Goal: Information Seeking & Learning: Learn about a topic

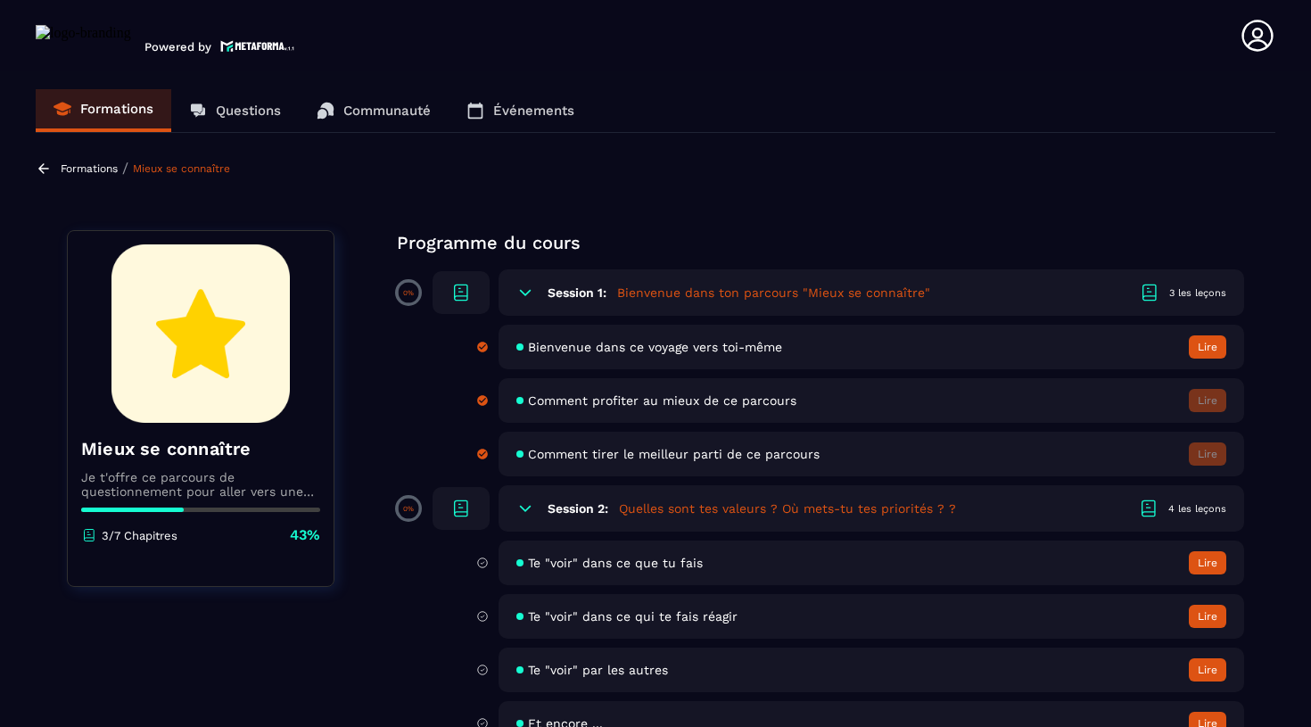
click at [1209, 345] on button "Lire" at bounding box center [1207, 346] width 37 height 23
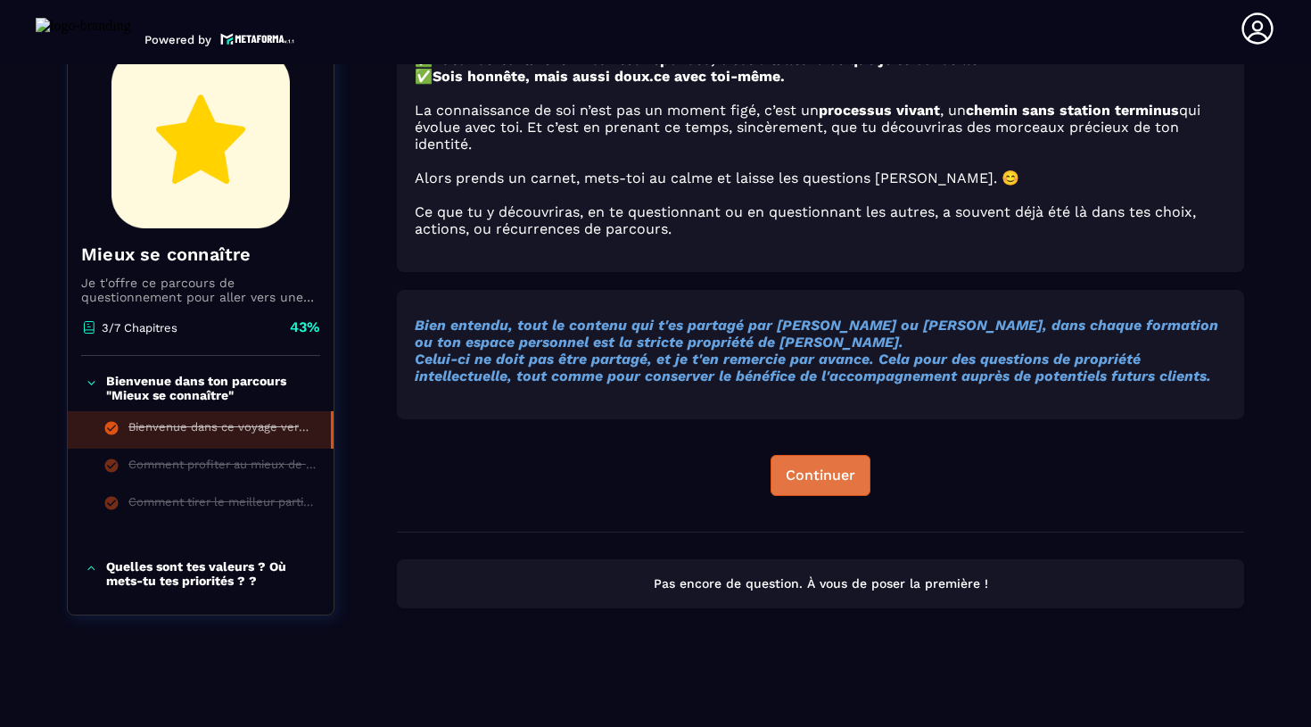
scroll to position [1137, 0]
click at [829, 477] on div "Continuer" at bounding box center [821, 475] width 70 height 18
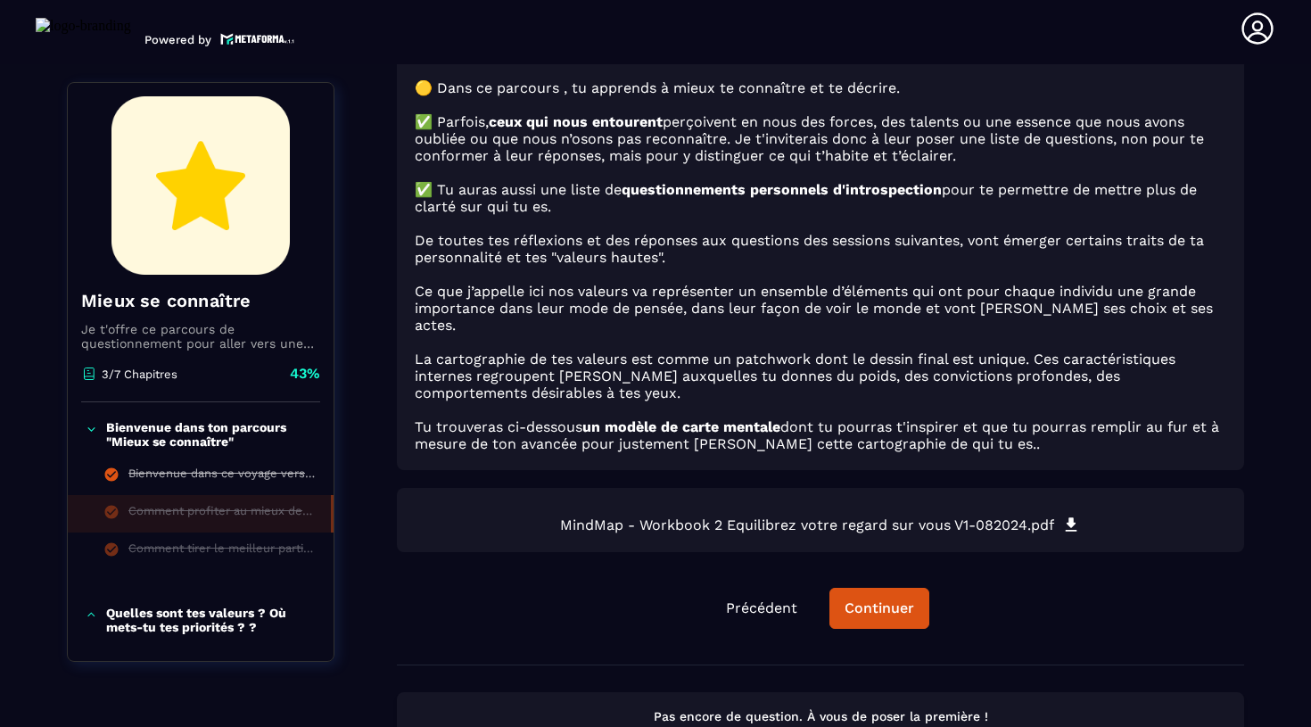
scroll to position [190, 0]
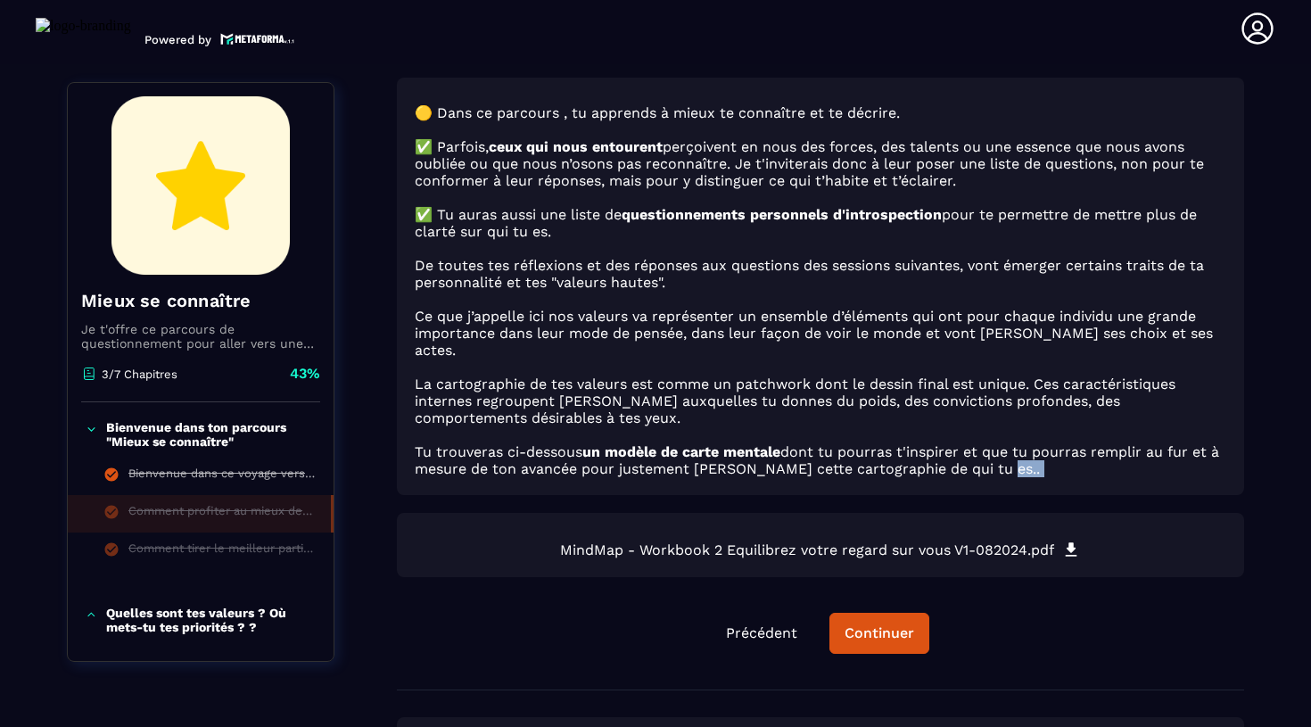
click at [892, 489] on div "🟡 Dans ce parcours , tu apprends à mieux te connaître et te décrire. ✅ Parfois,…" at bounding box center [820, 384] width 847 height 612
click at [881, 640] on div "Continuer" at bounding box center [880, 633] width 70 height 18
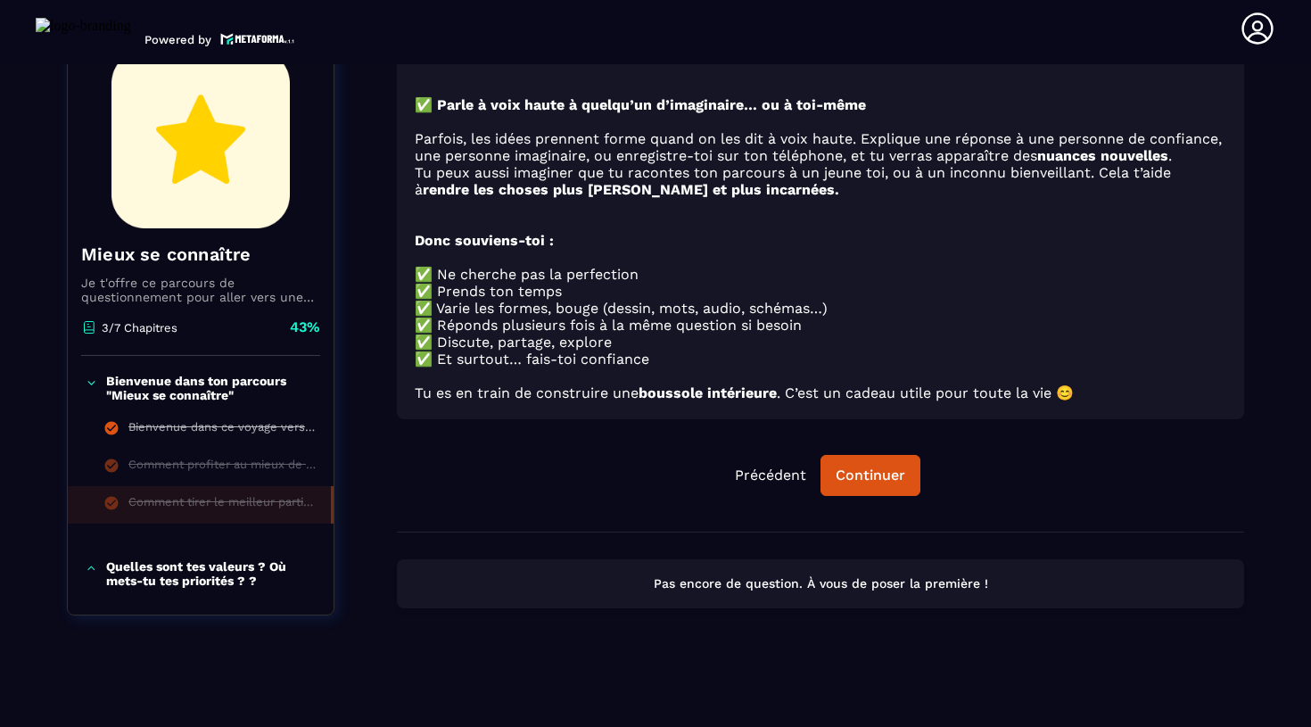
scroll to position [1296, 0]
click at [890, 484] on button "Continuer" at bounding box center [871, 475] width 100 height 41
click at [850, 481] on div "Continuer" at bounding box center [871, 475] width 70 height 18
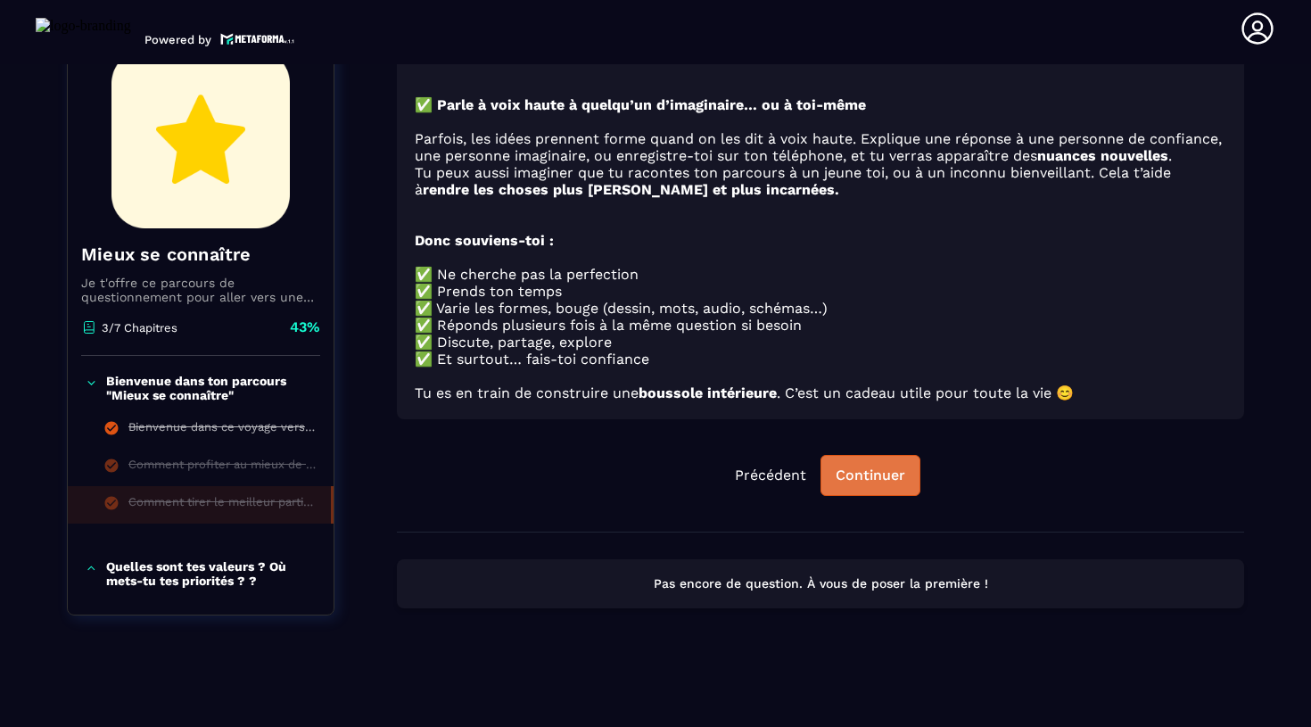
click at [850, 481] on div "Continuer" at bounding box center [871, 475] width 70 height 18
click at [850, 483] on div "Continuer" at bounding box center [871, 475] width 70 height 18
click at [847, 483] on div "Continuer" at bounding box center [871, 475] width 70 height 18
drag, startPoint x: 844, startPoint y: 483, endPoint x: 818, endPoint y: 491, distance: 27.1
click at [818, 491] on div "Précédent Continuer" at bounding box center [820, 475] width 847 height 41
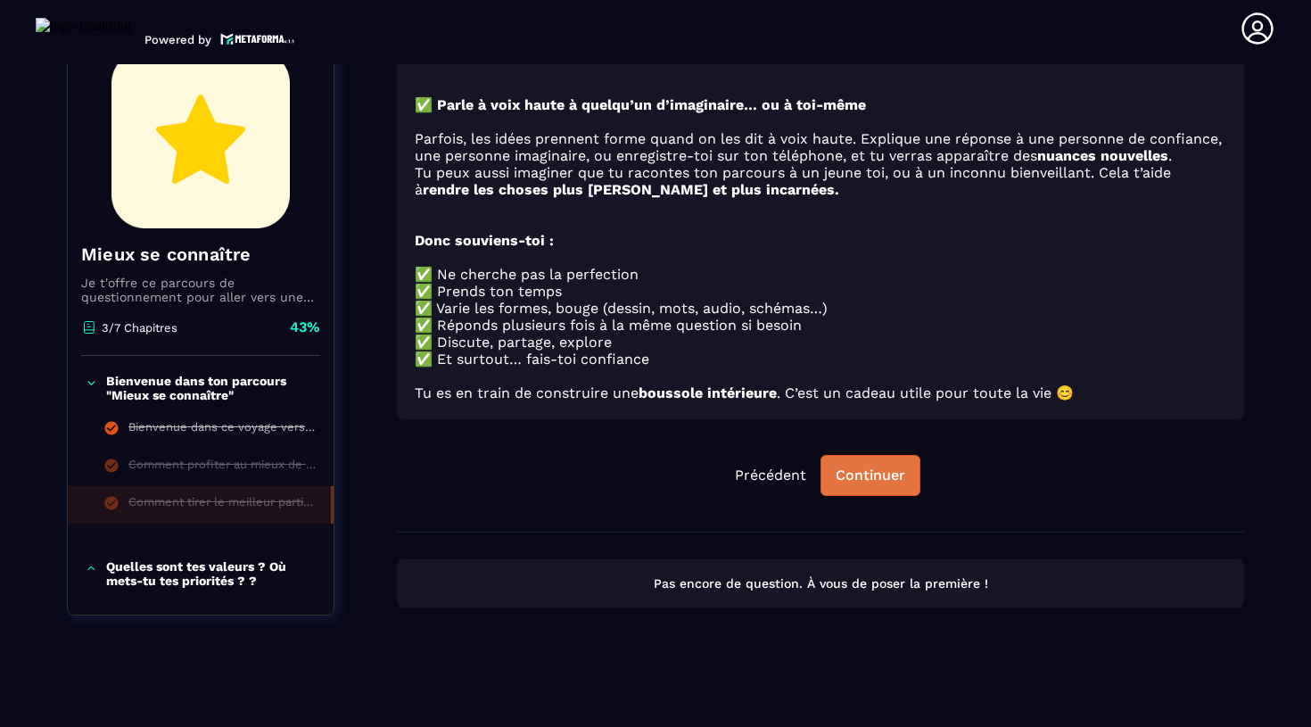
click at [874, 492] on button "Continuer" at bounding box center [871, 475] width 100 height 41
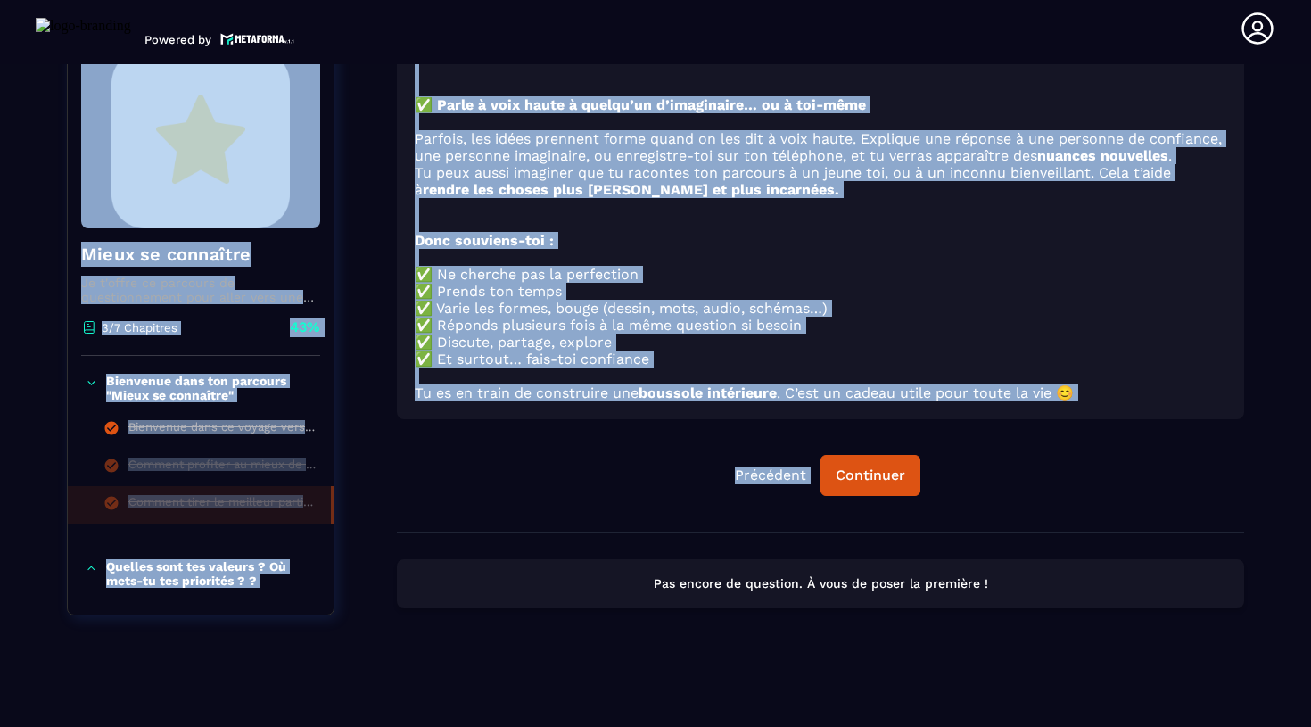
click at [1310, 0] on html "Powered by [PERSON_NAME] [EMAIL_ADDRESS][DOMAIN_NAME] Formations Questions Comm…" at bounding box center [655, 363] width 1311 height 727
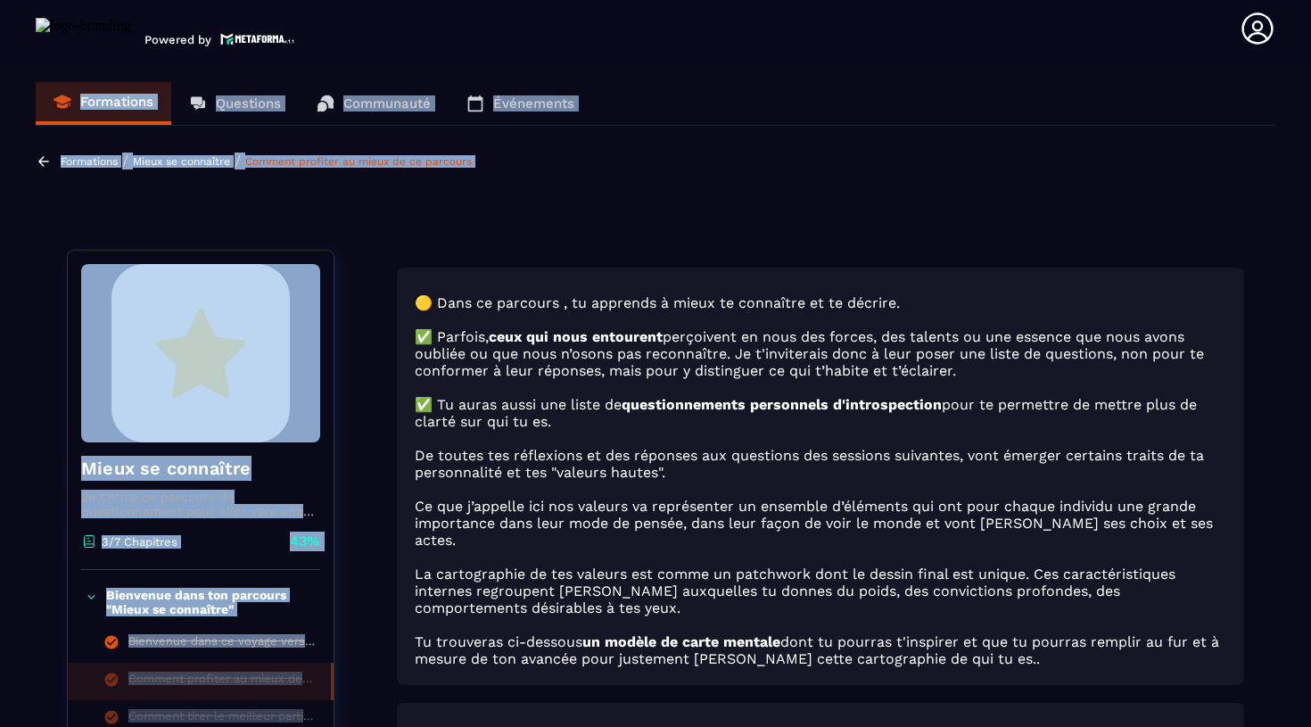
click at [133, 115] on link "Formations" at bounding box center [104, 103] width 136 height 43
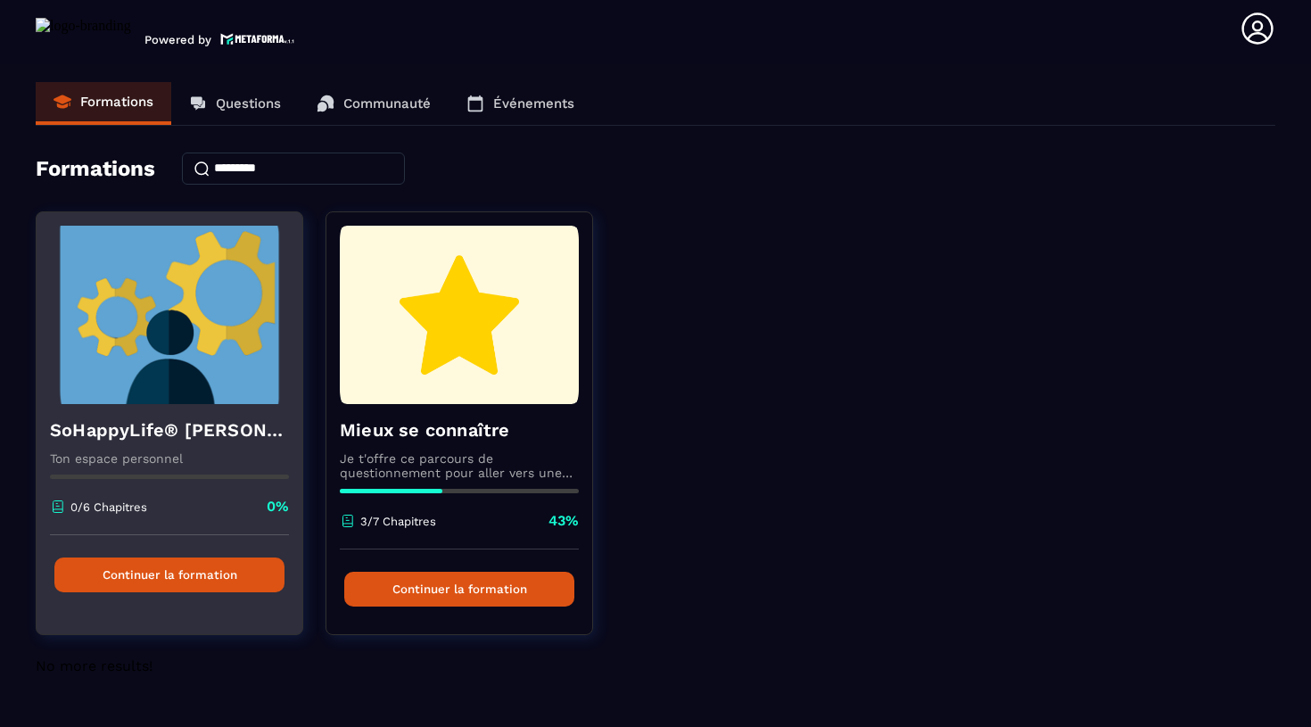
click at [198, 558] on button "Continuer la formation" at bounding box center [169, 574] width 230 height 35
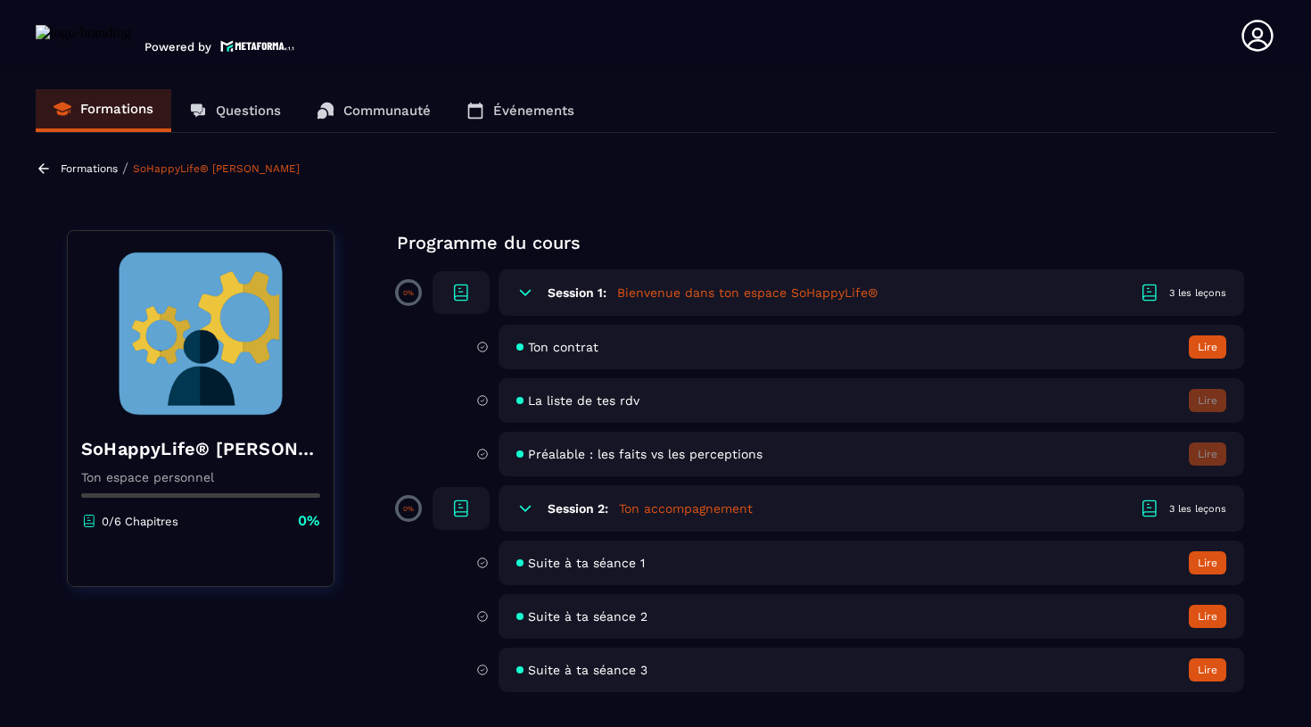
click at [1192, 565] on button "Lire" at bounding box center [1207, 562] width 37 height 23
click at [1207, 566] on button "Lire" at bounding box center [1207, 562] width 37 height 23
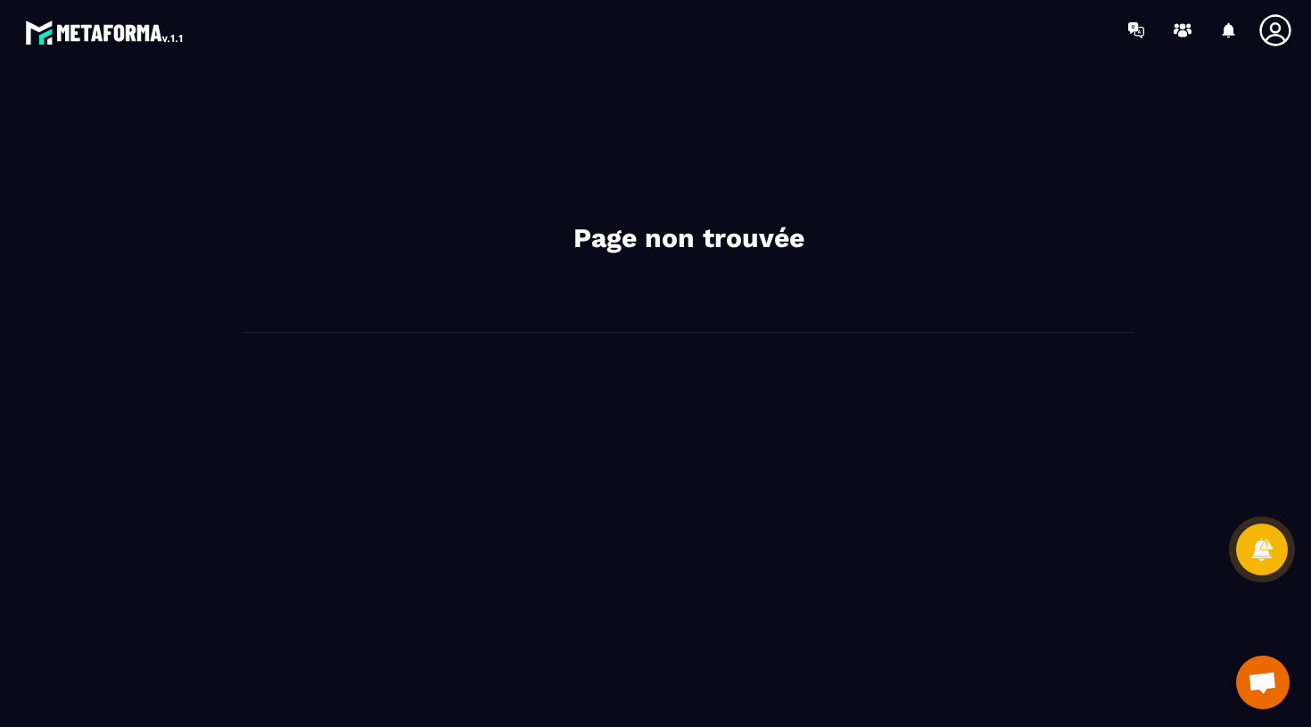
click at [646, 247] on h2 "Page non trouvée" at bounding box center [688, 238] width 535 height 36
click at [664, 447] on div "Page non trouvée" at bounding box center [688, 393] width 1209 height 631
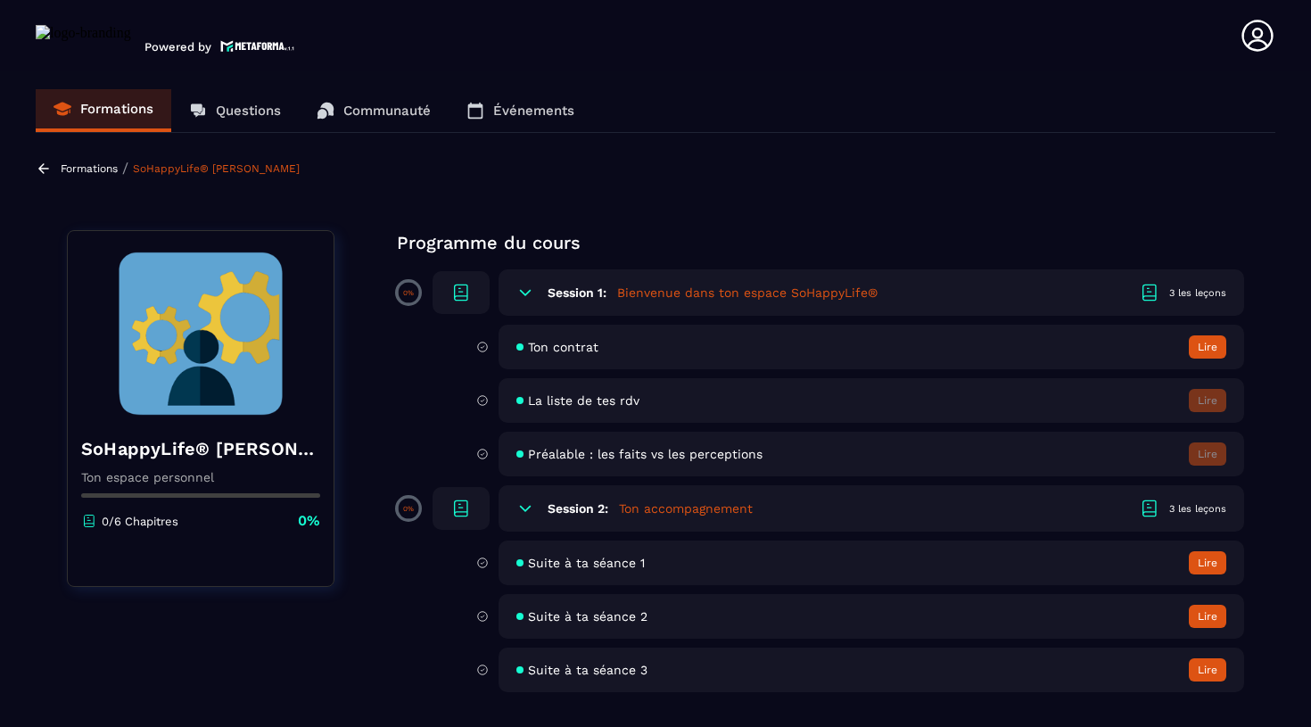
click at [1207, 342] on button "Lire" at bounding box center [1207, 346] width 37 height 23
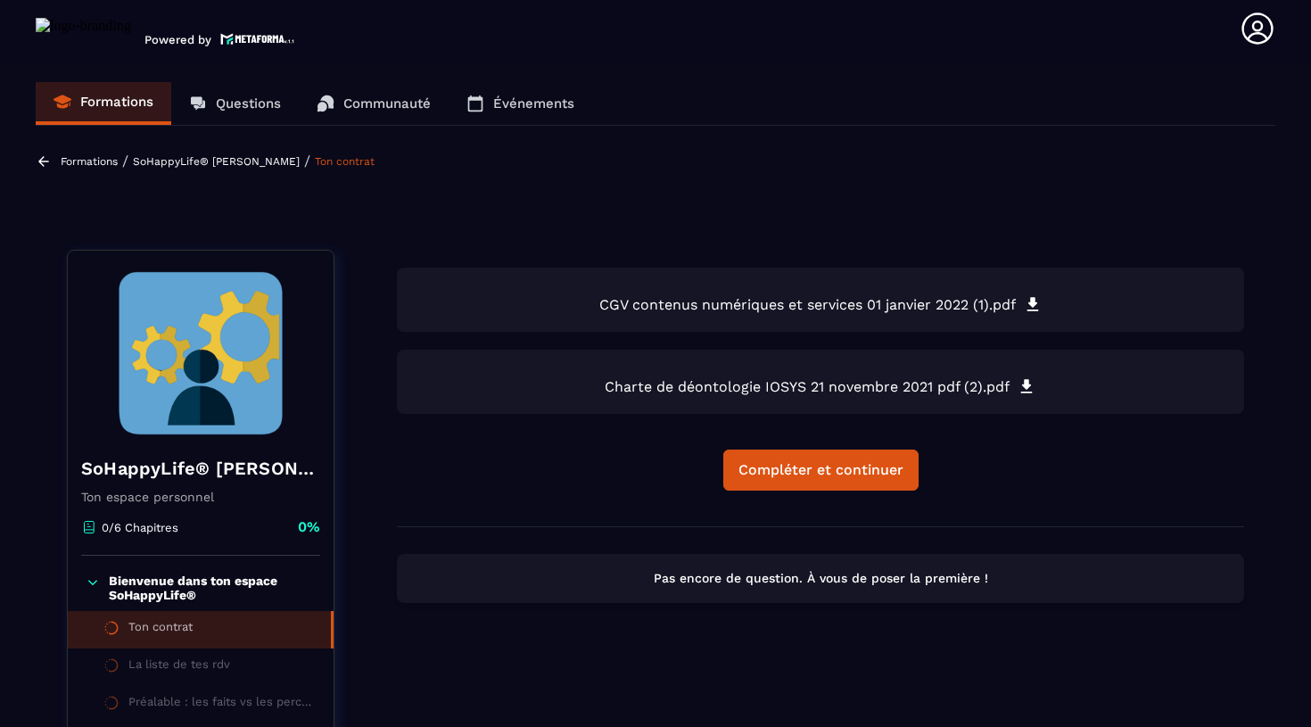
scroll to position [186, 0]
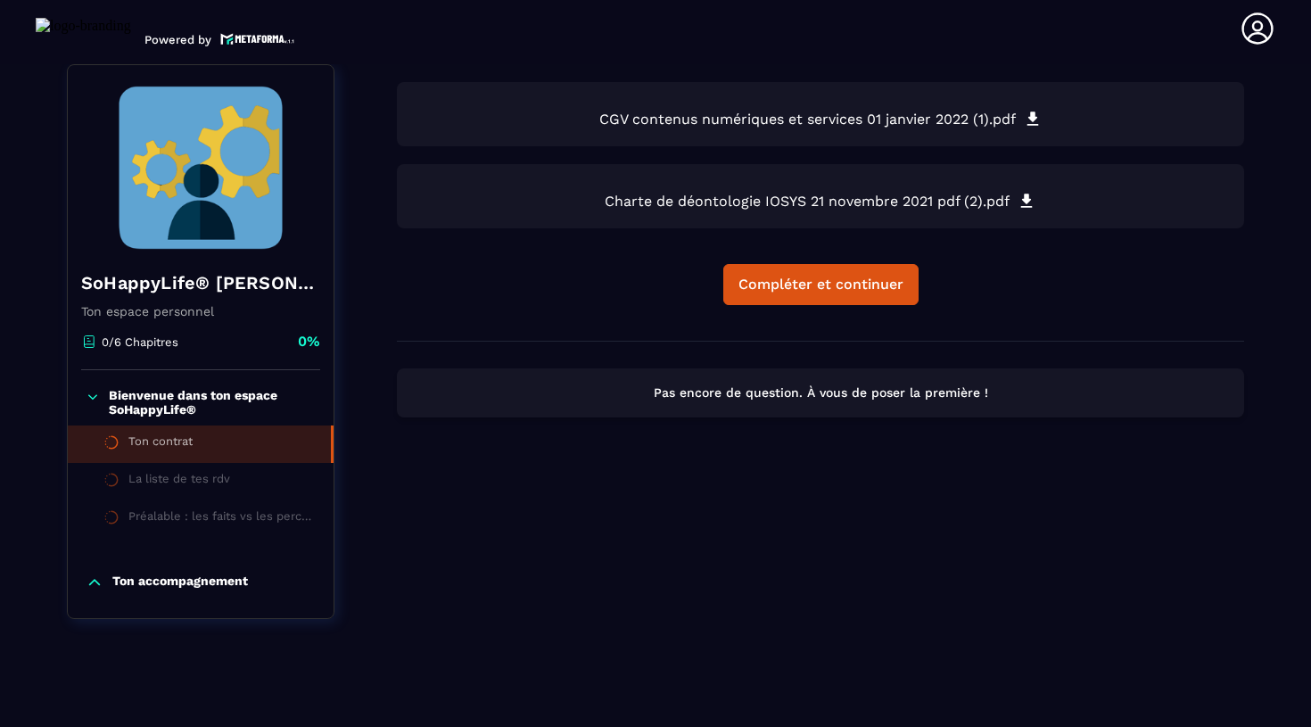
click at [1033, 122] on icon at bounding box center [1033, 119] width 20 height 20
click at [822, 263] on div "CGV contenus numériques et services 01 janvier 2022 (1).pdf Charte de déontol…" at bounding box center [820, 211] width 847 height 259
click at [804, 289] on div "Compléter et continuer" at bounding box center [821, 285] width 165 height 18
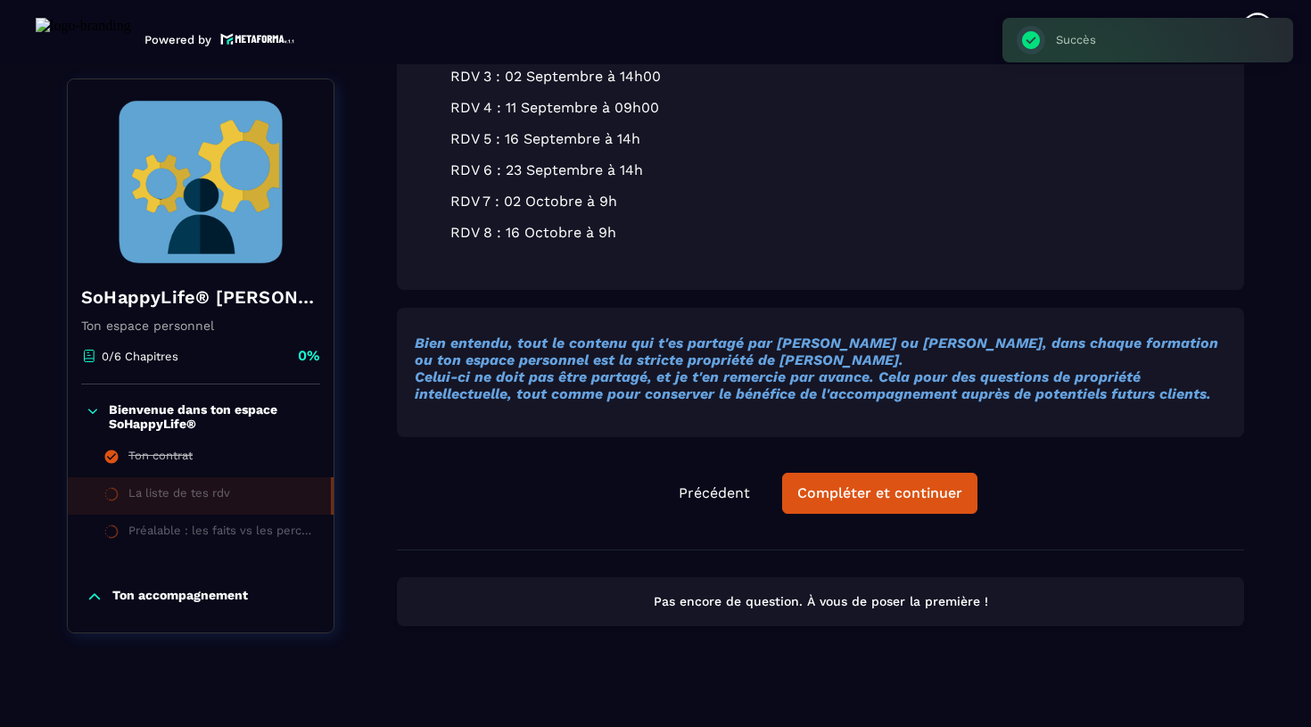
scroll to position [569, 0]
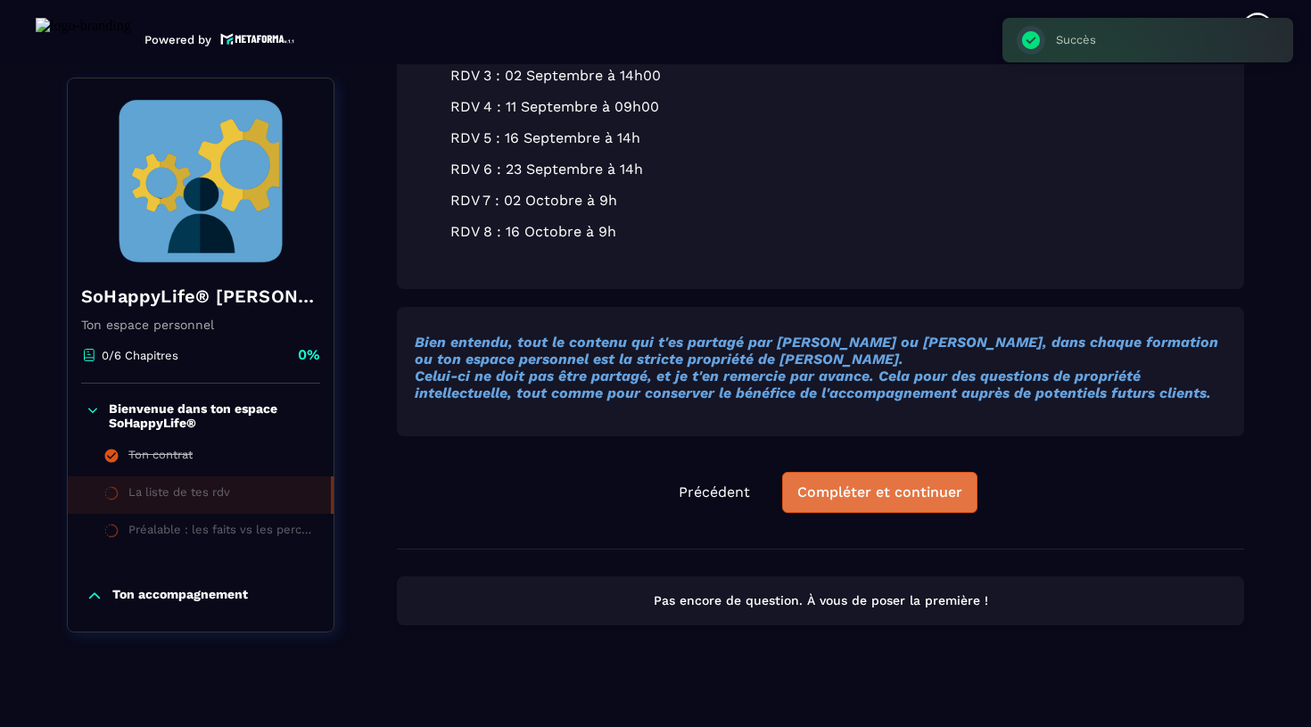
click at [859, 487] on div "Compléter et continuer" at bounding box center [879, 492] width 165 height 18
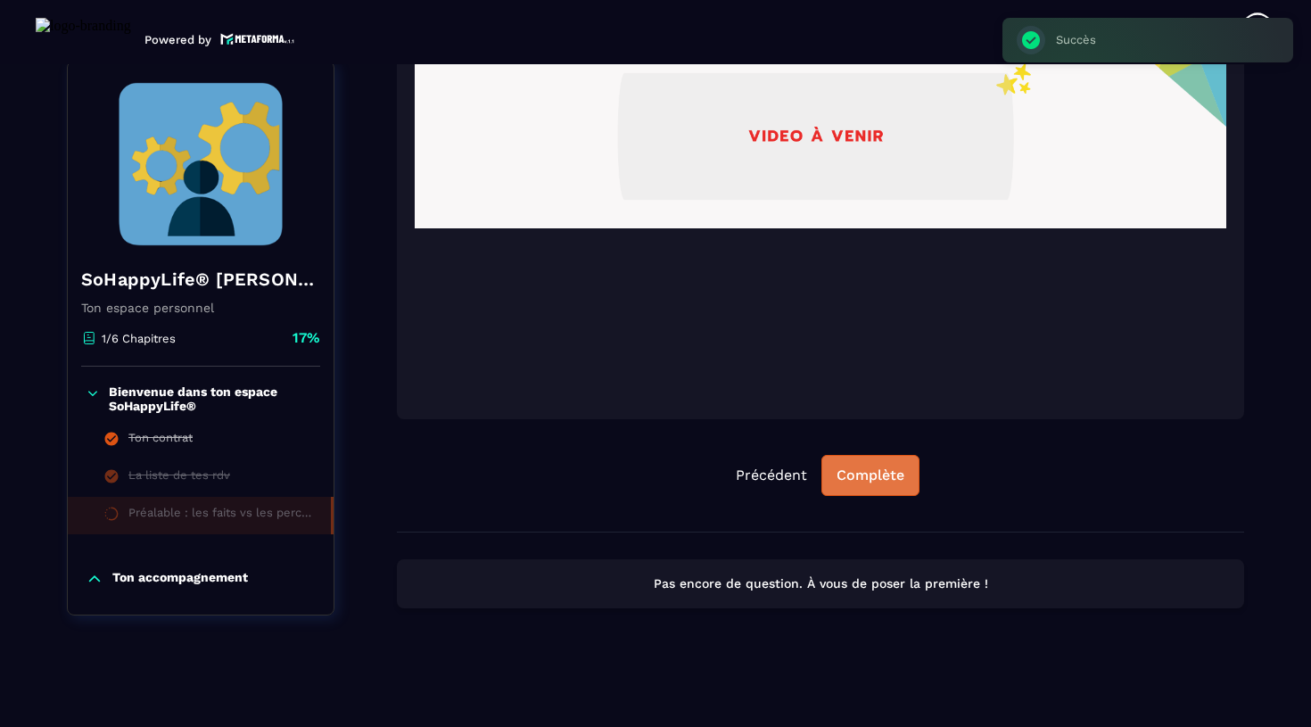
scroll to position [1319, 0]
click at [884, 480] on div "Complète" at bounding box center [871, 475] width 68 height 18
drag, startPoint x: 862, startPoint y: 483, endPoint x: 871, endPoint y: 462, distance: 22.0
click at [871, 462] on button "Continuer" at bounding box center [871, 475] width 100 height 41
click at [844, 482] on div "Continuer" at bounding box center [871, 475] width 70 height 18
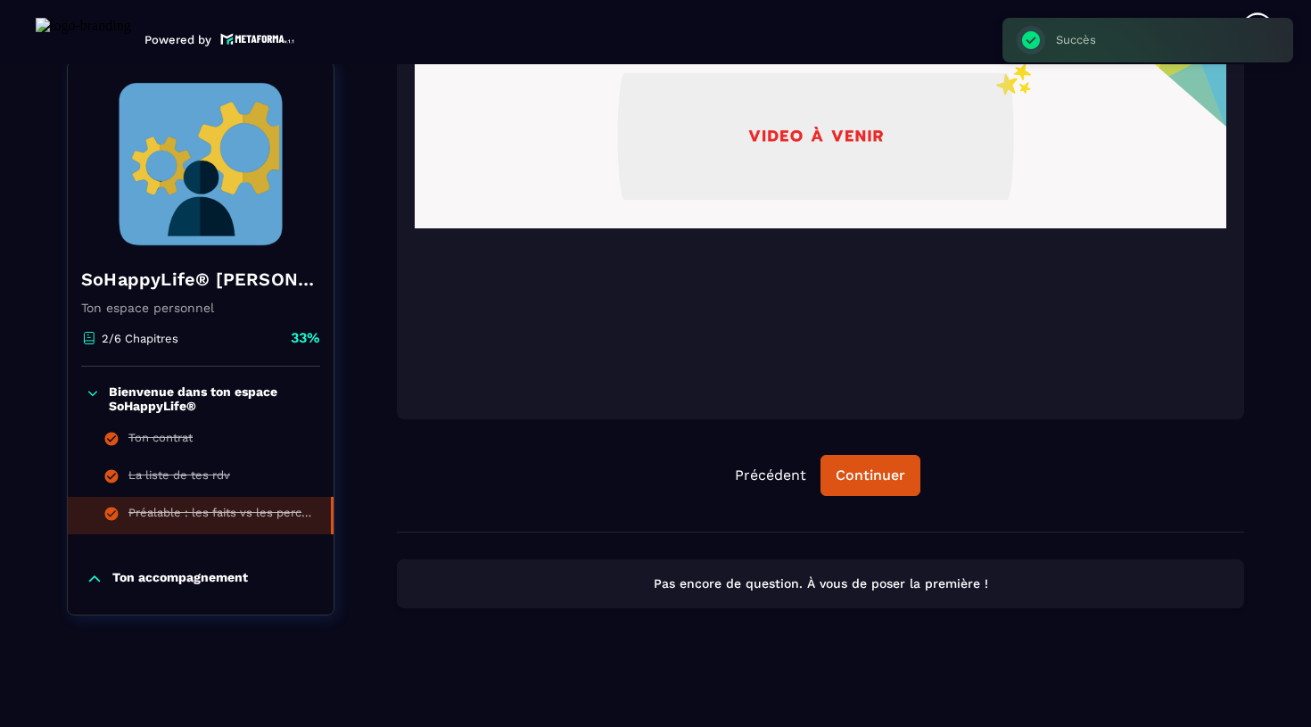
click at [152, 579] on p "Ton accompagnement" at bounding box center [180, 579] width 136 height 18
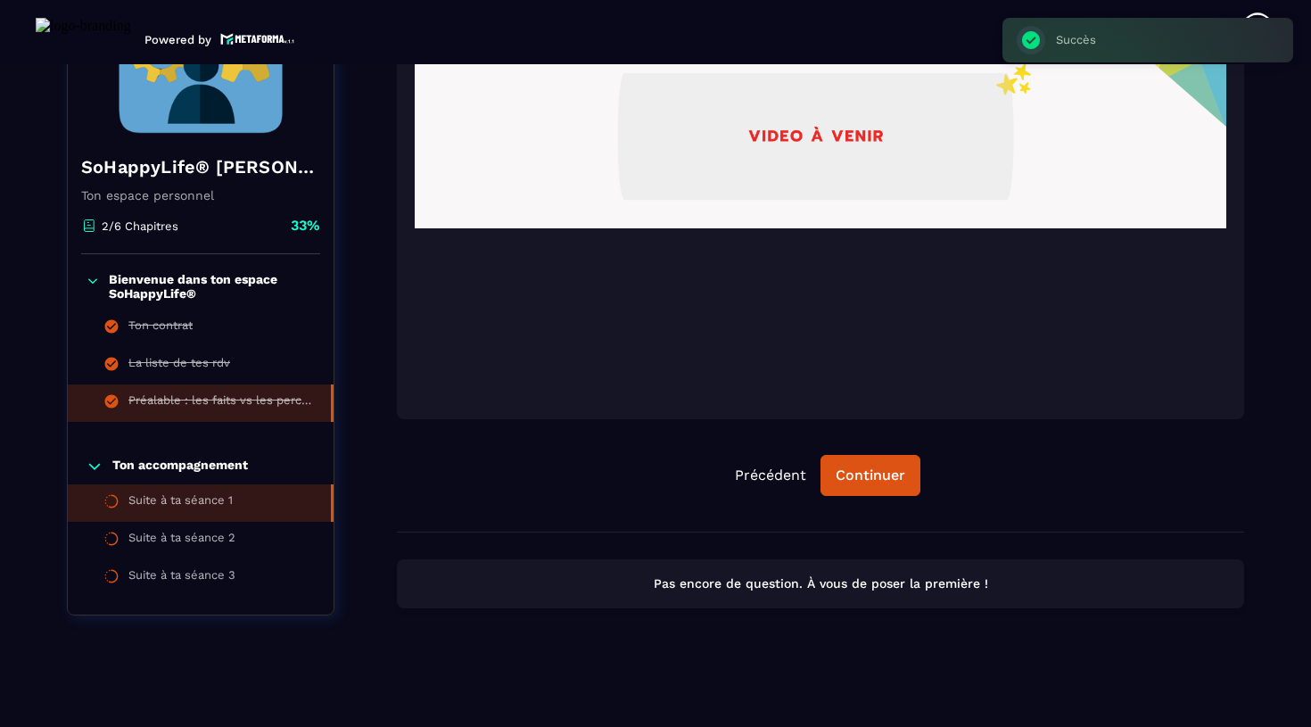
click at [169, 505] on div "Suite à ta séance 1" at bounding box center [180, 503] width 104 height 20
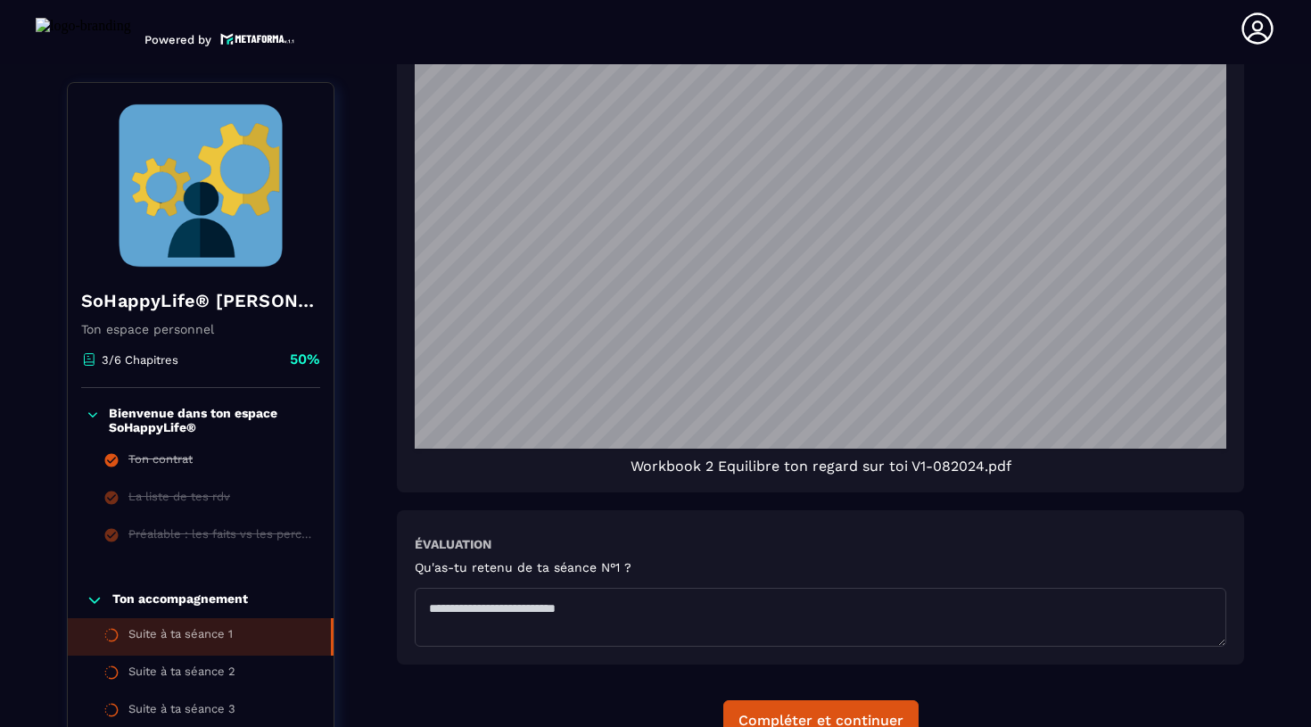
scroll to position [1277, 0]
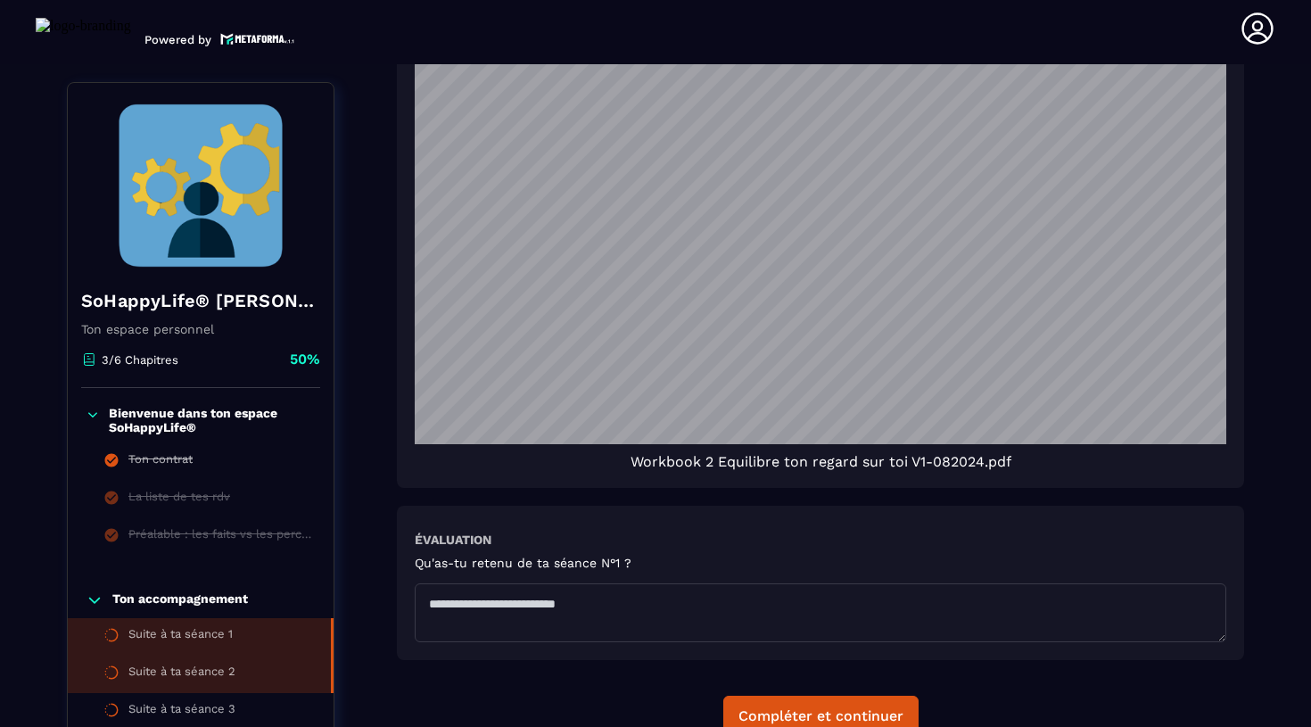
click at [194, 673] on div "Suite à ta séance 2" at bounding box center [181, 674] width 107 height 20
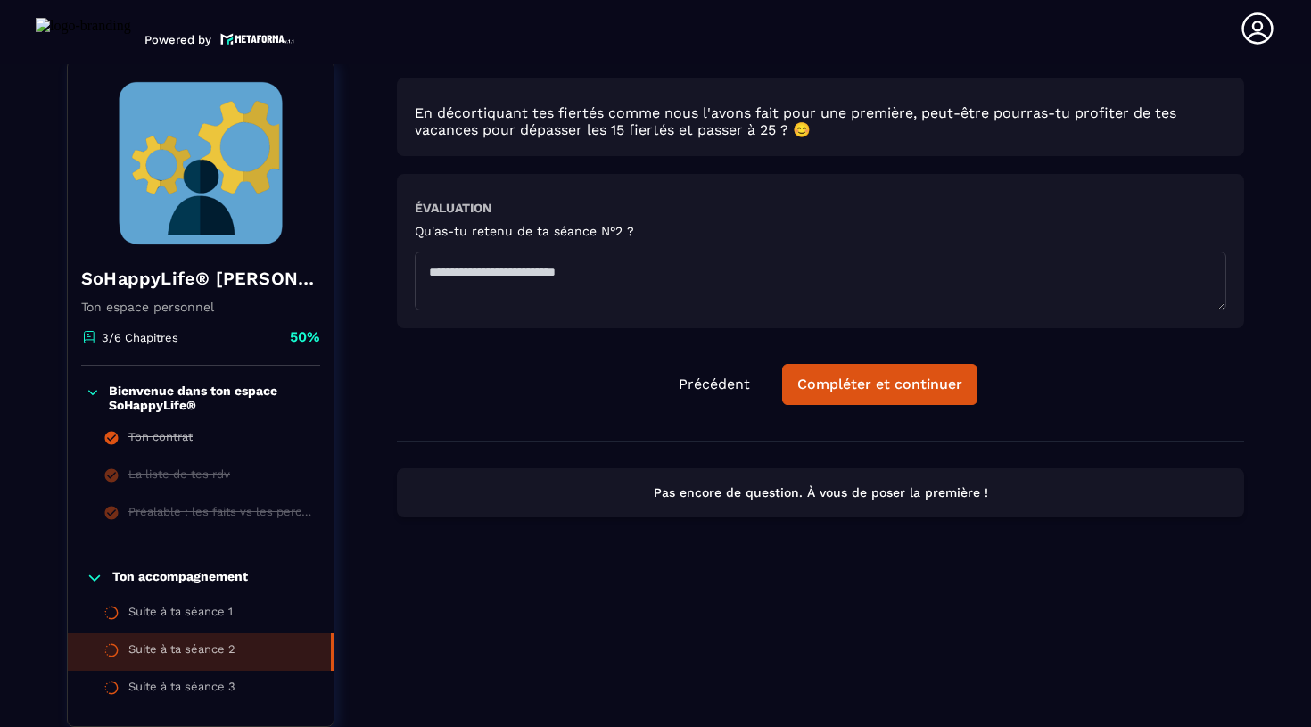
scroll to position [186, 0]
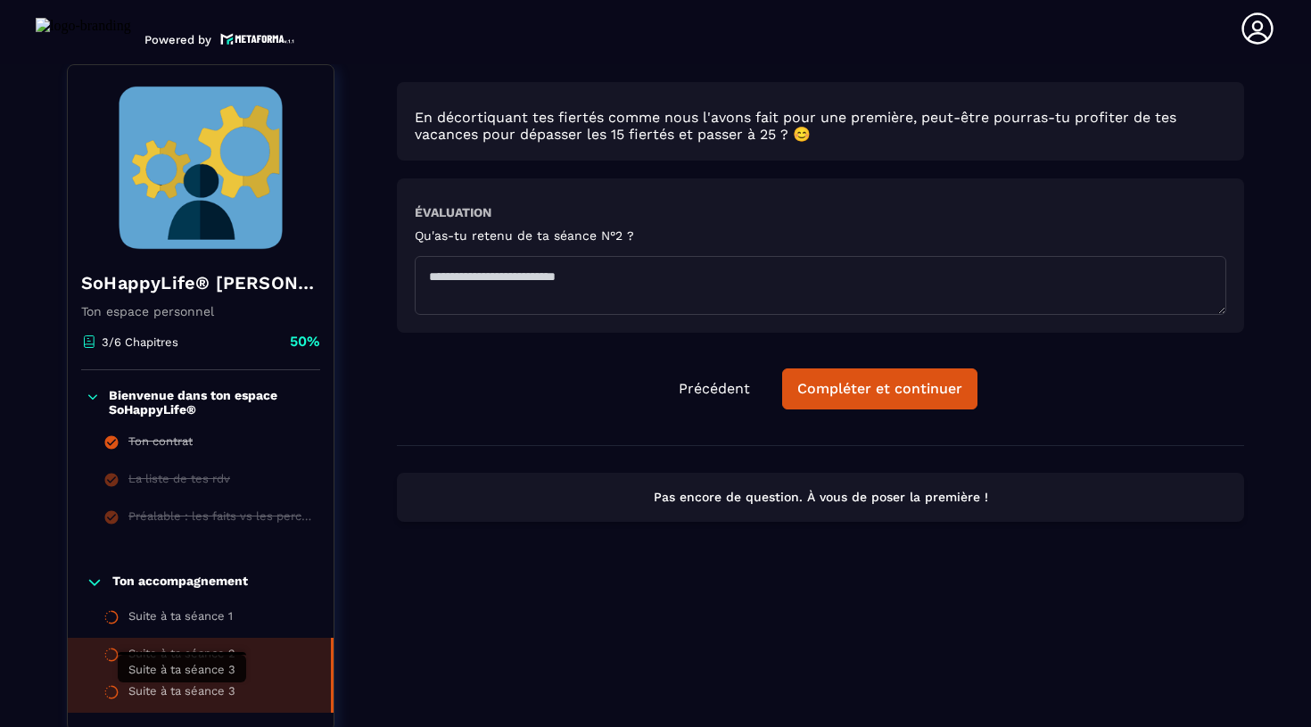
click at [218, 689] on div "Suite à ta séance 3" at bounding box center [181, 694] width 107 height 20
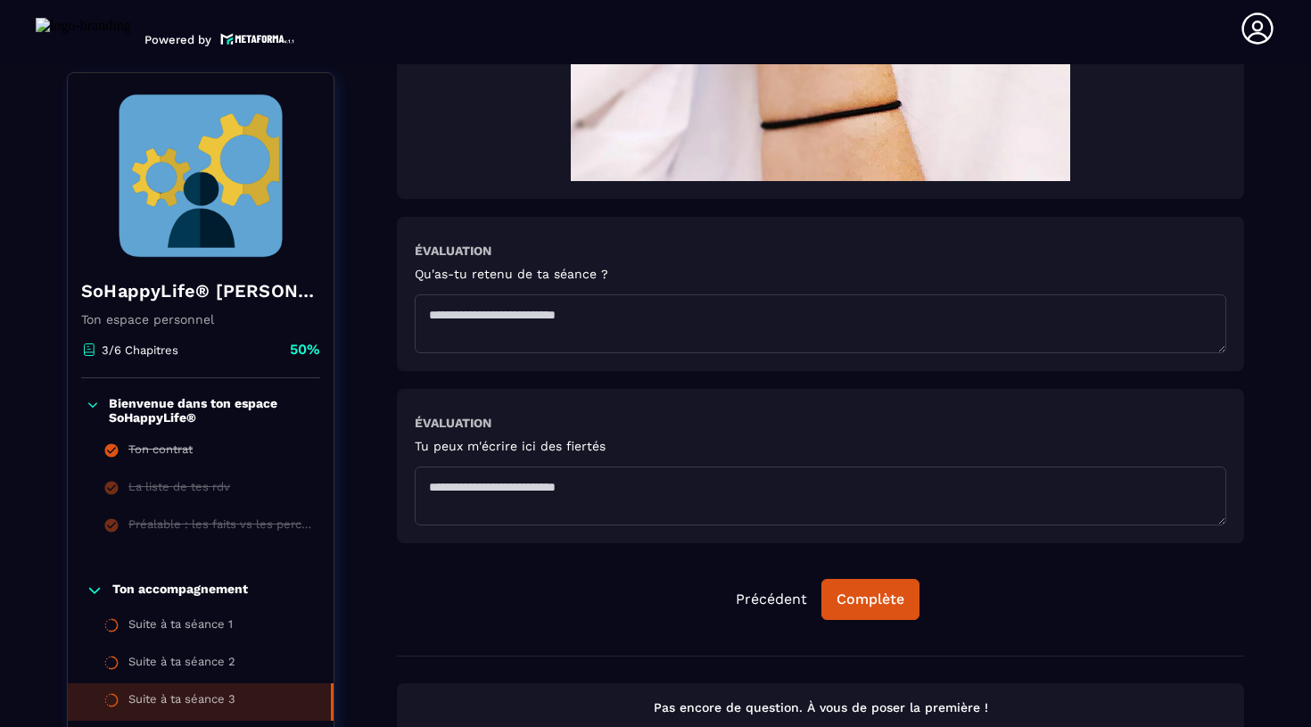
scroll to position [1628, 0]
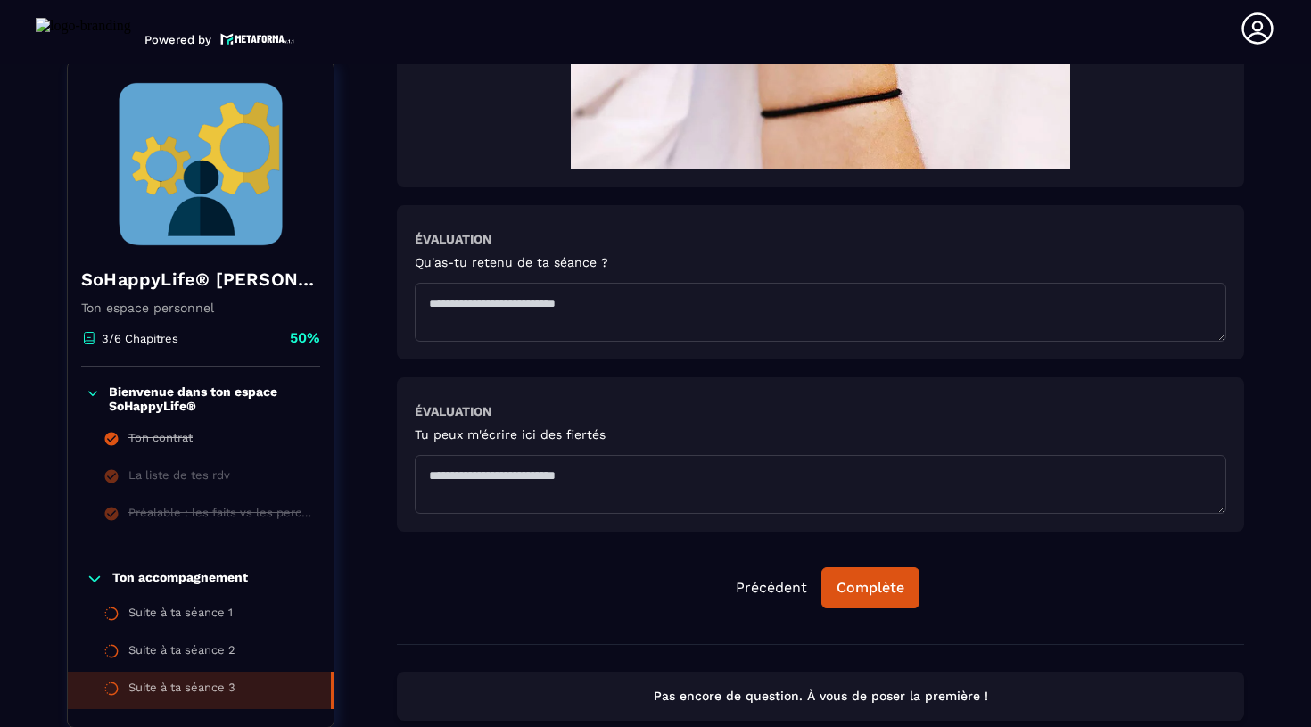
click at [533, 309] on textarea at bounding box center [821, 312] width 812 height 59
drag, startPoint x: 620, startPoint y: 316, endPoint x: 417, endPoint y: 319, distance: 203.4
click at [416, 319] on textarea "**********" at bounding box center [821, 312] width 812 height 59
click at [433, 309] on textarea "**********" at bounding box center [821, 312] width 812 height 59
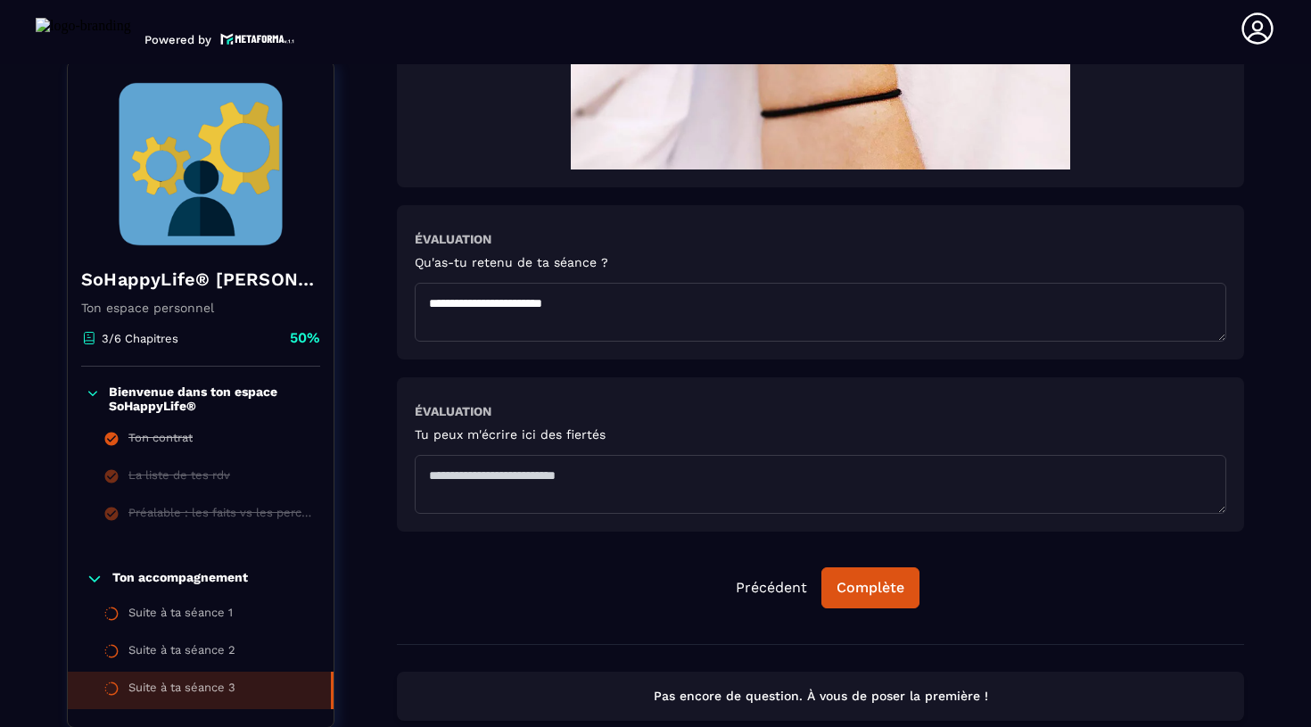
click at [433, 309] on textarea "**********" at bounding box center [821, 312] width 812 height 59
drag, startPoint x: 504, startPoint y: 313, endPoint x: 345, endPoint y: 311, distance: 158.8
drag, startPoint x: 681, startPoint y: 303, endPoint x: 273, endPoint y: 289, distance: 408.7
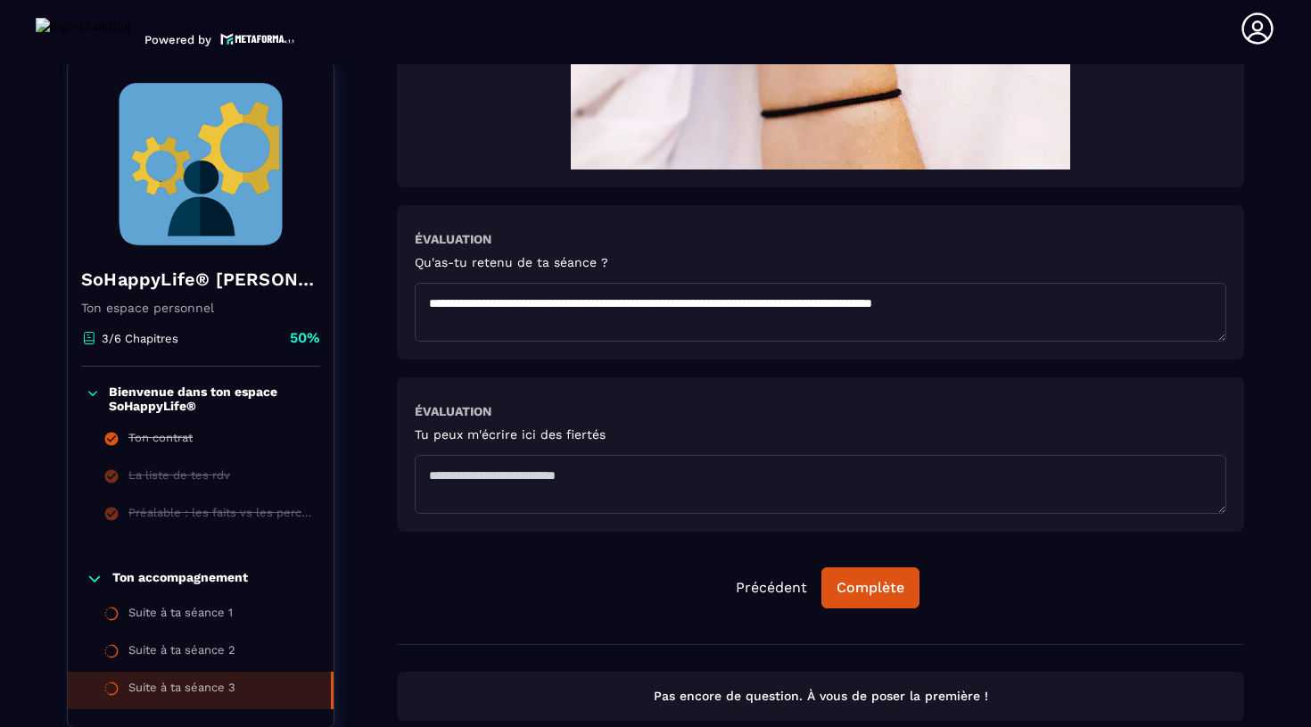
click at [520, 308] on textarea "**********" at bounding box center [821, 312] width 812 height 59
click at [1142, 323] on textarea "**********" at bounding box center [821, 312] width 812 height 59
click at [1105, 307] on textarea "**********" at bounding box center [821, 312] width 812 height 59
drag, startPoint x: 1105, startPoint y: 308, endPoint x: 1131, endPoint y: 335, distance: 37.9
click at [1132, 335] on textarea "**********" at bounding box center [821, 312] width 812 height 59
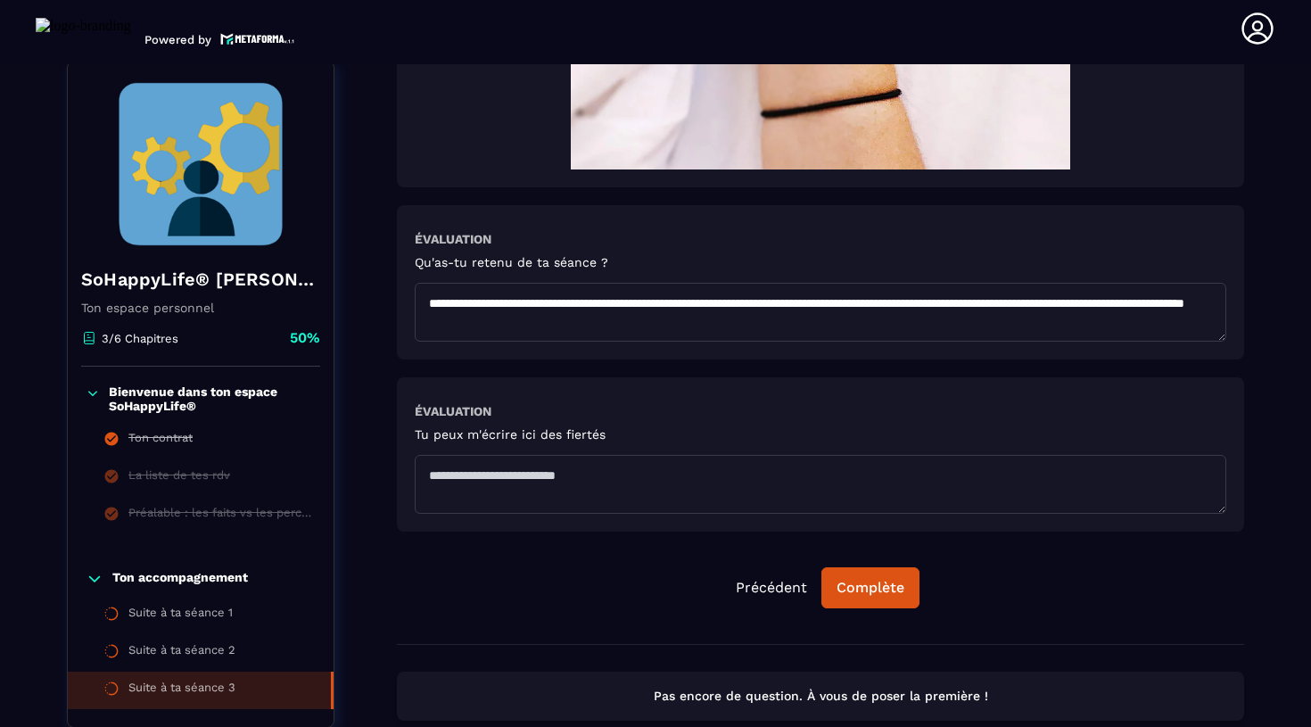
drag, startPoint x: 706, startPoint y: 332, endPoint x: 529, endPoint y: 333, distance: 177.5
click at [529, 333] on textarea "**********" at bounding box center [821, 312] width 812 height 59
click at [1016, 326] on textarea "**********" at bounding box center [821, 312] width 812 height 59
drag, startPoint x: 965, startPoint y: 327, endPoint x: 1127, endPoint y: 325, distance: 162.3
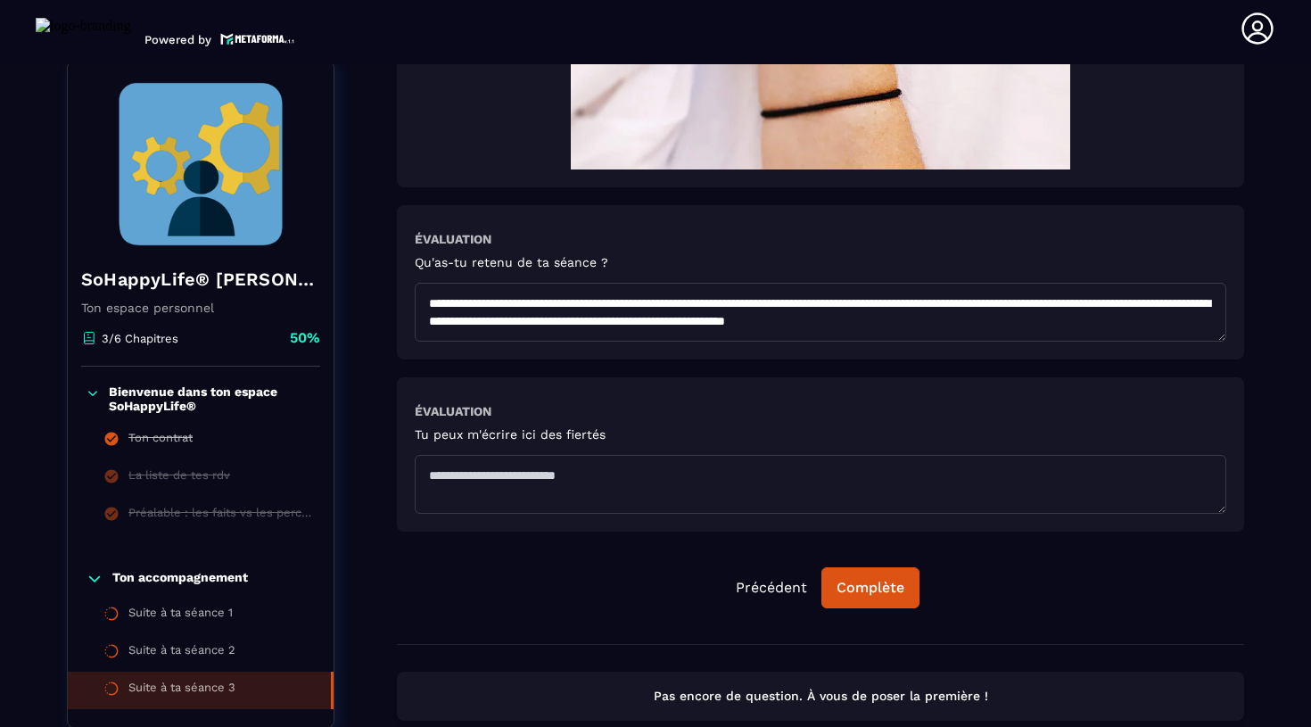
click at [1127, 325] on textarea "**********" at bounding box center [821, 312] width 812 height 59
click at [1121, 325] on textarea "**********" at bounding box center [821, 312] width 812 height 59
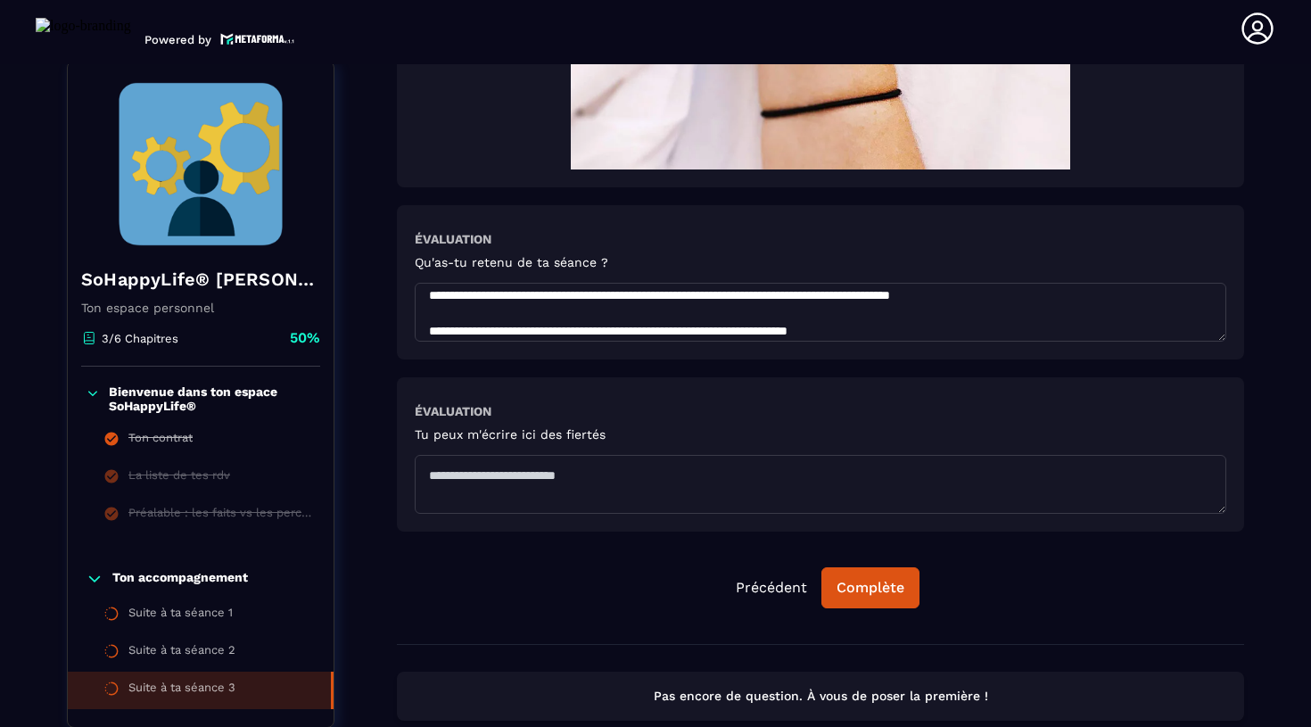
scroll to position [27, 0]
click at [1066, 297] on textarea "**********" at bounding box center [821, 312] width 812 height 59
drag, startPoint x: 992, startPoint y: 296, endPoint x: 1192, endPoint y: 303, distance: 200.8
click at [1195, 306] on textarea "**********" at bounding box center [821, 312] width 812 height 59
drag, startPoint x: 966, startPoint y: 301, endPoint x: 1189, endPoint y: 299, distance: 223.0
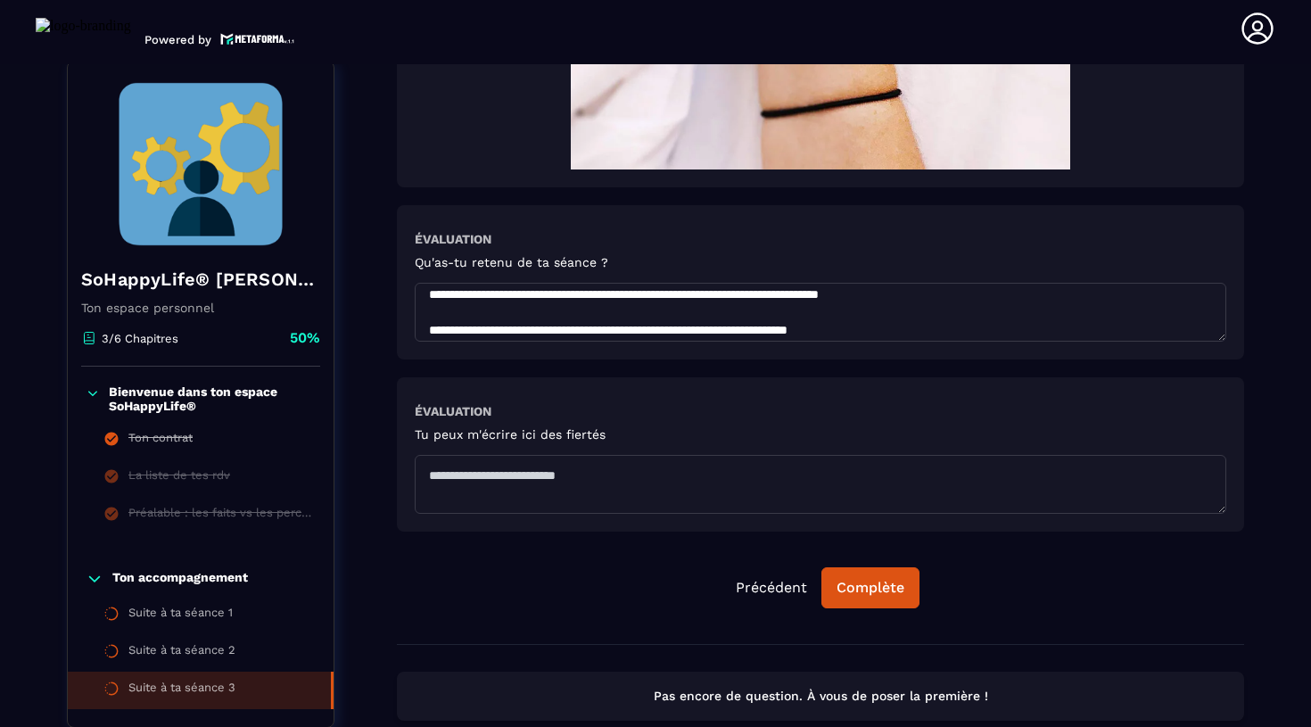
click at [1191, 301] on textarea "**********" at bounding box center [821, 312] width 812 height 59
click at [582, 316] on textarea "**********" at bounding box center [821, 312] width 812 height 59
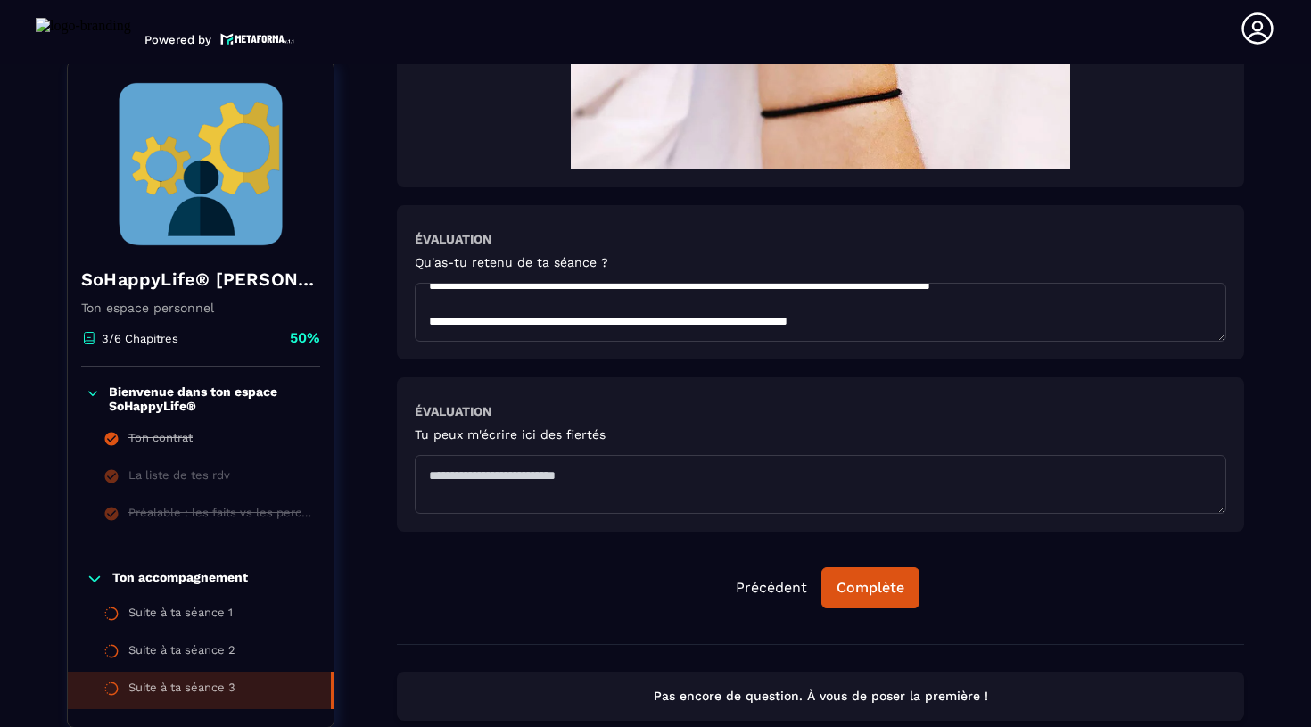
scroll to position [54, 0]
click at [924, 327] on textarea "**********" at bounding box center [821, 312] width 812 height 59
drag, startPoint x: 748, startPoint y: 328, endPoint x: 975, endPoint y: 325, distance: 226.6
click at [975, 325] on textarea "**********" at bounding box center [821, 312] width 812 height 59
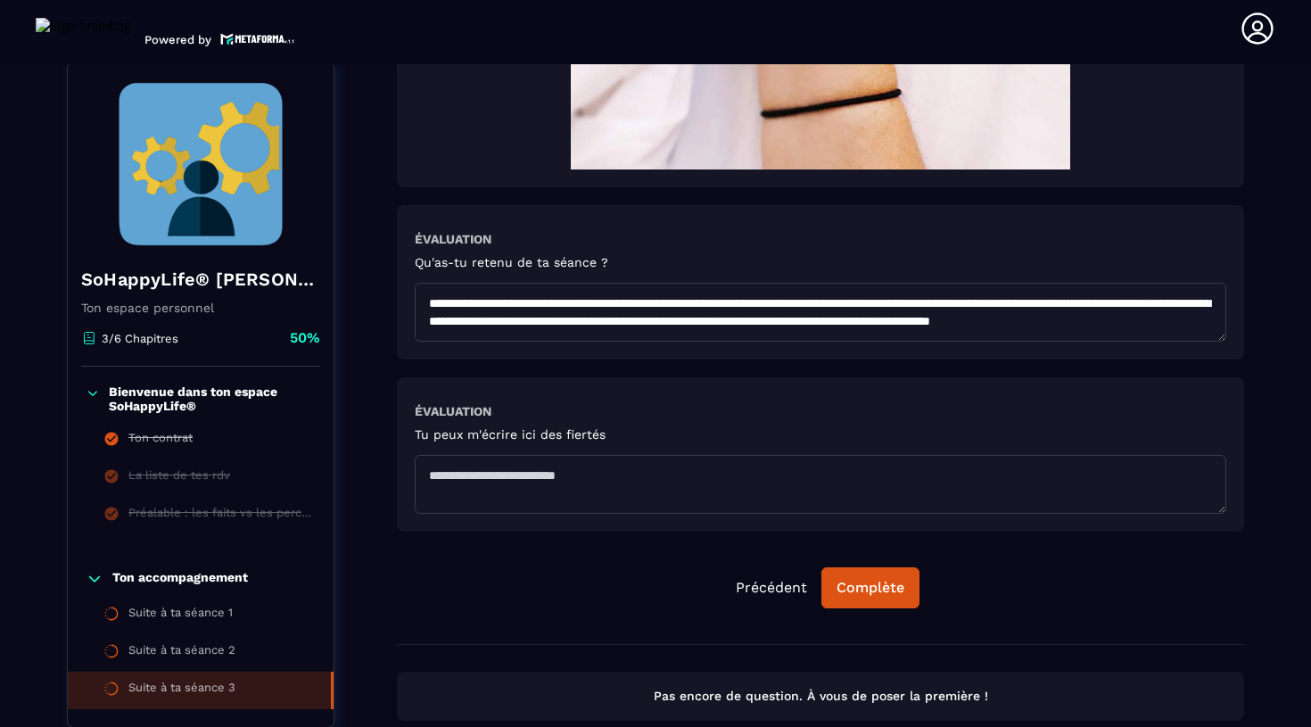
scroll to position [0, 0]
click at [559, 326] on textarea "**********" at bounding box center [821, 312] width 812 height 59
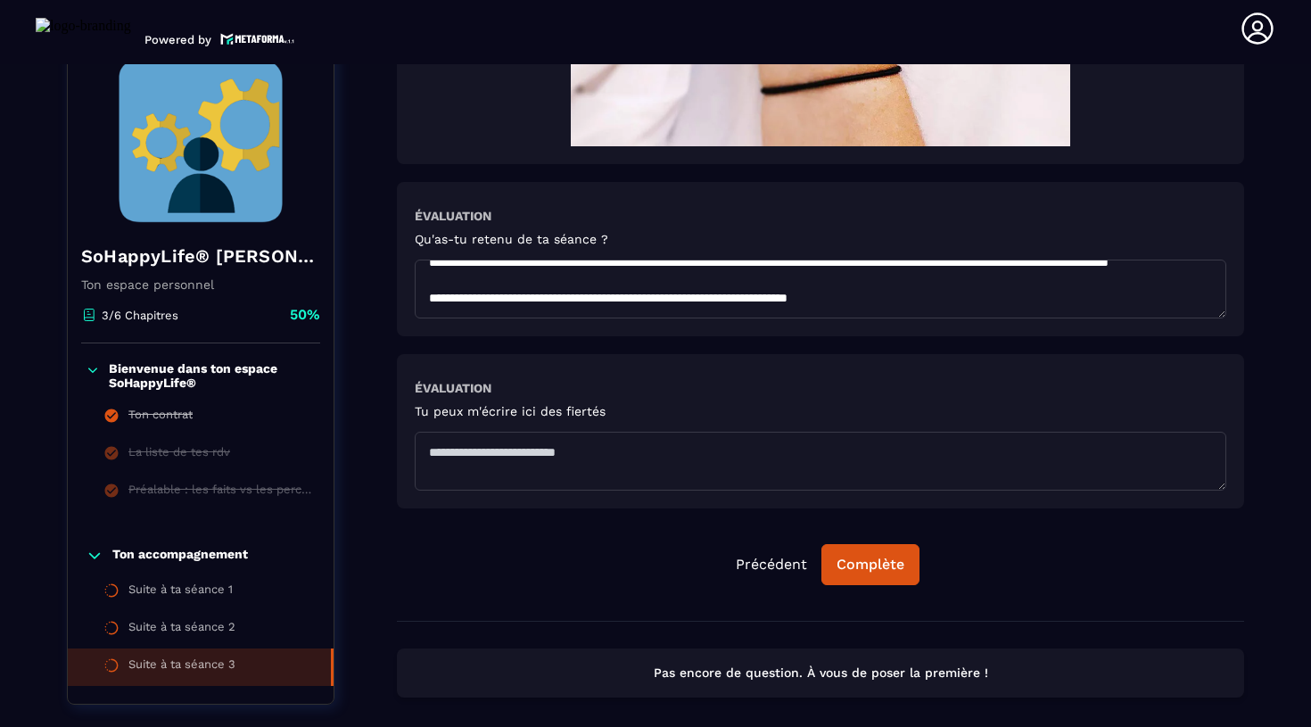
scroll to position [54, 0]
drag, startPoint x: 931, startPoint y: 308, endPoint x: 349, endPoint y: 304, distance: 582.4
click at [695, 318] on textarea "**********" at bounding box center [821, 289] width 812 height 59
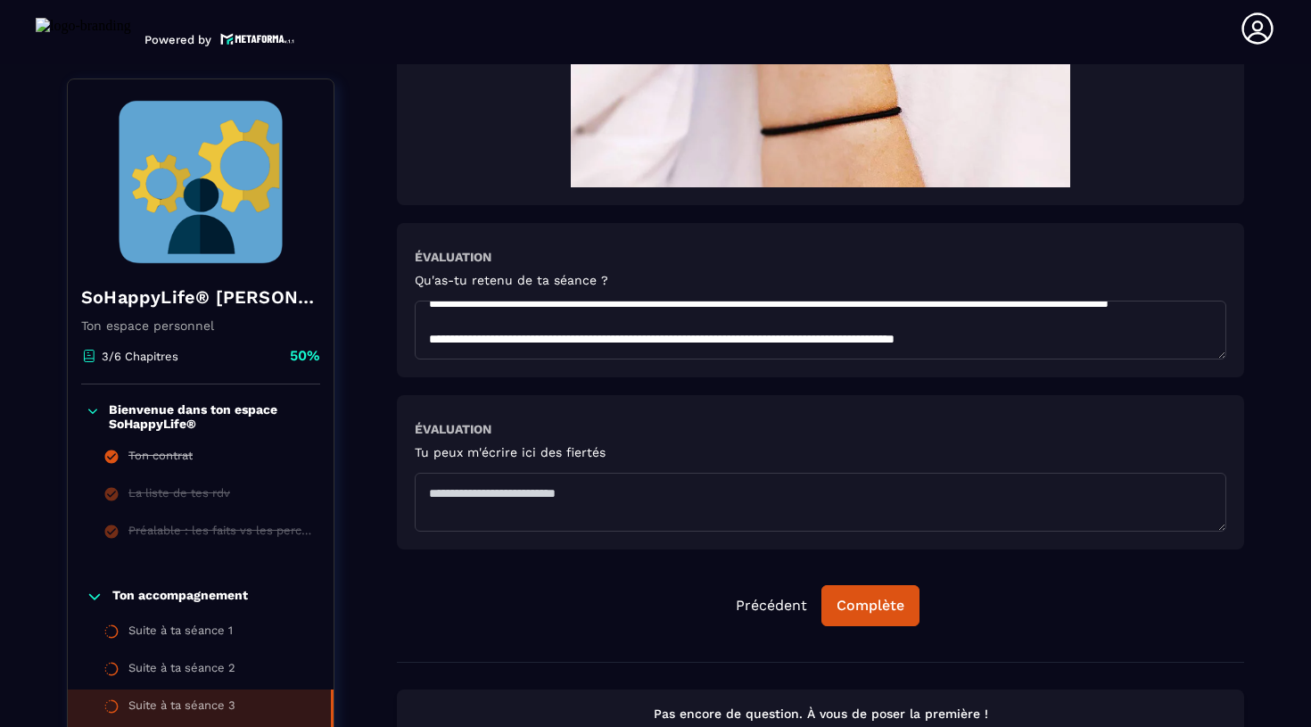
drag, startPoint x: 1074, startPoint y: 345, endPoint x: 735, endPoint y: 342, distance: 338.9
click at [735, 342] on textarea "**********" at bounding box center [821, 330] width 812 height 59
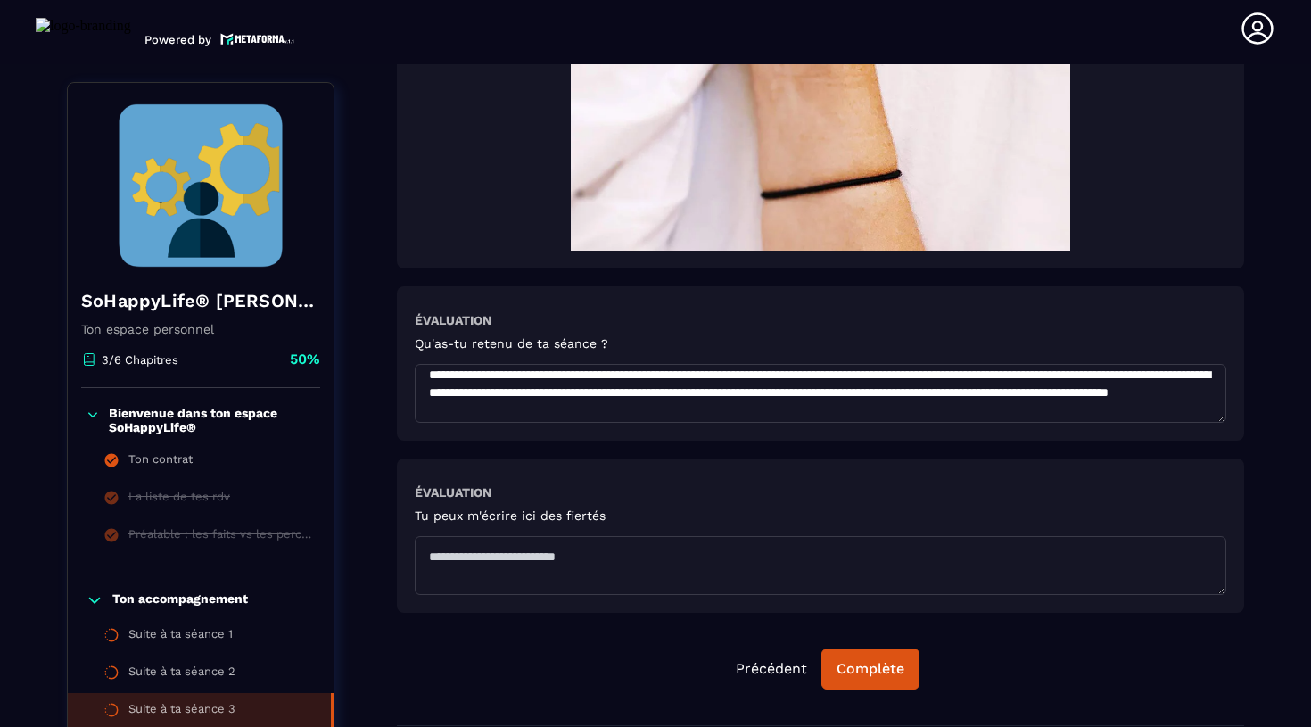
scroll to position [0, 0]
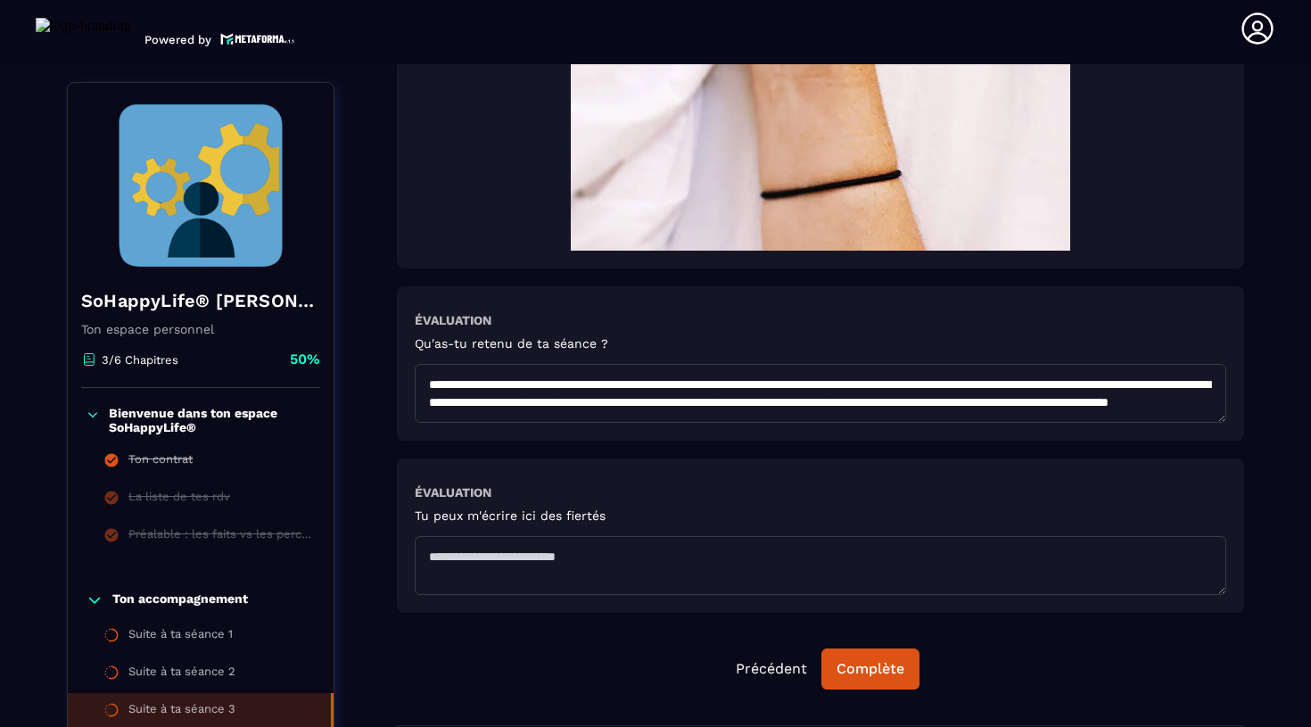
click at [783, 406] on textarea "**********" at bounding box center [821, 393] width 812 height 59
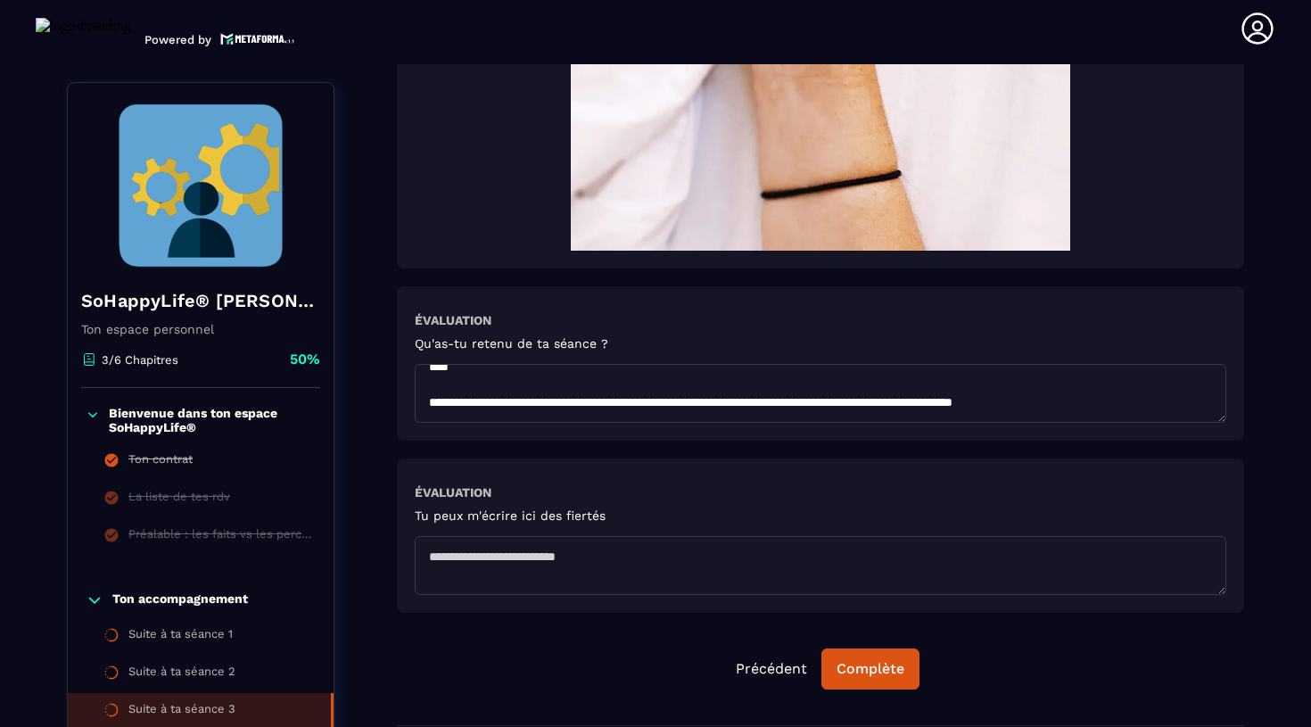
scroll to position [54, 0]
click at [1154, 407] on textarea "**********" at bounding box center [821, 393] width 812 height 59
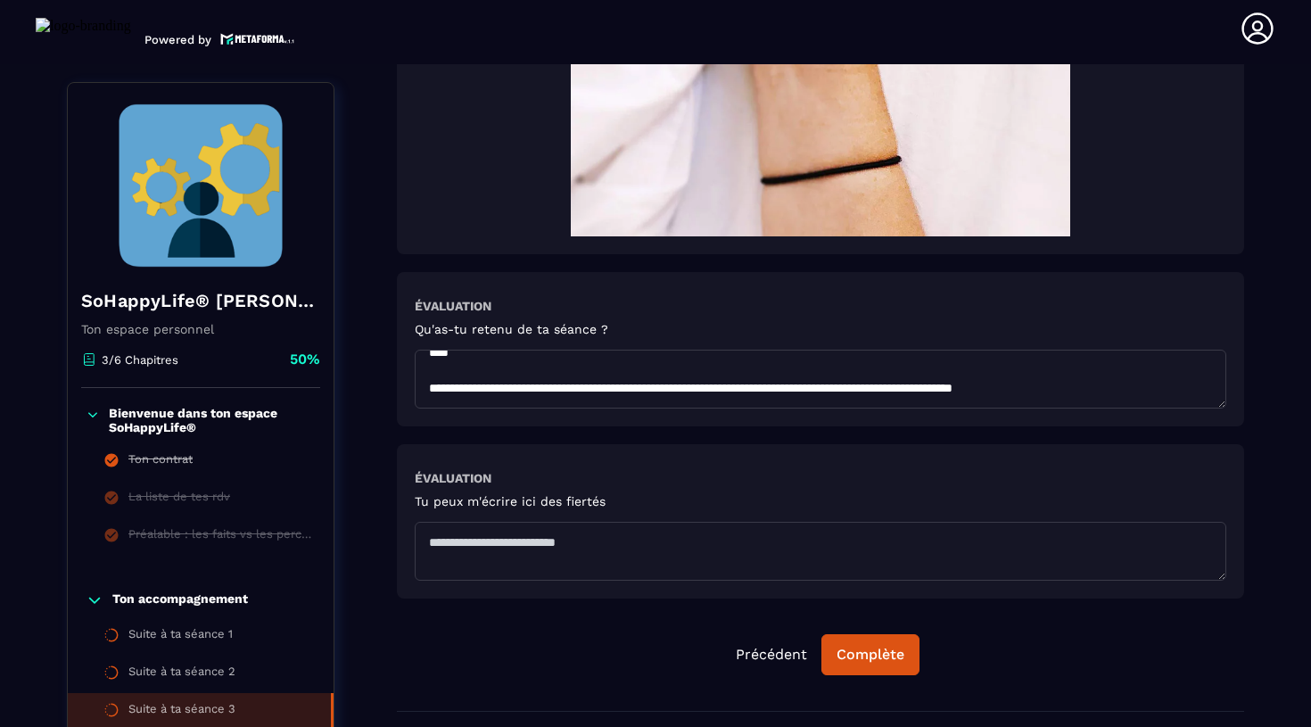
scroll to position [1562, 0]
paste textarea "**********"
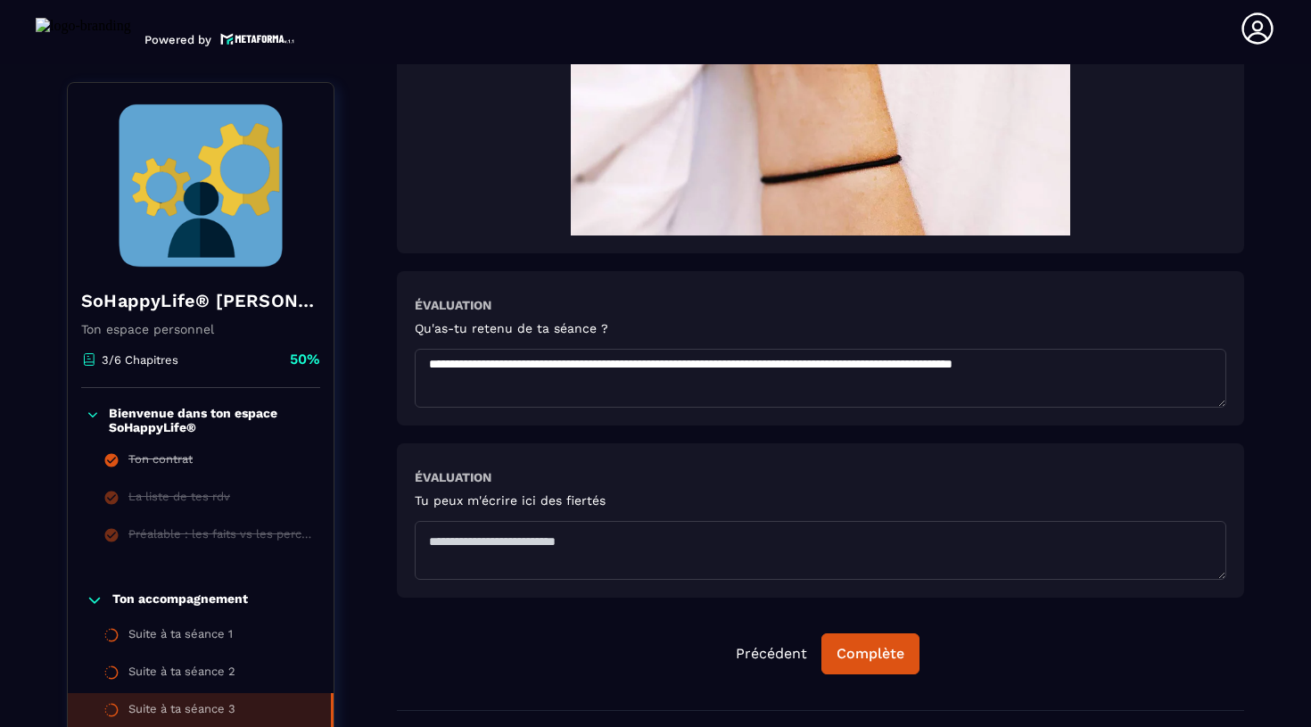
scroll to position [86, 0]
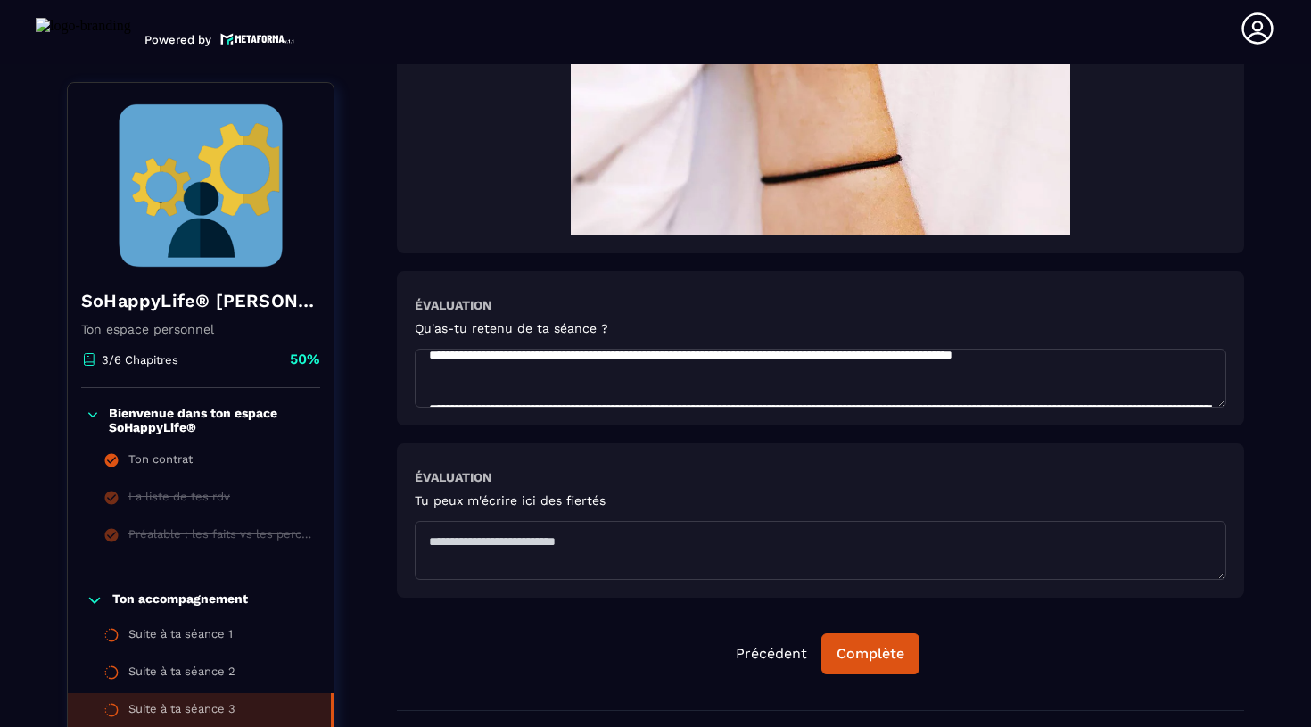
click at [853, 355] on textarea "**********" at bounding box center [821, 378] width 812 height 59
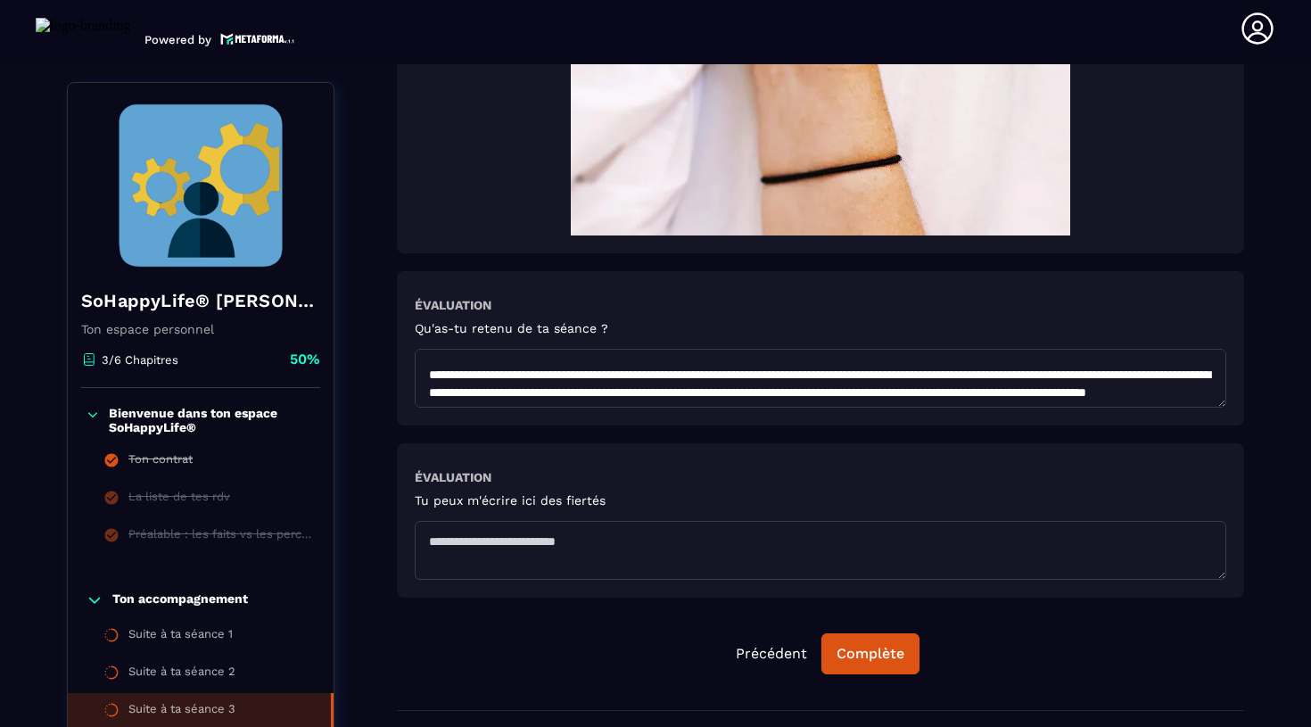
scroll to position [72, 0]
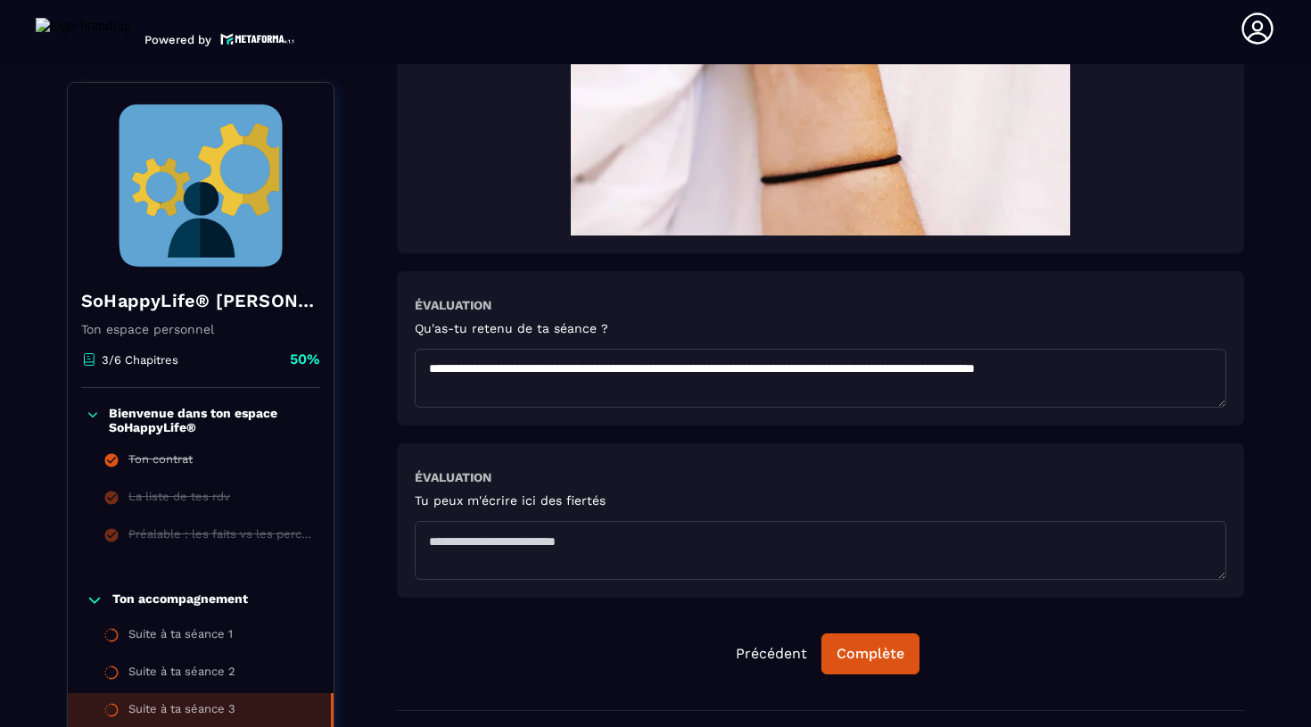
drag, startPoint x: 780, startPoint y: 372, endPoint x: 1236, endPoint y: 366, distance: 455.8
click at [1236, 366] on div "**********" at bounding box center [820, 348] width 847 height 154
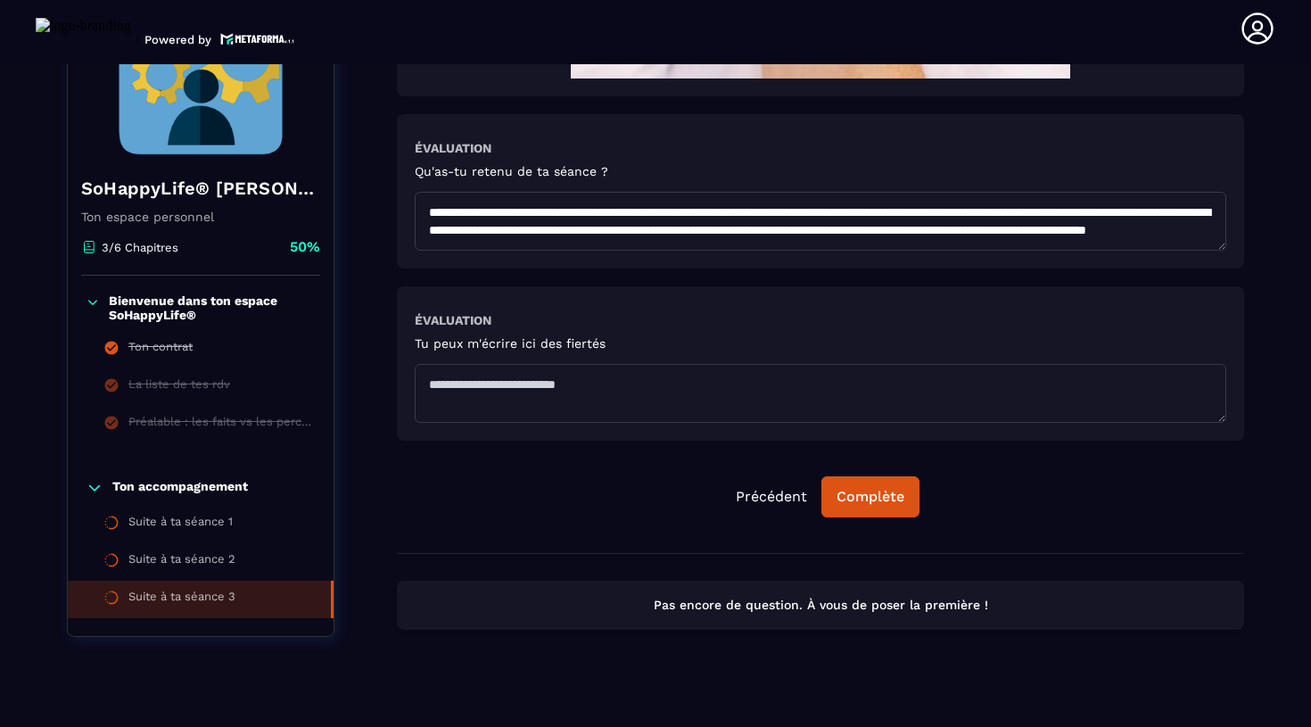
scroll to position [126, 0]
drag, startPoint x: 759, startPoint y: 234, endPoint x: 898, endPoint y: 252, distance: 140.3
click at [898, 251] on textarea "**********" at bounding box center [821, 221] width 812 height 59
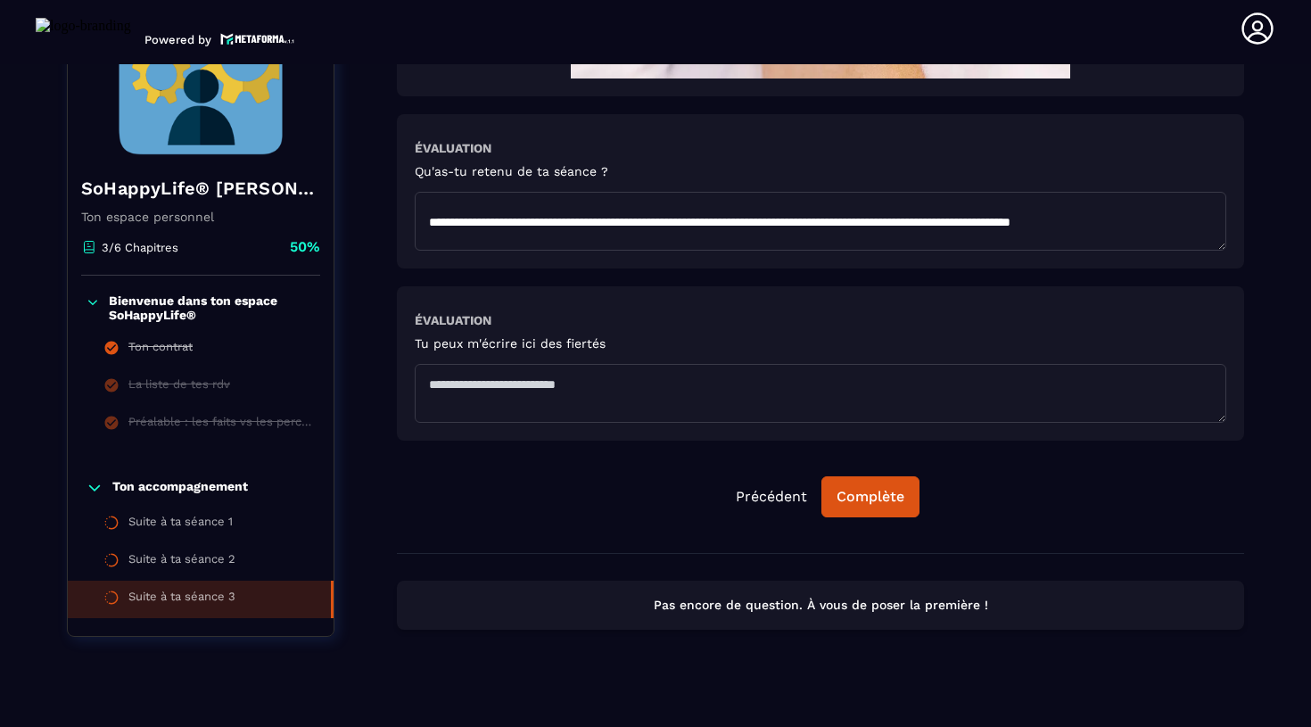
scroll to position [57, 0]
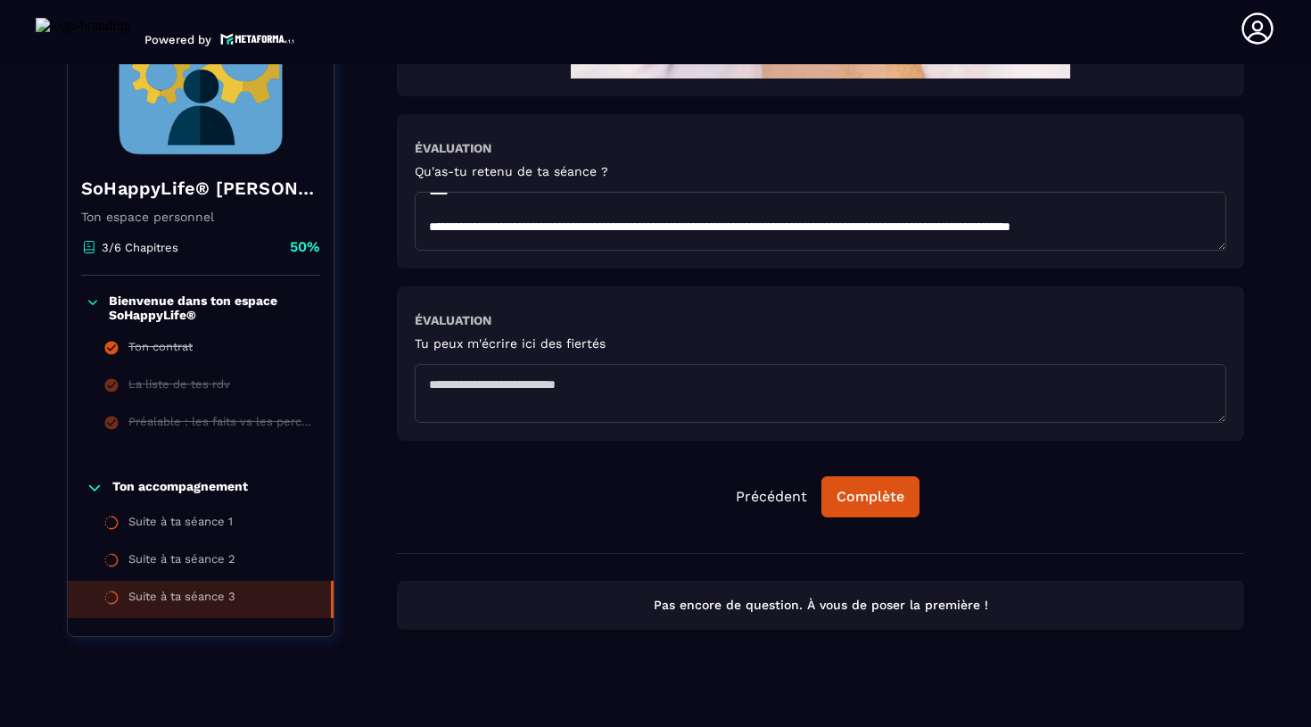
click at [1203, 231] on textarea "**********" at bounding box center [821, 221] width 812 height 59
paste textarea "**********"
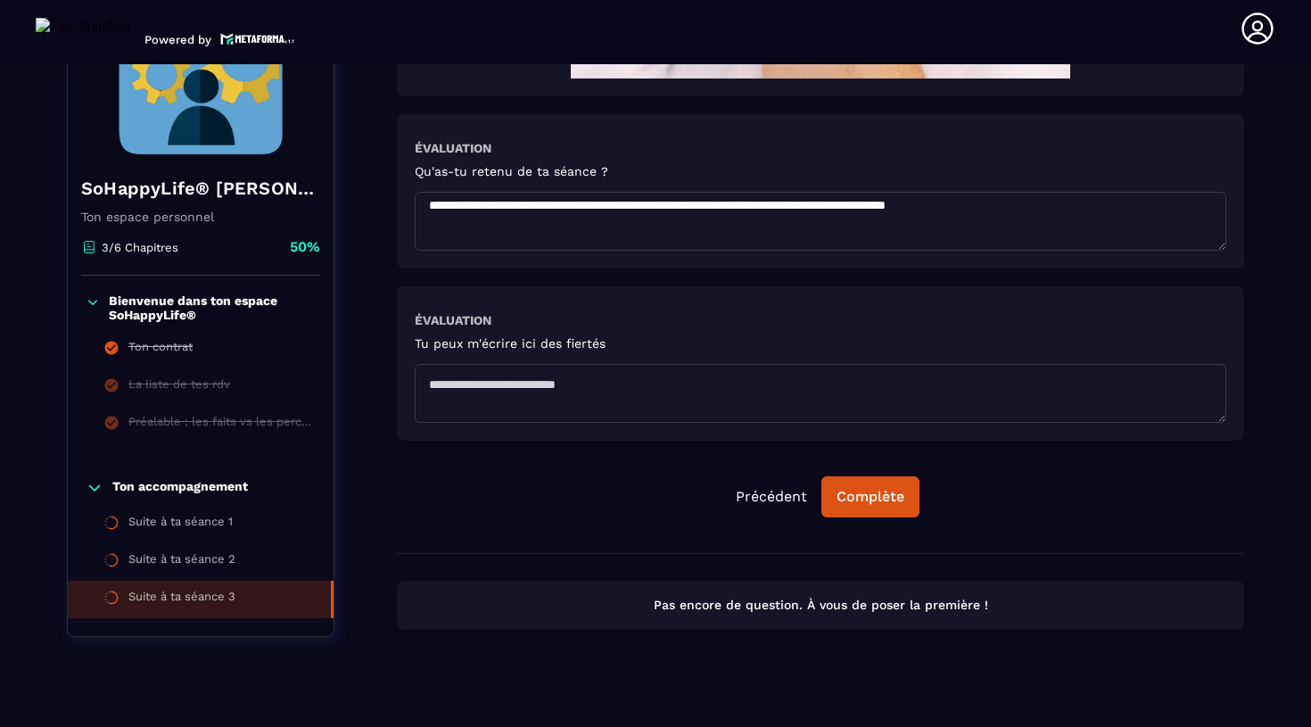
scroll to position [79, 0]
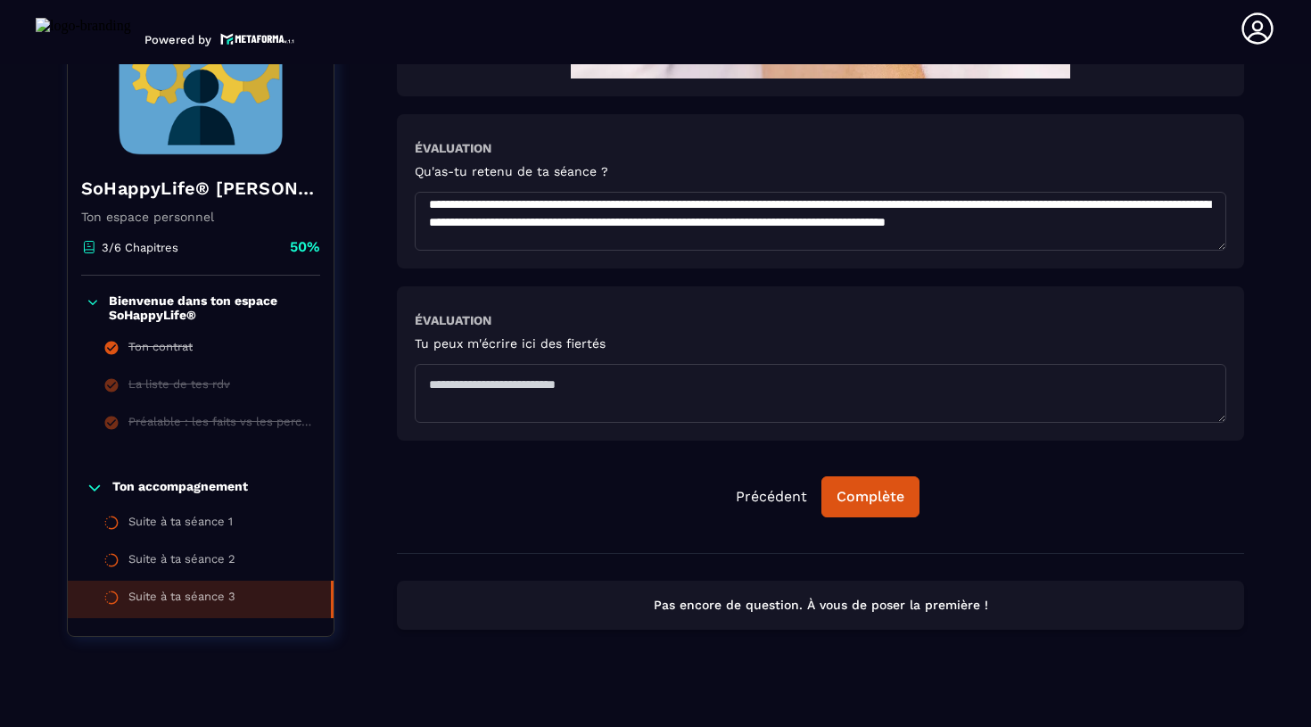
click at [875, 219] on textarea "**********" at bounding box center [821, 221] width 812 height 59
click at [918, 227] on textarea "**********" at bounding box center [821, 221] width 812 height 59
drag, startPoint x: 1052, startPoint y: 227, endPoint x: 1018, endPoint y: 227, distance: 33.9
click at [1018, 227] on textarea "**********" at bounding box center [821, 221] width 812 height 59
click at [1160, 225] on textarea "**********" at bounding box center [821, 221] width 812 height 59
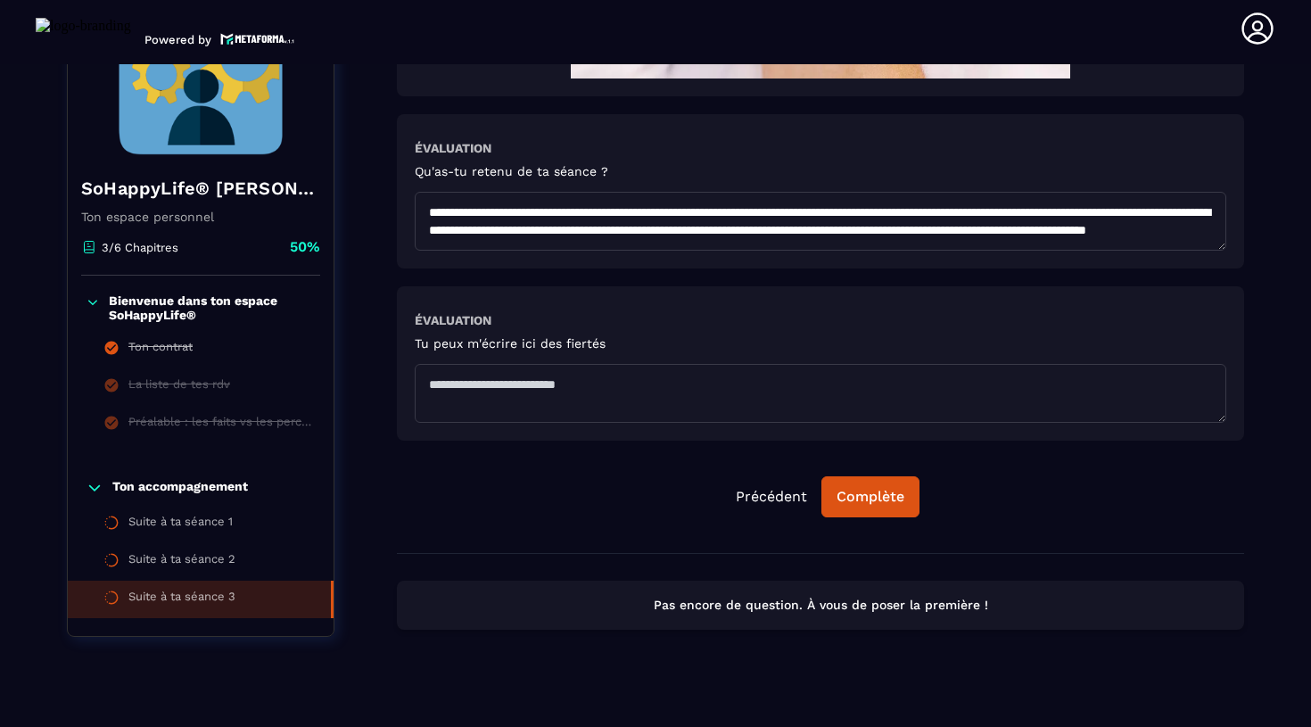
scroll to position [113, 0]
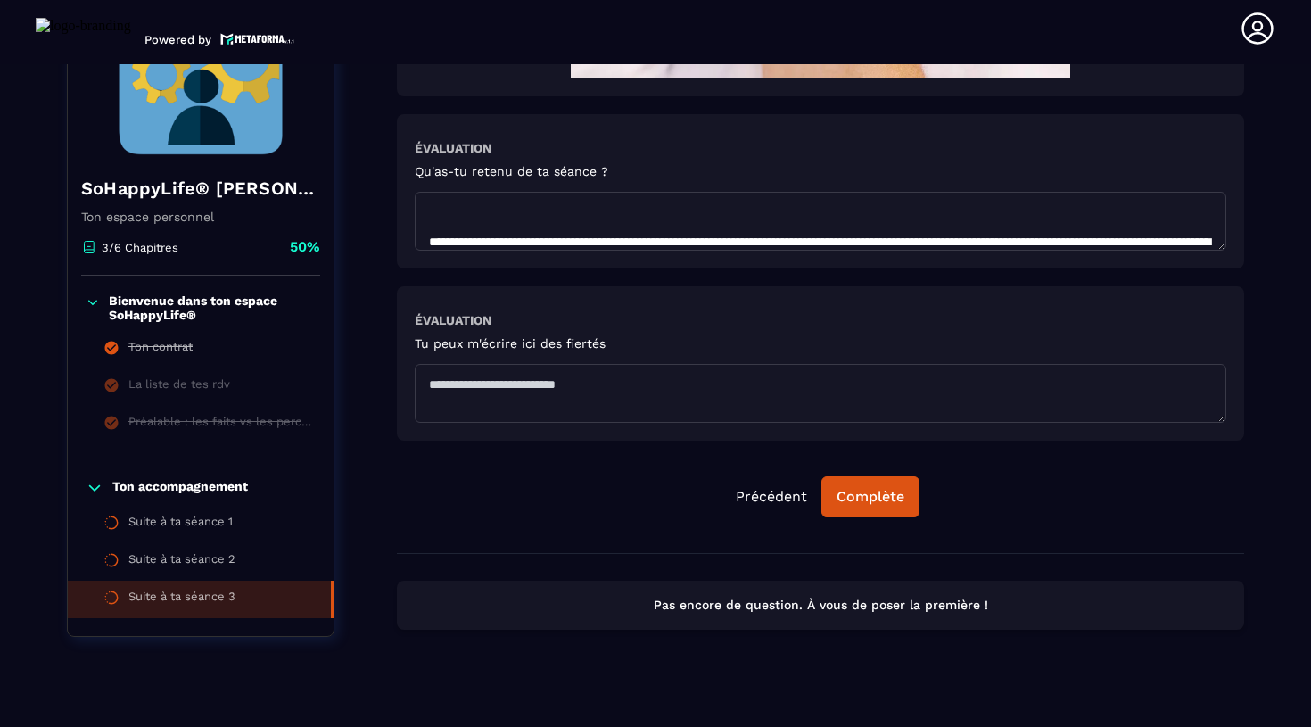
click at [648, 218] on textarea "**********" at bounding box center [821, 221] width 812 height 59
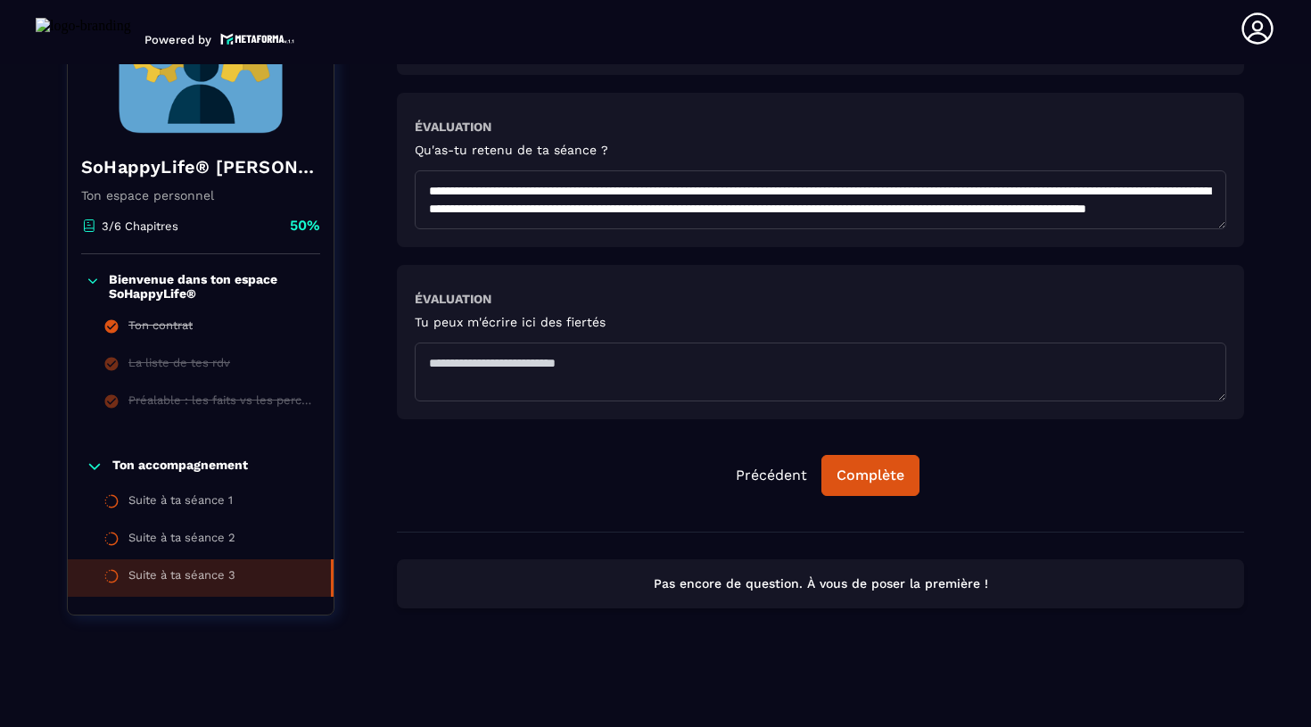
scroll to position [178, 0]
drag, startPoint x: 926, startPoint y: 210, endPoint x: 422, endPoint y: 174, distance: 505.2
click at [422, 174] on textarea at bounding box center [821, 199] width 812 height 59
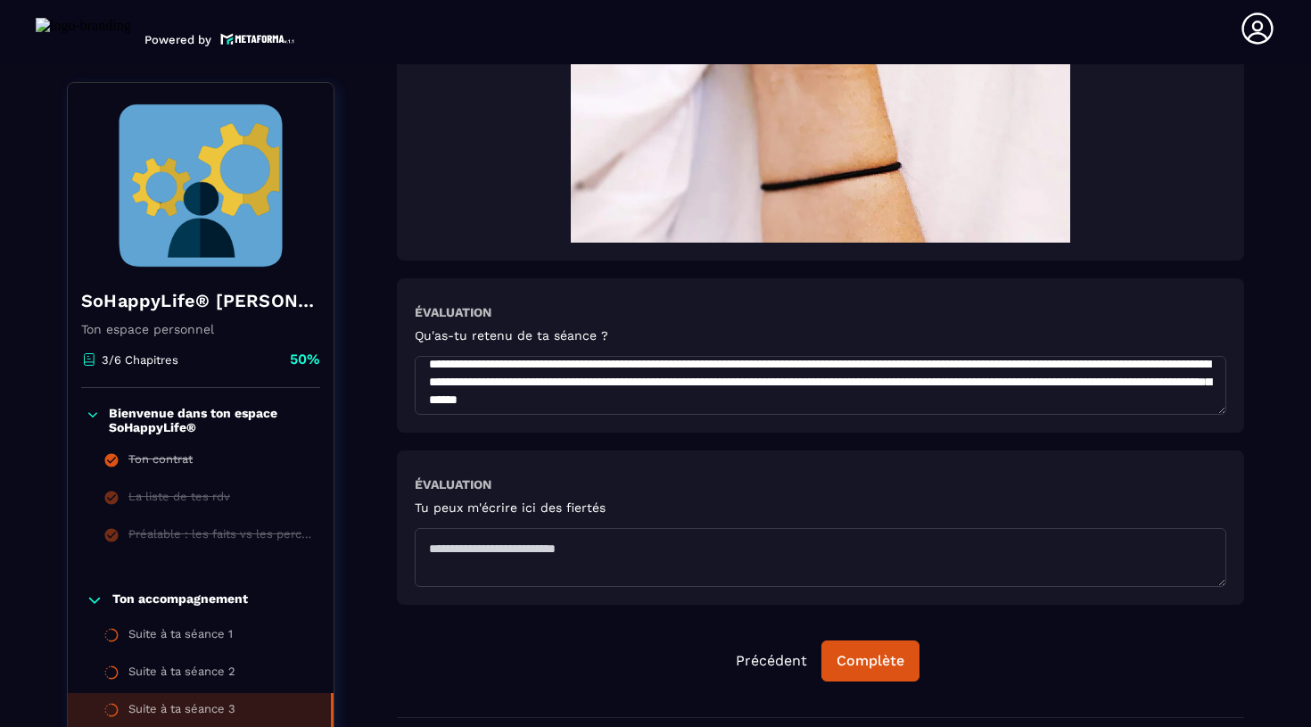
scroll to position [91, 0]
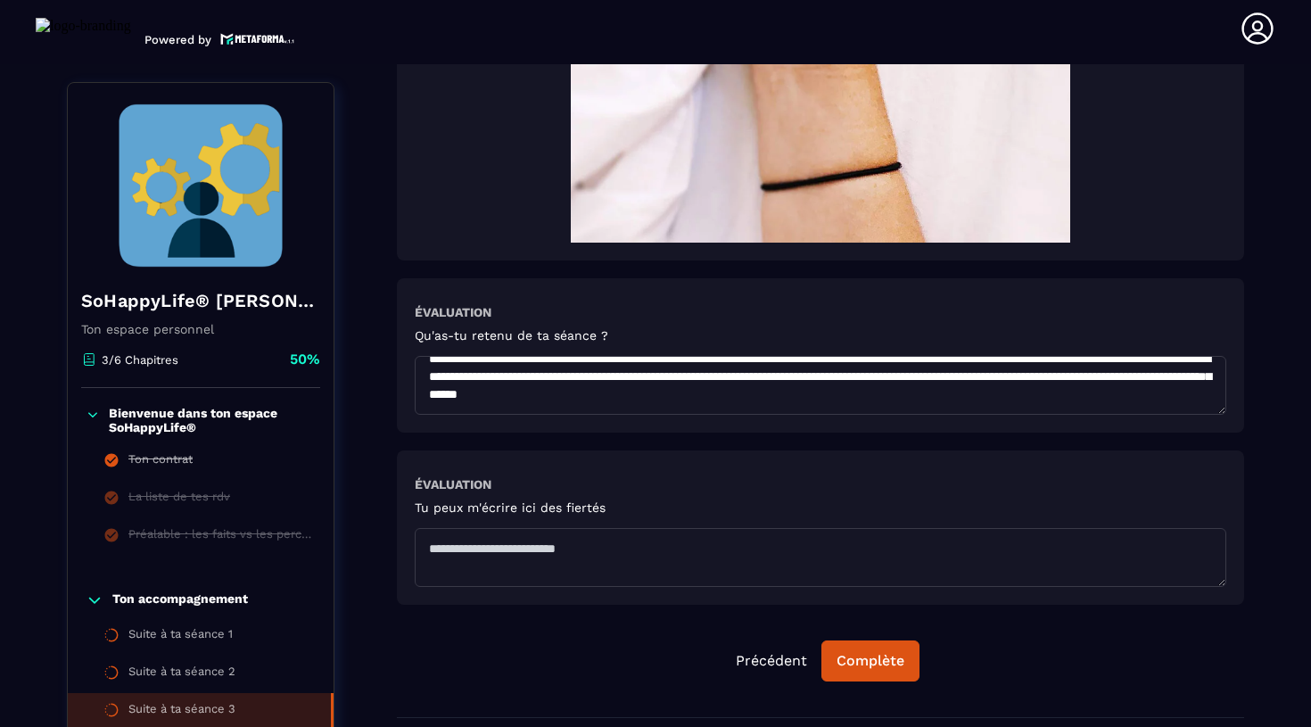
click at [719, 394] on textarea "**********" at bounding box center [821, 385] width 812 height 59
click at [1146, 401] on textarea "**********" at bounding box center [821, 385] width 812 height 59
click at [826, 386] on textarea "**********" at bounding box center [821, 385] width 812 height 59
click at [749, 402] on textarea "**********" at bounding box center [821, 385] width 812 height 59
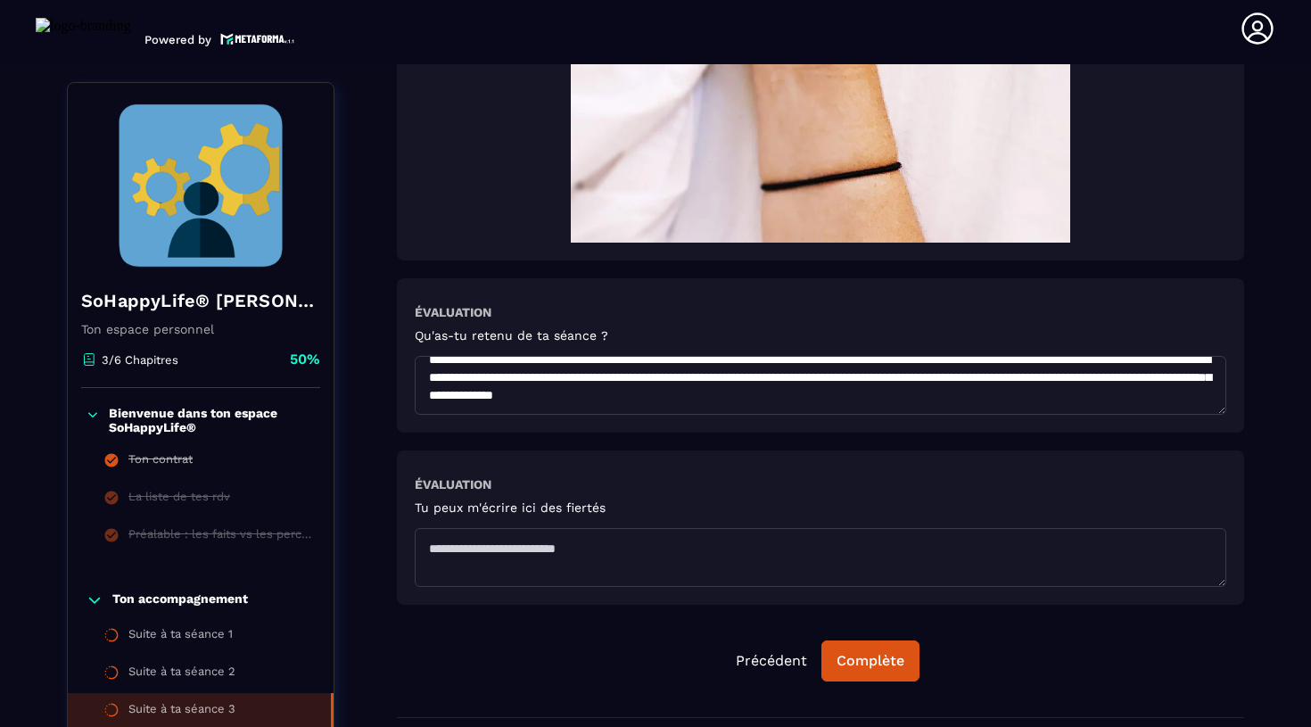
click at [1139, 401] on textarea "**********" at bounding box center [821, 385] width 812 height 59
click at [882, 401] on textarea "**********" at bounding box center [821, 385] width 812 height 59
click at [1144, 399] on textarea "**********" at bounding box center [821, 385] width 812 height 59
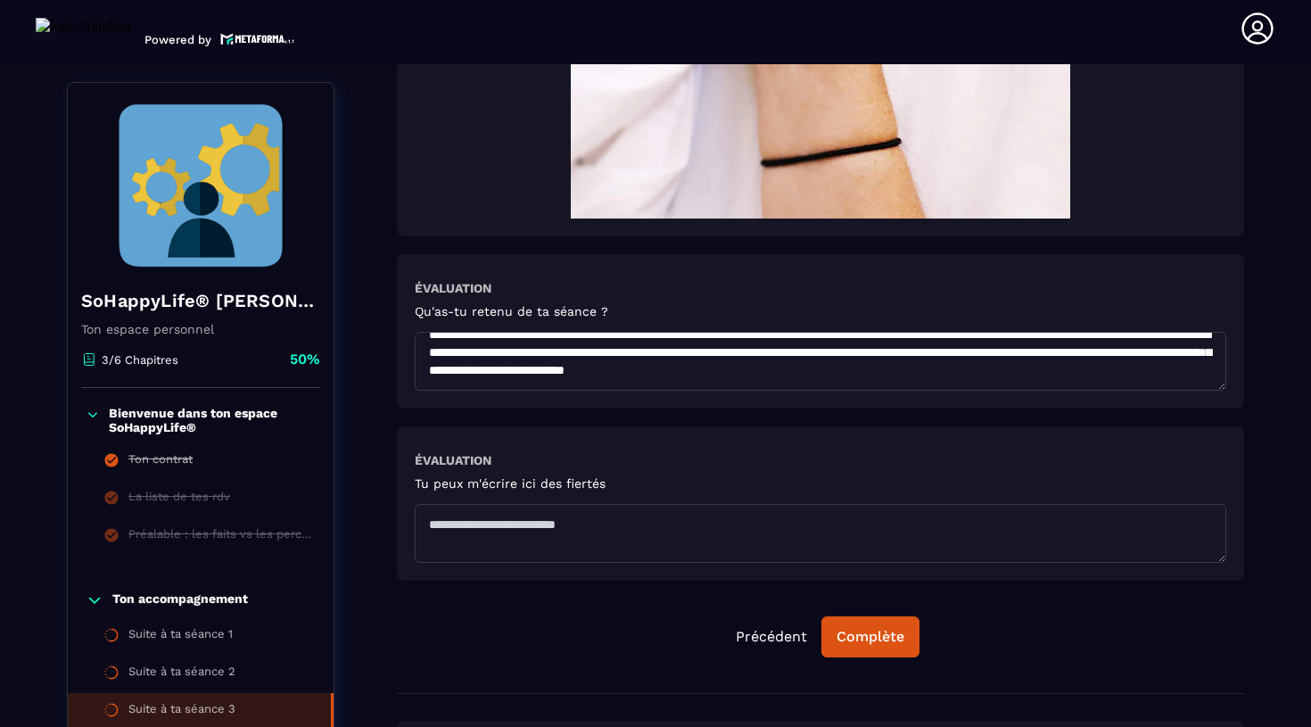
scroll to position [95, 0]
click at [611, 369] on textarea "**********" at bounding box center [821, 361] width 812 height 59
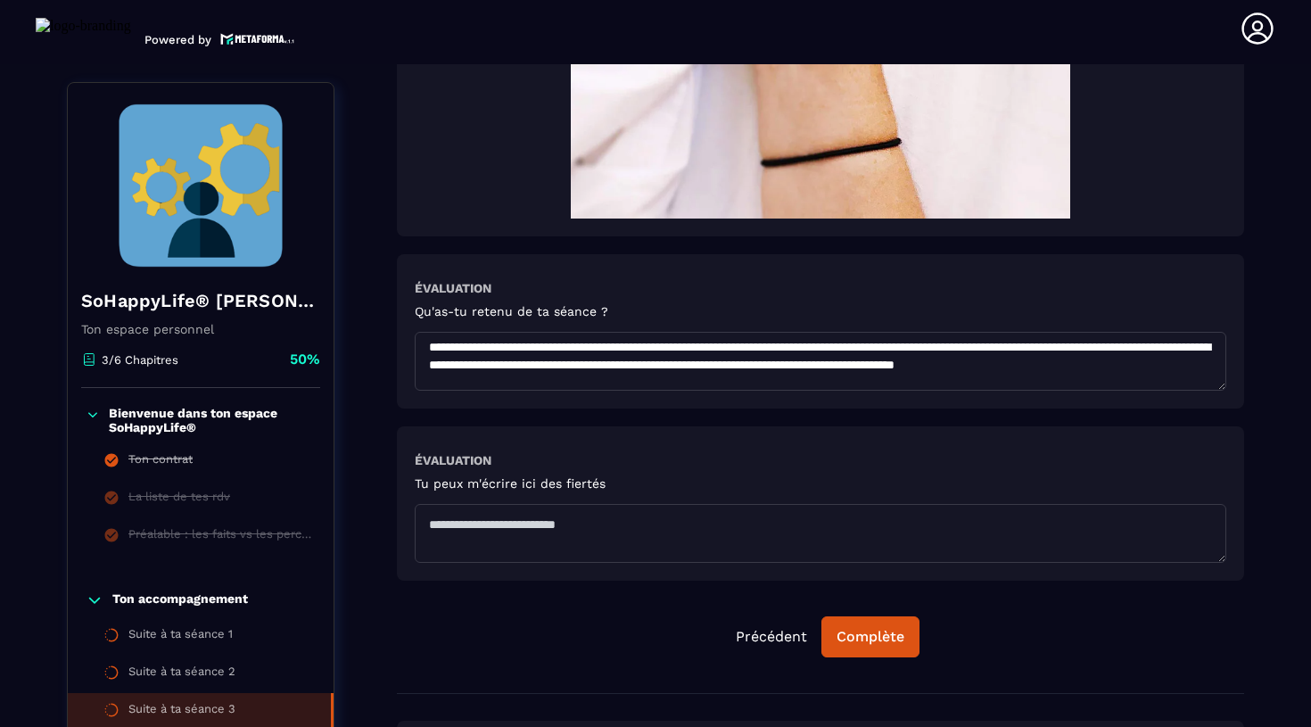
scroll to position [83, 0]
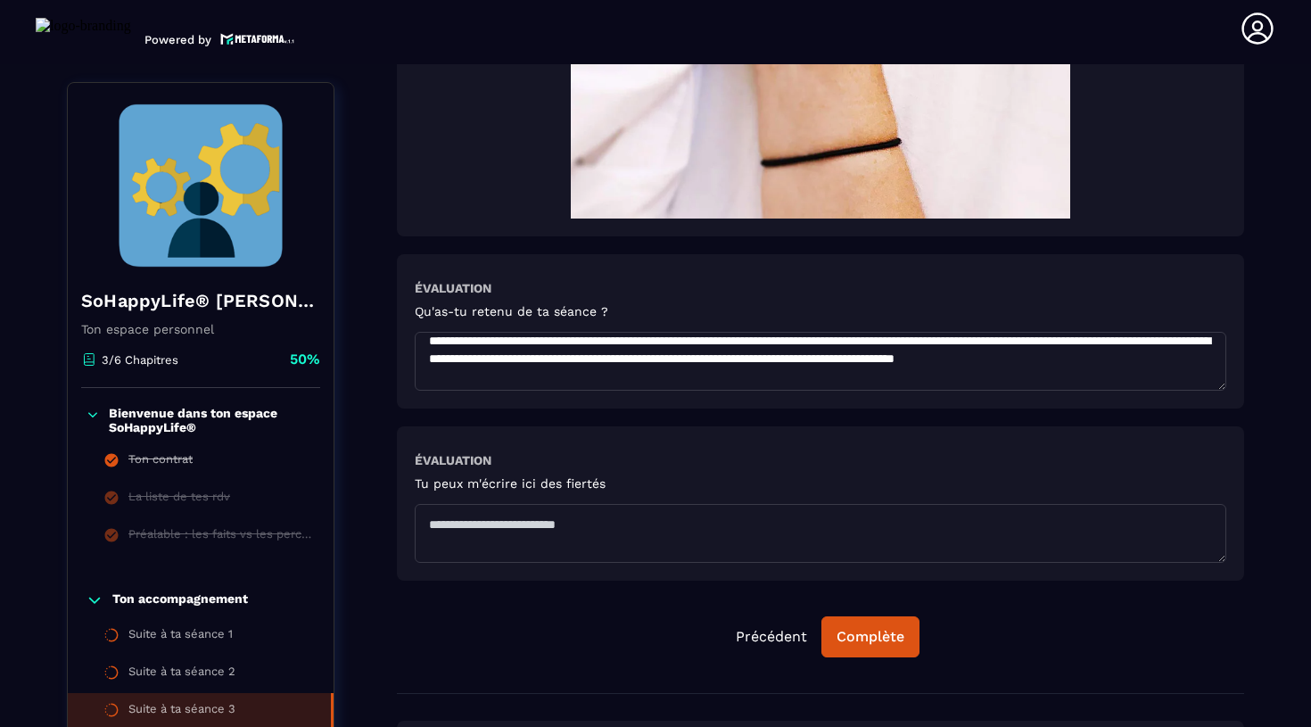
click at [454, 359] on textarea "**********" at bounding box center [821, 361] width 812 height 59
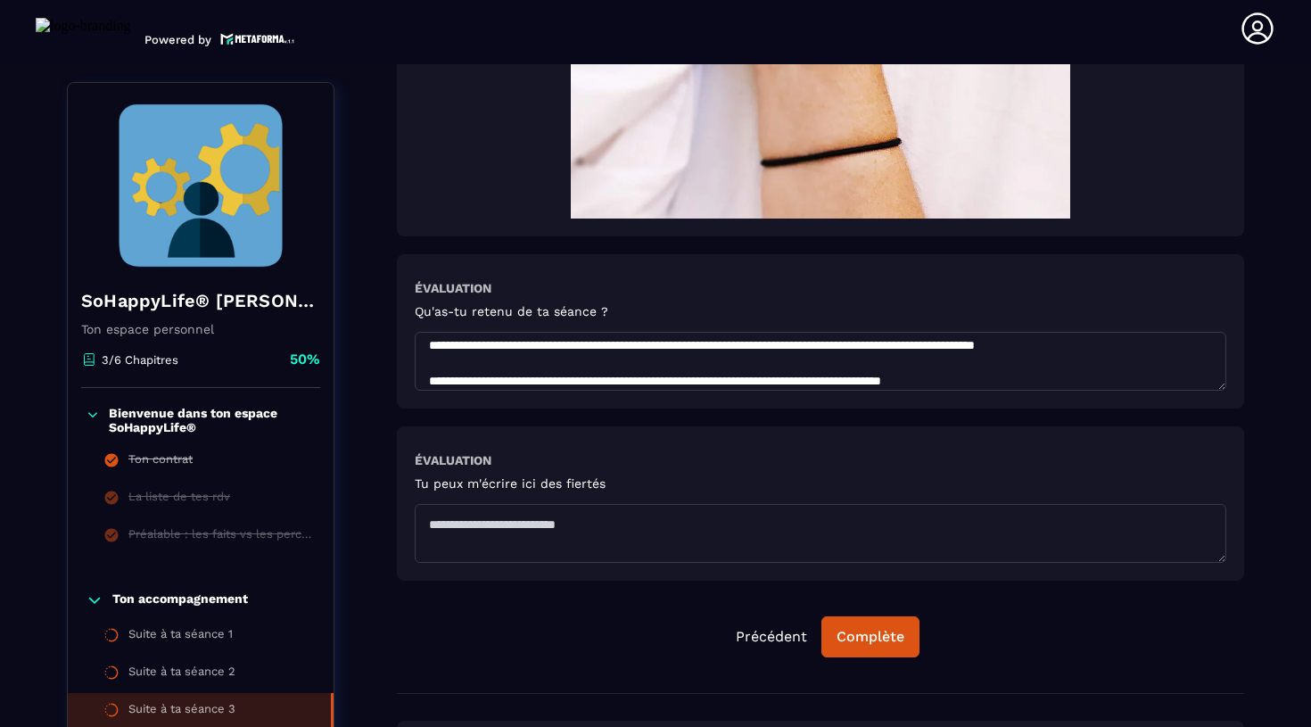
scroll to position [119, 0]
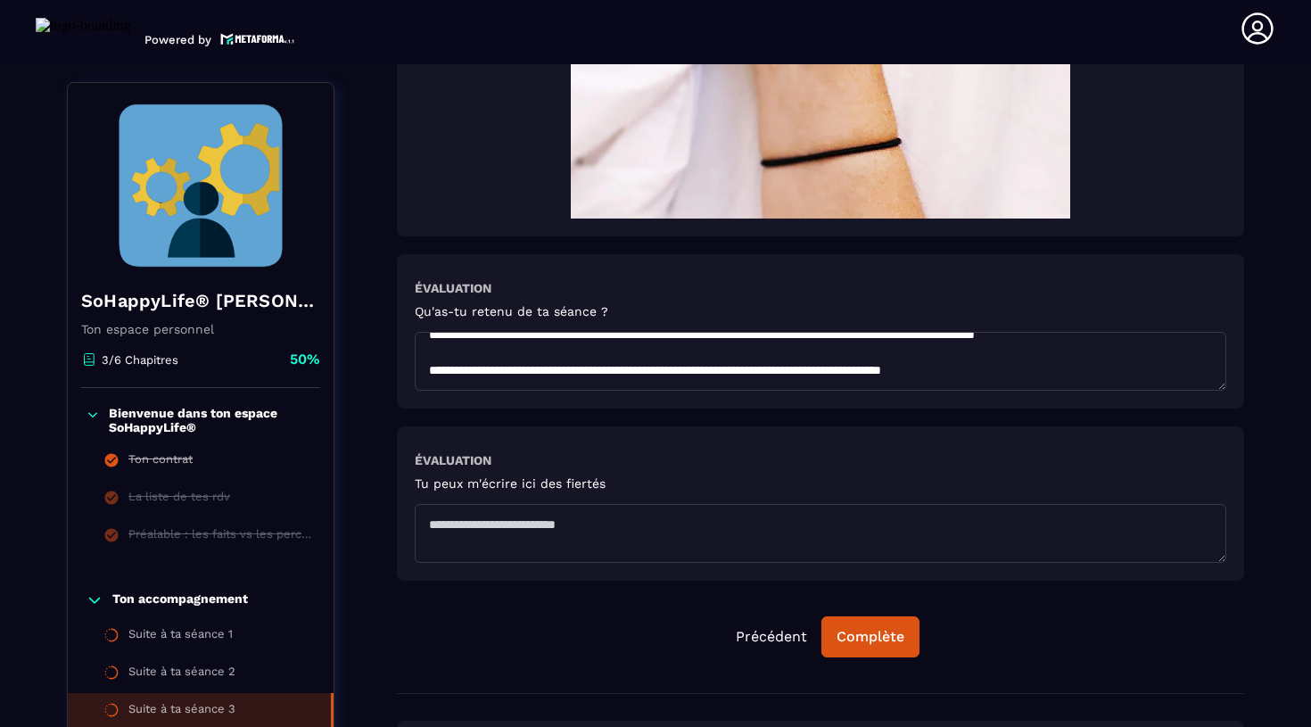
click at [681, 365] on textarea "**********" at bounding box center [821, 361] width 812 height 59
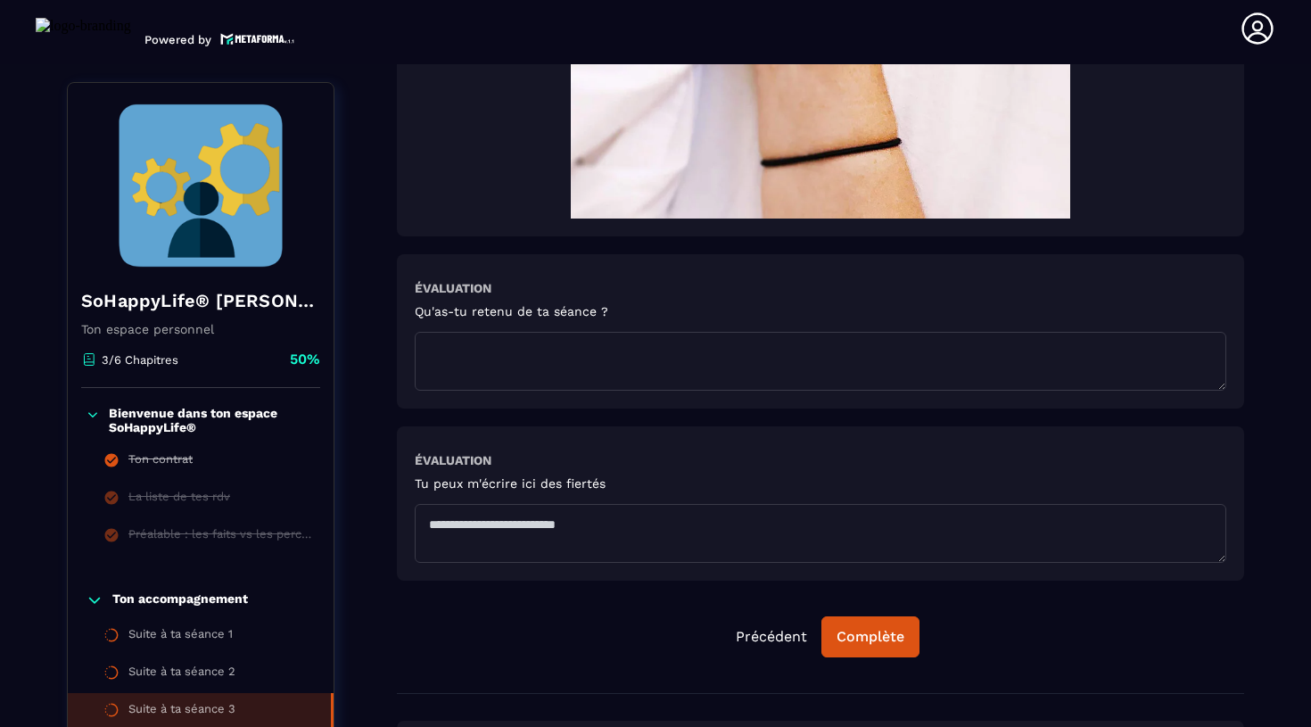
scroll to position [130, 0]
click at [458, 365] on textarea "**********" at bounding box center [821, 361] width 812 height 59
paste textarea "**********"
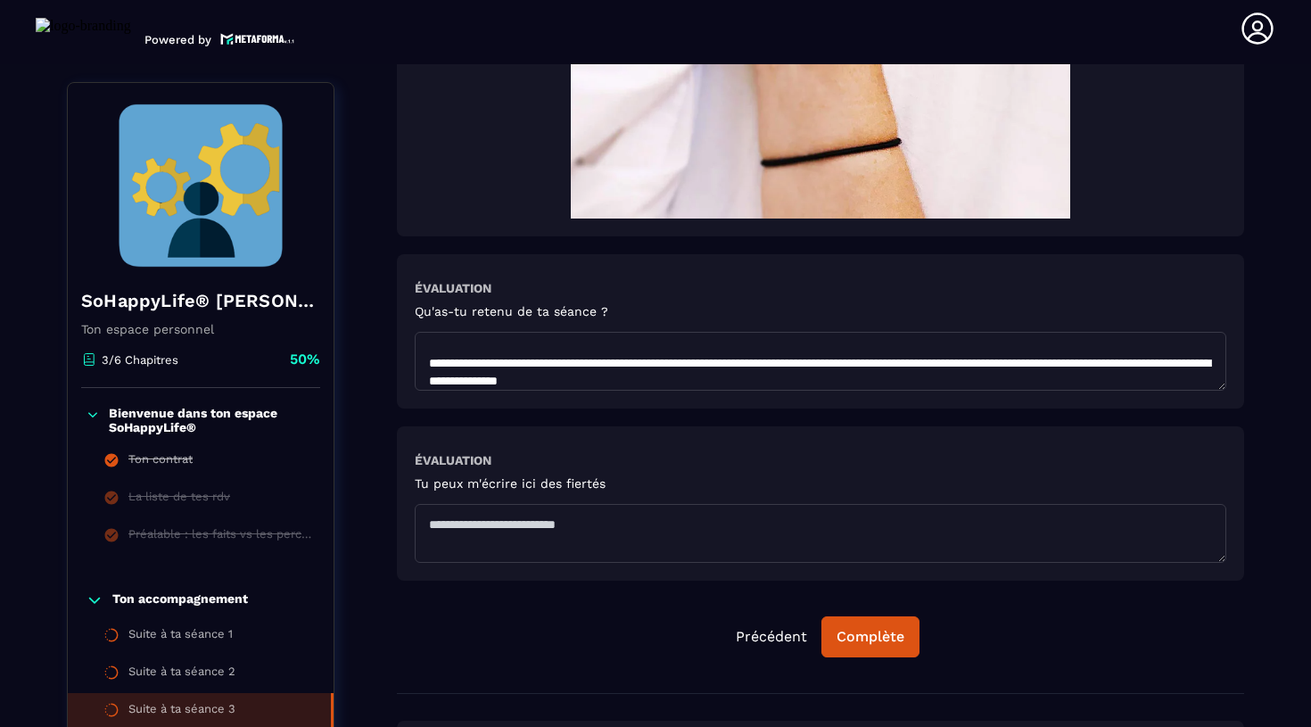
scroll to position [118, 0]
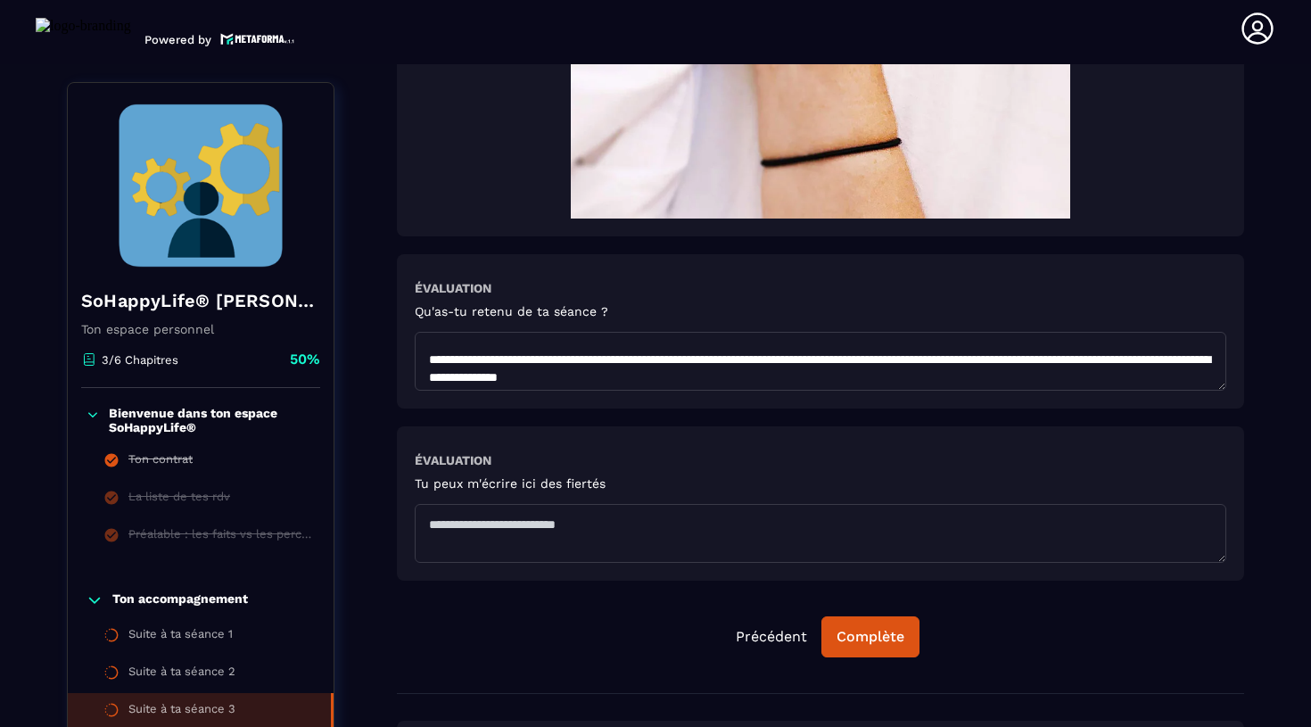
click at [725, 350] on textarea "**********" at bounding box center [821, 361] width 812 height 59
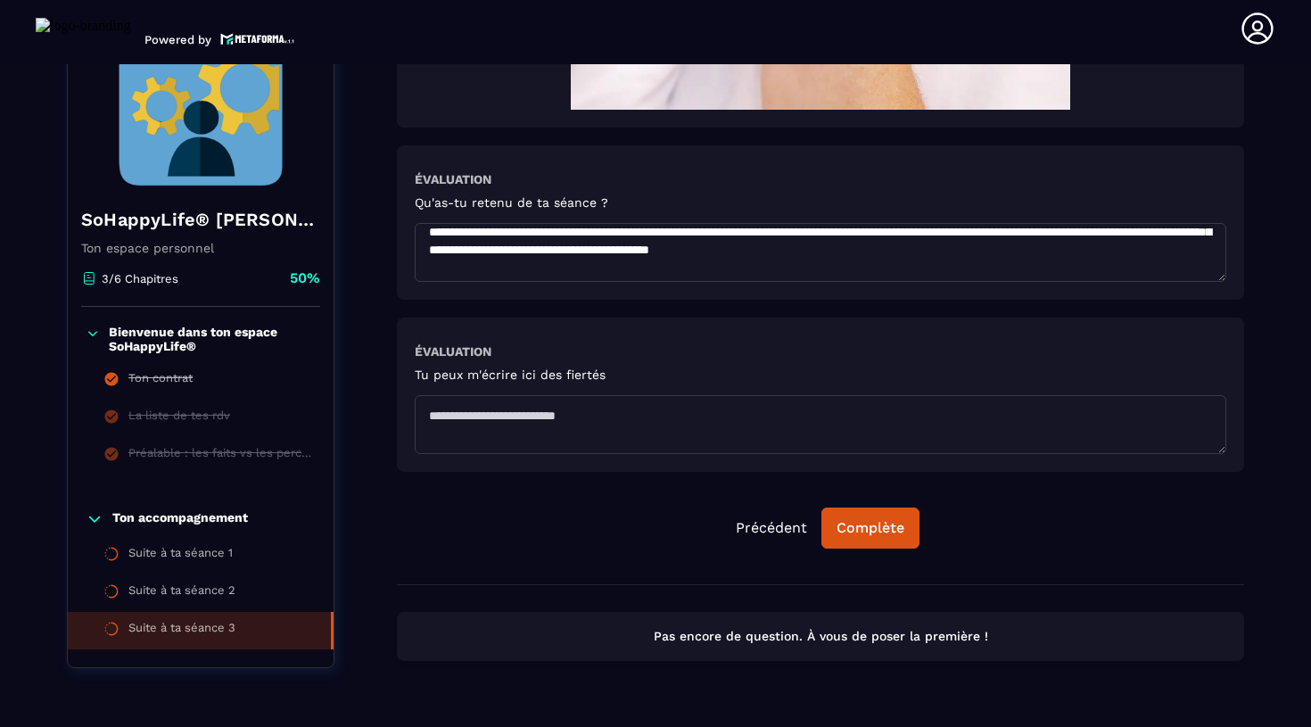
scroll to position [103, 0]
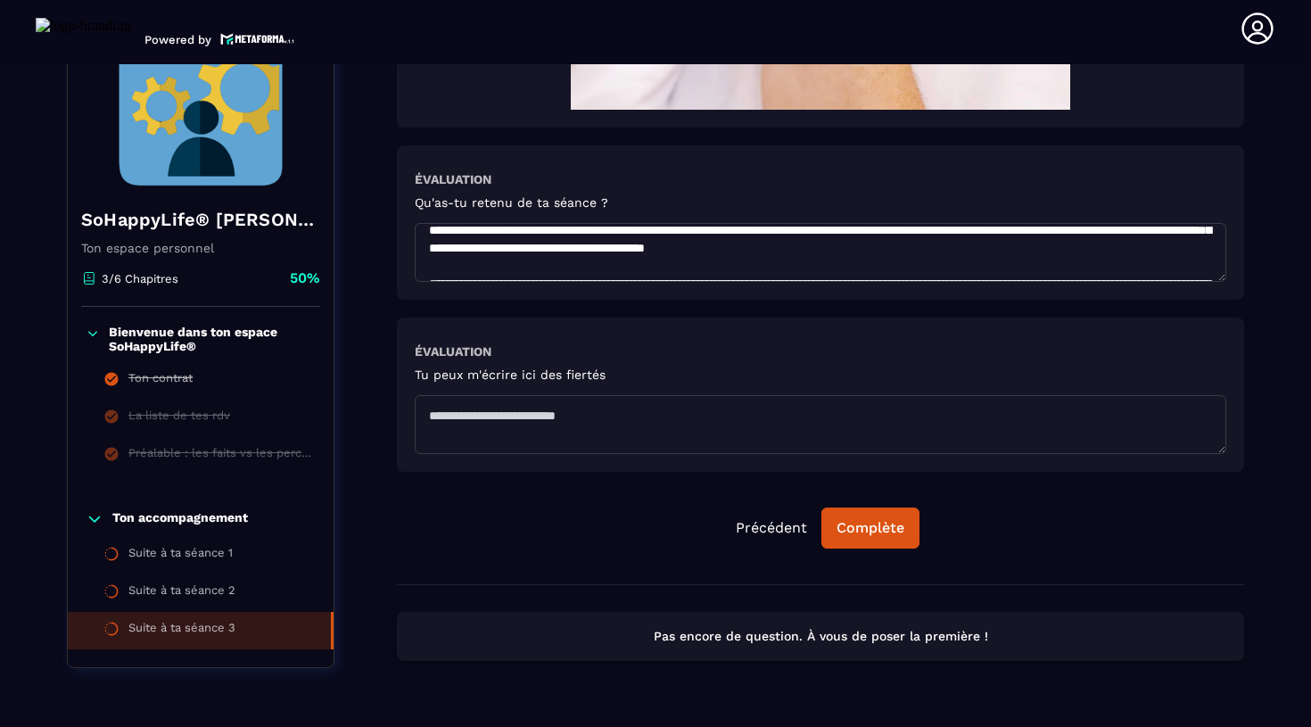
drag, startPoint x: 1115, startPoint y: 255, endPoint x: 1148, endPoint y: 268, distance: 35.3
click at [1148, 268] on textarea at bounding box center [821, 252] width 812 height 59
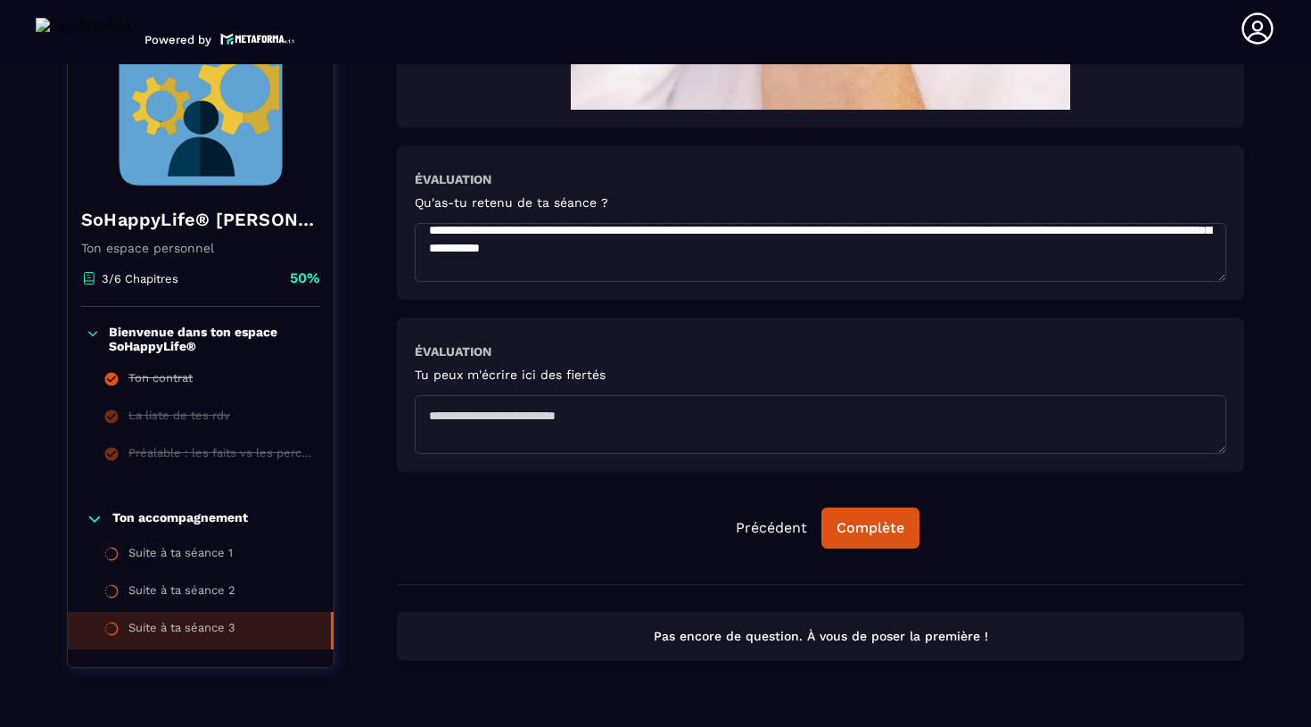
scroll to position [112, 0]
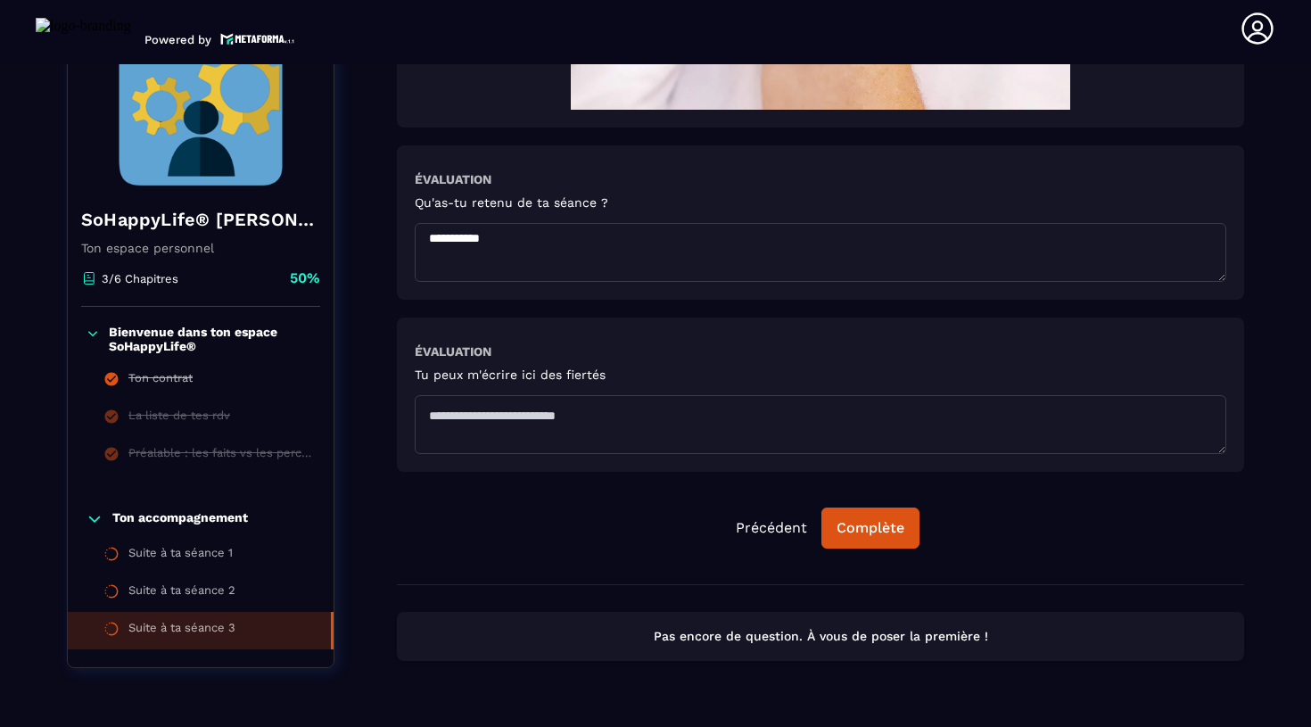
paste textarea "**********"
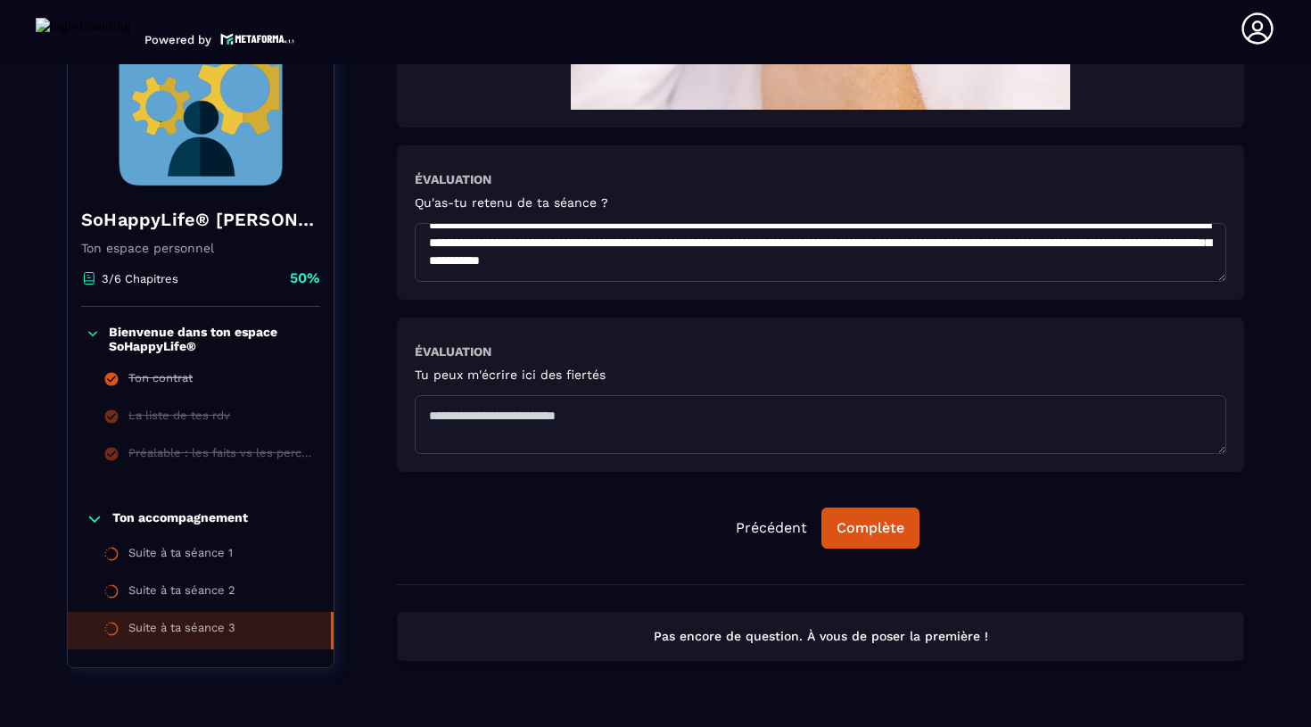
scroll to position [111, 0]
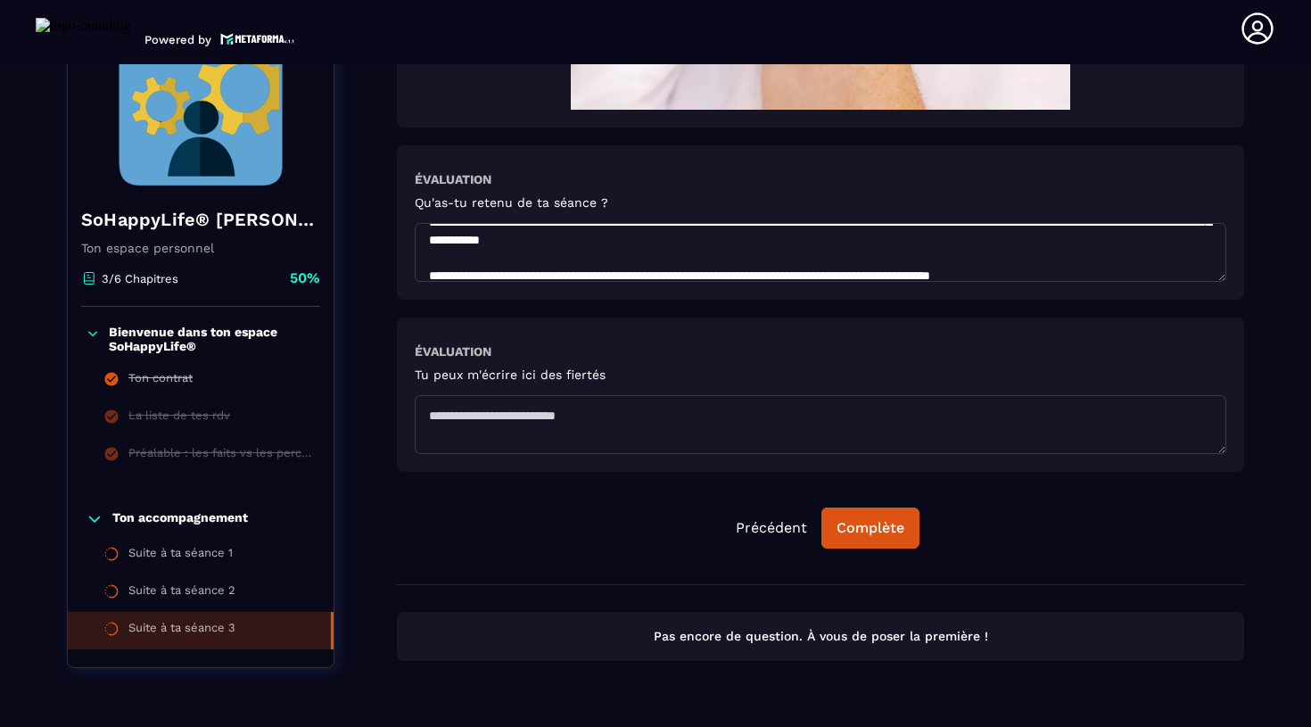
click at [1120, 244] on textarea at bounding box center [821, 252] width 812 height 59
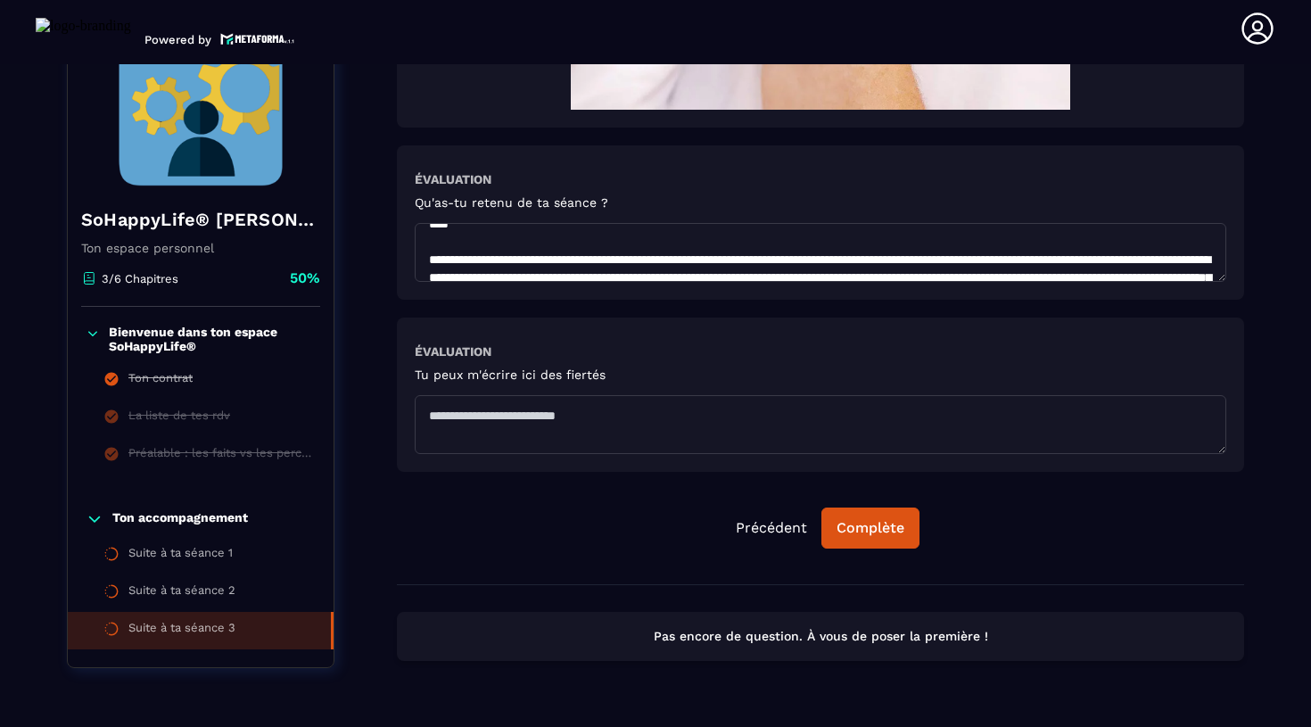
scroll to position [0, 0]
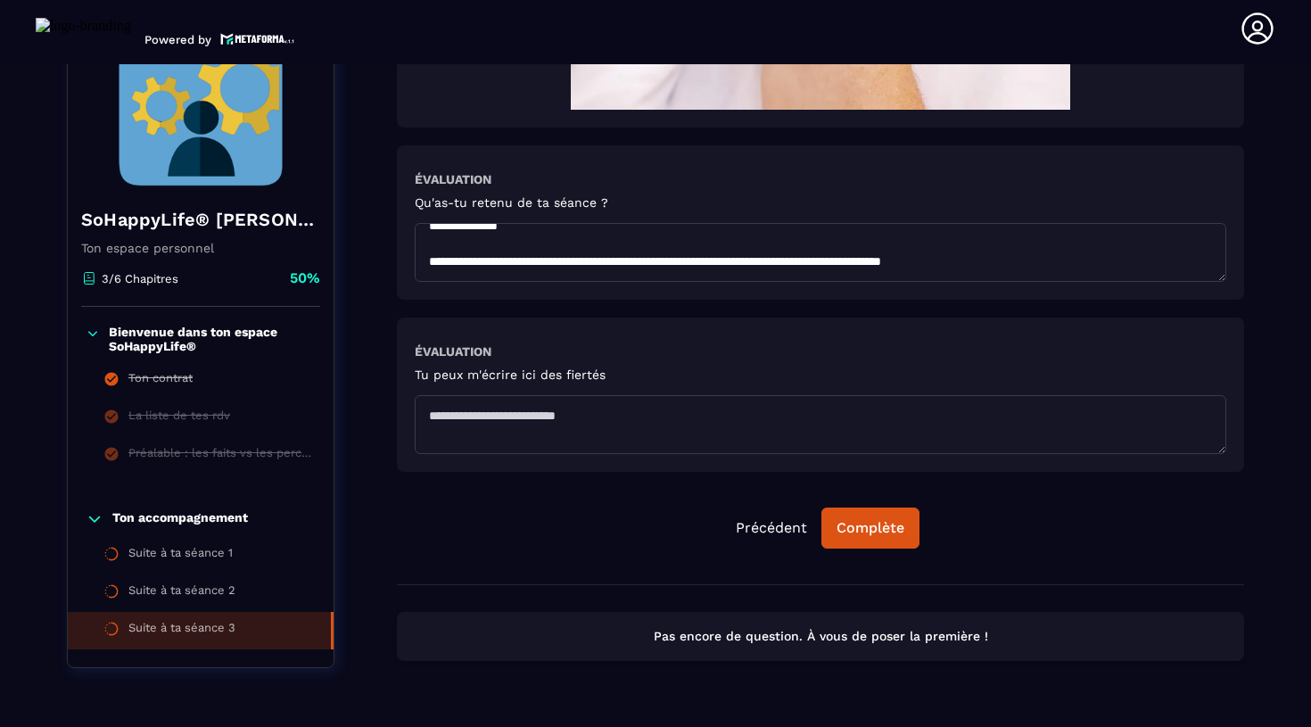
drag, startPoint x: 931, startPoint y: 276, endPoint x: 427, endPoint y: 265, distance: 504.1
click at [426, 268] on textarea at bounding box center [821, 252] width 812 height 59
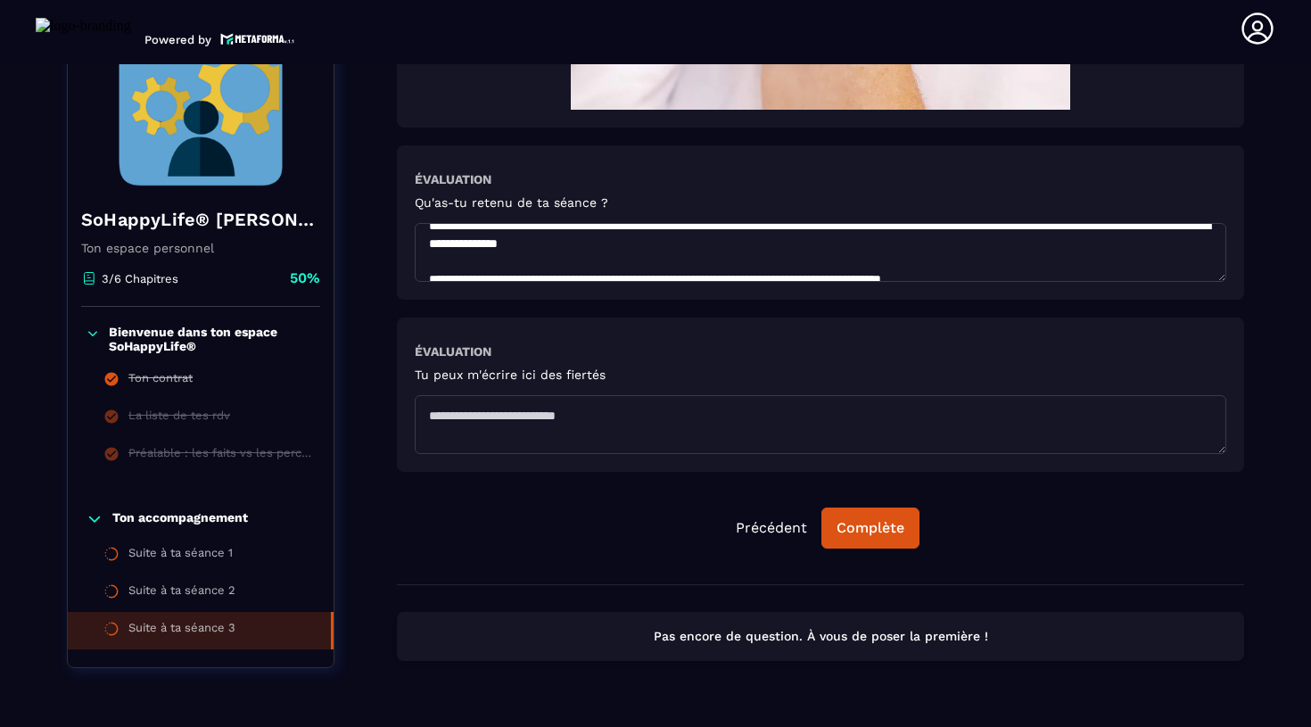
drag, startPoint x: 430, startPoint y: 250, endPoint x: 938, endPoint y: 260, distance: 508.5
click at [938, 260] on textarea at bounding box center [821, 252] width 812 height 59
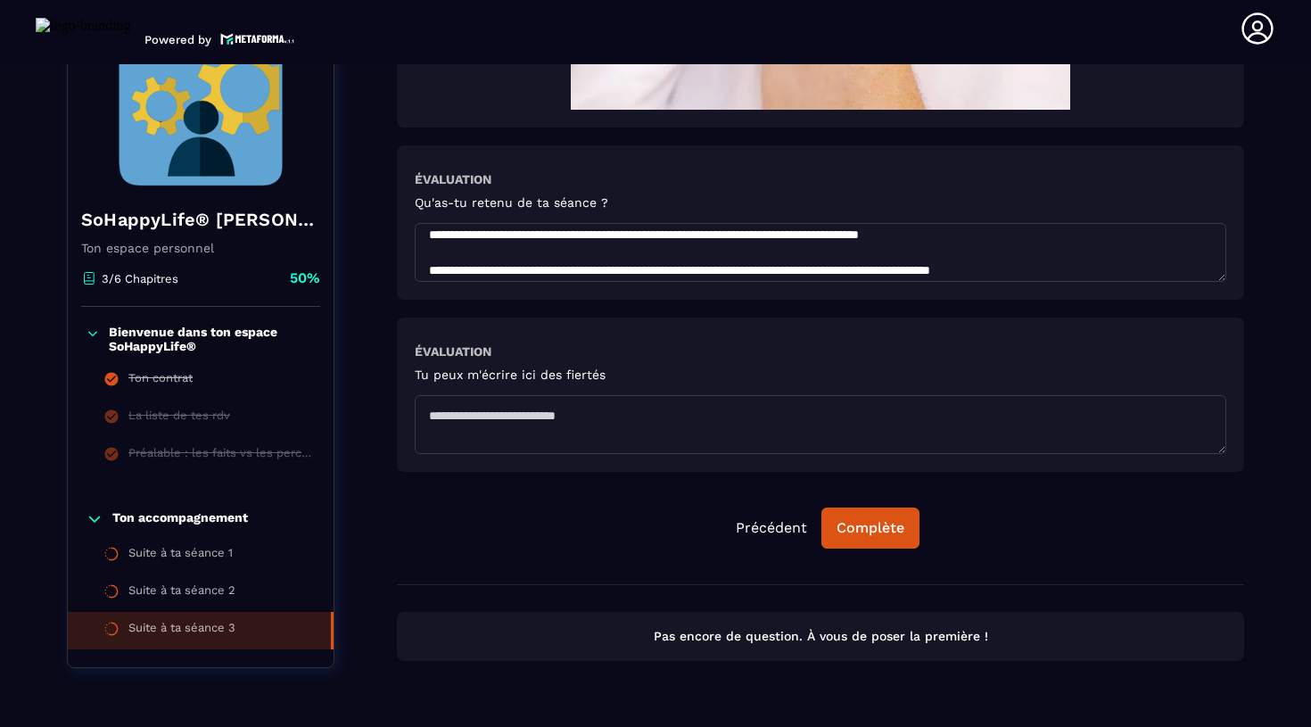
scroll to position [141, 0]
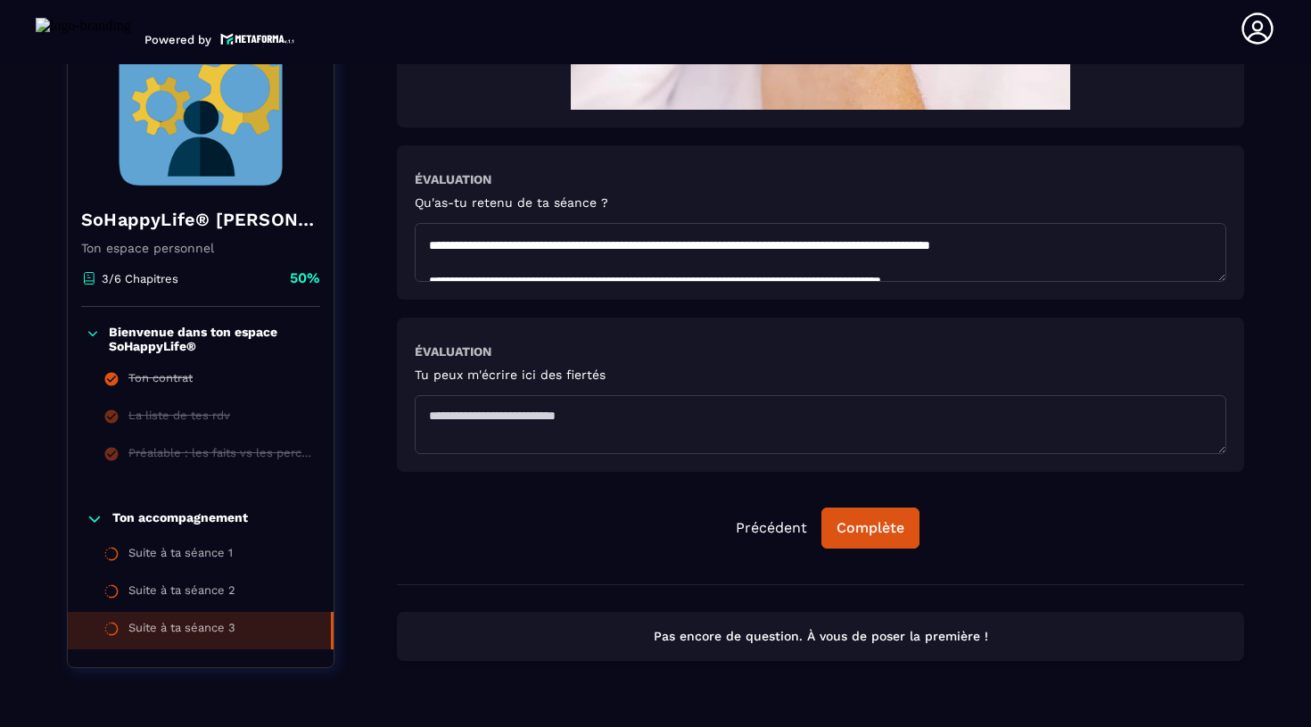
drag, startPoint x: 1149, startPoint y: 273, endPoint x: 418, endPoint y: 263, distance: 730.5
click at [418, 263] on textarea "**********" at bounding box center [821, 252] width 812 height 59
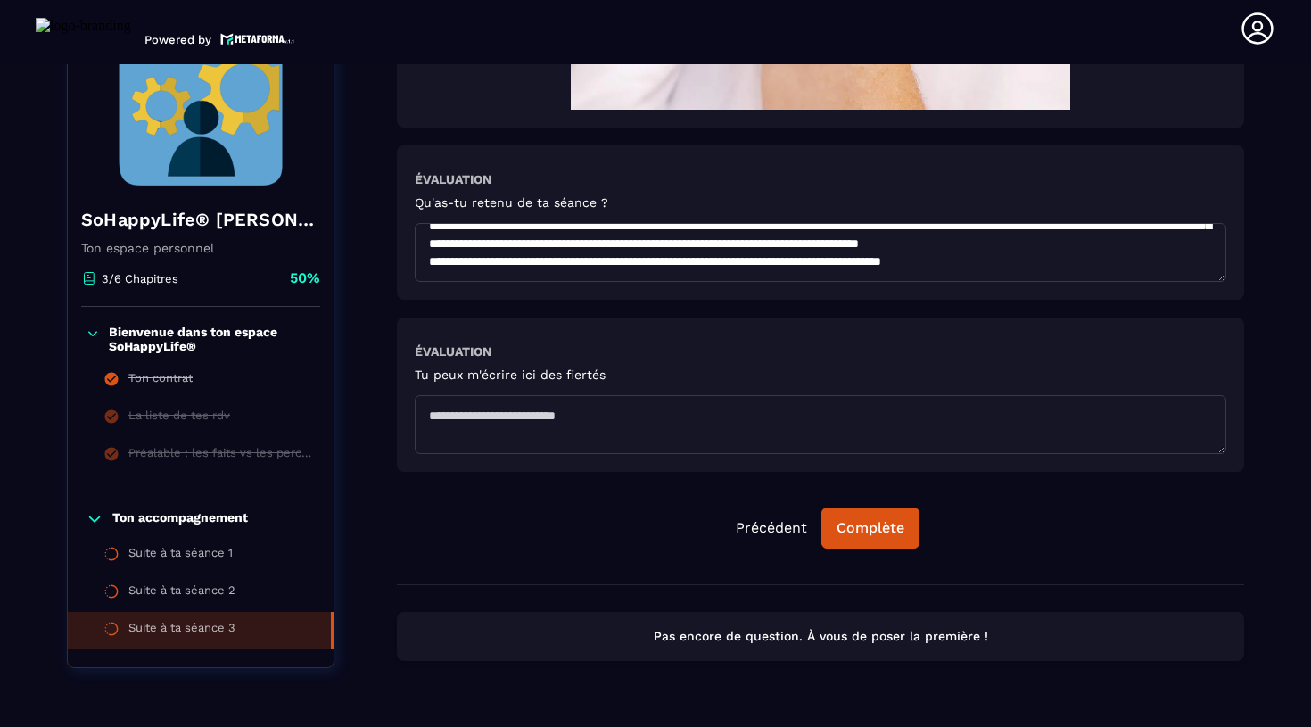
click at [1044, 252] on textarea "**********" at bounding box center [821, 252] width 812 height 59
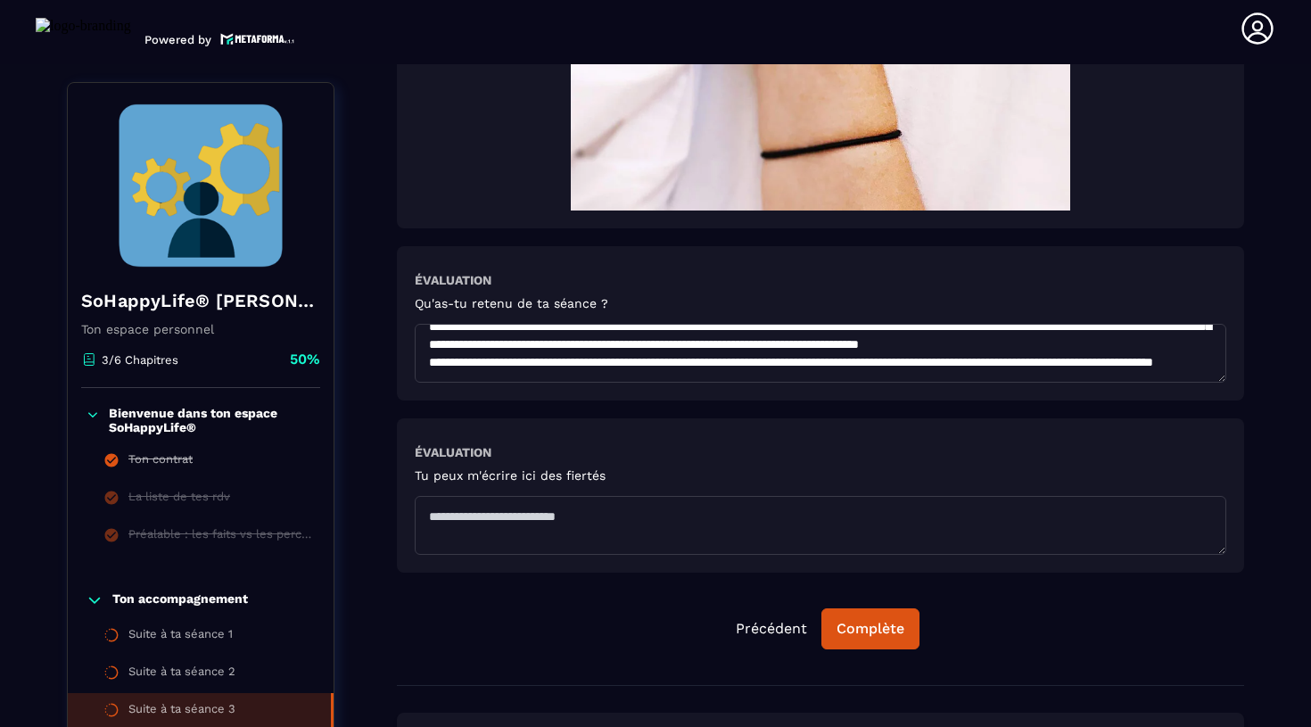
scroll to position [174, 0]
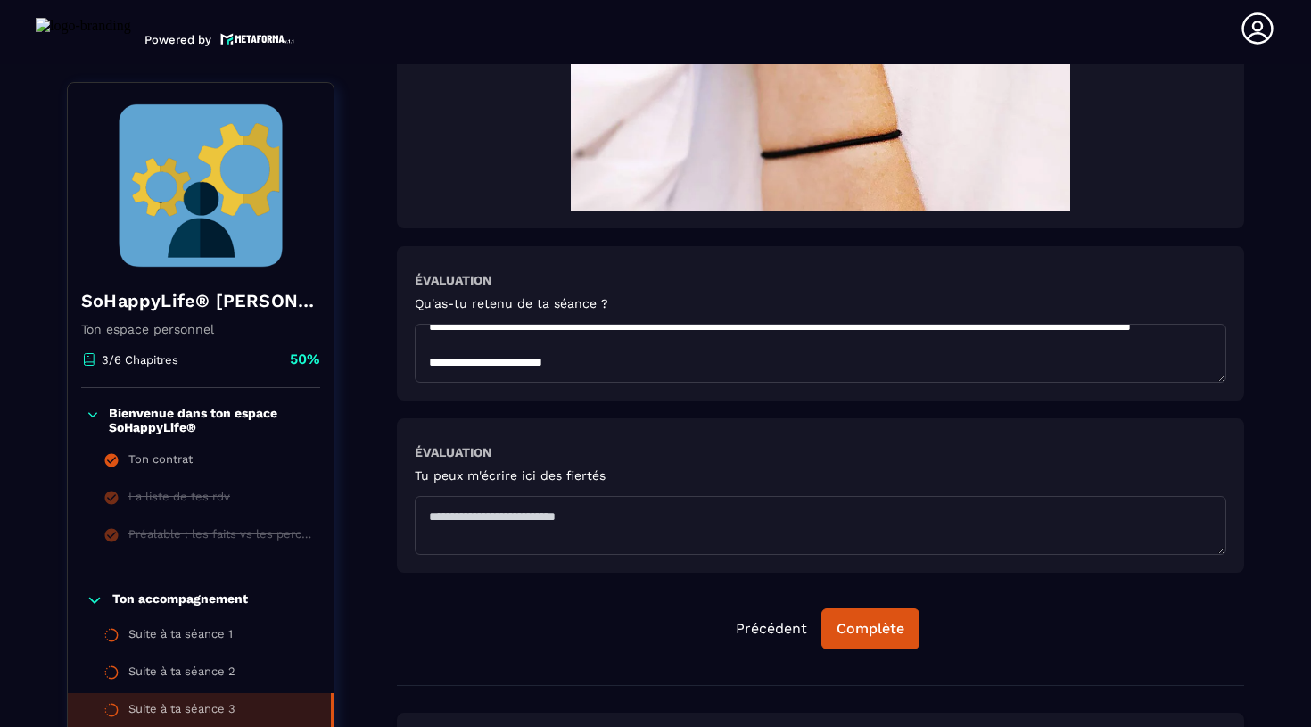
click at [444, 369] on textarea "**********" at bounding box center [821, 353] width 812 height 59
click at [467, 367] on textarea "**********" at bounding box center [821, 353] width 812 height 59
click at [623, 368] on textarea "**********" at bounding box center [821, 353] width 812 height 59
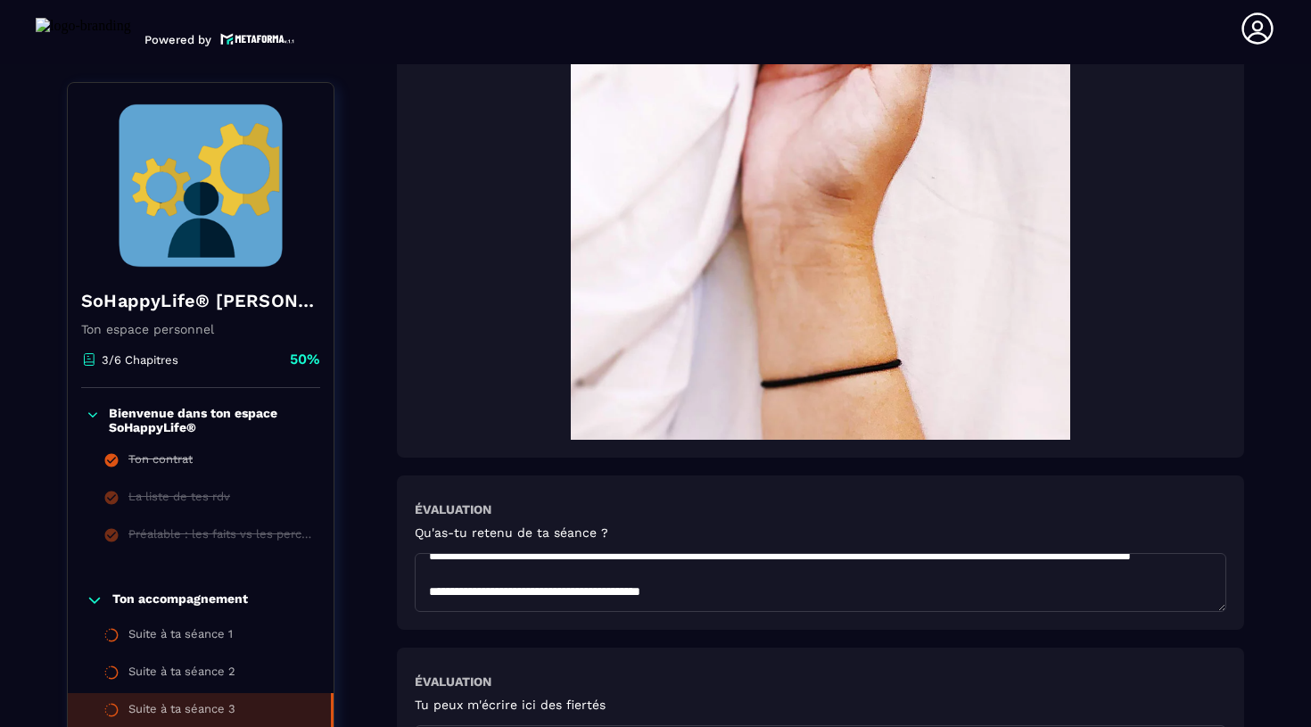
scroll to position [201, 0]
click at [426, 583] on textarea "**********" at bounding box center [821, 582] width 812 height 59
click at [616, 591] on textarea at bounding box center [821, 582] width 812 height 59
click at [783, 588] on textarea at bounding box center [821, 582] width 812 height 59
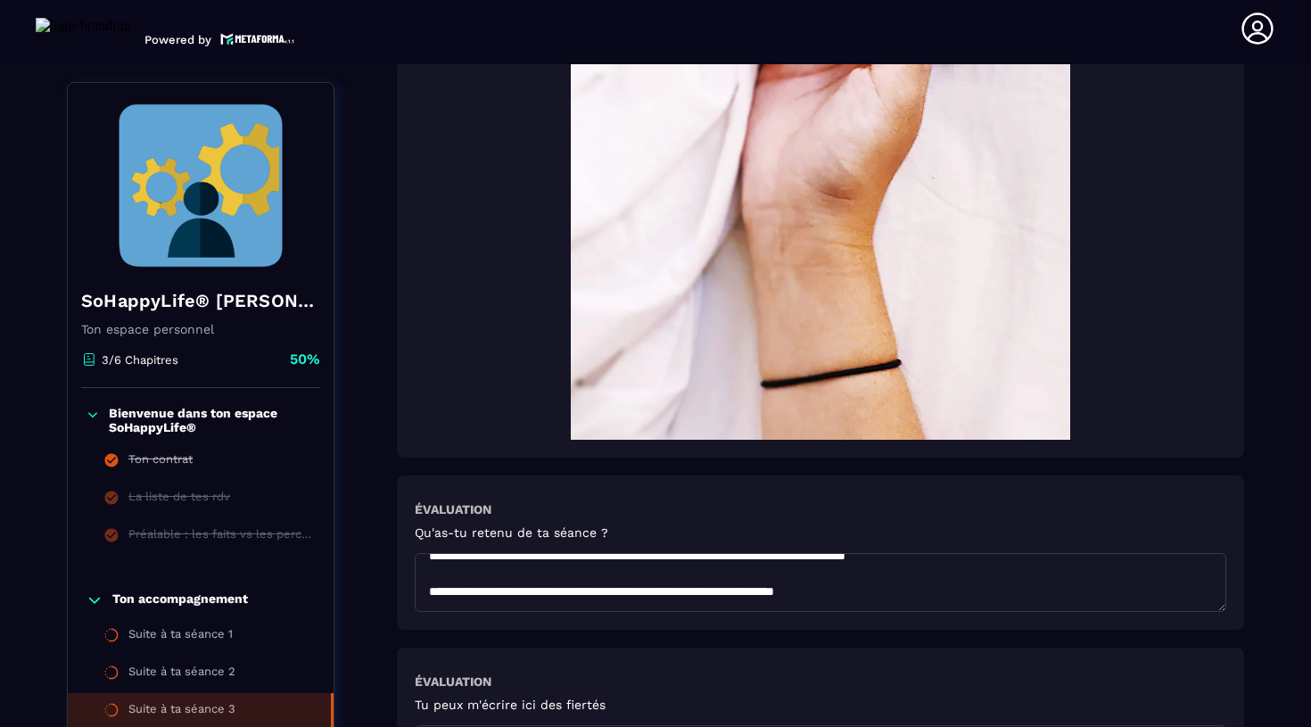
scroll to position [260, 0]
click at [899, 592] on textarea at bounding box center [821, 582] width 812 height 59
click at [681, 580] on textarea at bounding box center [821, 582] width 812 height 59
click at [496, 584] on textarea at bounding box center [821, 582] width 812 height 59
click at [1082, 575] on textarea at bounding box center [821, 582] width 812 height 59
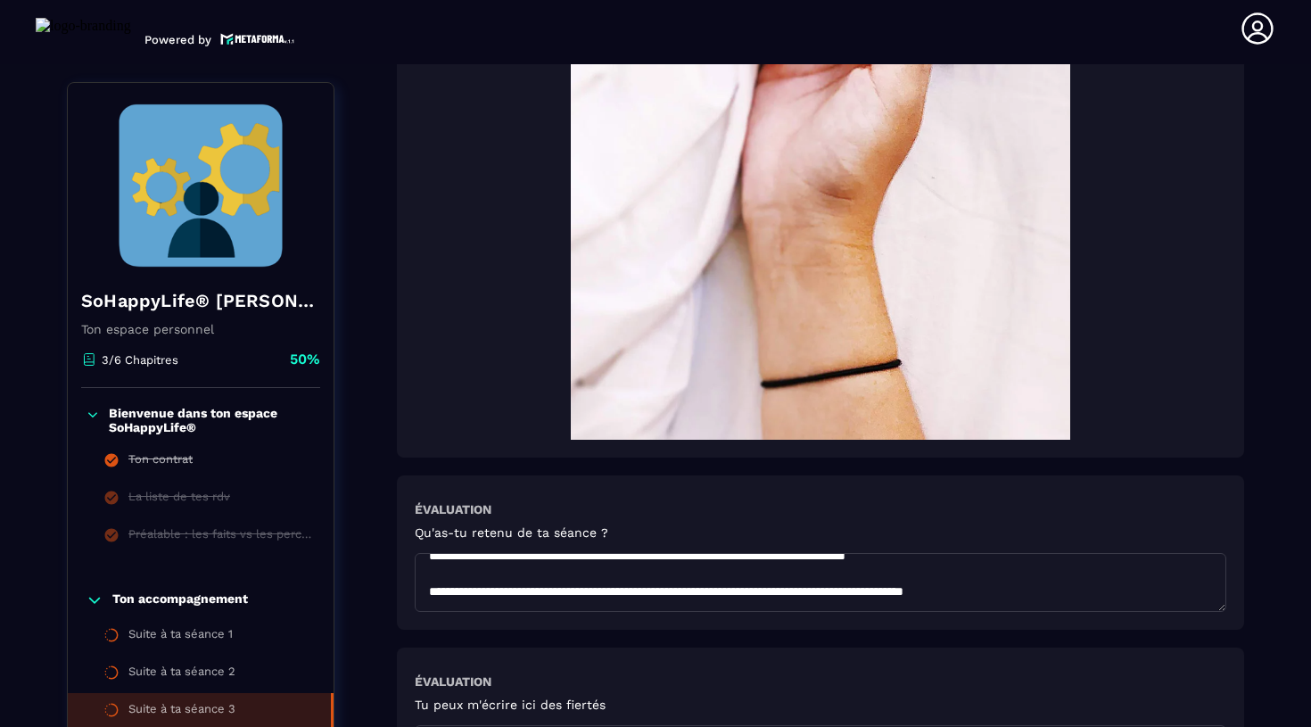
click at [1068, 587] on textarea at bounding box center [821, 582] width 812 height 59
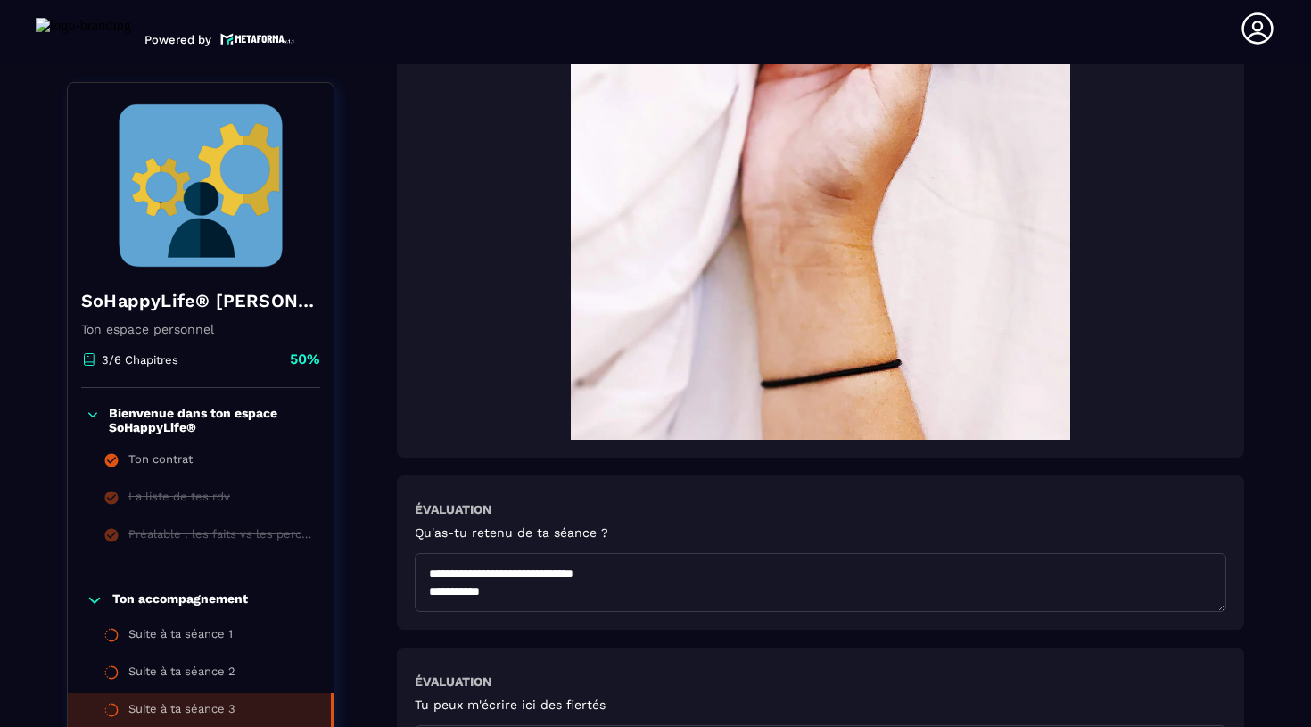
drag, startPoint x: 500, startPoint y: 590, endPoint x: 384, endPoint y: 590, distance: 116.8
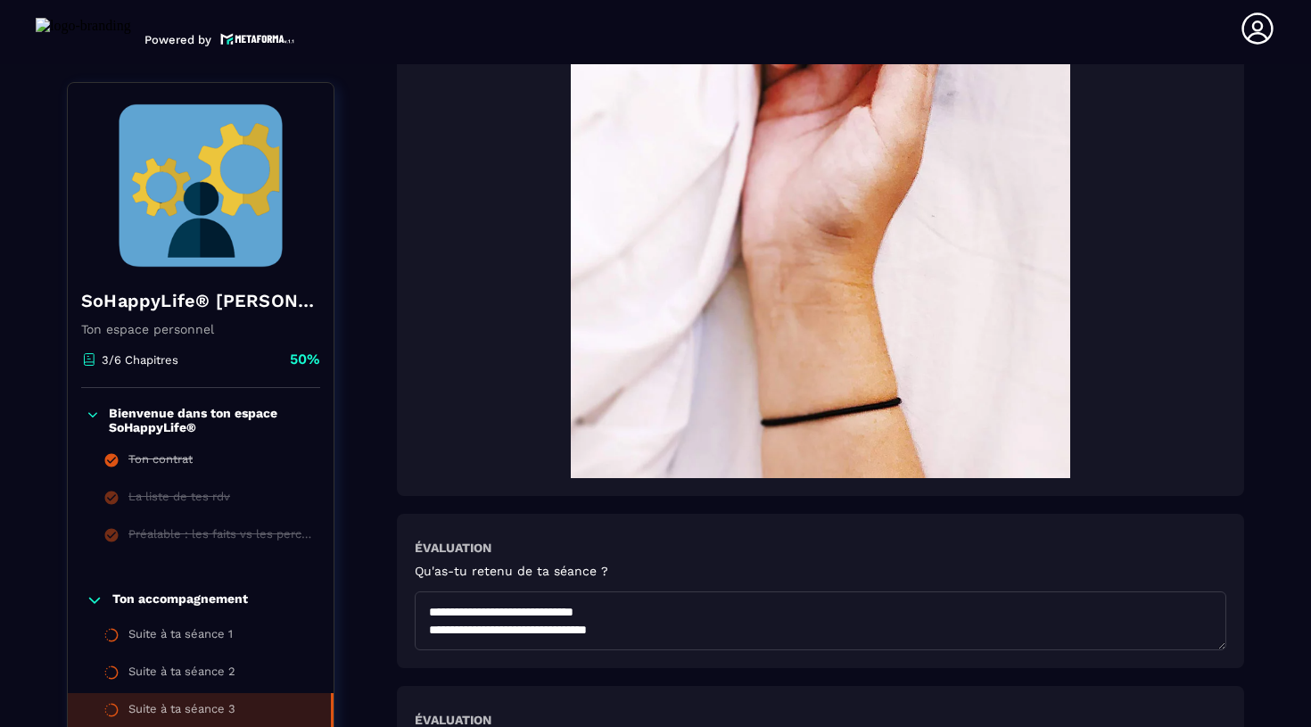
scroll to position [307, 0]
click at [609, 638] on textarea at bounding box center [821, 620] width 812 height 59
click at [438, 628] on textarea at bounding box center [821, 620] width 812 height 59
drag, startPoint x: 615, startPoint y: 638, endPoint x: 377, endPoint y: 638, distance: 238.1
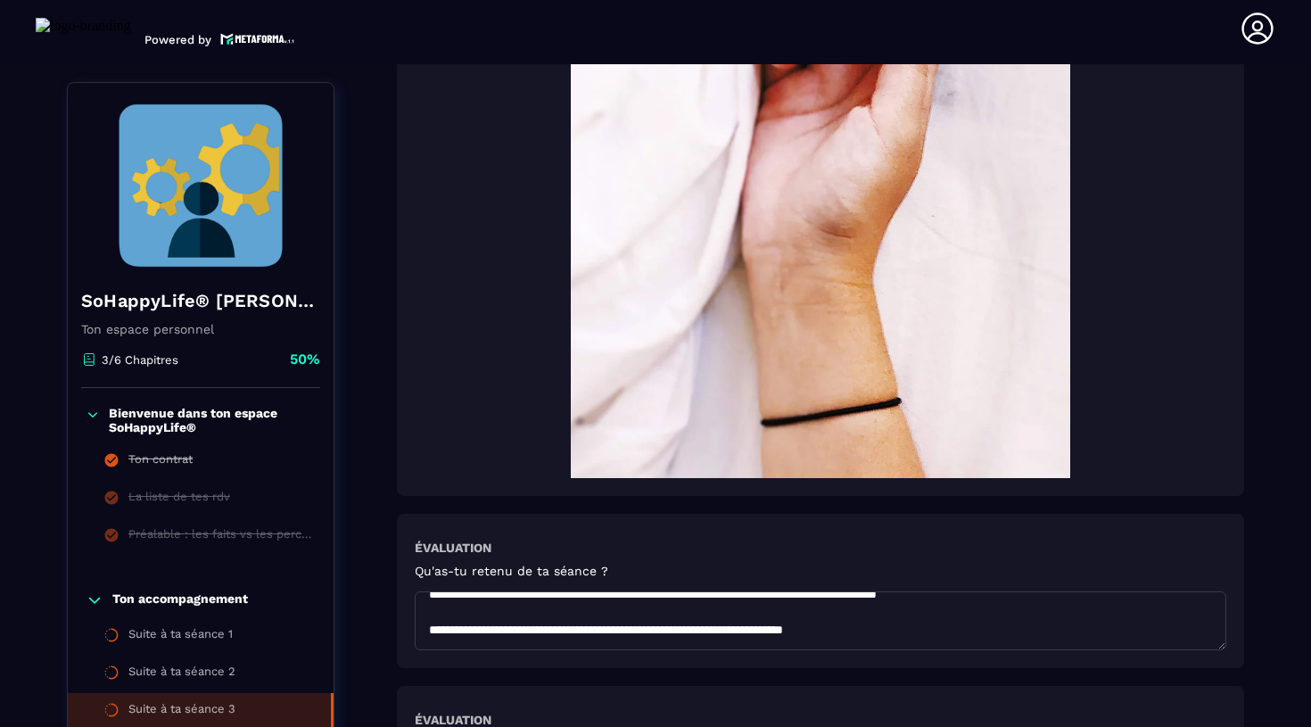
click at [906, 622] on textarea at bounding box center [821, 620] width 812 height 59
click at [903, 614] on textarea at bounding box center [821, 620] width 812 height 59
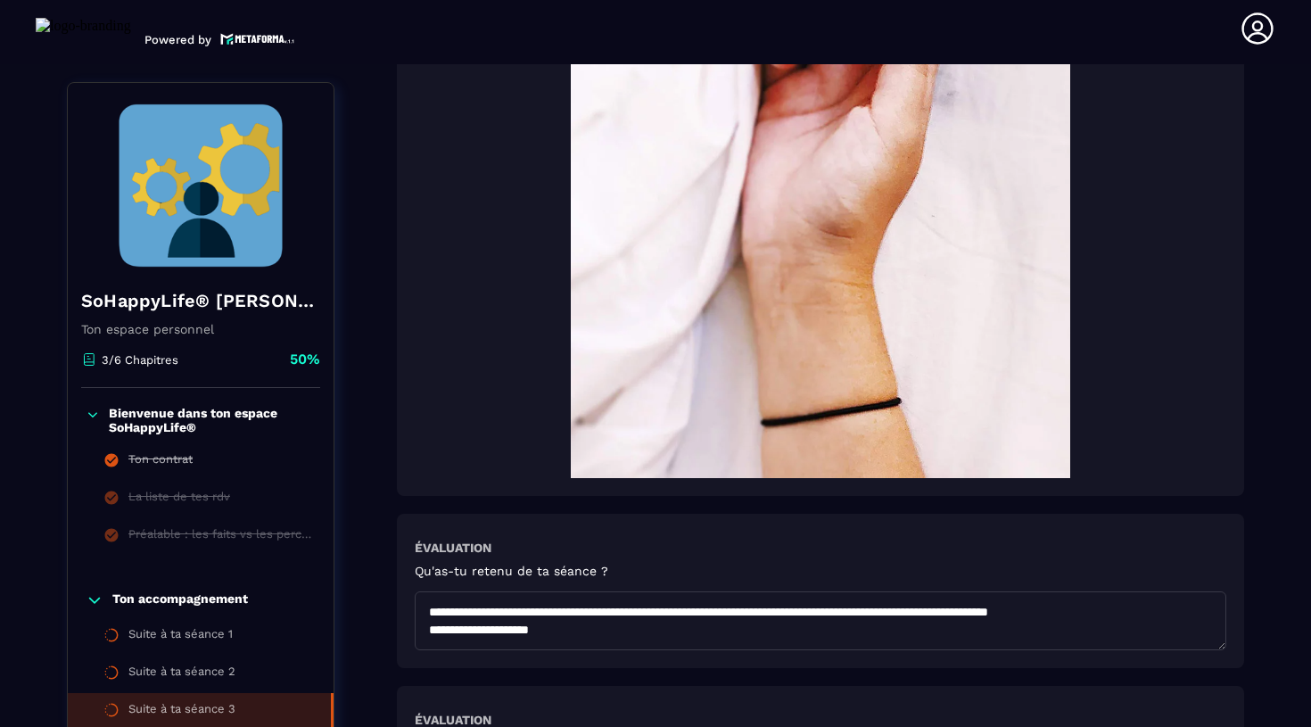
drag, startPoint x: 505, startPoint y: 621, endPoint x: 355, endPoint y: 616, distance: 149.9
click at [468, 644] on textarea at bounding box center [821, 620] width 812 height 59
drag, startPoint x: 546, startPoint y: 634, endPoint x: 393, endPoint y: 633, distance: 152.5
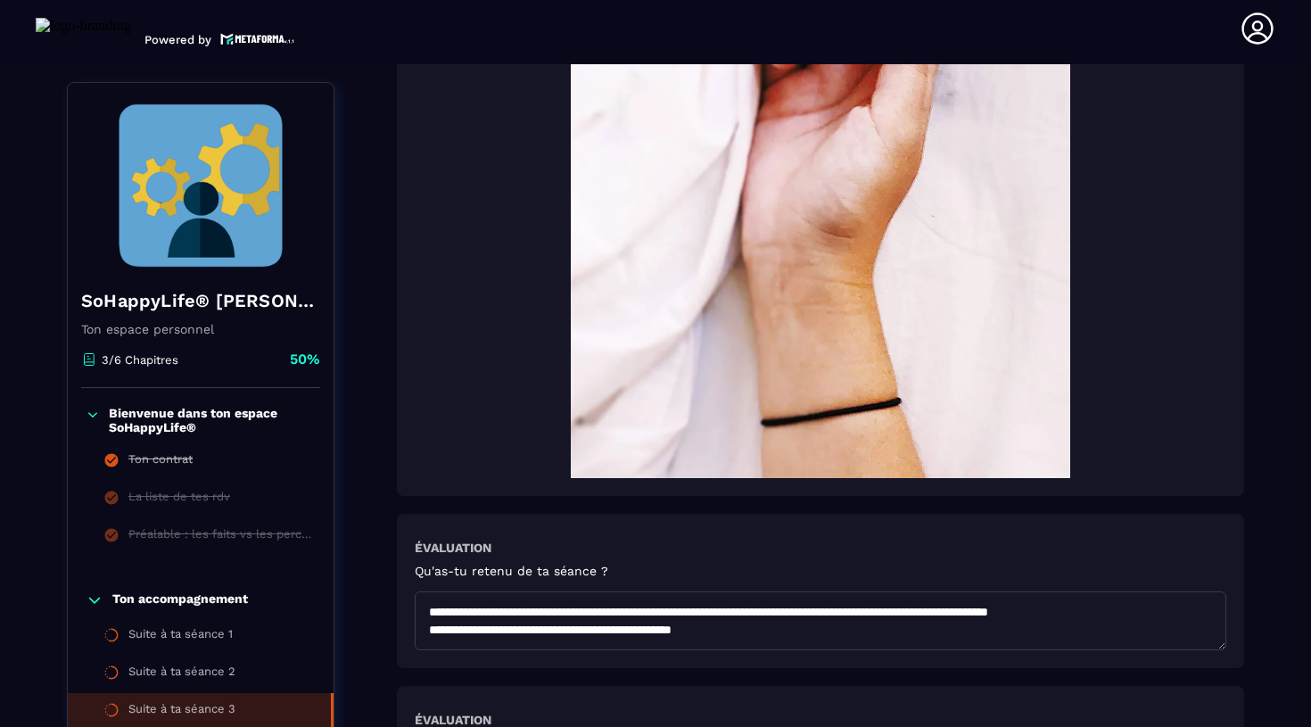
scroll to position [324, 0]
click at [719, 616] on textarea at bounding box center [821, 620] width 812 height 59
drag, startPoint x: 739, startPoint y: 616, endPoint x: 411, endPoint y: 618, distance: 327.3
click at [411, 618] on div "Évaluation Qu'as-tu retenu de ta séance ?" at bounding box center [820, 591] width 847 height 154
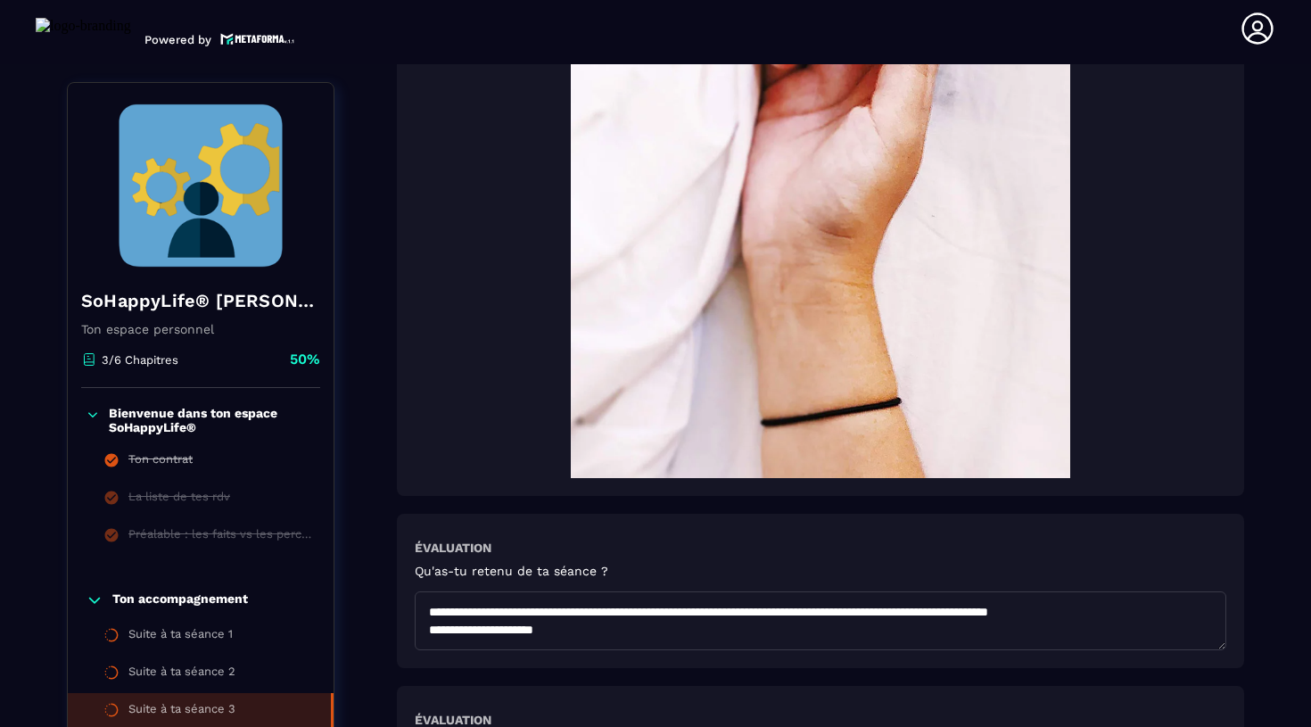
drag, startPoint x: 604, startPoint y: 640, endPoint x: 427, endPoint y: 639, distance: 176.6
click at [427, 639] on textarea at bounding box center [821, 620] width 812 height 59
drag, startPoint x: 631, startPoint y: 634, endPoint x: 423, endPoint y: 635, distance: 207.8
click at [423, 635] on textarea at bounding box center [821, 620] width 812 height 59
click at [619, 617] on textarea at bounding box center [821, 620] width 812 height 59
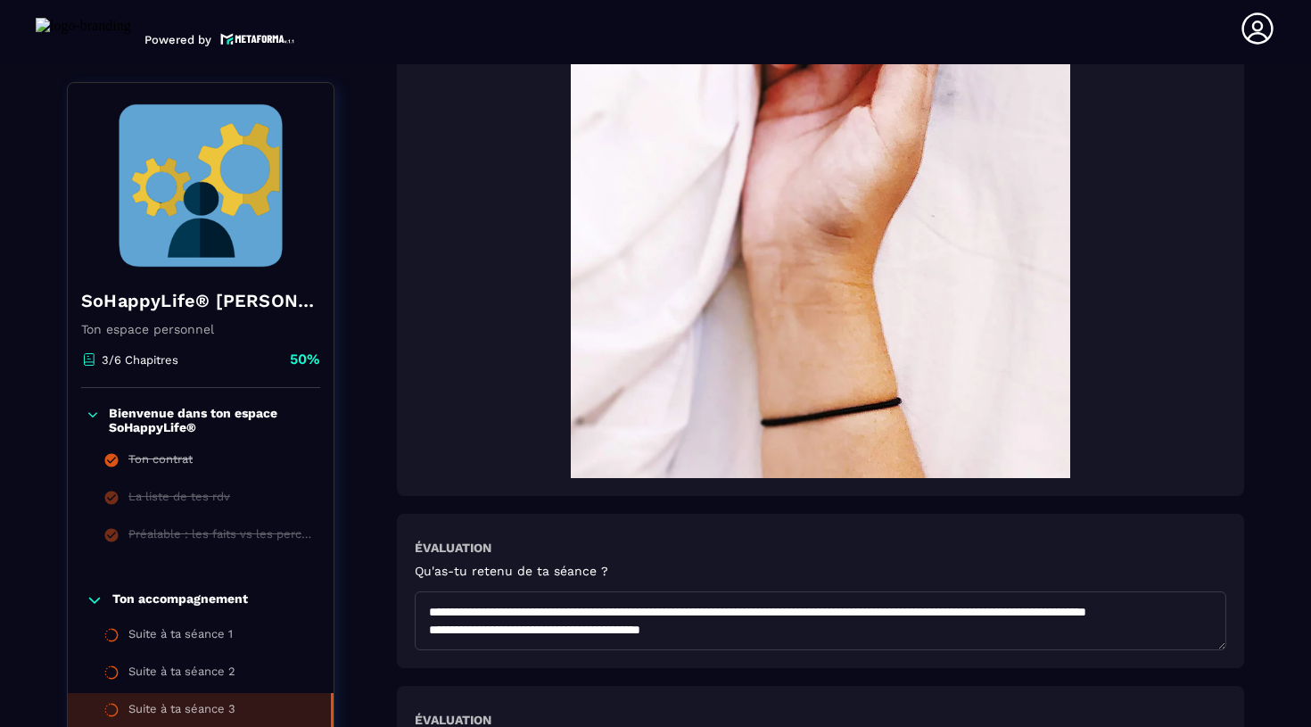
drag, startPoint x: 756, startPoint y: 619, endPoint x: 626, endPoint y: 615, distance: 130.3
click at [626, 615] on textarea at bounding box center [821, 620] width 812 height 59
click at [728, 620] on textarea at bounding box center [821, 620] width 812 height 59
click at [720, 644] on textarea at bounding box center [821, 620] width 812 height 59
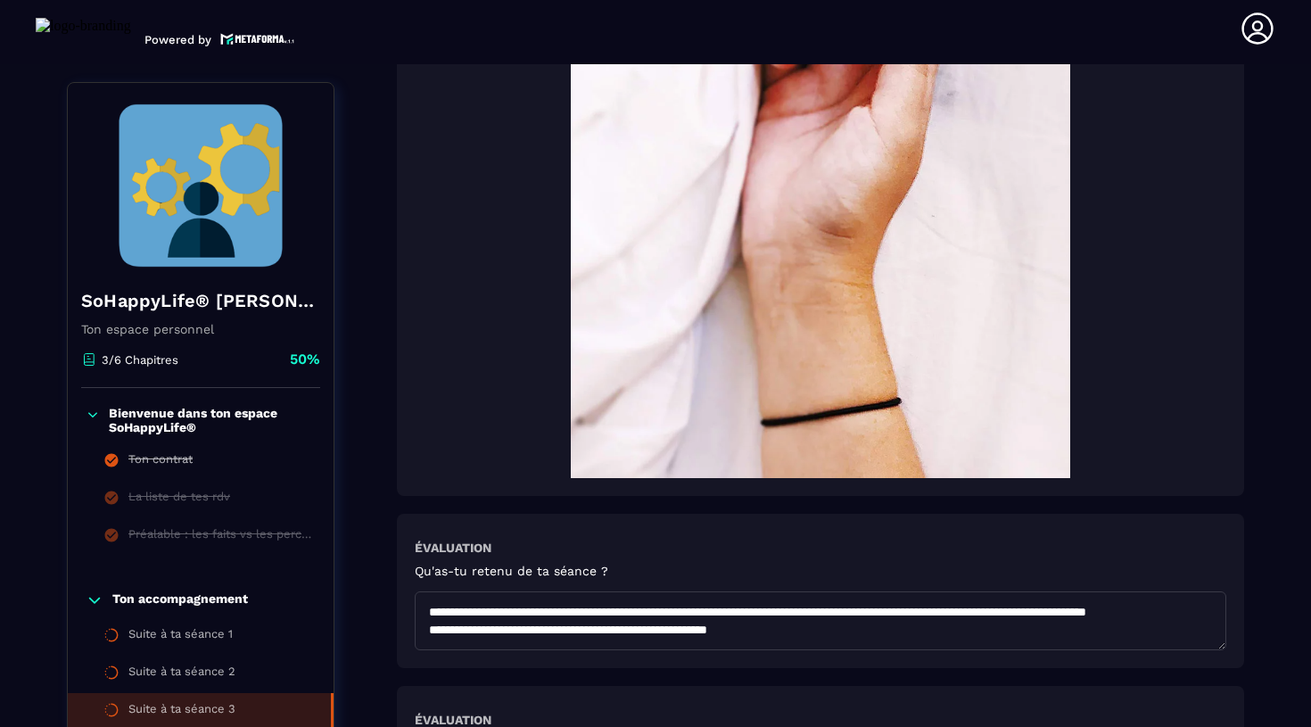
scroll to position [267, 0]
drag, startPoint x: 768, startPoint y: 616, endPoint x: 710, endPoint y: 616, distance: 58.0
click at [710, 616] on textarea at bounding box center [821, 620] width 812 height 59
click at [875, 615] on textarea at bounding box center [821, 620] width 812 height 59
click at [1042, 618] on textarea at bounding box center [821, 620] width 812 height 59
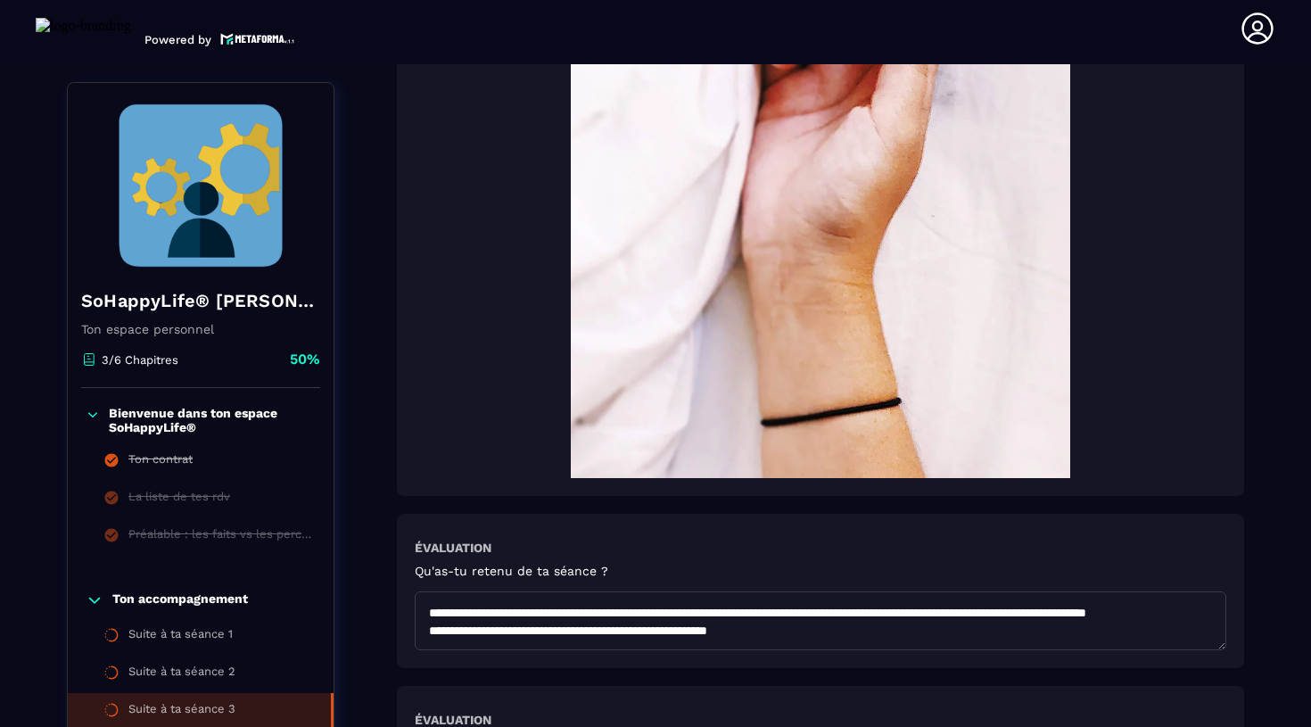
scroll to position [332, 0]
click at [843, 631] on textarea at bounding box center [821, 620] width 812 height 59
click at [857, 607] on textarea at bounding box center [821, 620] width 812 height 59
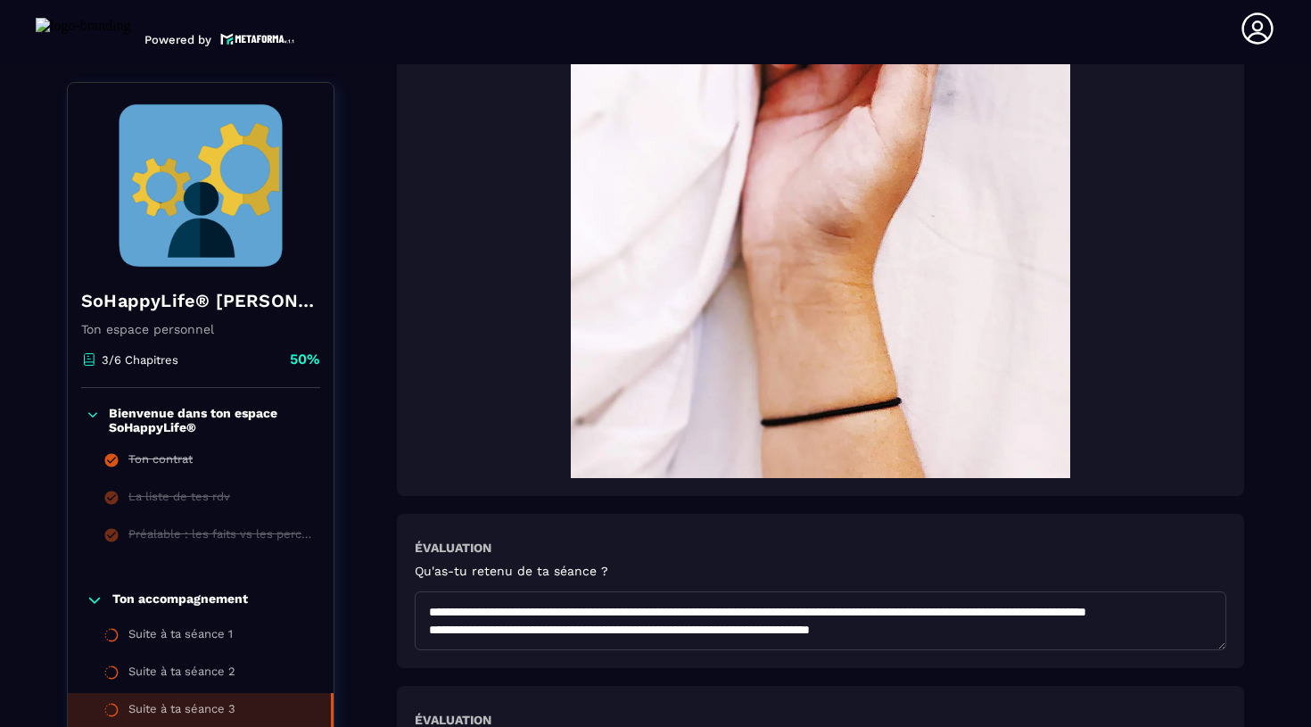
click at [429, 627] on textarea at bounding box center [821, 620] width 812 height 59
drag, startPoint x: 930, startPoint y: 644, endPoint x: 354, endPoint y: 645, distance: 576.2
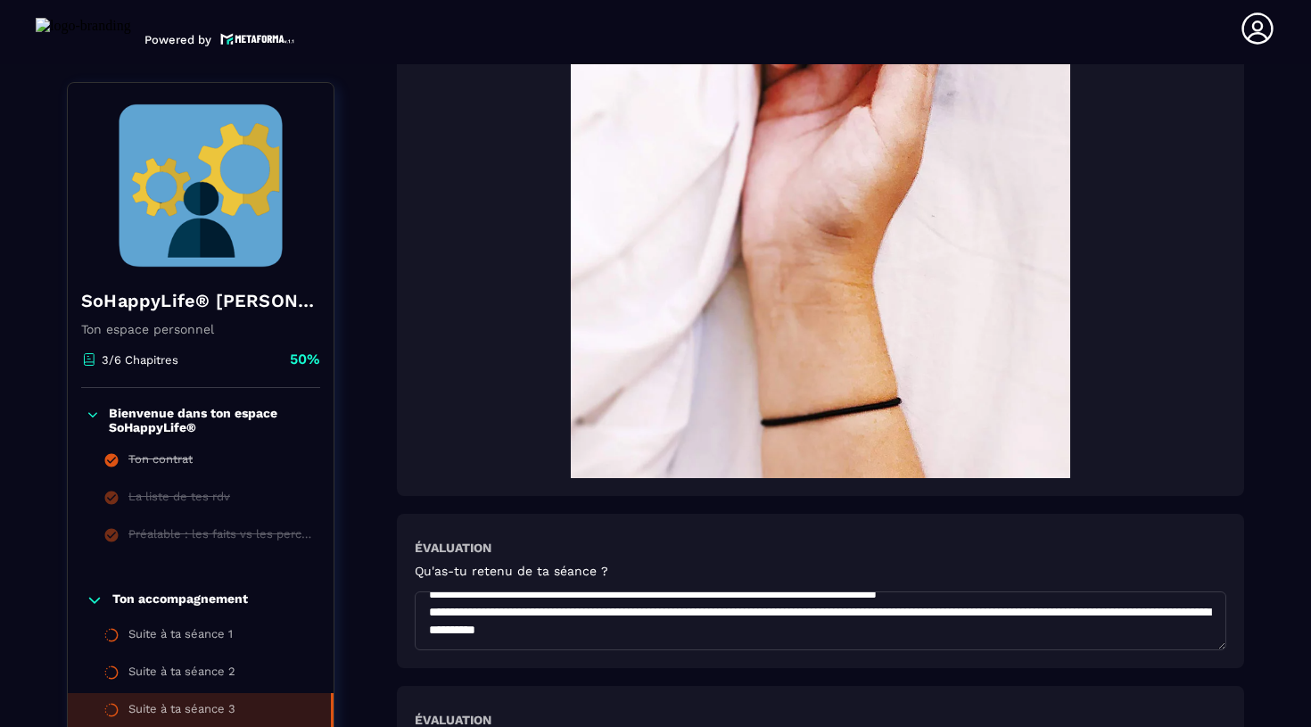
scroll to position [280, 0]
drag, startPoint x: 750, startPoint y: 640, endPoint x: 554, endPoint y: 637, distance: 196.2
click at [554, 637] on textarea at bounding box center [821, 620] width 812 height 59
click at [857, 617] on textarea at bounding box center [821, 620] width 812 height 59
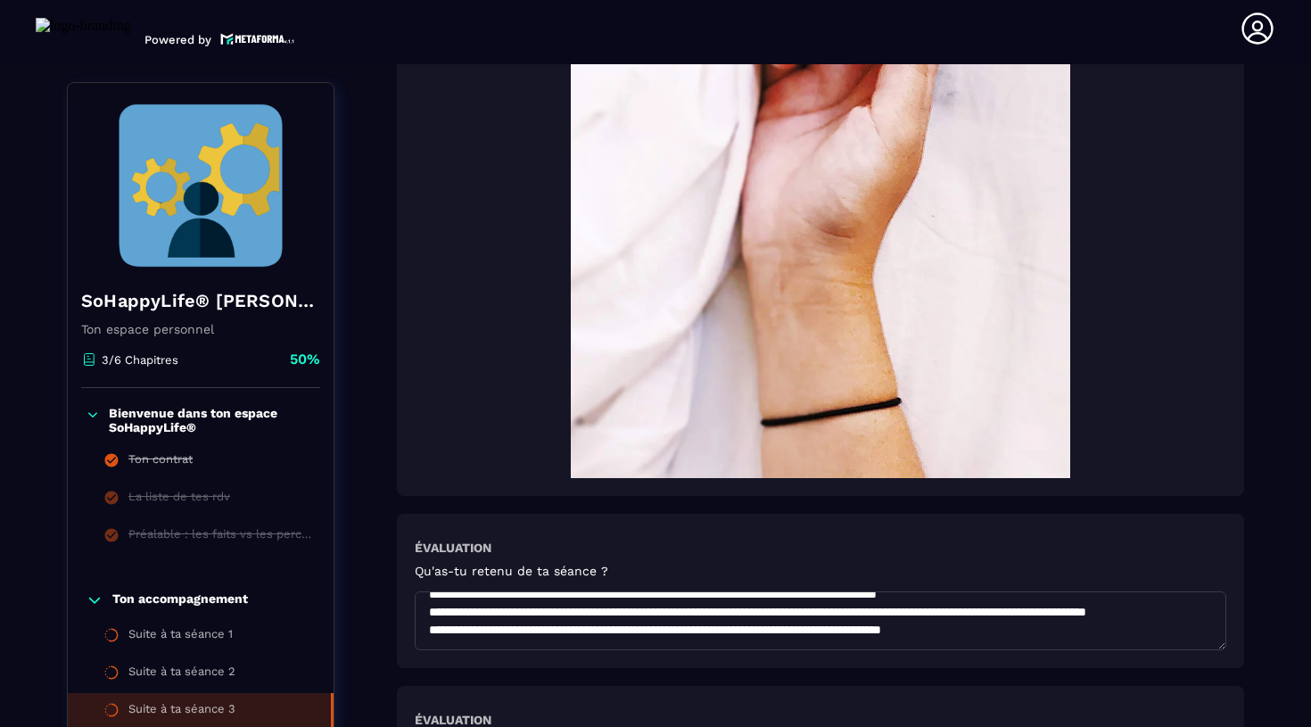
click at [1021, 610] on textarea at bounding box center [821, 620] width 812 height 59
click at [487, 637] on textarea at bounding box center [821, 620] width 812 height 59
click at [1029, 622] on textarea at bounding box center [821, 620] width 812 height 59
click at [426, 637] on textarea at bounding box center [821, 620] width 812 height 59
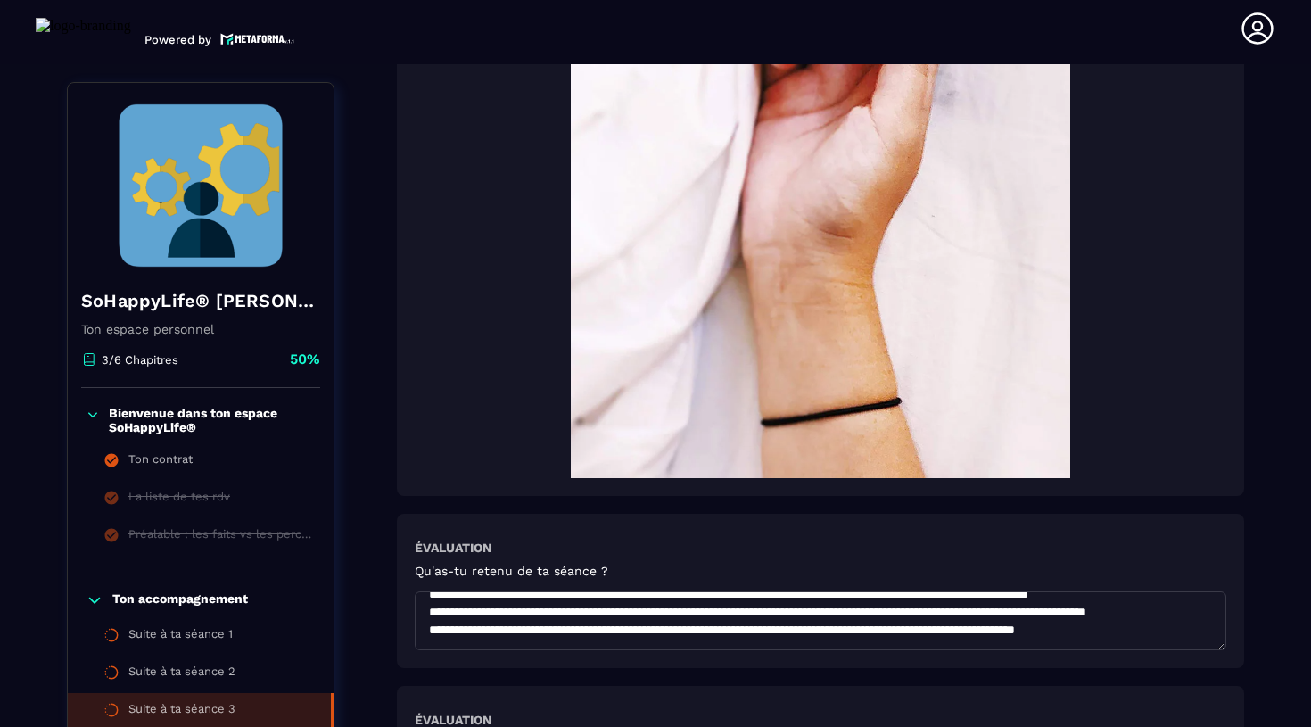
scroll to position [330, 0]
click at [843, 642] on textarea at bounding box center [821, 620] width 812 height 59
click at [817, 625] on textarea at bounding box center [821, 620] width 812 height 59
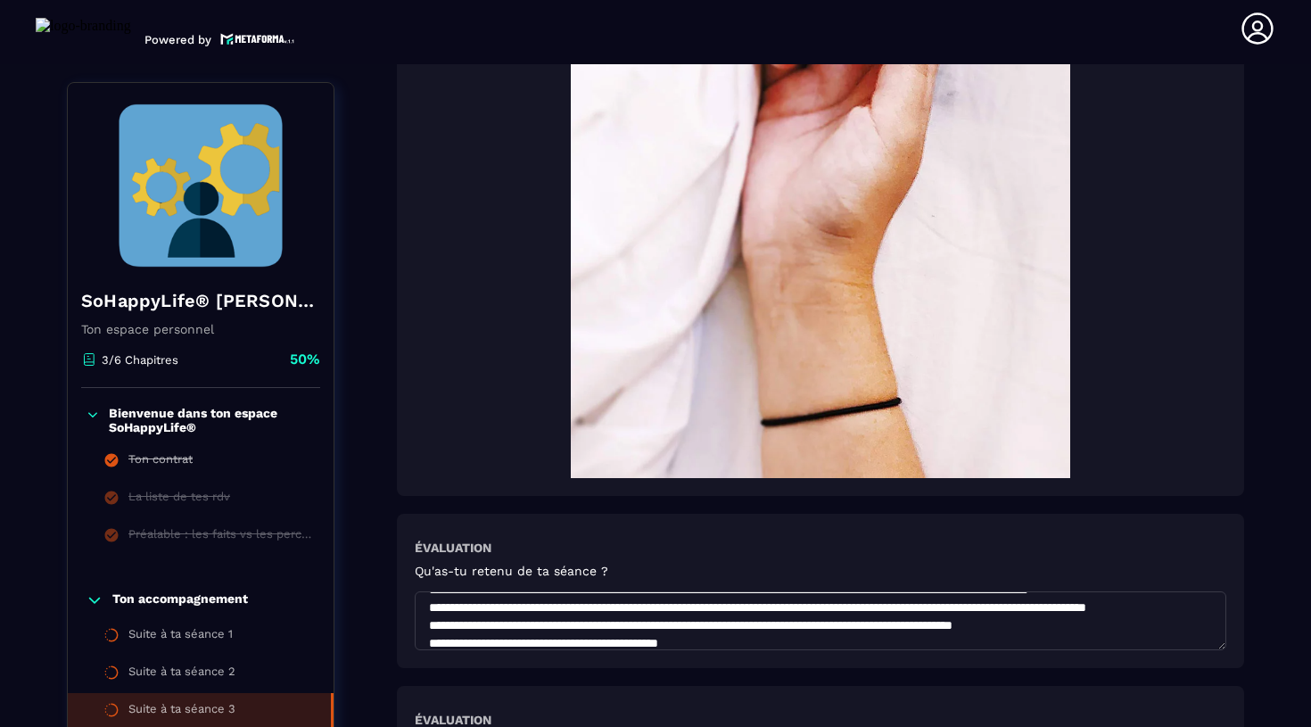
scroll to position [255, 0]
click at [1215, 627] on textarea at bounding box center [821, 620] width 812 height 59
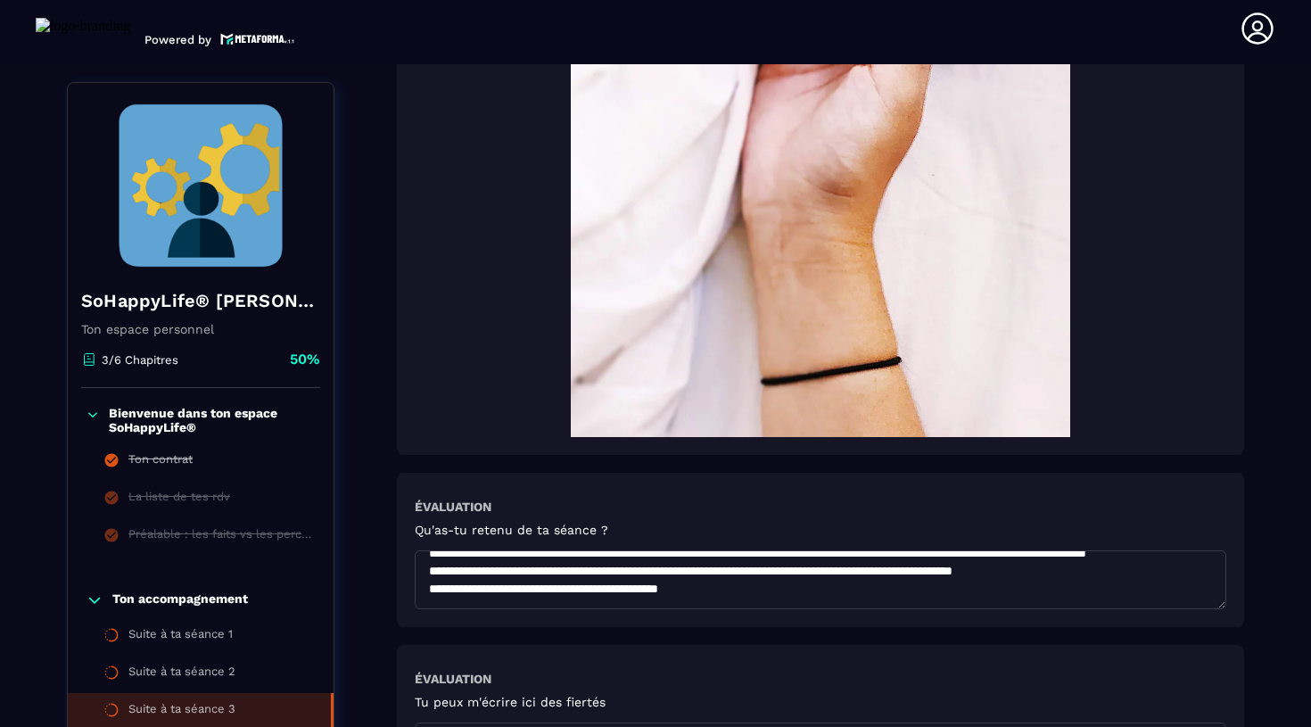
scroll to position [349, 0]
click at [676, 572] on textarea at bounding box center [821, 579] width 812 height 59
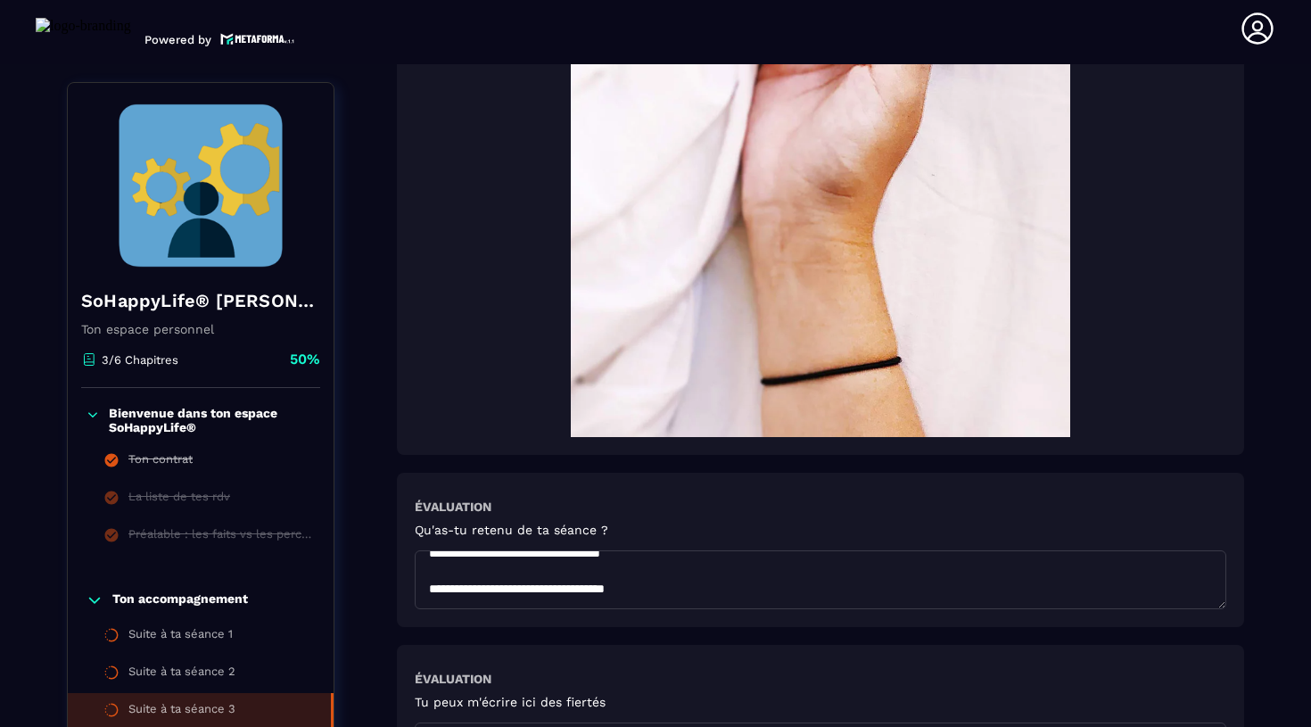
scroll to position [322, 0]
click at [680, 591] on textarea at bounding box center [821, 579] width 812 height 59
click at [613, 577] on textarea at bounding box center [821, 579] width 812 height 59
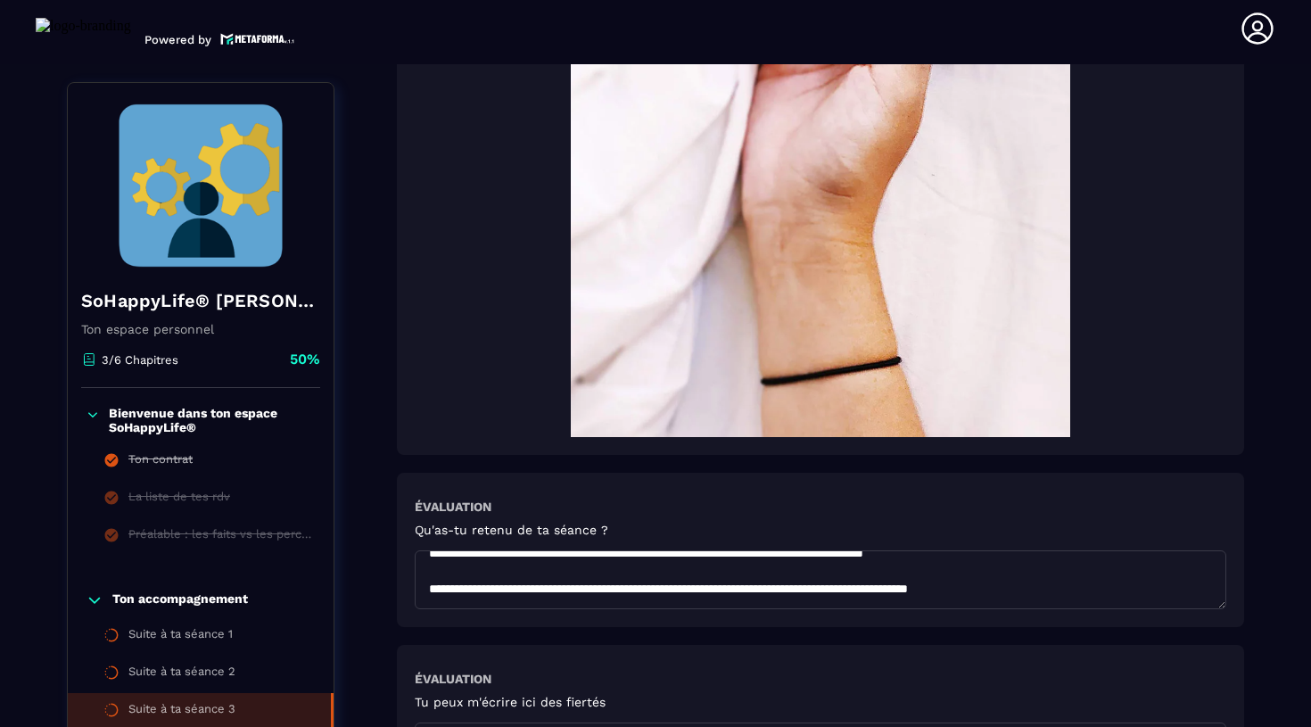
drag, startPoint x: 1025, startPoint y: 575, endPoint x: 351, endPoint y: 576, distance: 673.4
click at [1038, 591] on textarea at bounding box center [821, 579] width 812 height 59
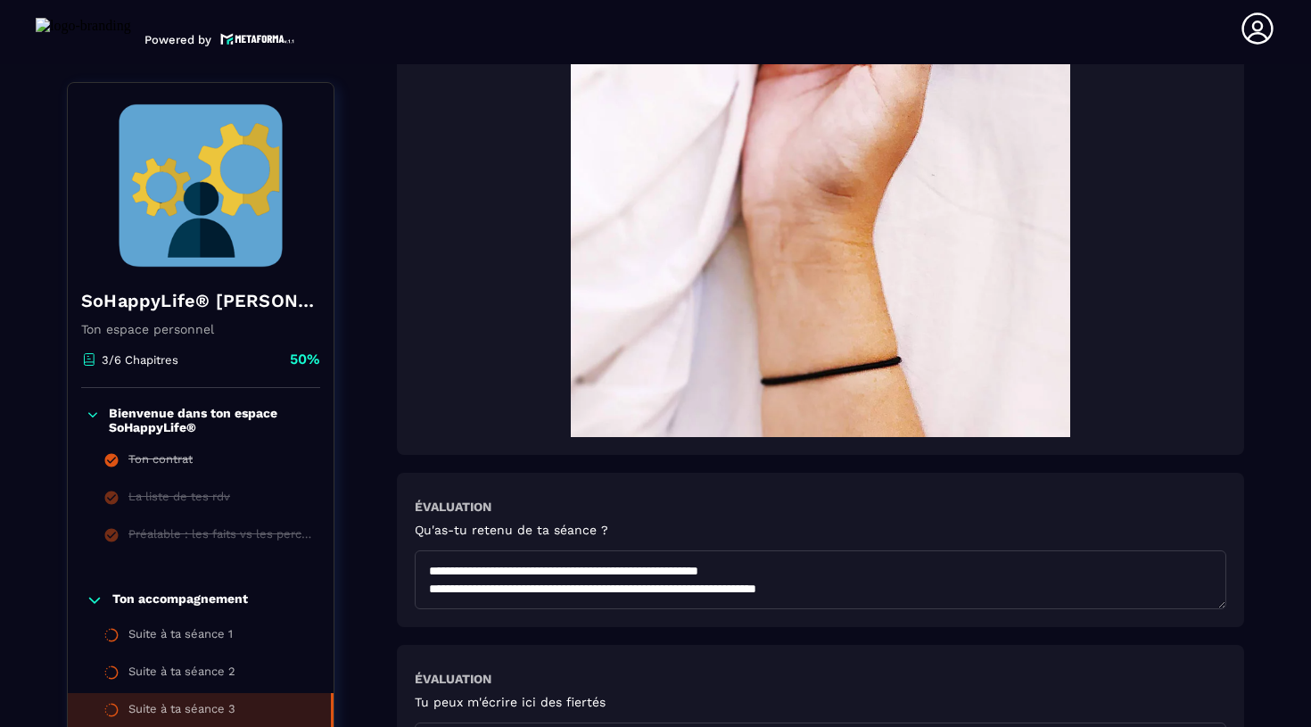
drag, startPoint x: 699, startPoint y: 606, endPoint x: 815, endPoint y: 605, distance: 116.0
click at [815, 605] on textarea at bounding box center [821, 579] width 812 height 59
click at [1011, 571] on textarea at bounding box center [821, 579] width 812 height 59
drag, startPoint x: 852, startPoint y: 571, endPoint x: 1034, endPoint y: 568, distance: 182.0
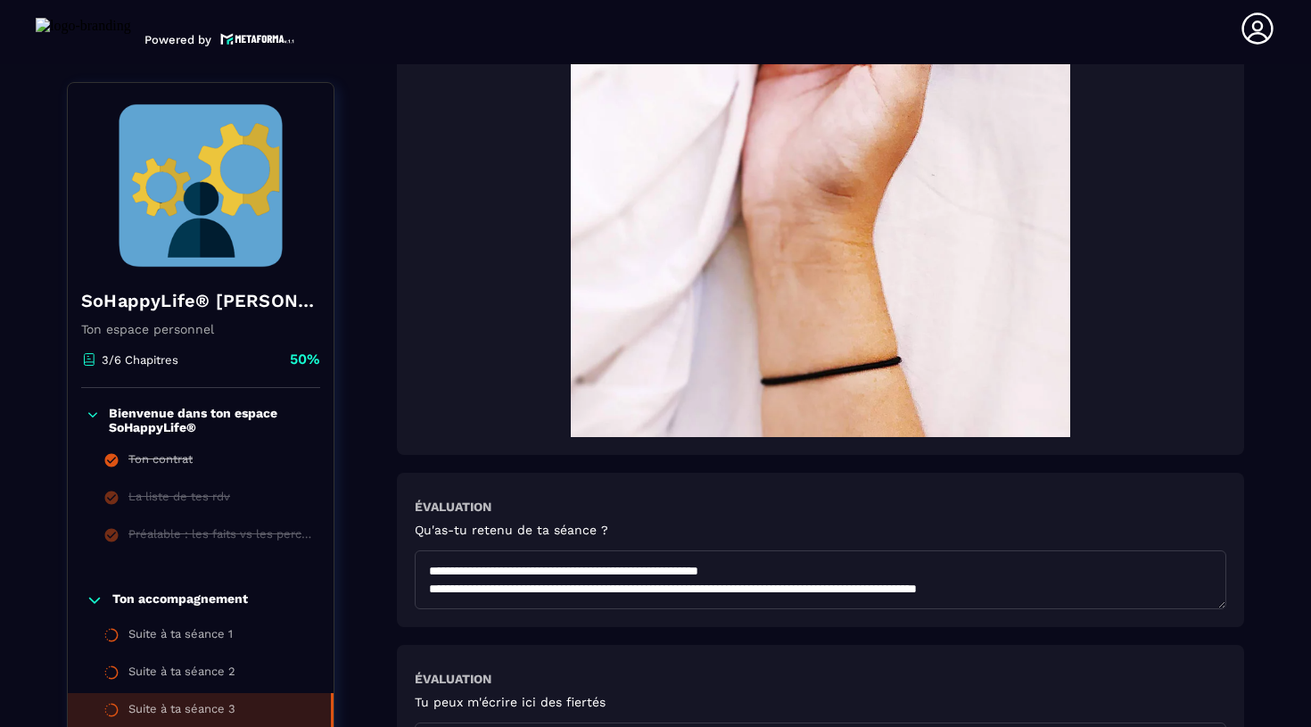
click at [1036, 570] on textarea at bounding box center [821, 579] width 812 height 59
click at [474, 567] on textarea at bounding box center [821, 579] width 812 height 59
click at [659, 598] on textarea at bounding box center [821, 579] width 812 height 59
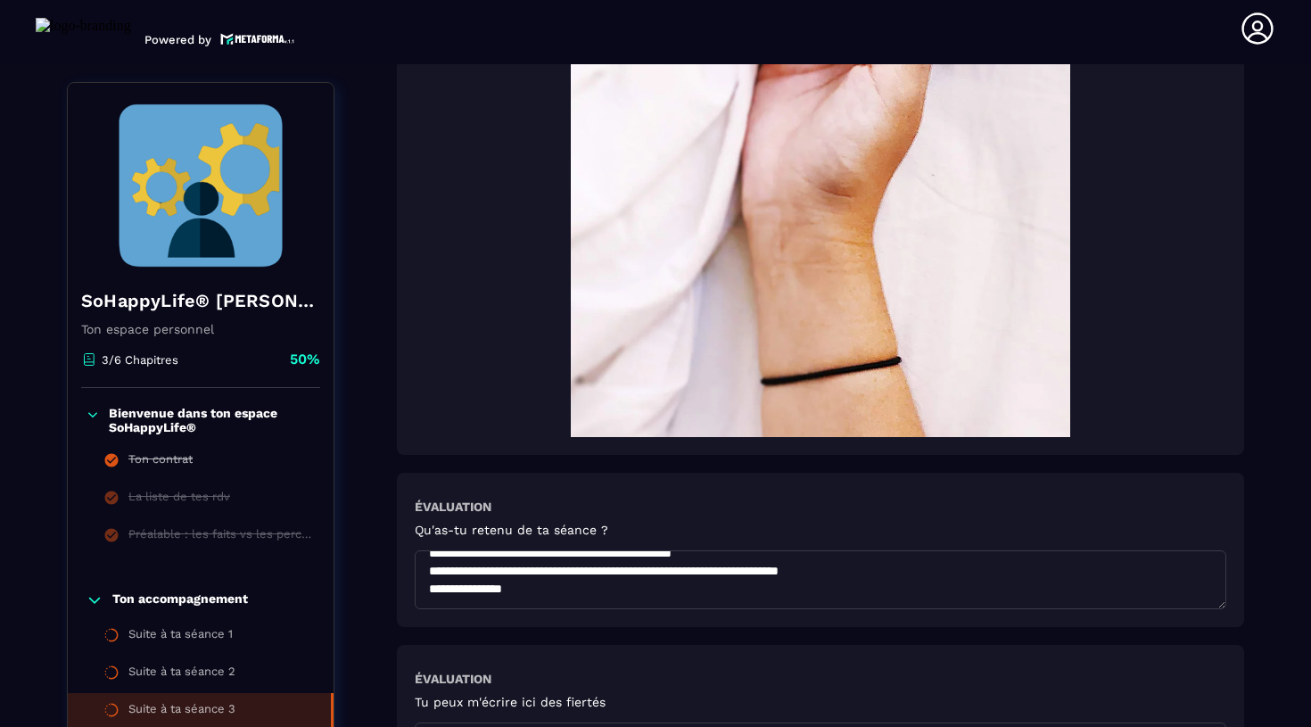
scroll to position [548, 0]
drag, startPoint x: 896, startPoint y: 582, endPoint x: 1132, endPoint y: 581, distance: 235.5
click at [1132, 581] on textarea at bounding box center [821, 579] width 812 height 59
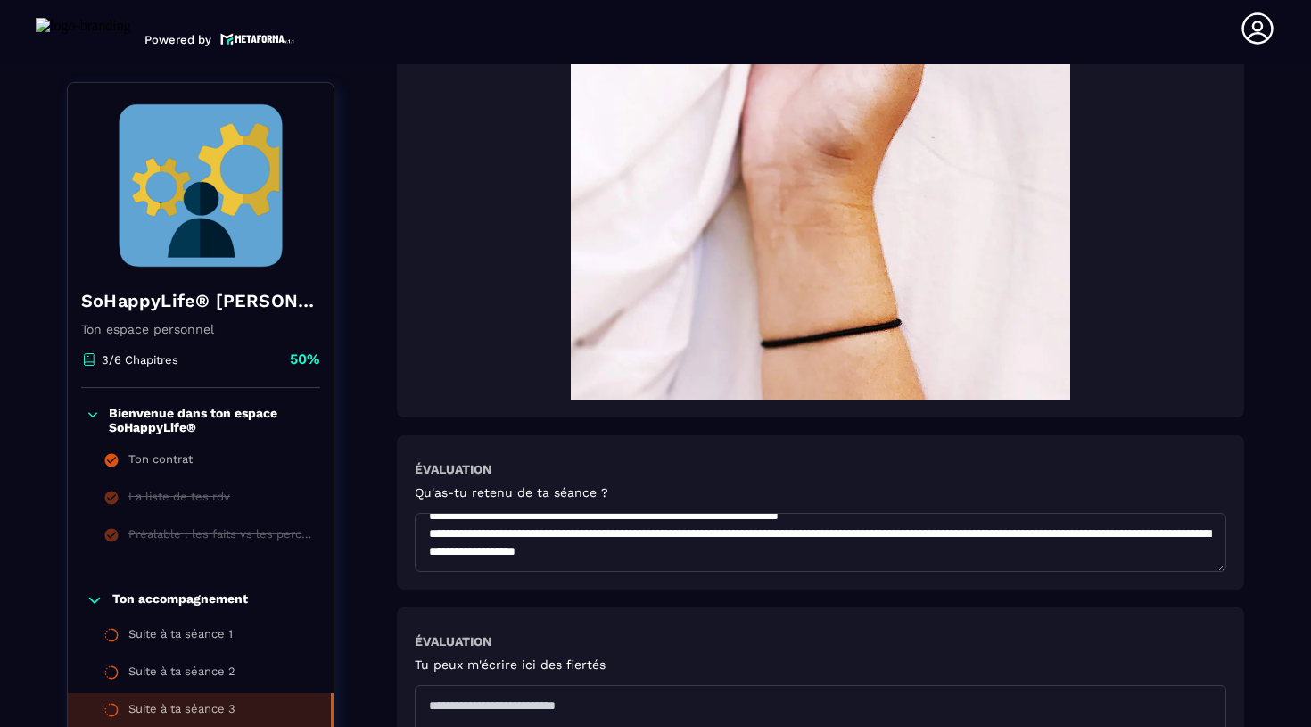
scroll to position [576, 0]
click at [476, 559] on textarea at bounding box center [821, 542] width 812 height 59
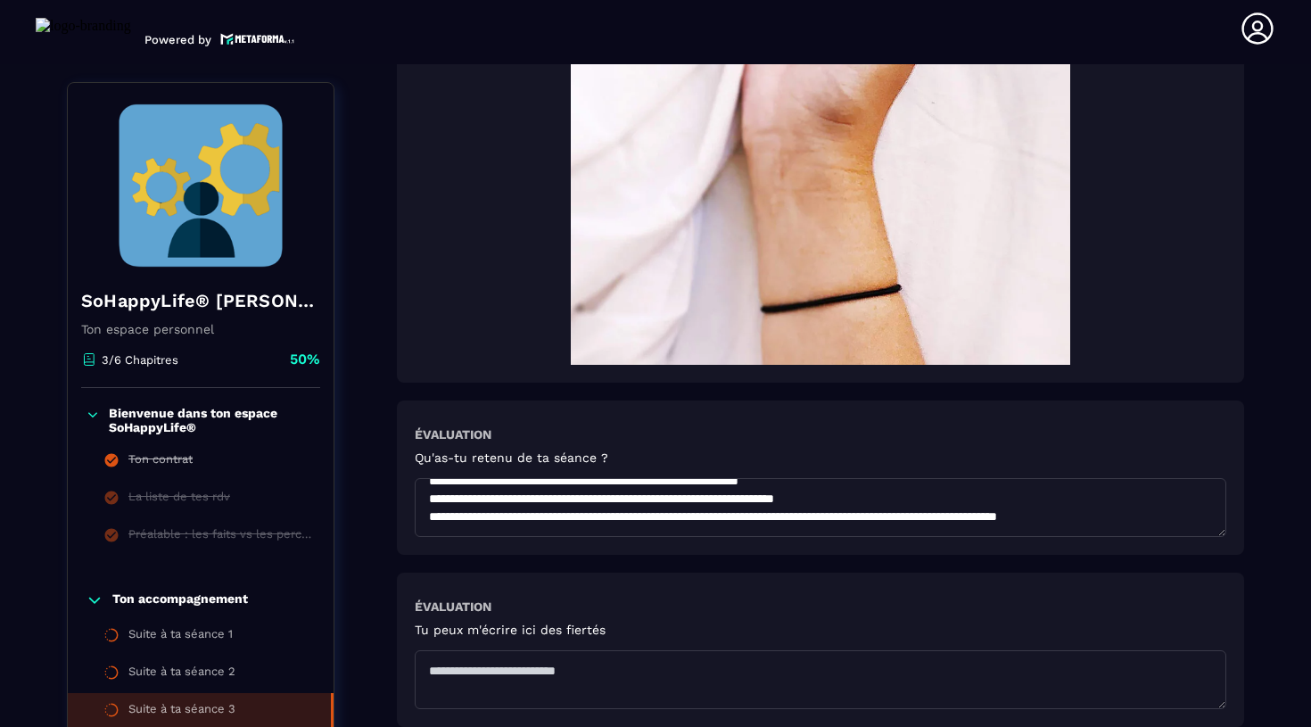
scroll to position [649, 0]
click at [665, 522] on textarea at bounding box center [821, 507] width 812 height 59
click at [462, 526] on textarea at bounding box center [821, 507] width 812 height 59
click at [447, 528] on textarea at bounding box center [821, 507] width 812 height 59
click at [442, 529] on textarea at bounding box center [821, 507] width 812 height 59
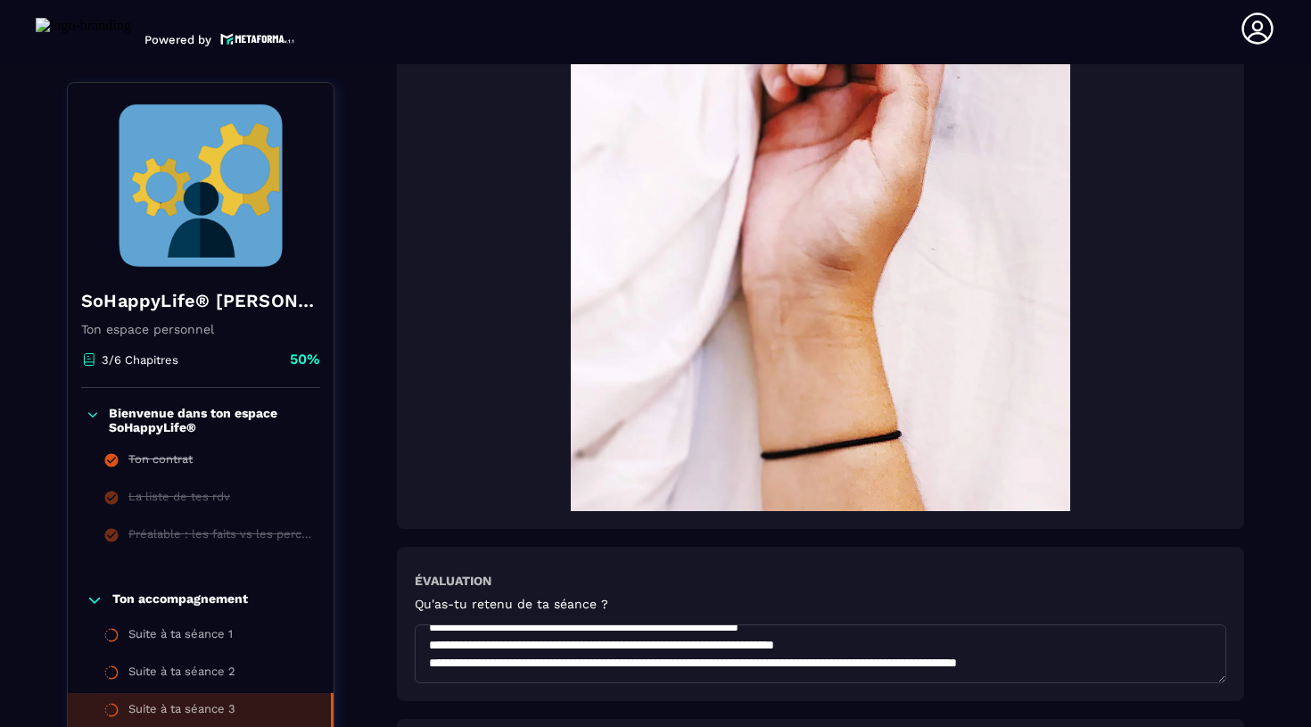
scroll to position [749, 0]
click at [467, 674] on textarea at bounding box center [821, 653] width 812 height 59
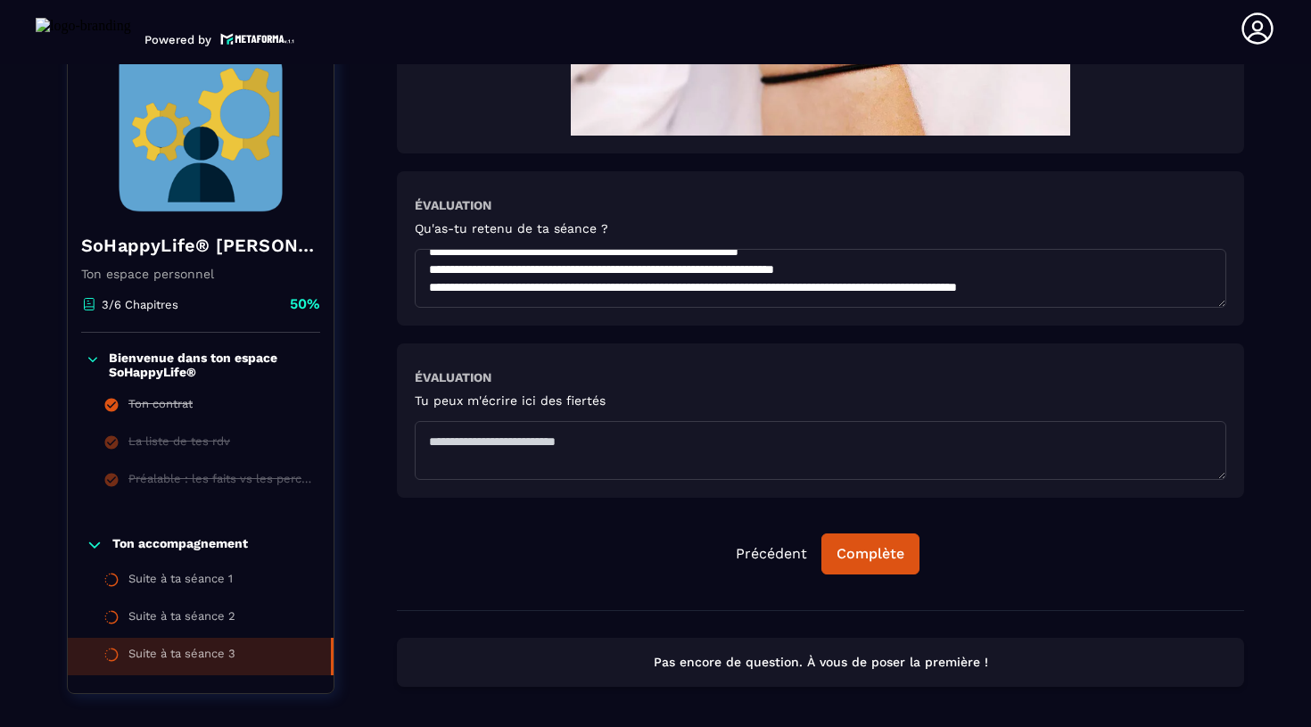
scroll to position [1671, 0]
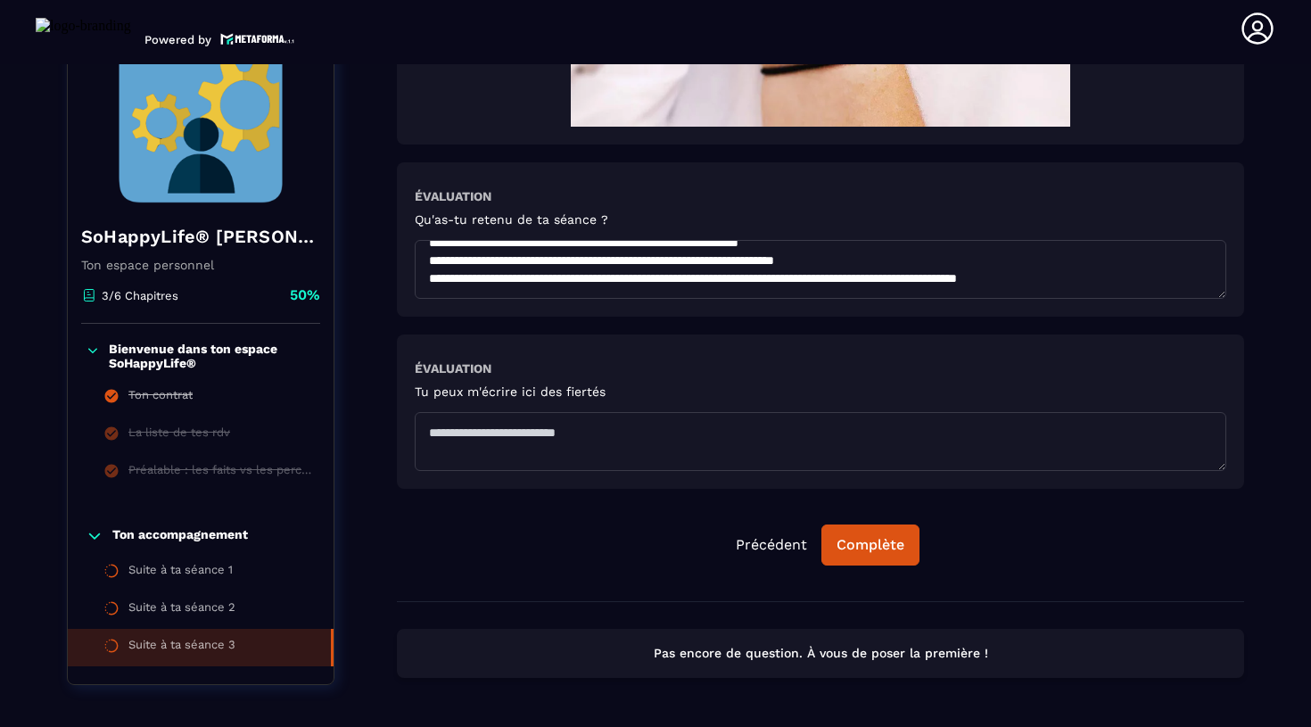
click at [438, 299] on textarea at bounding box center [821, 269] width 812 height 59
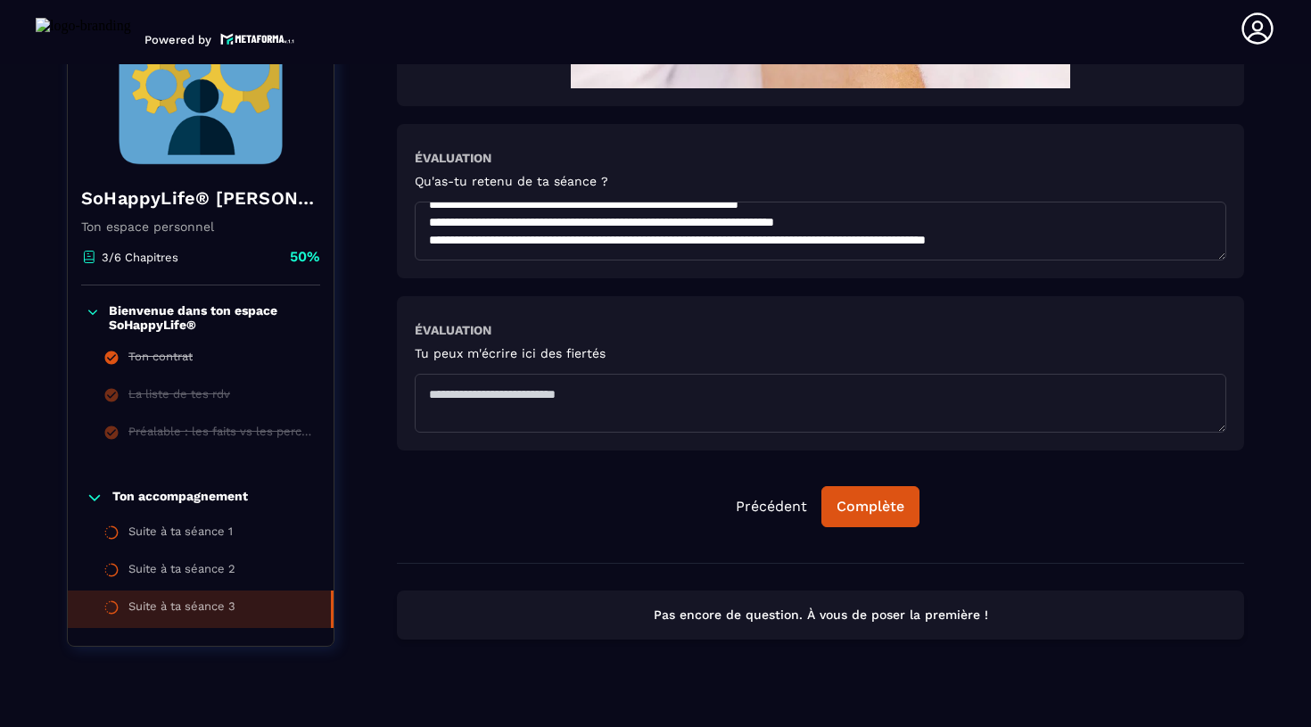
scroll to position [624, 0]
type textarea "**********"
click at [526, 408] on textarea at bounding box center [821, 403] width 812 height 59
paste textarea "**********"
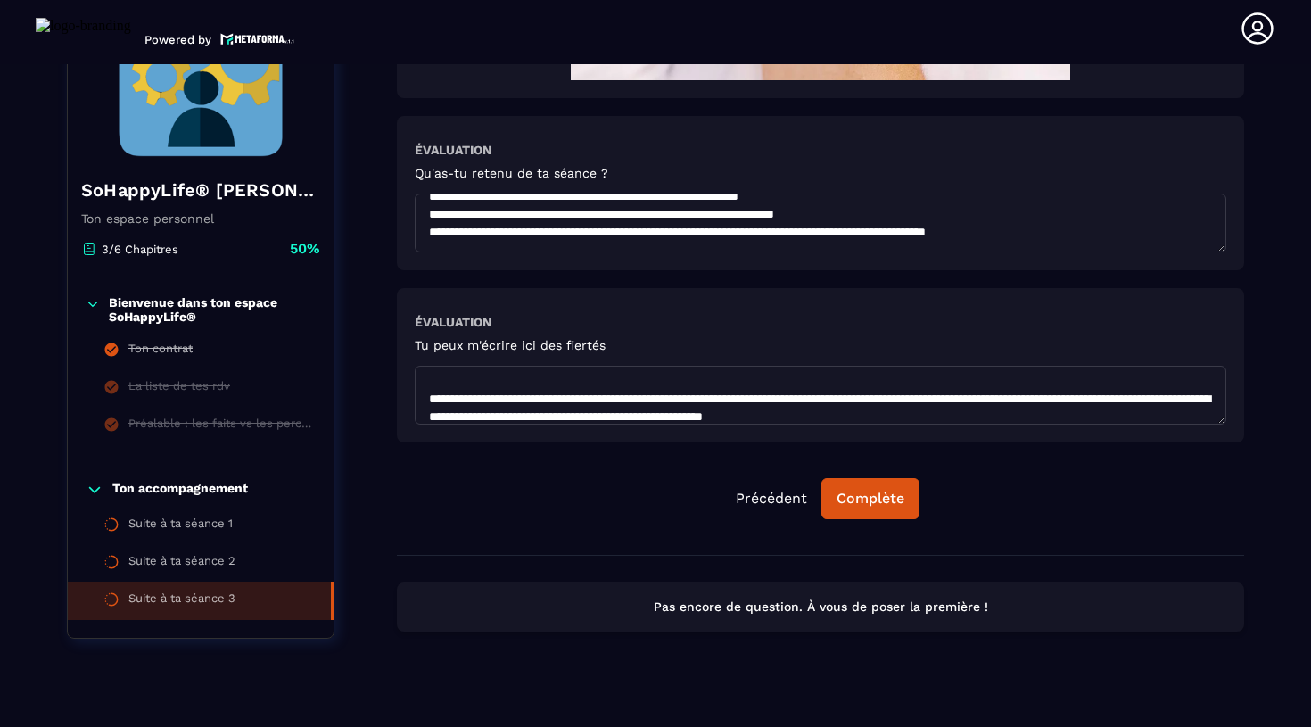
scroll to position [405, 0]
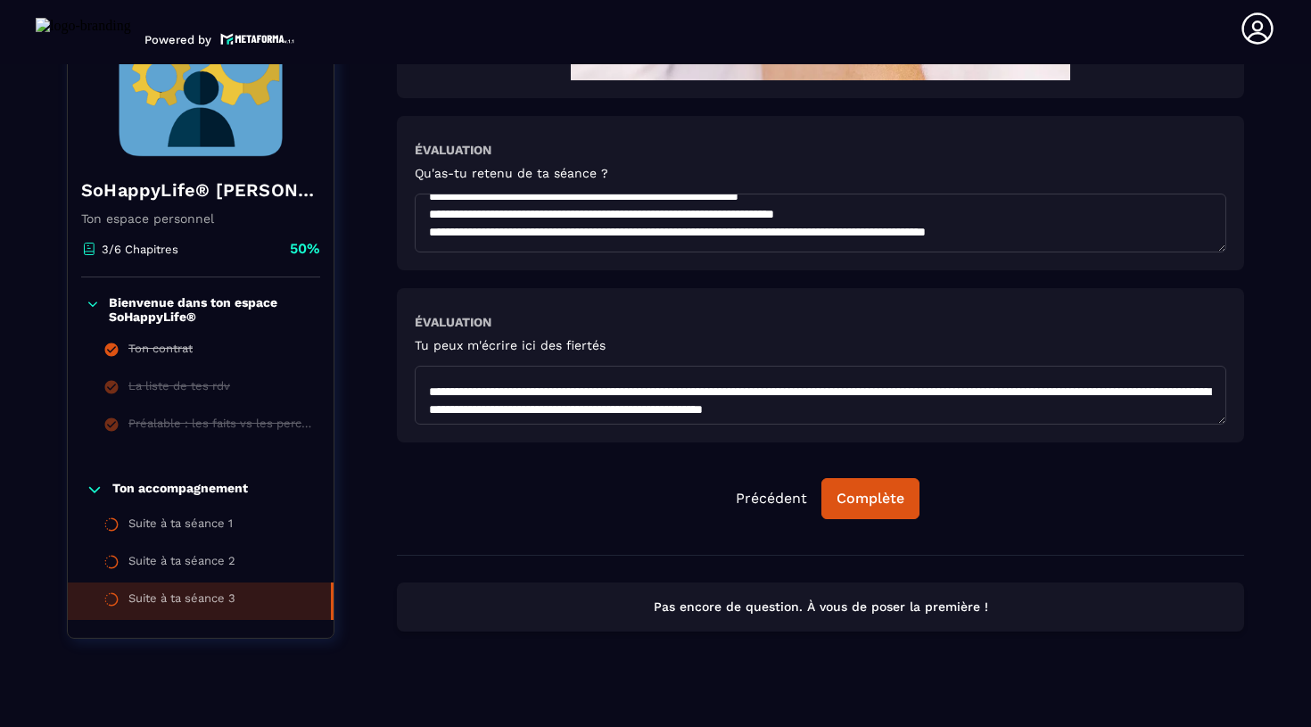
drag, startPoint x: 665, startPoint y: 399, endPoint x: 645, endPoint y: 399, distance: 20.5
click at [645, 399] on textarea at bounding box center [821, 395] width 812 height 59
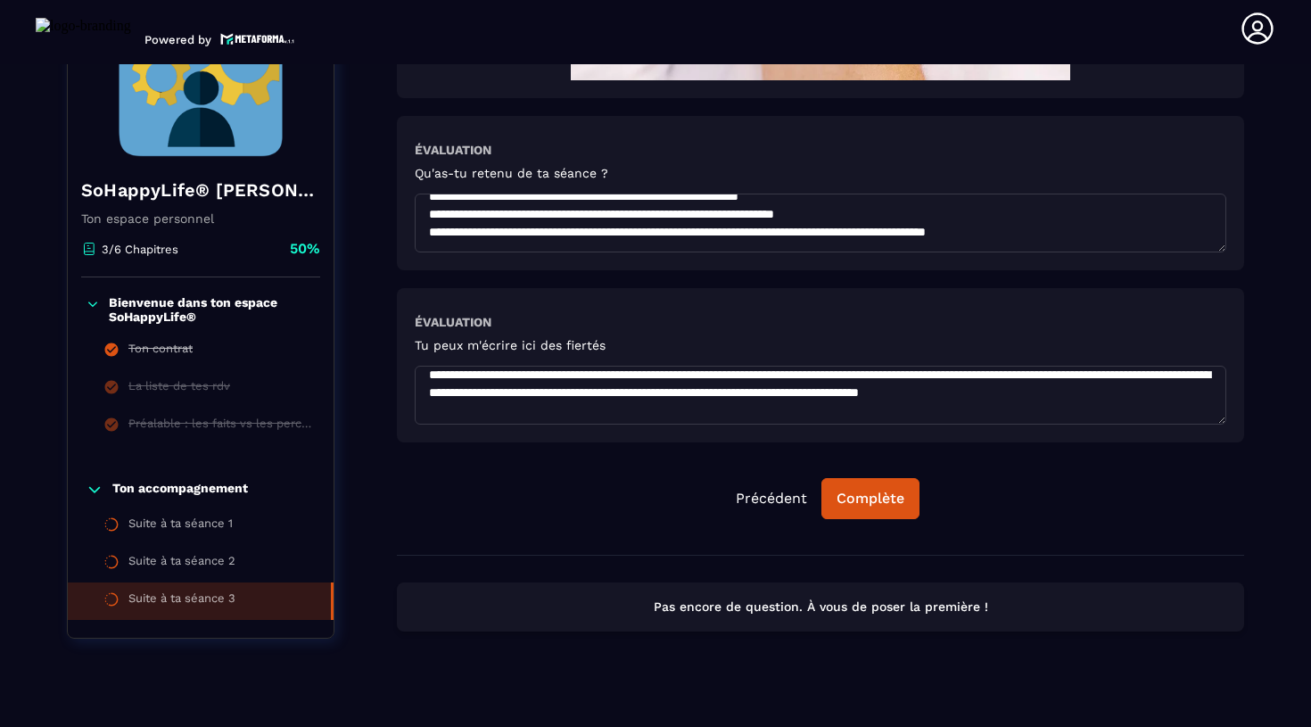
scroll to position [476, 0]
click at [698, 396] on textarea at bounding box center [821, 395] width 812 height 59
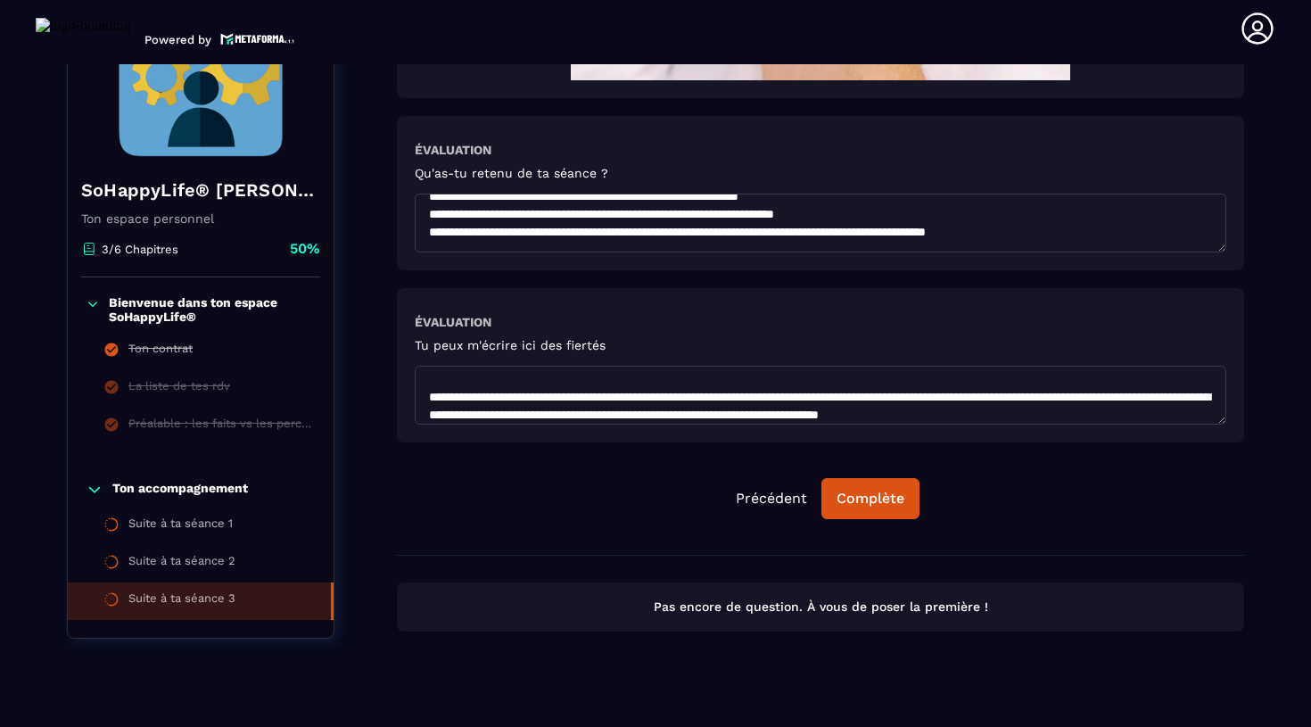
scroll to position [846, 0]
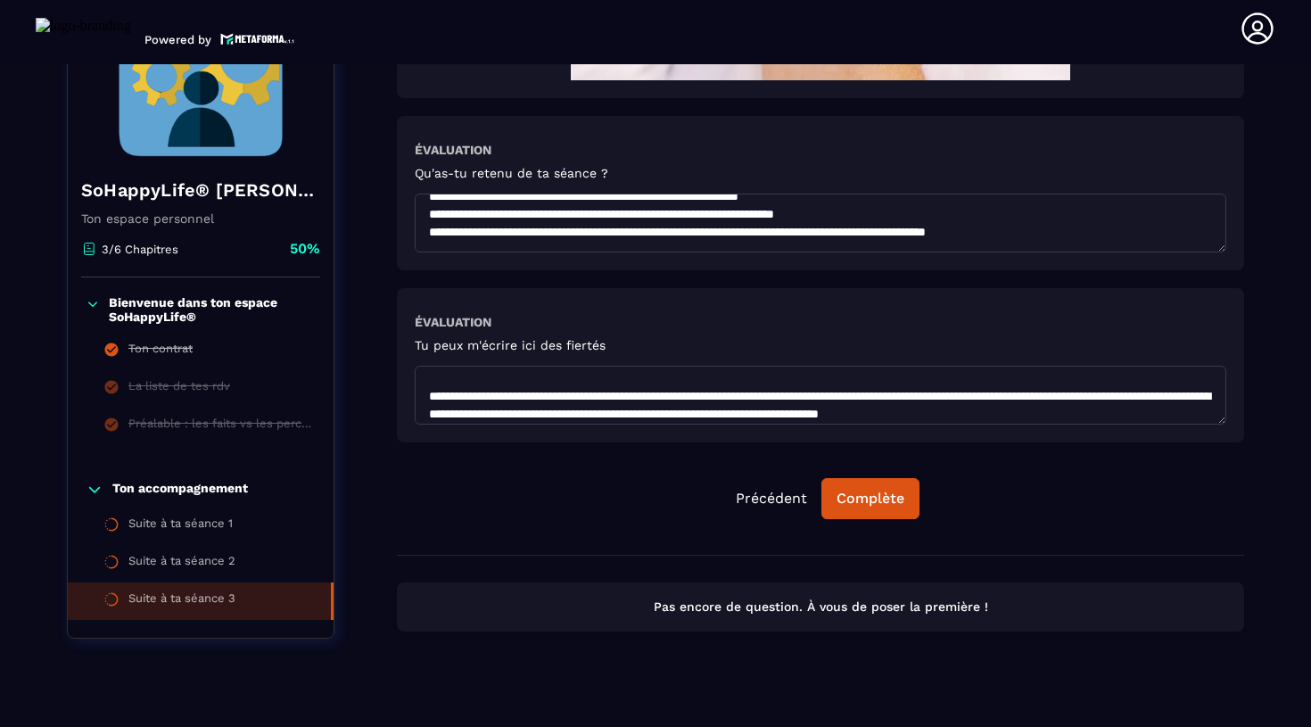
click at [486, 424] on textarea at bounding box center [821, 395] width 812 height 59
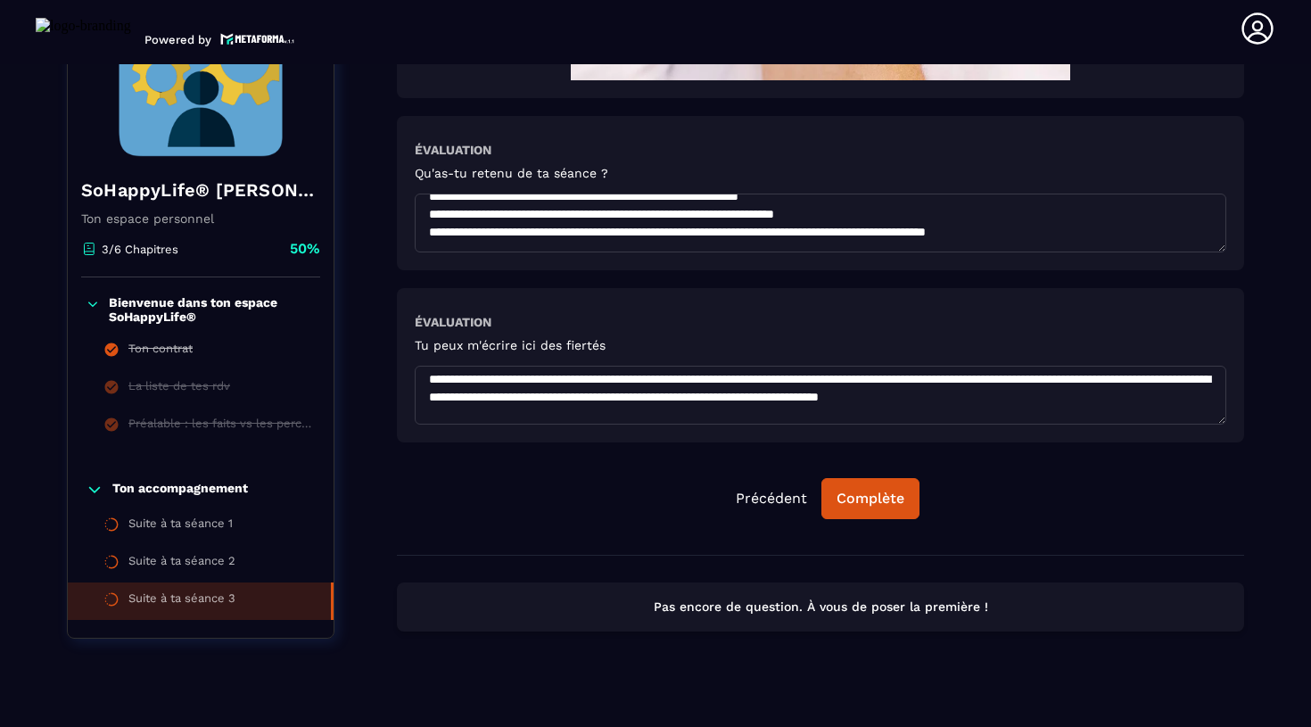
scroll to position [864, 0]
drag, startPoint x: 1142, startPoint y: 400, endPoint x: 1102, endPoint y: 400, distance: 40.1
click at [1102, 400] on textarea at bounding box center [821, 395] width 812 height 59
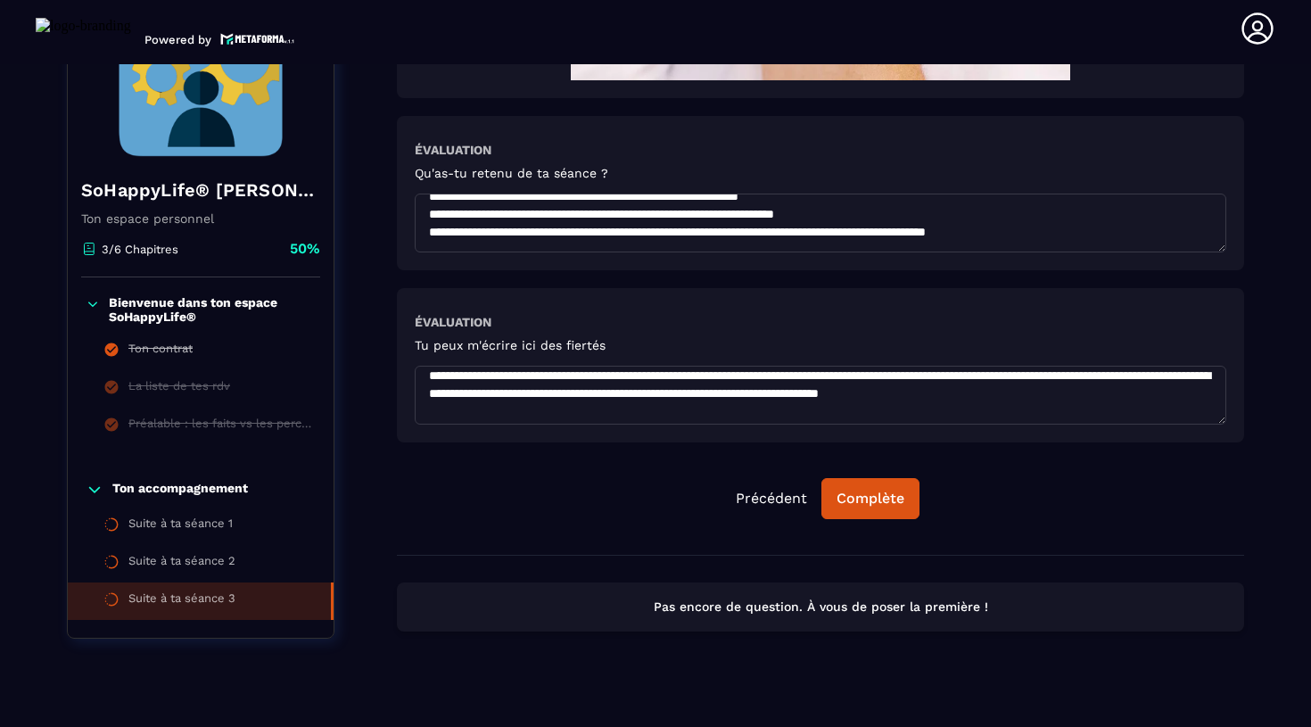
scroll to position [871, 0]
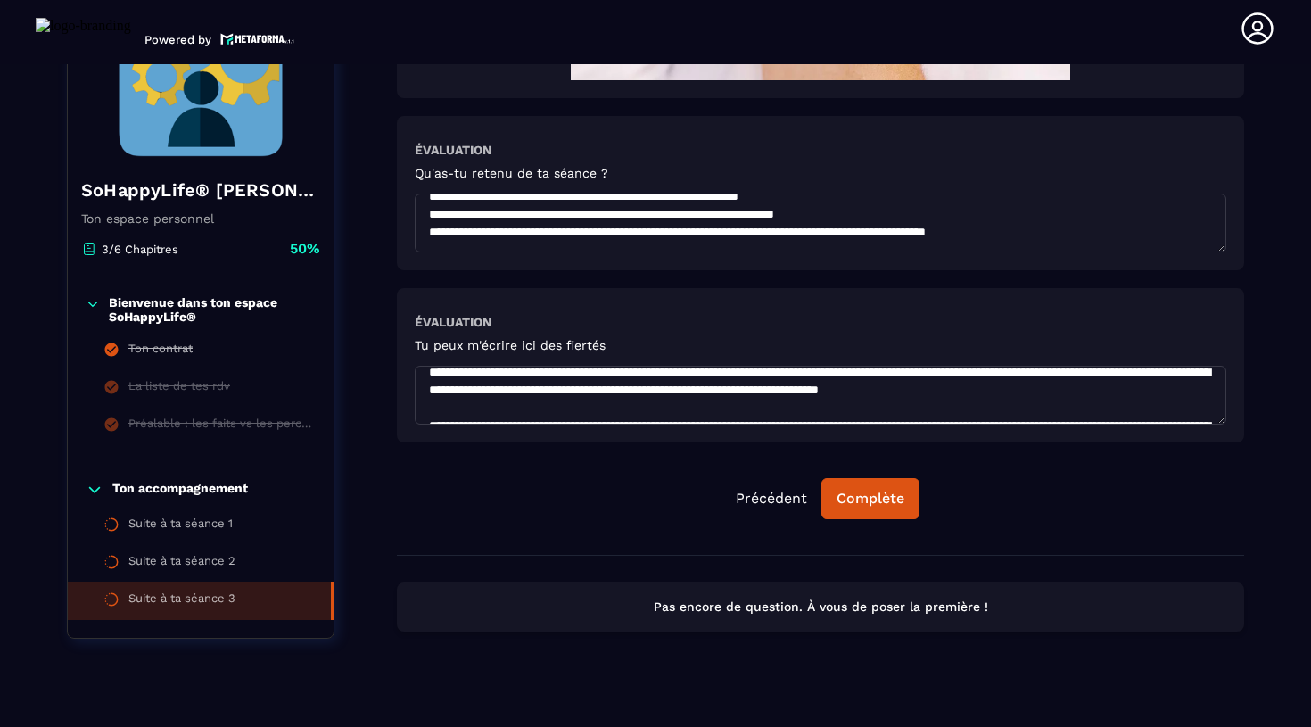
click at [1176, 399] on textarea at bounding box center [821, 395] width 812 height 59
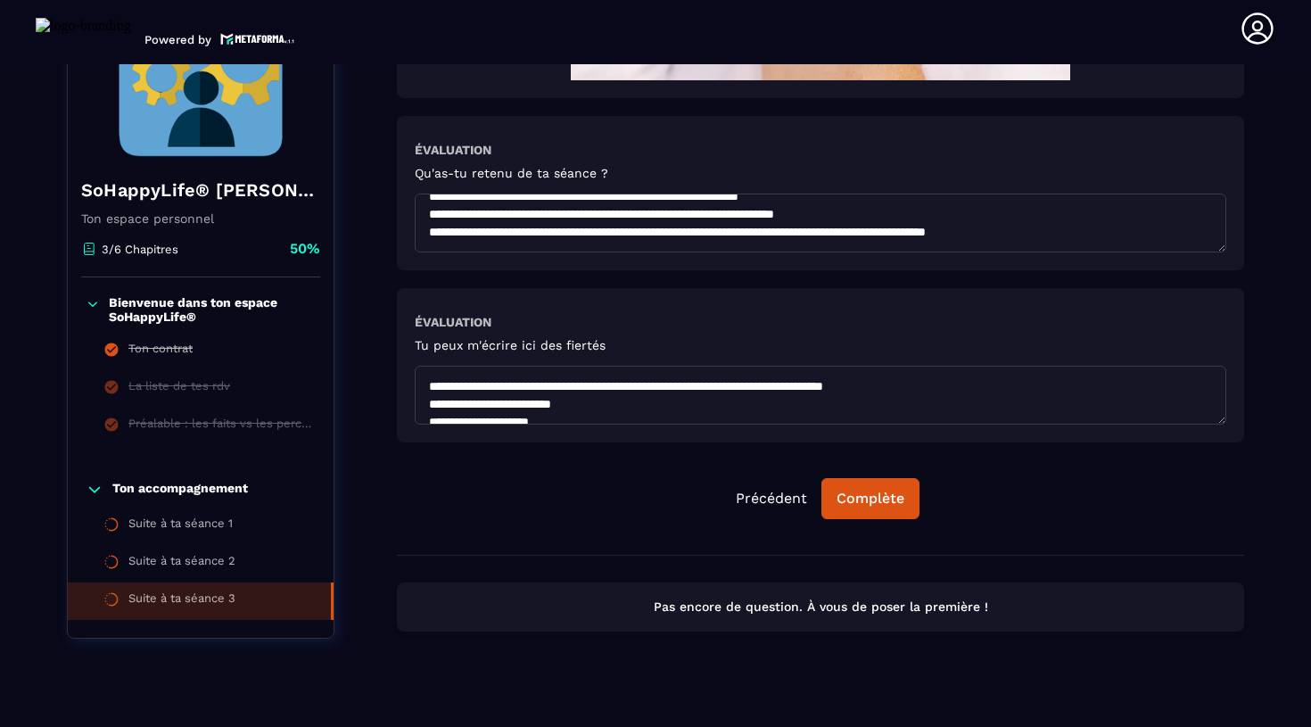
scroll to position [0, 0]
click at [426, 391] on textarea at bounding box center [821, 395] width 812 height 59
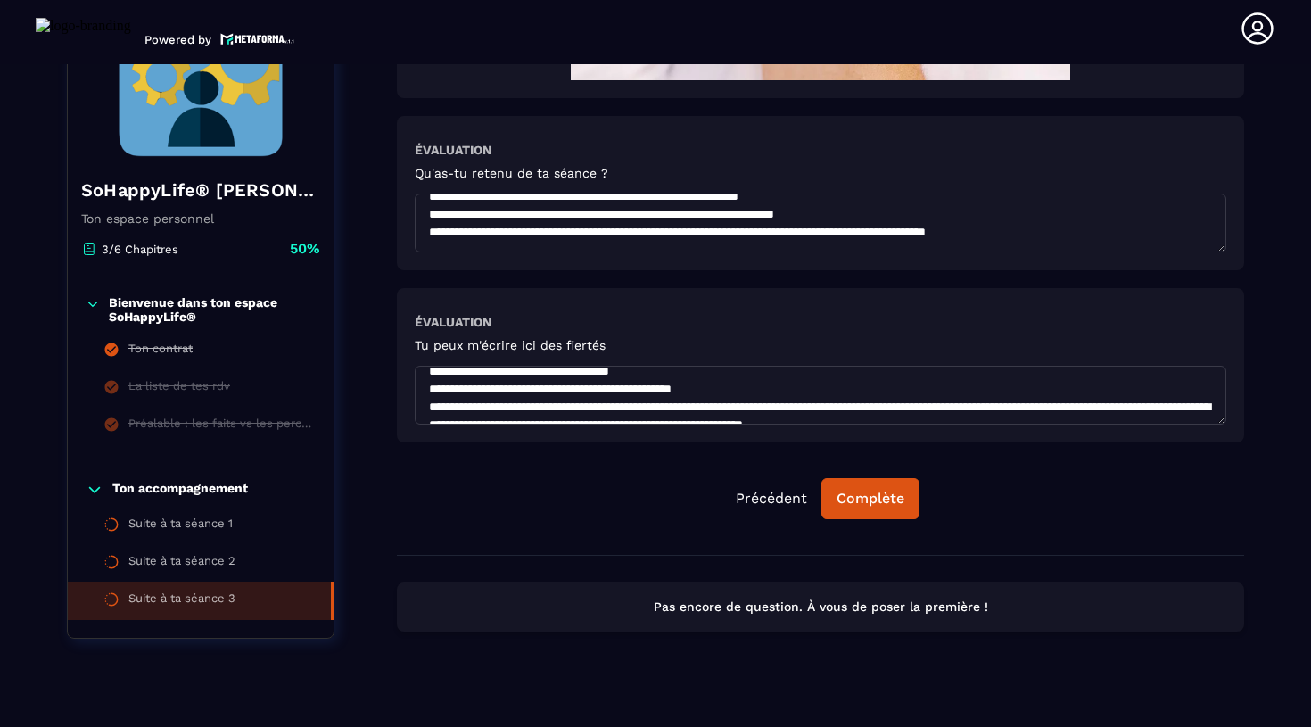
scroll to position [150, 0]
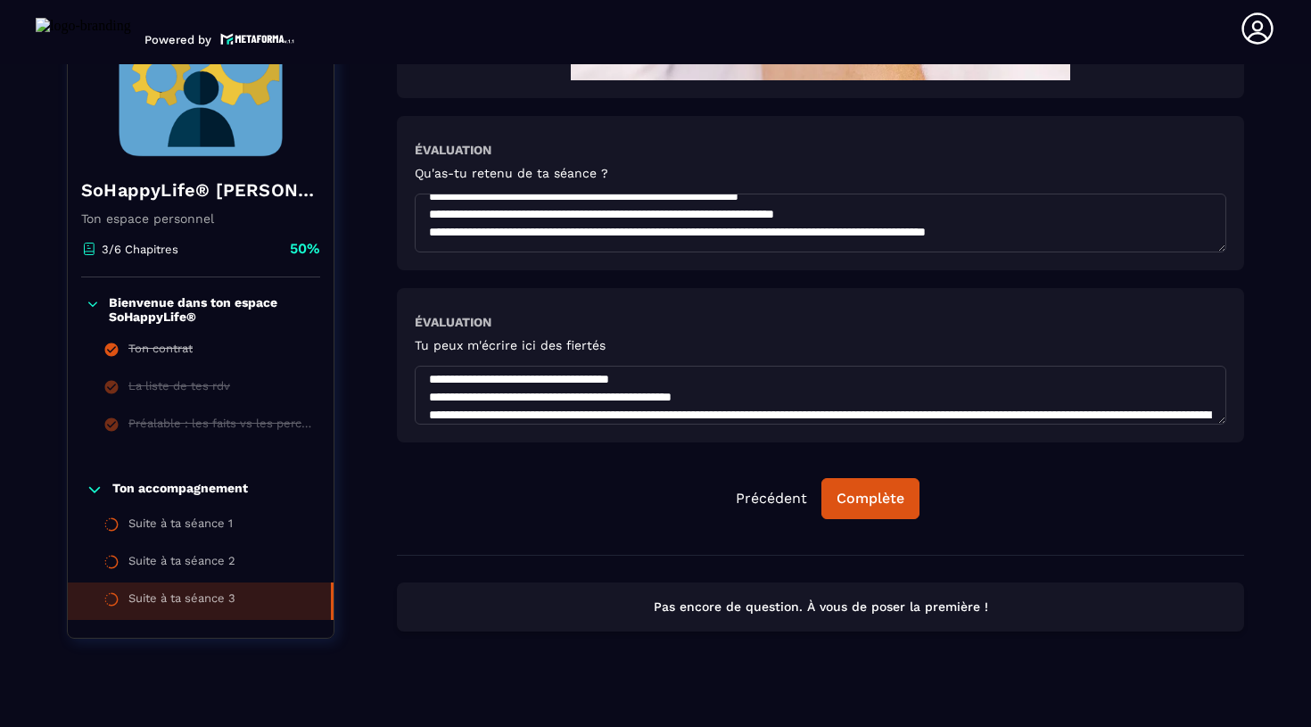
click at [432, 383] on textarea at bounding box center [821, 395] width 812 height 59
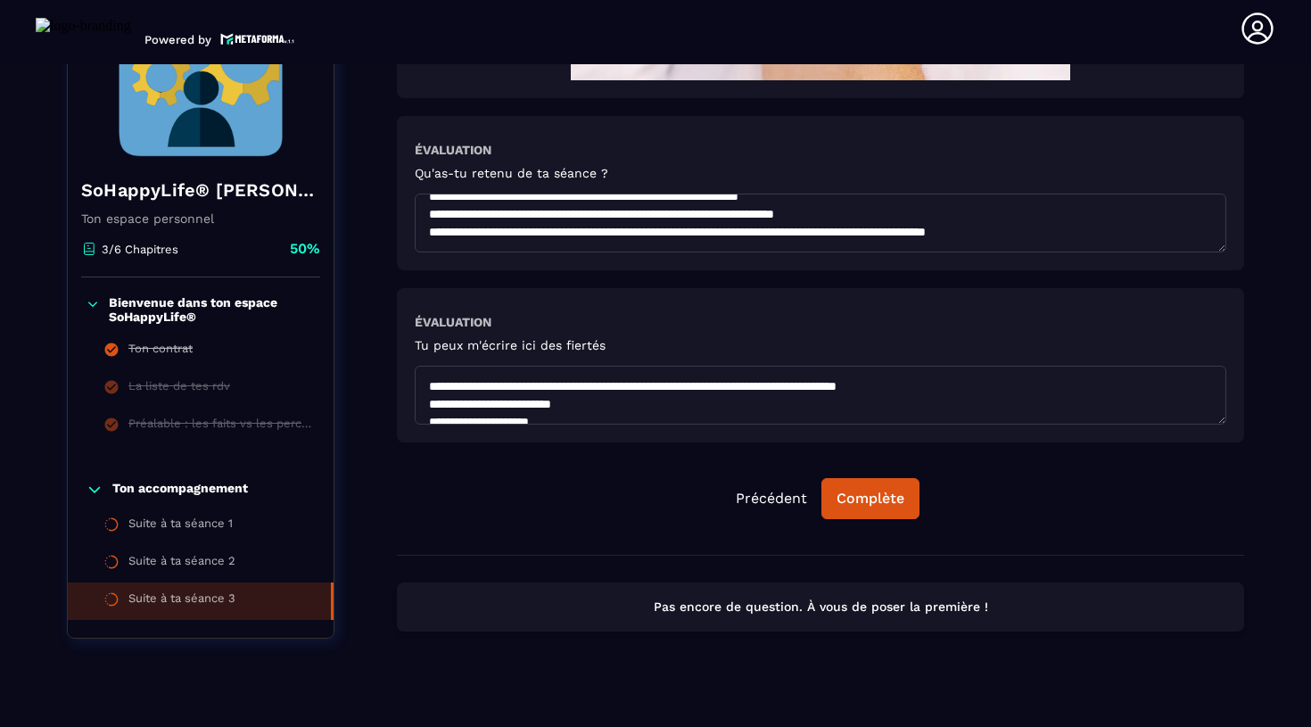
scroll to position [0, 0]
drag, startPoint x: 798, startPoint y: 396, endPoint x: 1026, endPoint y: 395, distance: 227.4
click at [1027, 396] on textarea at bounding box center [821, 395] width 812 height 59
click at [764, 384] on textarea at bounding box center [821, 395] width 812 height 59
click at [820, 390] on textarea at bounding box center [821, 395] width 812 height 59
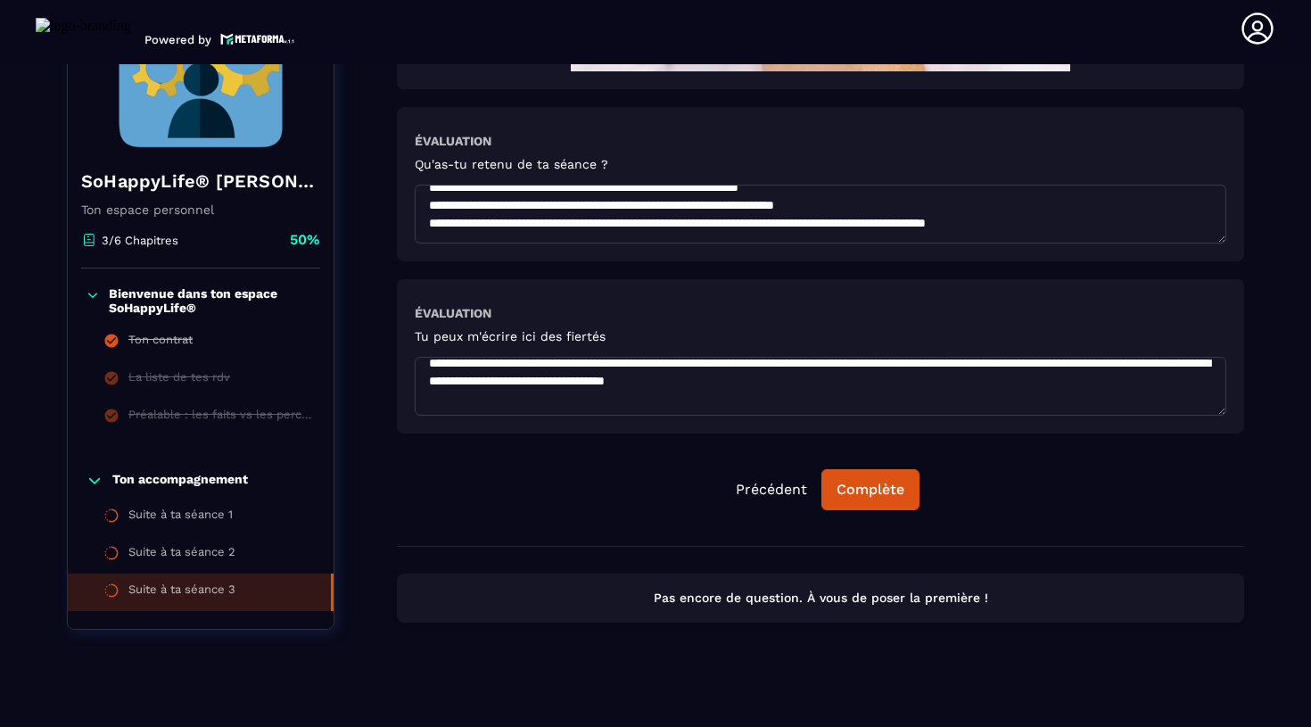
scroll to position [284, 0]
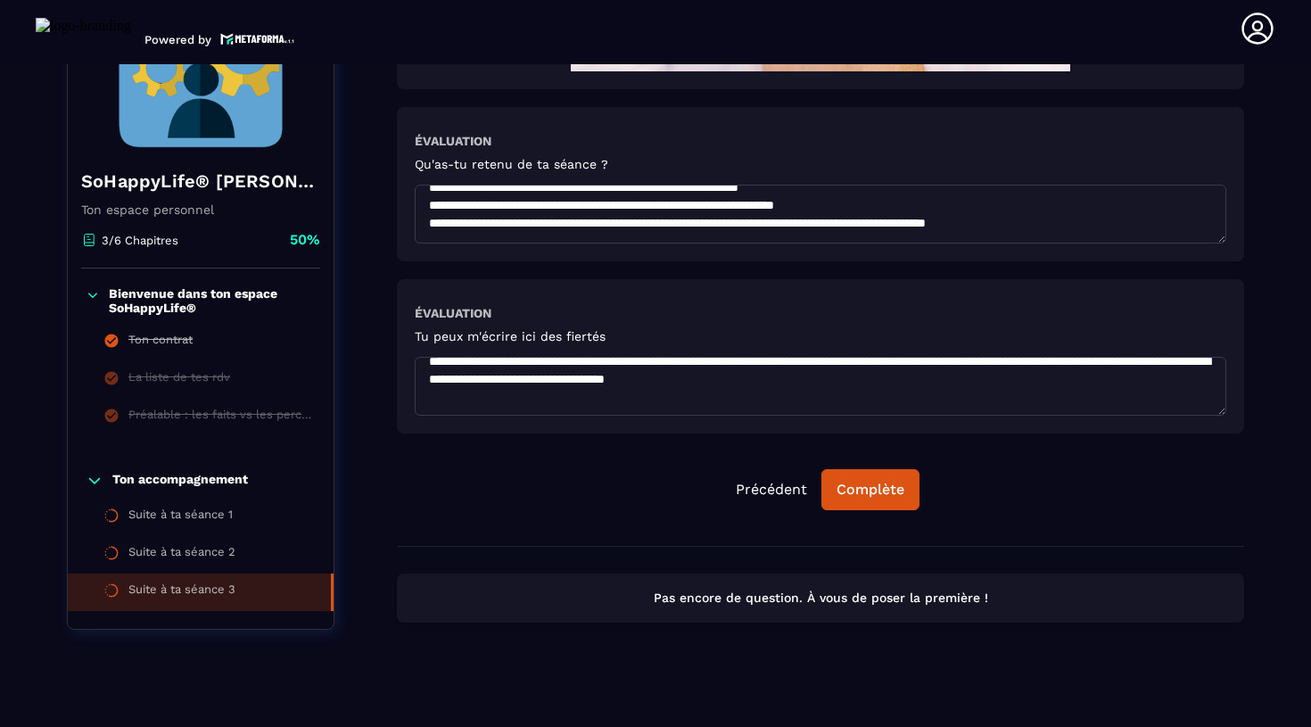
click at [429, 384] on textarea at bounding box center [821, 386] width 812 height 59
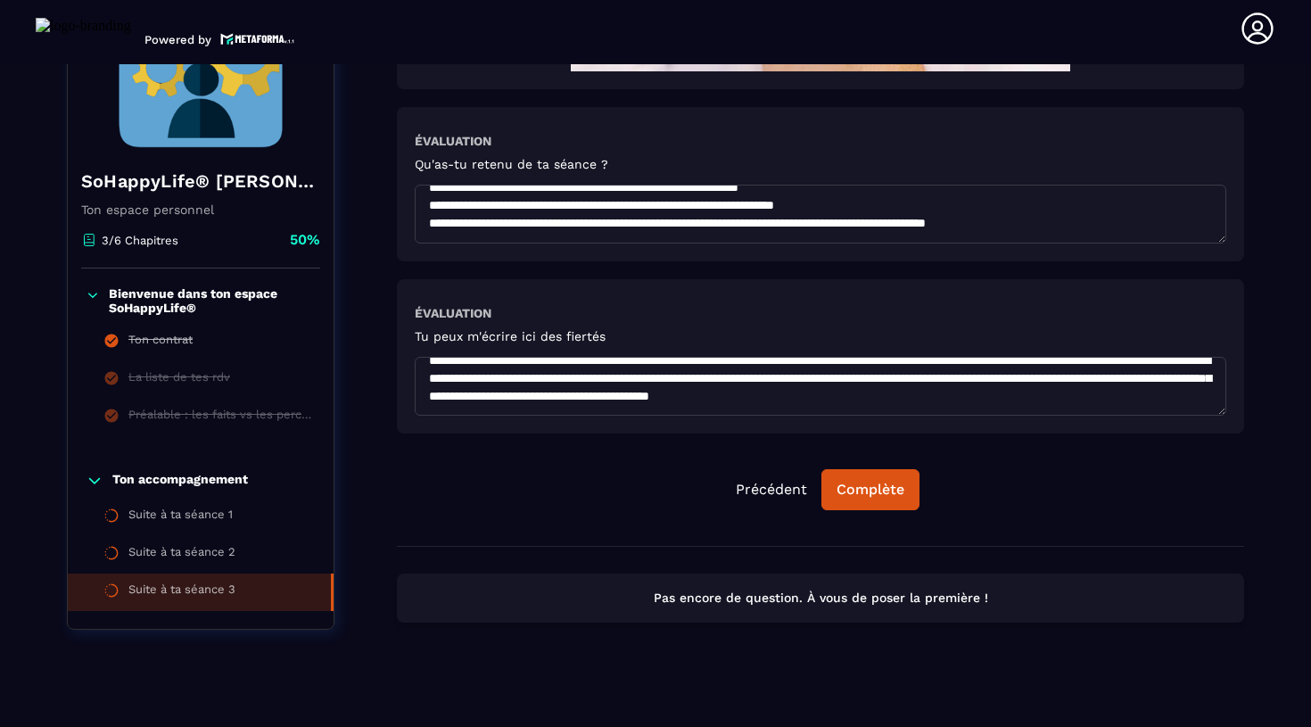
scroll to position [337, 0]
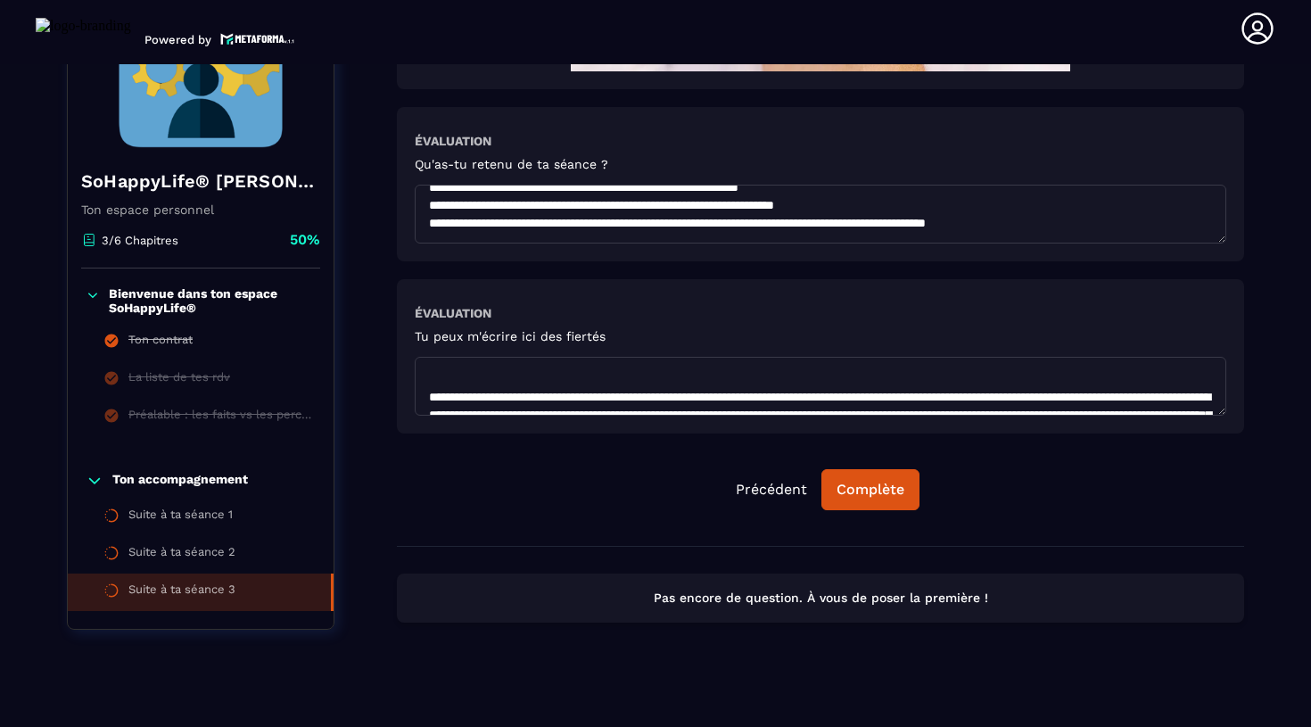
click at [450, 400] on textarea at bounding box center [821, 386] width 812 height 59
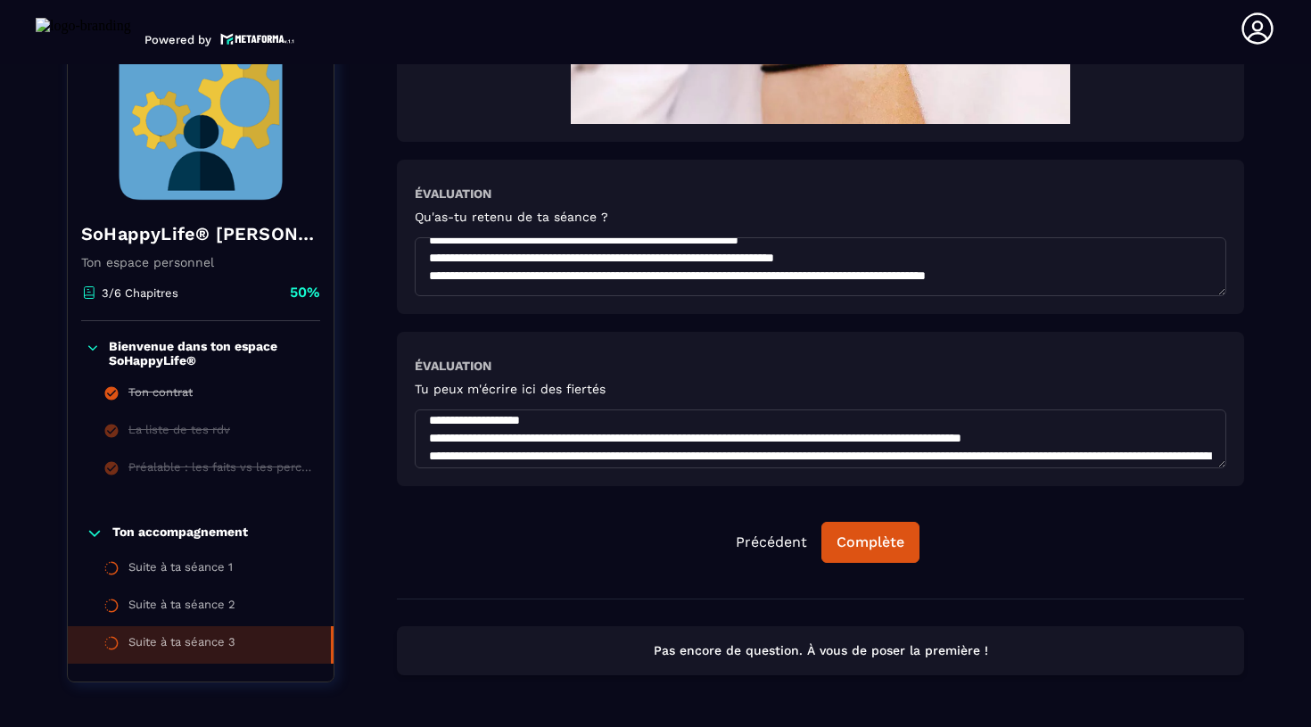
scroll to position [237, 0]
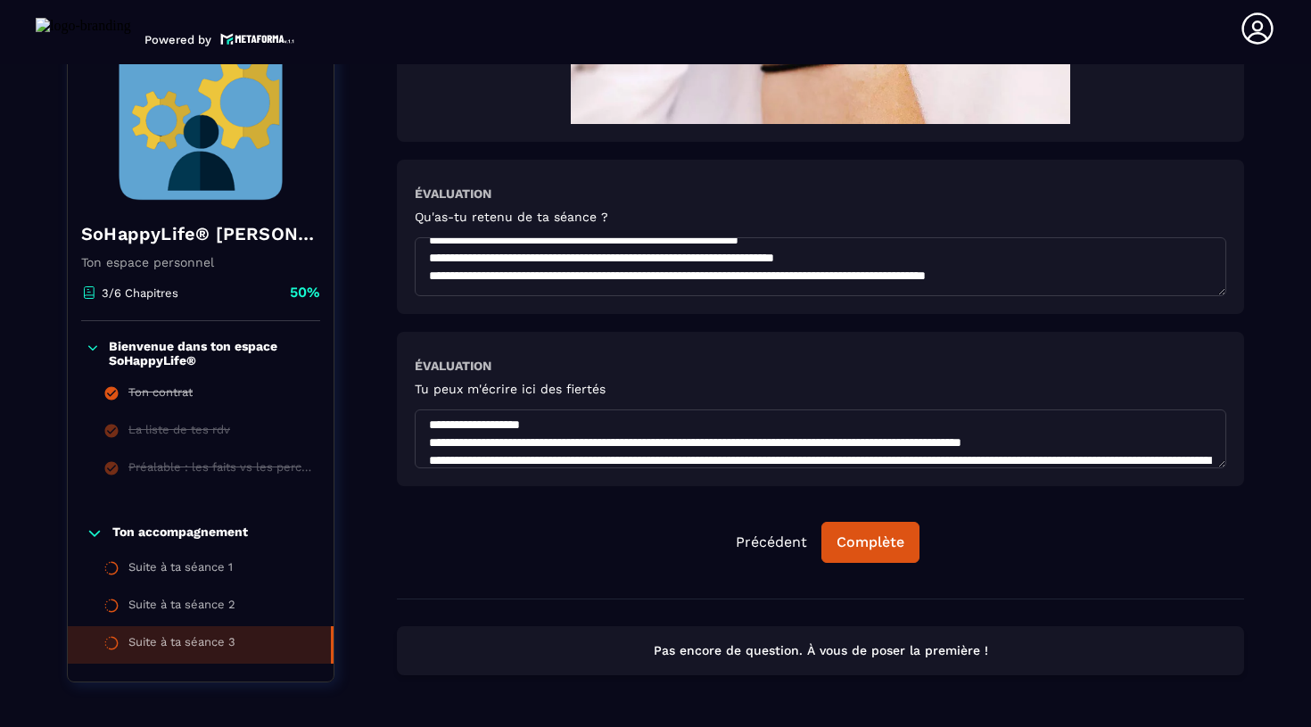
drag, startPoint x: 565, startPoint y: 431, endPoint x: 1152, endPoint y: 450, distance: 587.2
click at [1152, 450] on textarea at bounding box center [821, 438] width 812 height 59
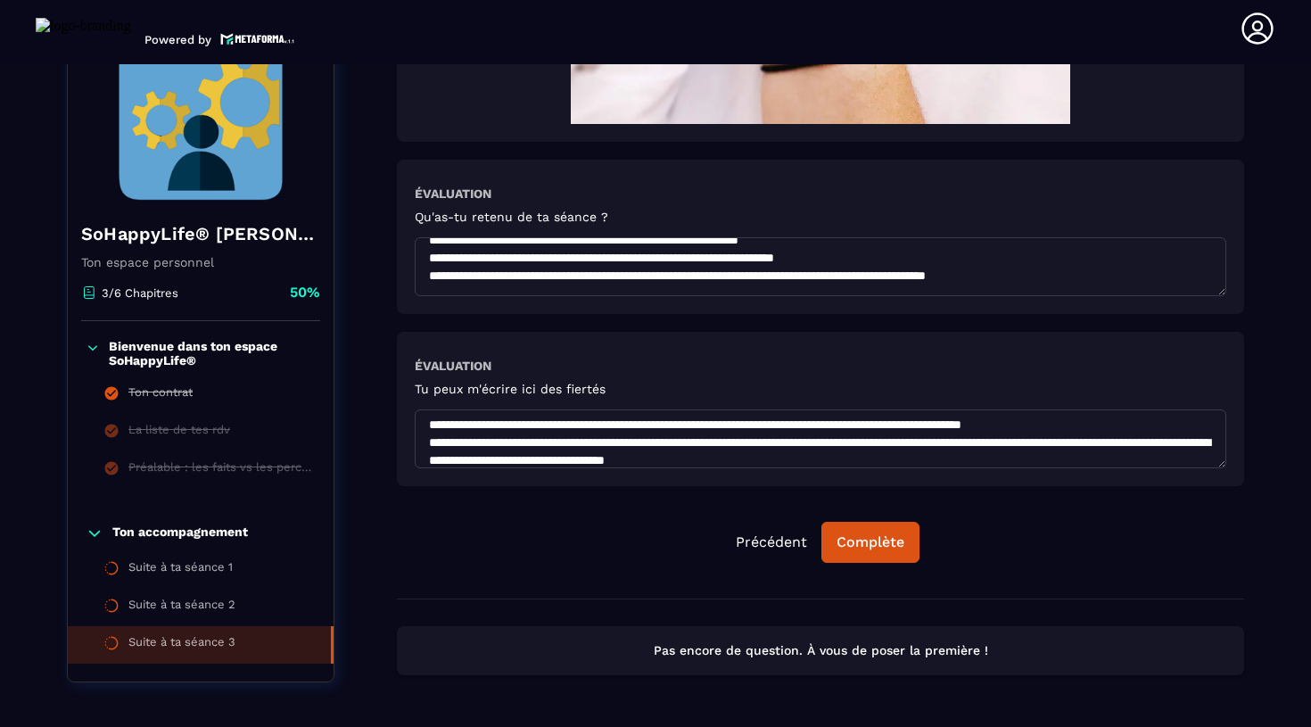
click at [643, 458] on textarea at bounding box center [821, 438] width 812 height 59
click at [580, 440] on textarea at bounding box center [821, 438] width 812 height 59
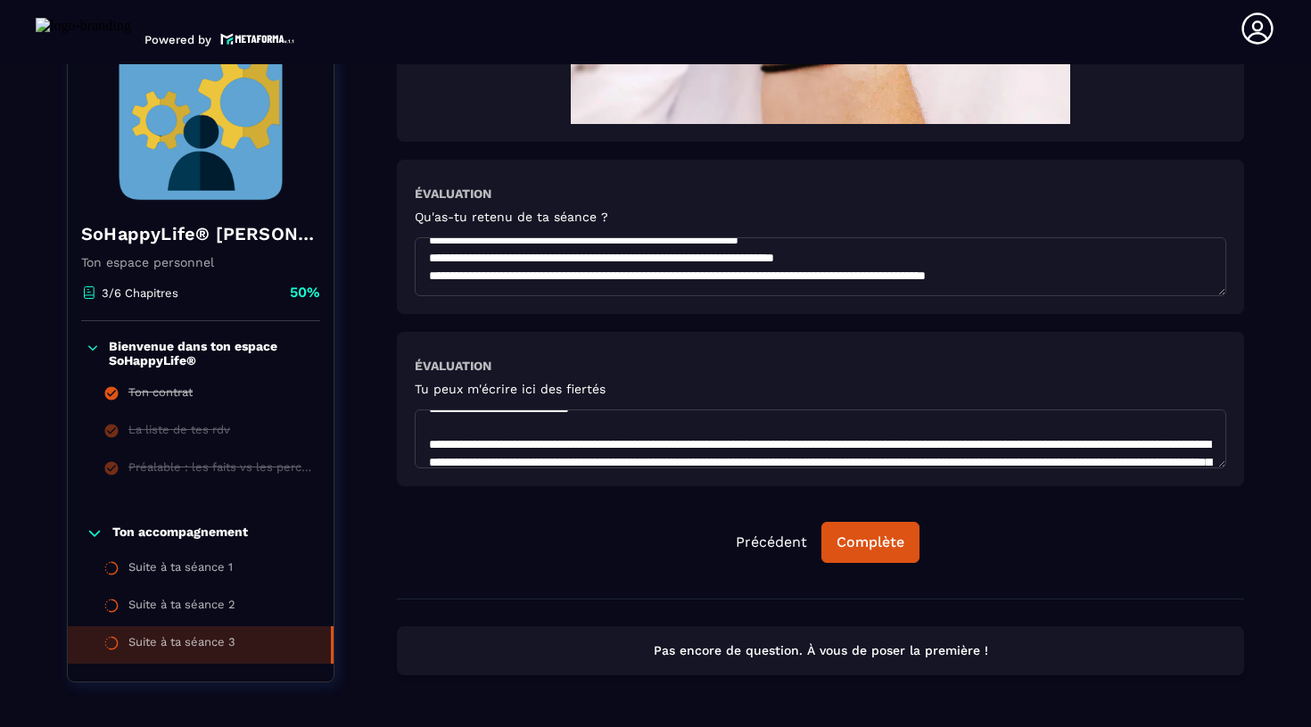
scroll to position [322, 0]
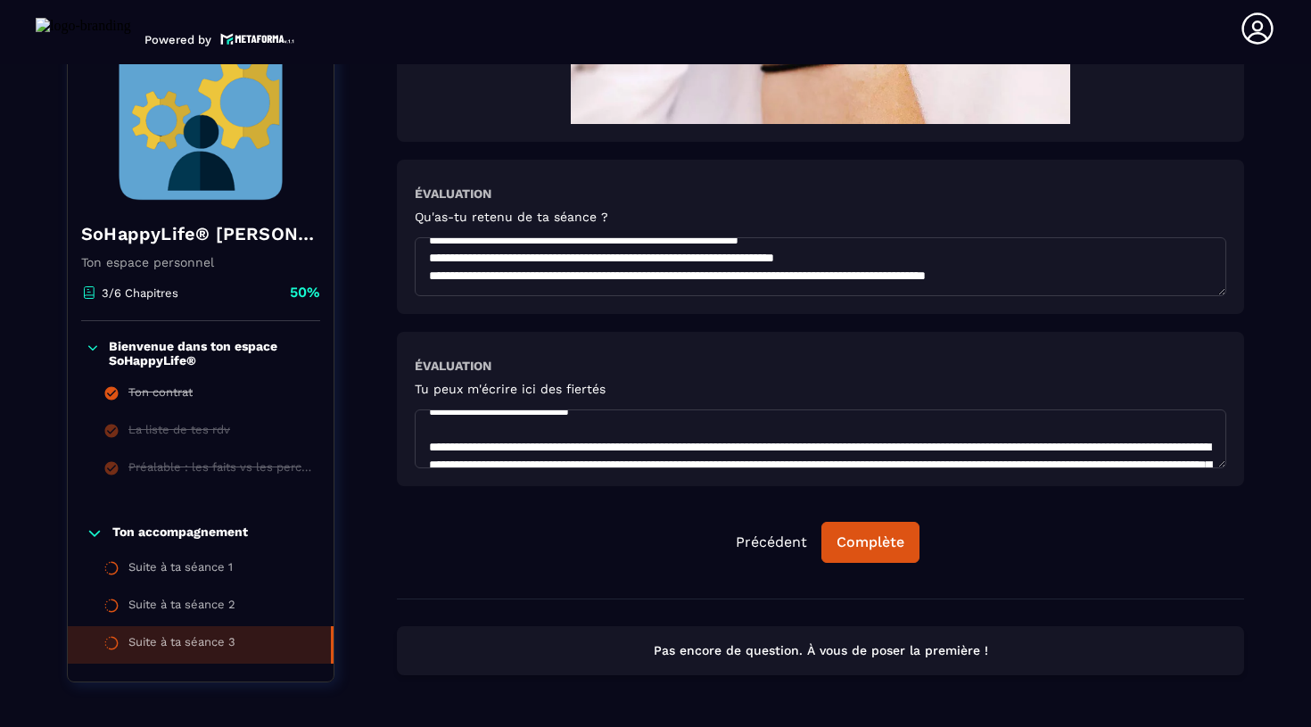
click at [651, 457] on textarea at bounding box center [821, 438] width 812 height 59
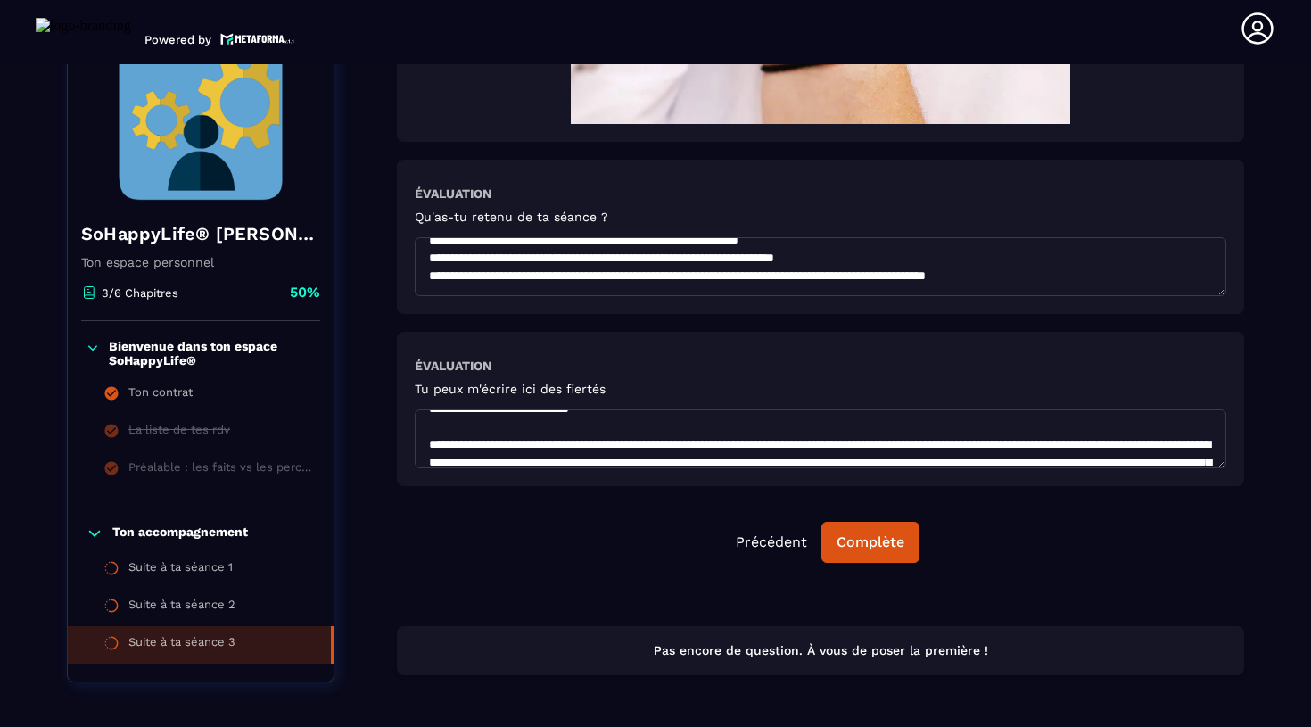
scroll to position [329, 0]
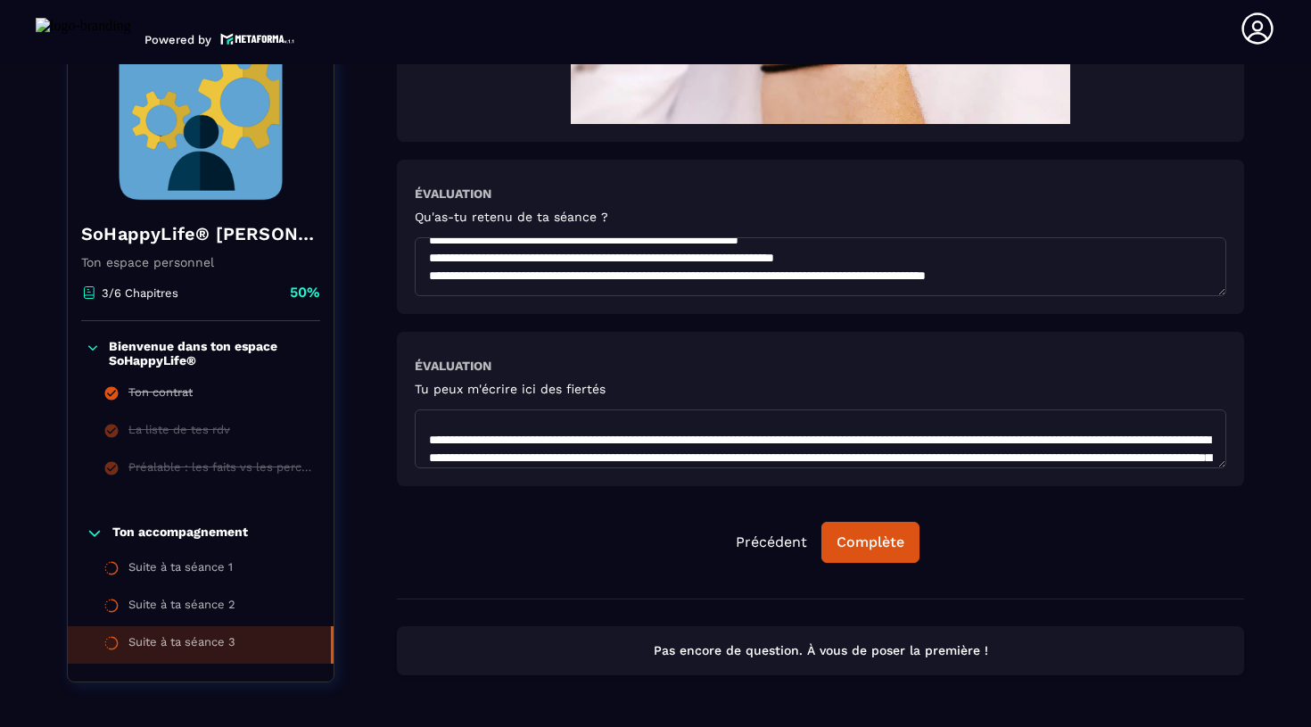
paste textarea "**********"
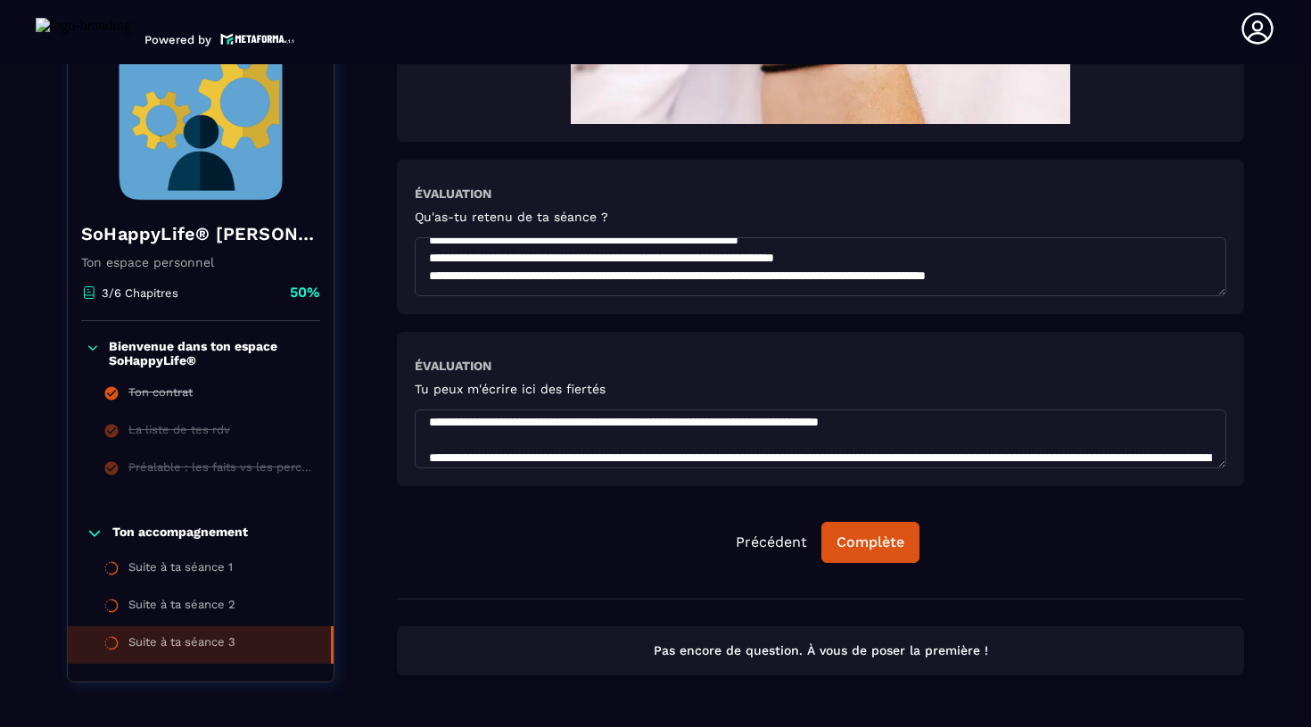
scroll to position [344, 0]
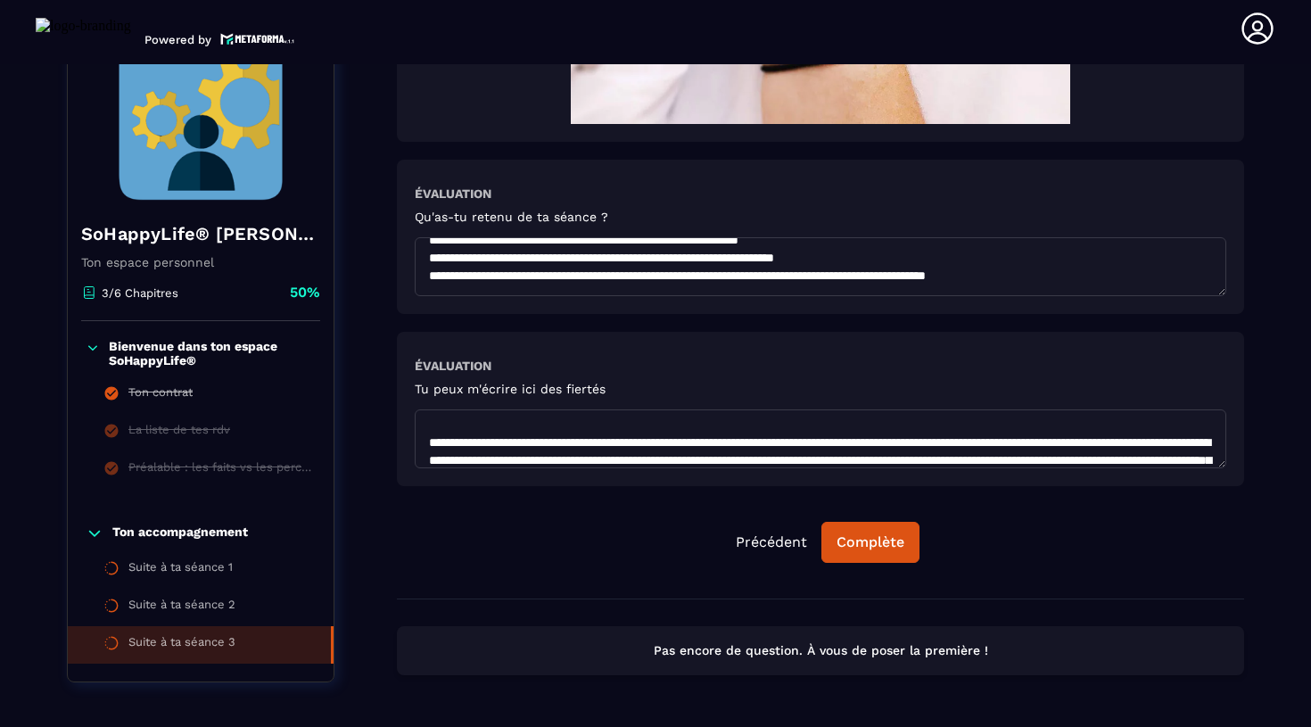
click at [648, 427] on textarea at bounding box center [821, 438] width 812 height 59
click at [679, 429] on textarea at bounding box center [821, 438] width 812 height 59
drag, startPoint x: 1155, startPoint y: 431, endPoint x: 1062, endPoint y: 431, distance: 92.8
click at [1062, 431] on textarea at bounding box center [821, 438] width 812 height 59
click at [1107, 439] on textarea at bounding box center [821, 438] width 812 height 59
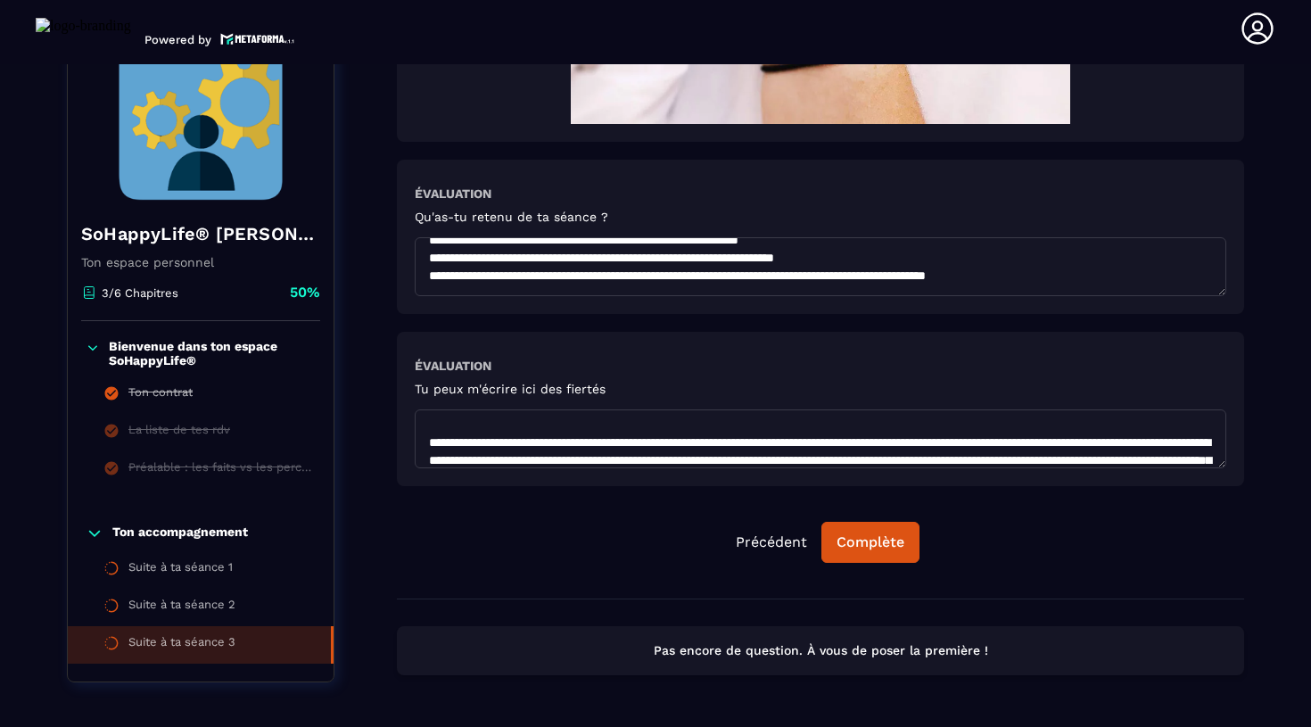
click at [1151, 428] on textarea at bounding box center [821, 438] width 812 height 59
click at [780, 450] on textarea at bounding box center [821, 438] width 812 height 59
drag, startPoint x: 885, startPoint y: 445, endPoint x: 973, endPoint y: 459, distance: 89.4
click at [973, 459] on textarea at bounding box center [821, 438] width 812 height 59
drag, startPoint x: 885, startPoint y: 454, endPoint x: 779, endPoint y: 450, distance: 106.2
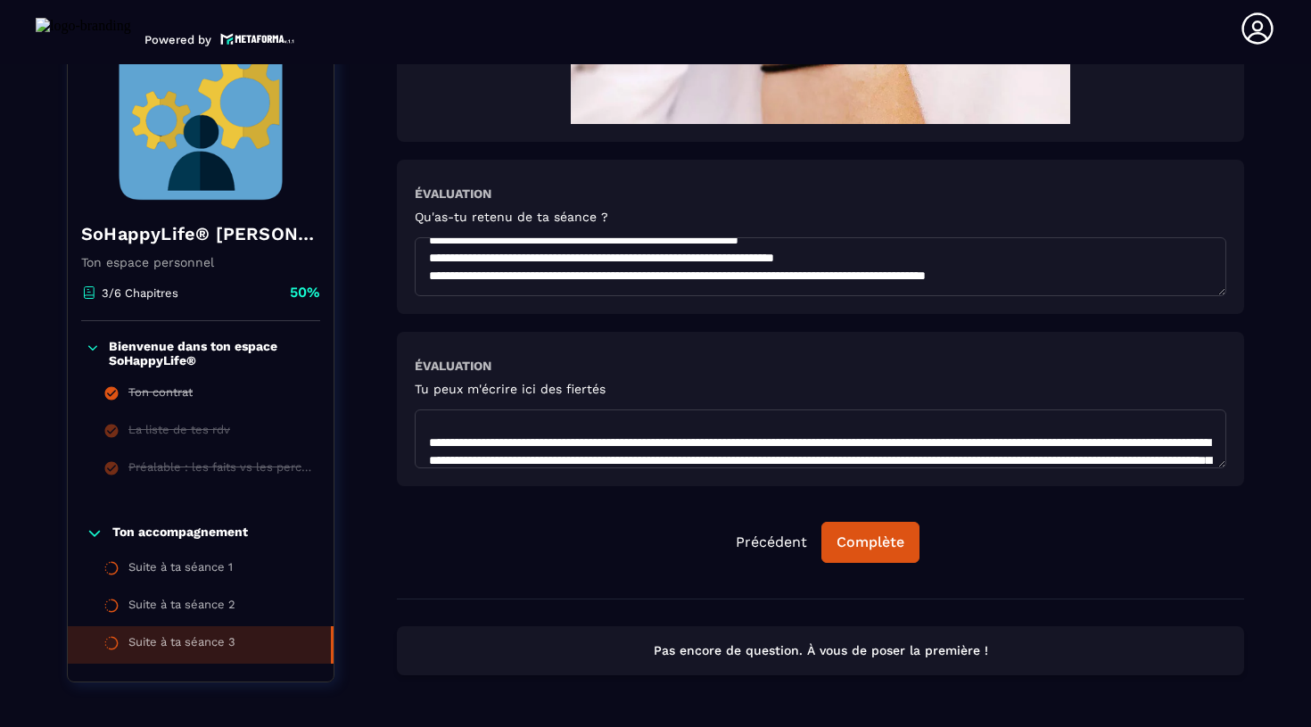
click at [779, 450] on textarea at bounding box center [821, 438] width 812 height 59
click at [564, 447] on textarea at bounding box center [821, 438] width 812 height 59
drag, startPoint x: 666, startPoint y: 447, endPoint x: 572, endPoint y: 445, distance: 94.6
click at [572, 445] on textarea at bounding box center [821, 438] width 812 height 59
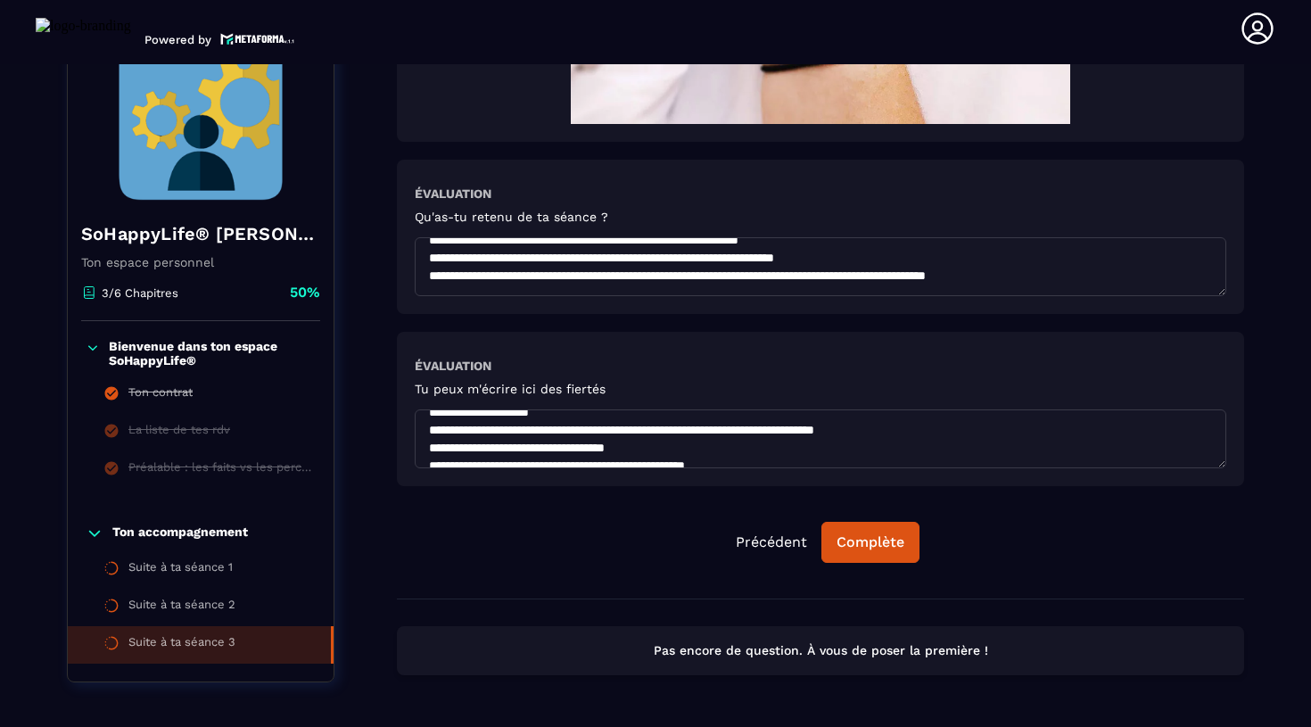
scroll to position [0, 0]
drag, startPoint x: 1154, startPoint y: 430, endPoint x: 547, endPoint y: 427, distance: 607.4
click at [547, 427] on textarea at bounding box center [821, 438] width 812 height 59
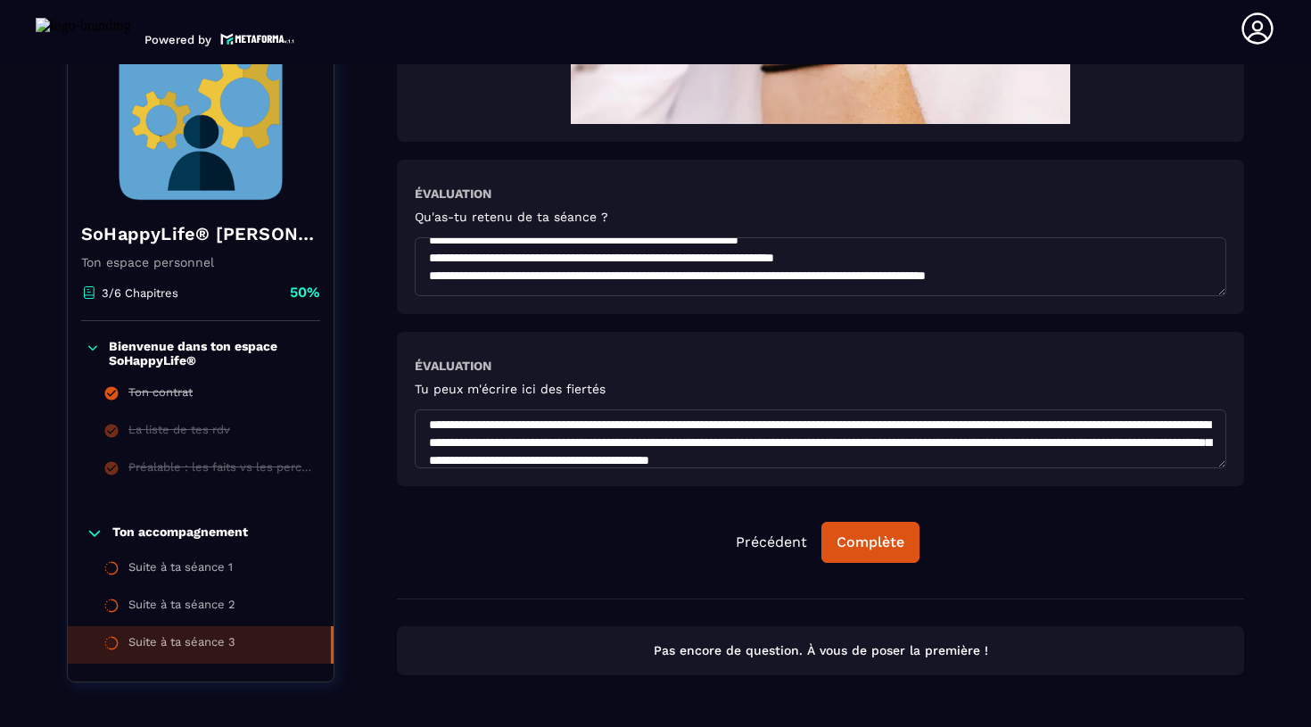
click at [601, 444] on textarea at bounding box center [821, 438] width 812 height 59
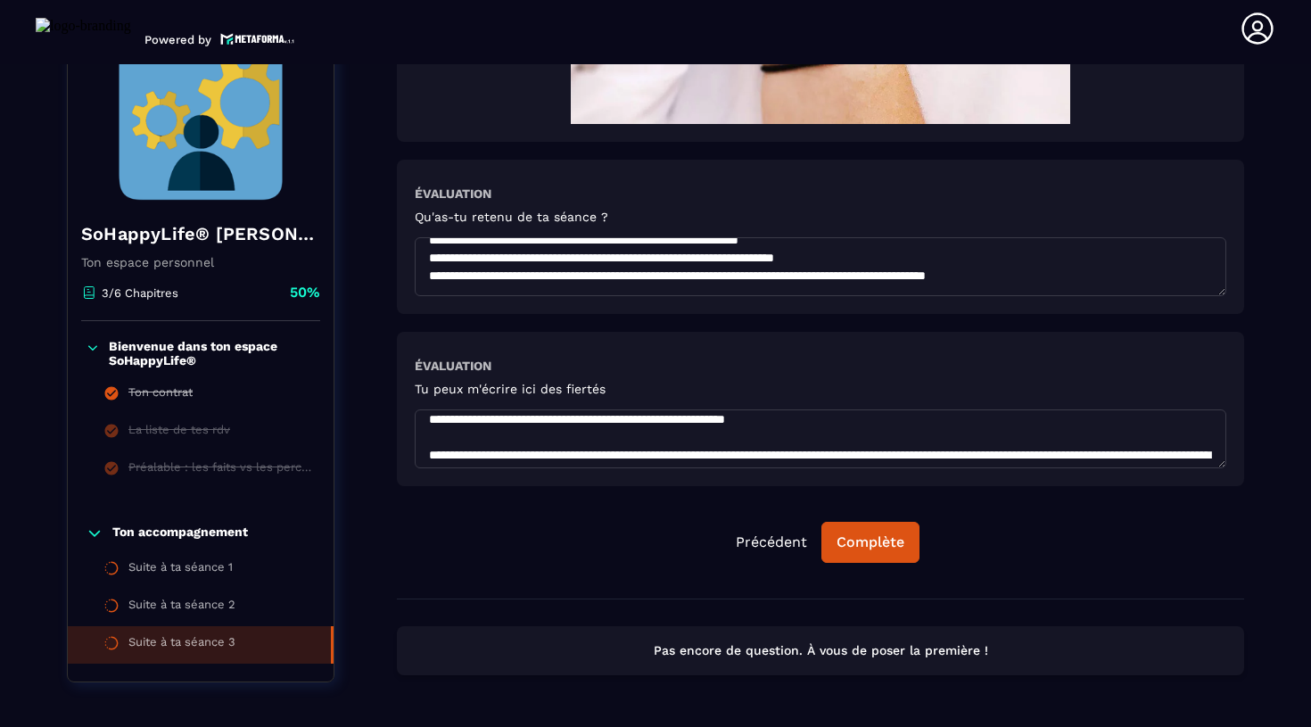
scroll to position [334, 0]
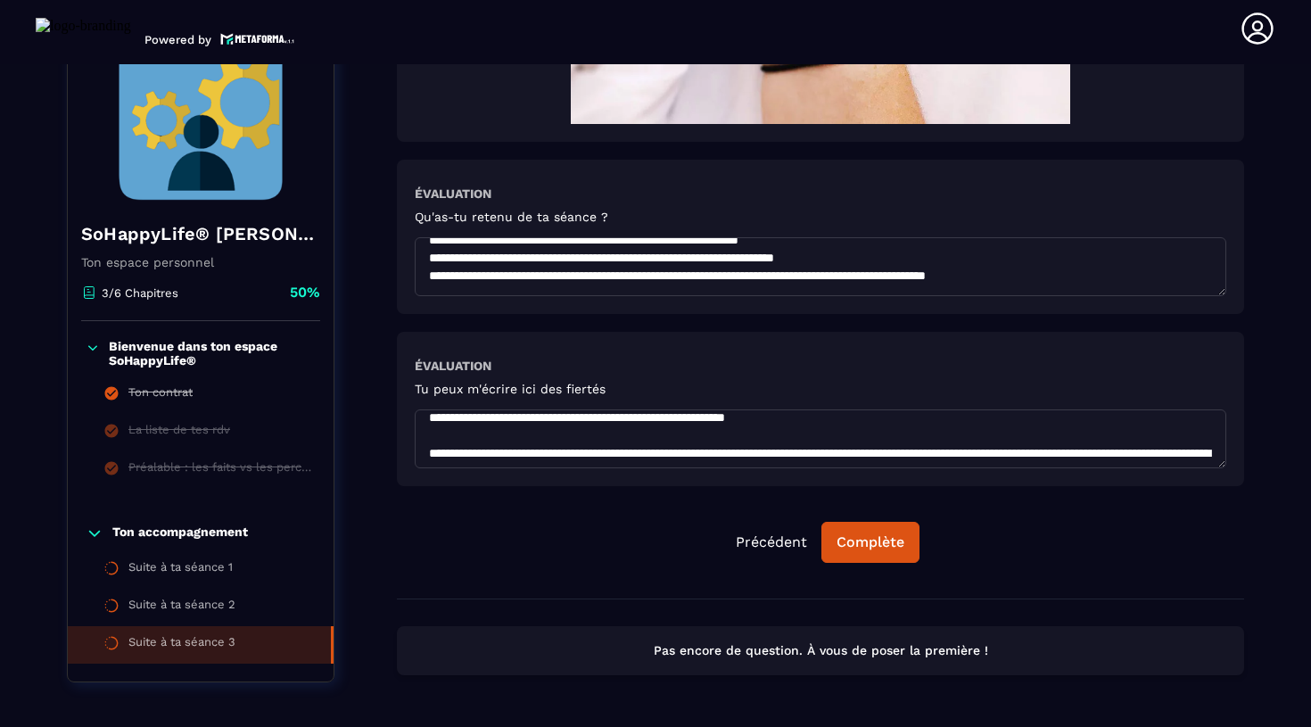
drag, startPoint x: 1156, startPoint y: 443, endPoint x: 579, endPoint y: 458, distance: 577.3
click at [579, 458] on textarea at bounding box center [821, 438] width 812 height 59
drag, startPoint x: 579, startPoint y: 458, endPoint x: 821, endPoint y: 444, distance: 242.1
click at [821, 444] on textarea at bounding box center [821, 438] width 812 height 59
click at [1112, 442] on textarea at bounding box center [821, 438] width 812 height 59
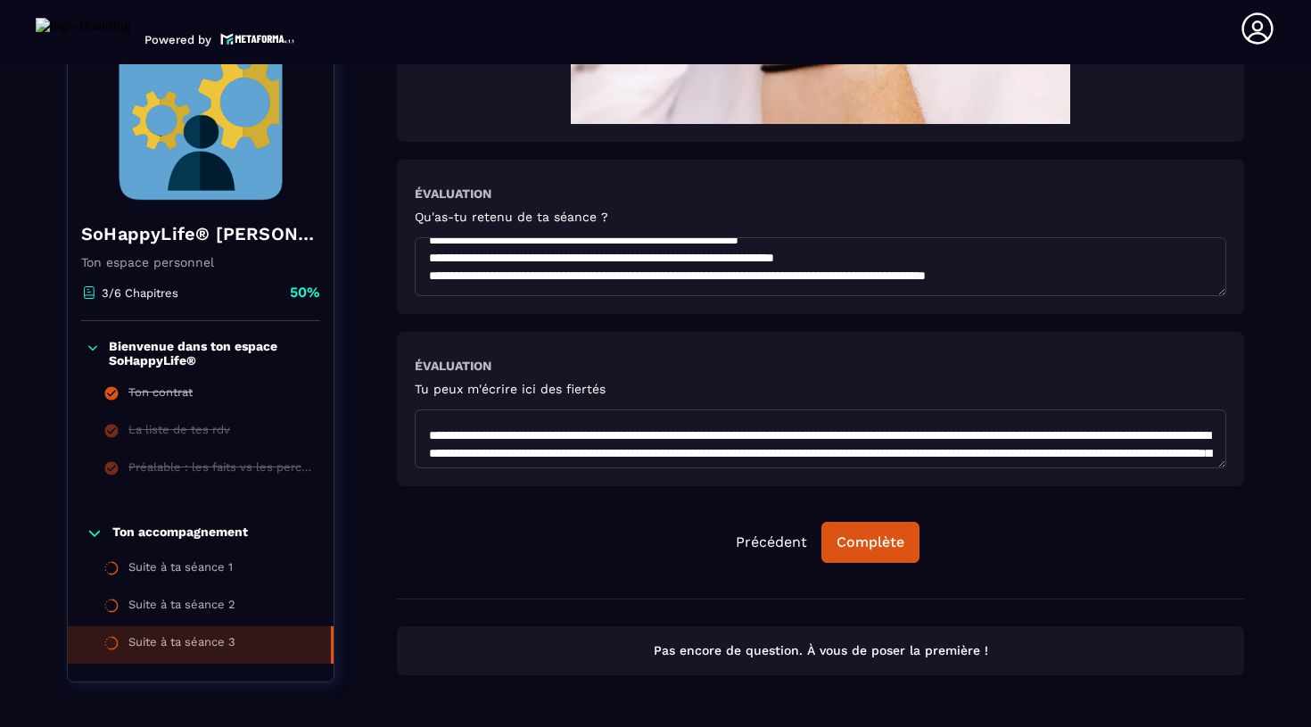
scroll to position [352, 0]
click at [803, 439] on textarea at bounding box center [821, 438] width 812 height 59
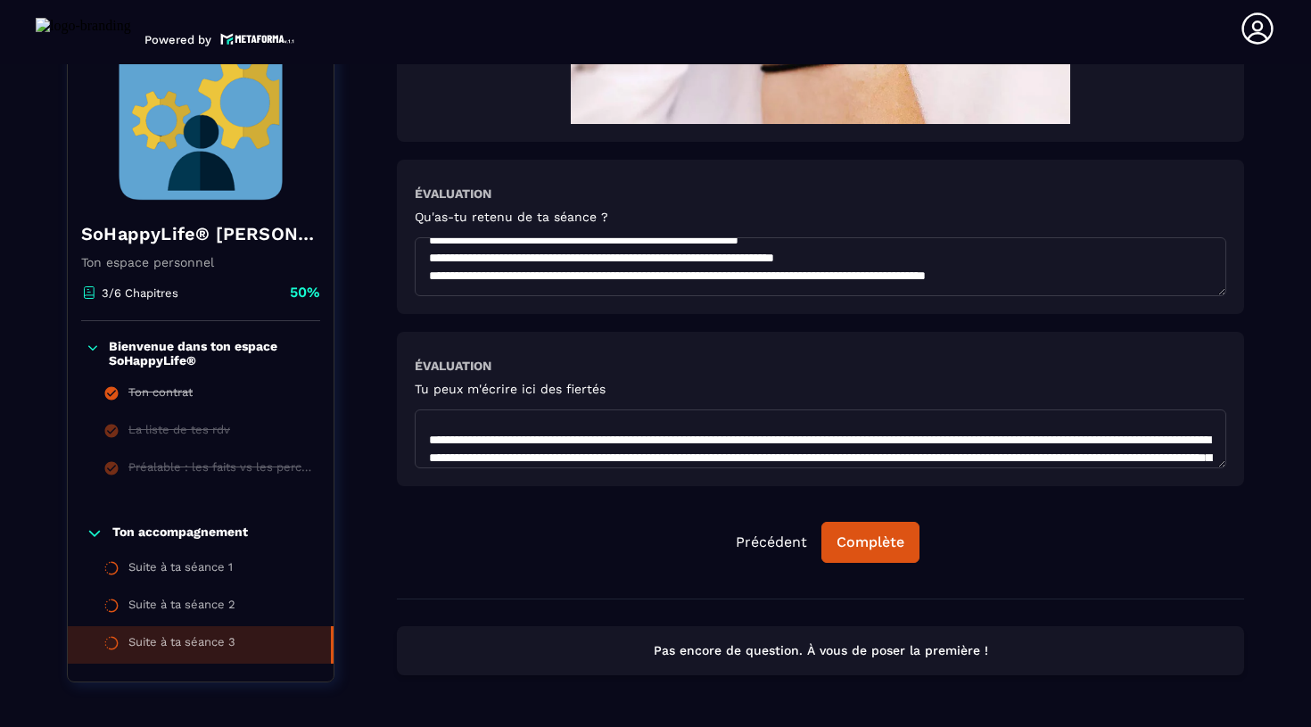
scroll to position [367, 0]
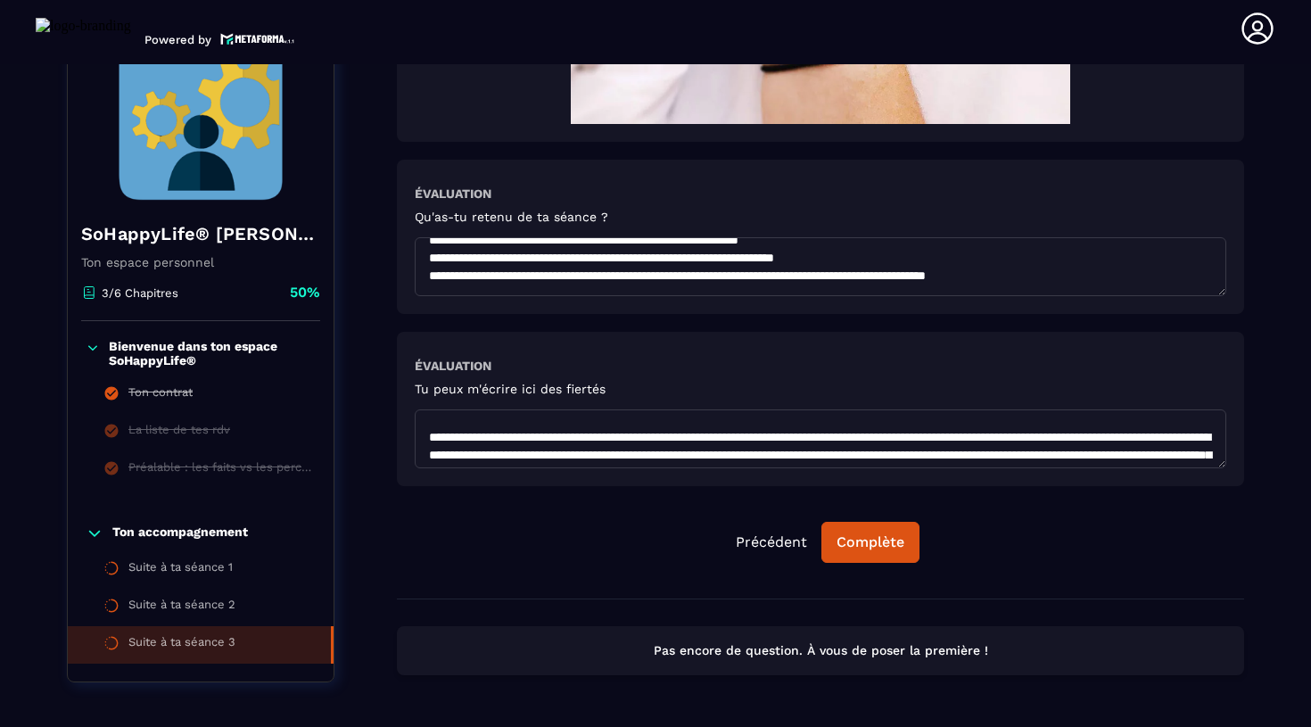
click at [555, 454] on textarea at bounding box center [821, 438] width 812 height 59
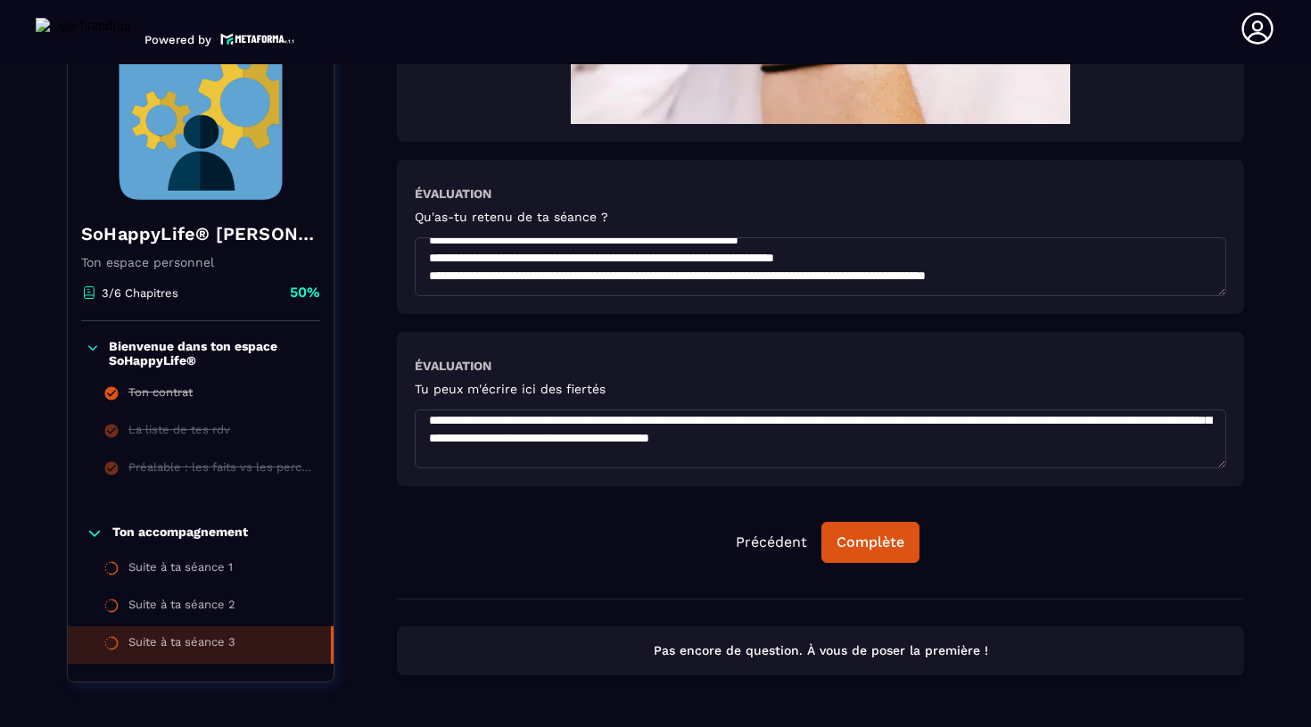
scroll to position [417, 0]
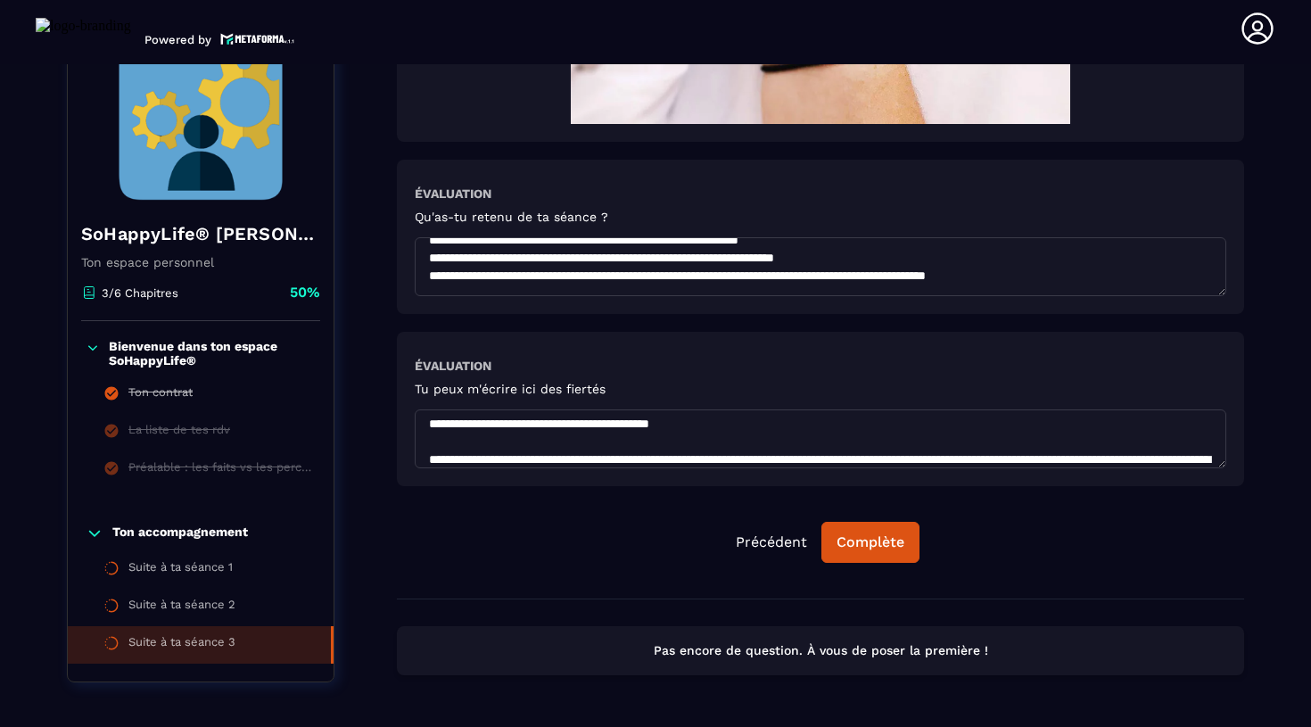
click at [424, 444] on textarea at bounding box center [821, 438] width 812 height 59
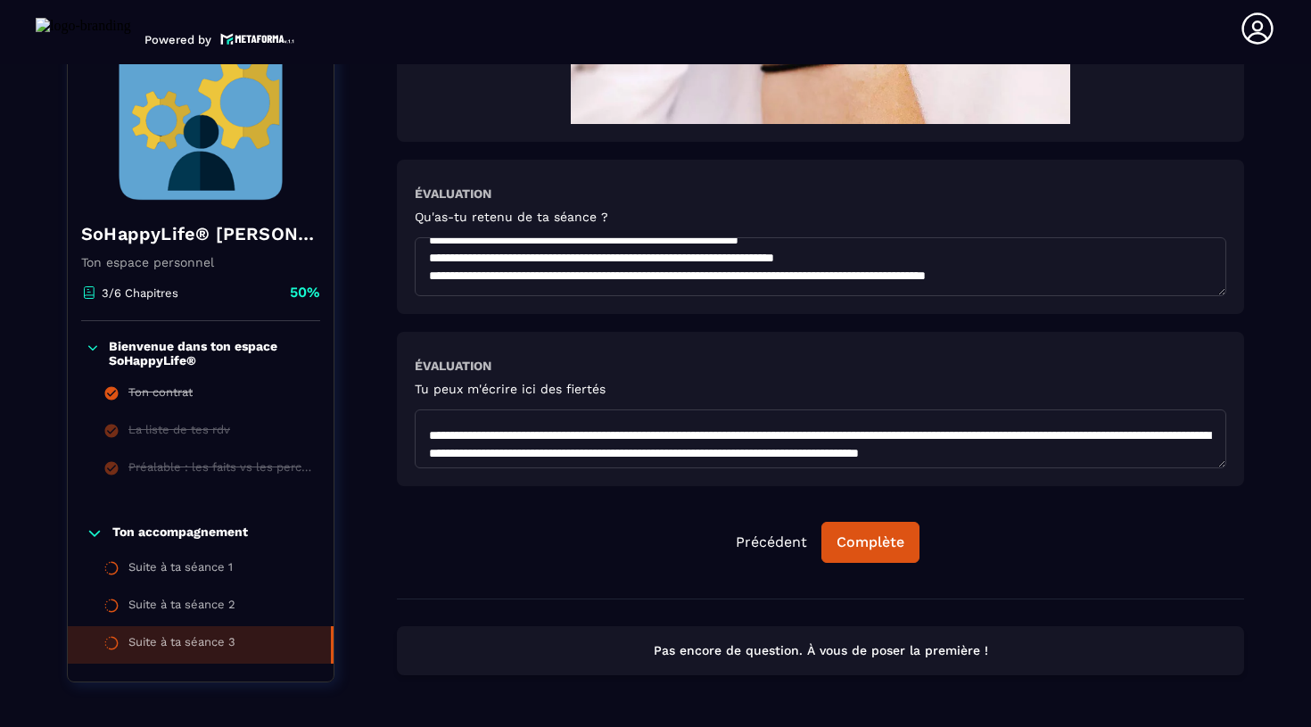
scroll to position [496, 0]
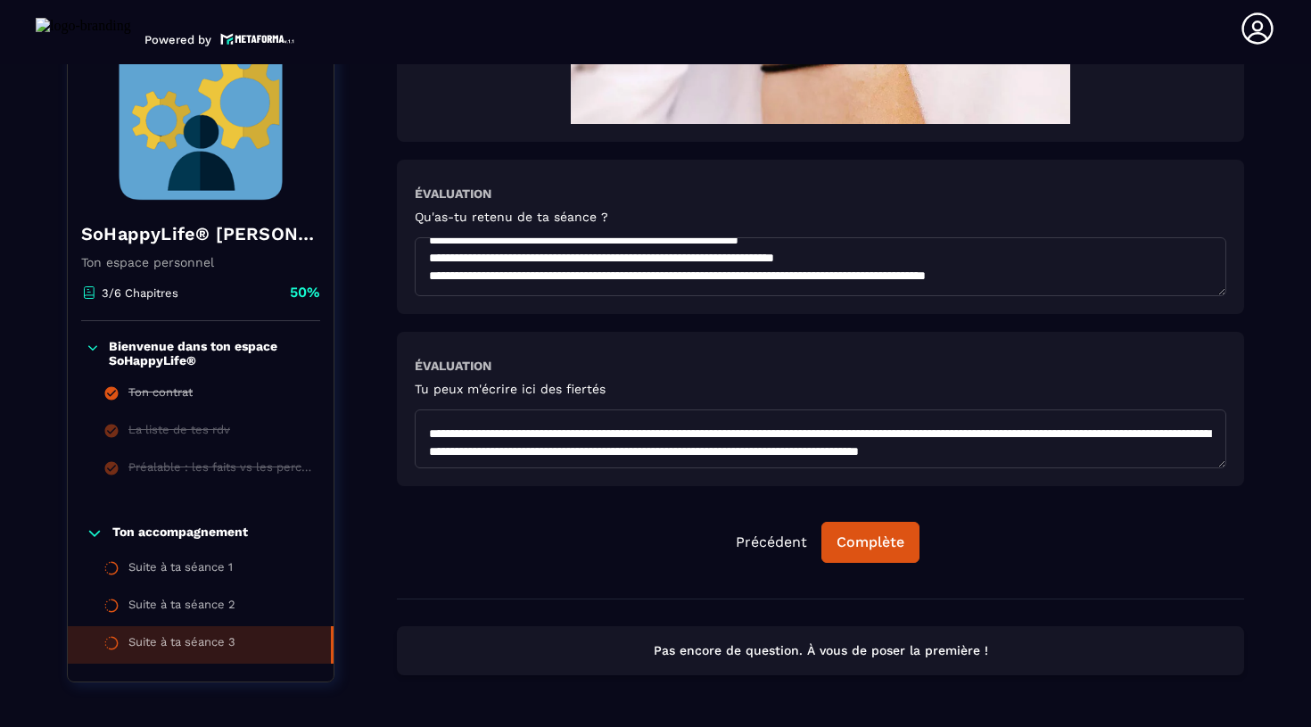
click at [425, 454] on textarea at bounding box center [821, 438] width 812 height 59
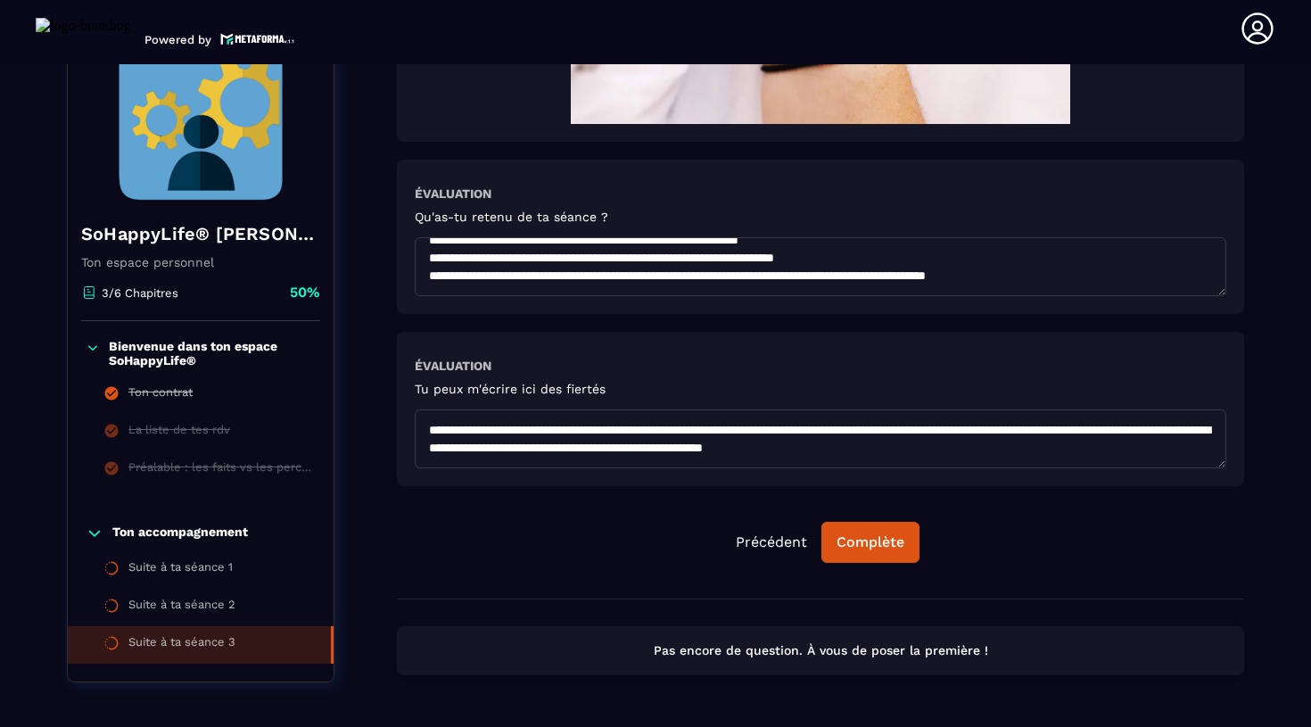
click at [419, 448] on textarea at bounding box center [821, 438] width 812 height 59
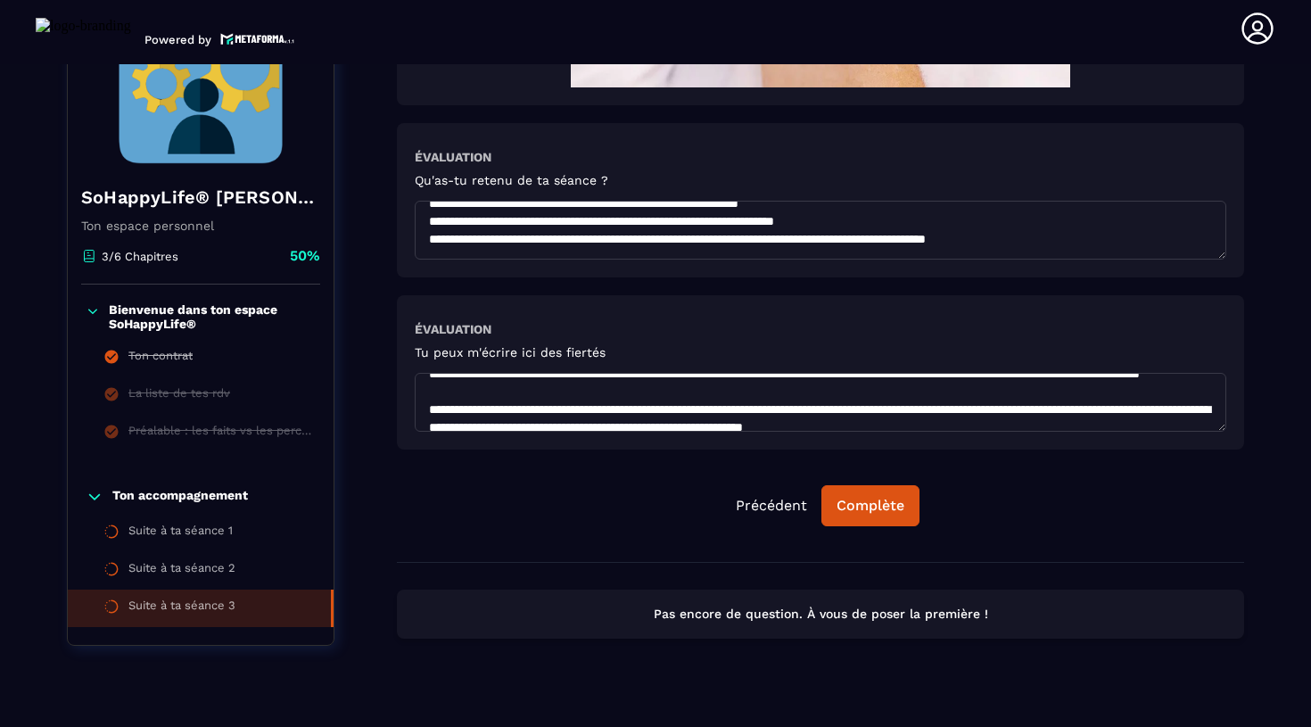
scroll to position [641, 0]
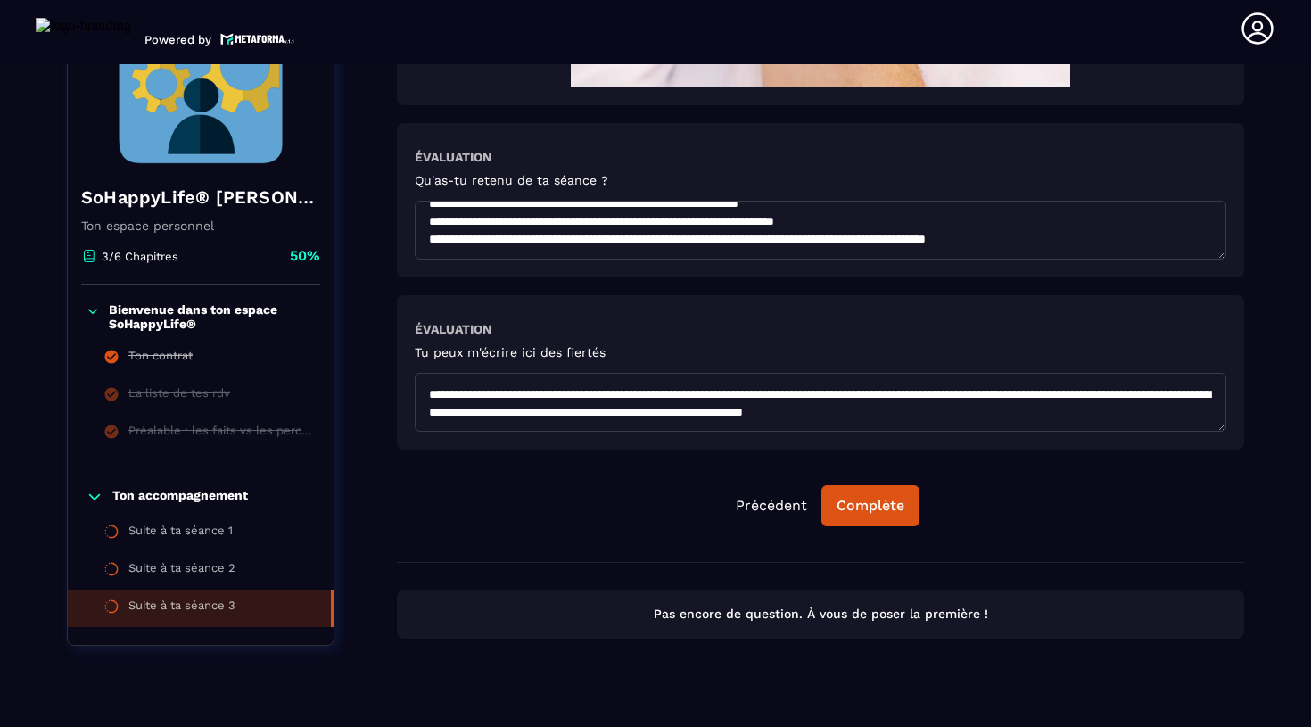
click at [426, 398] on textarea at bounding box center [821, 402] width 812 height 59
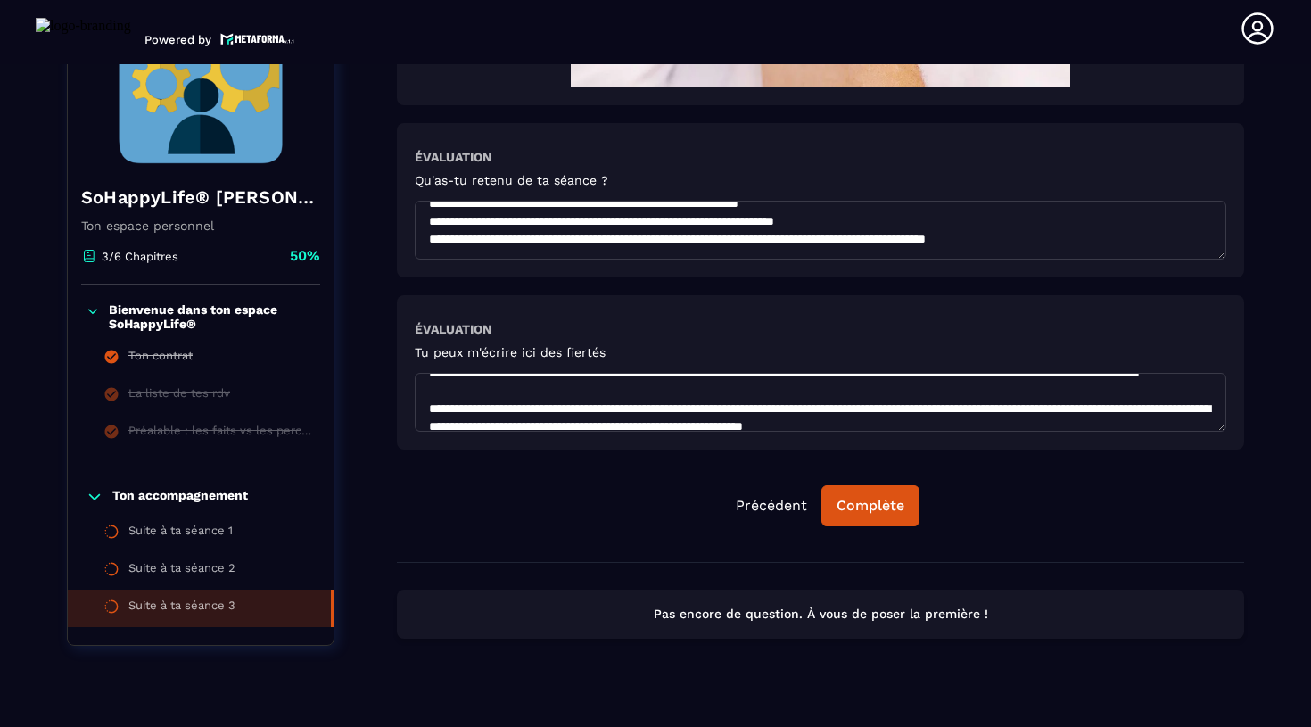
scroll to position [620, 0]
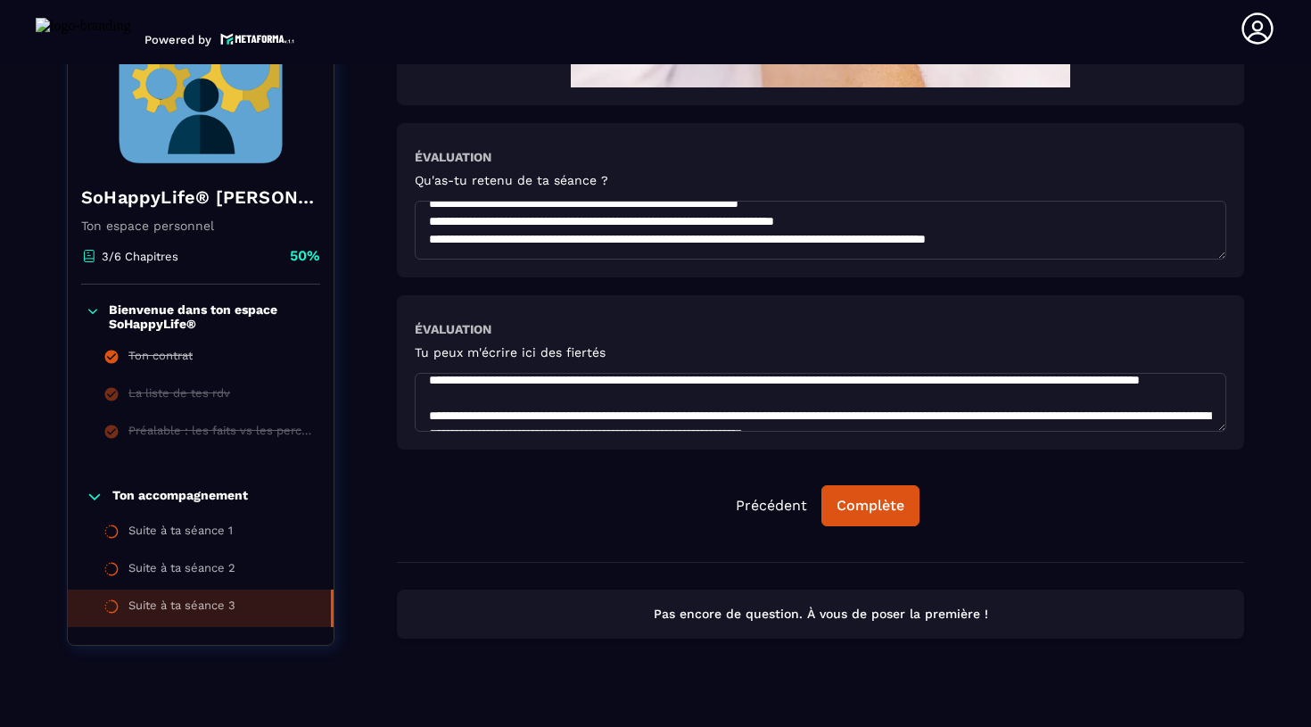
drag, startPoint x: 1011, startPoint y: 410, endPoint x: 390, endPoint y: 418, distance: 621.7
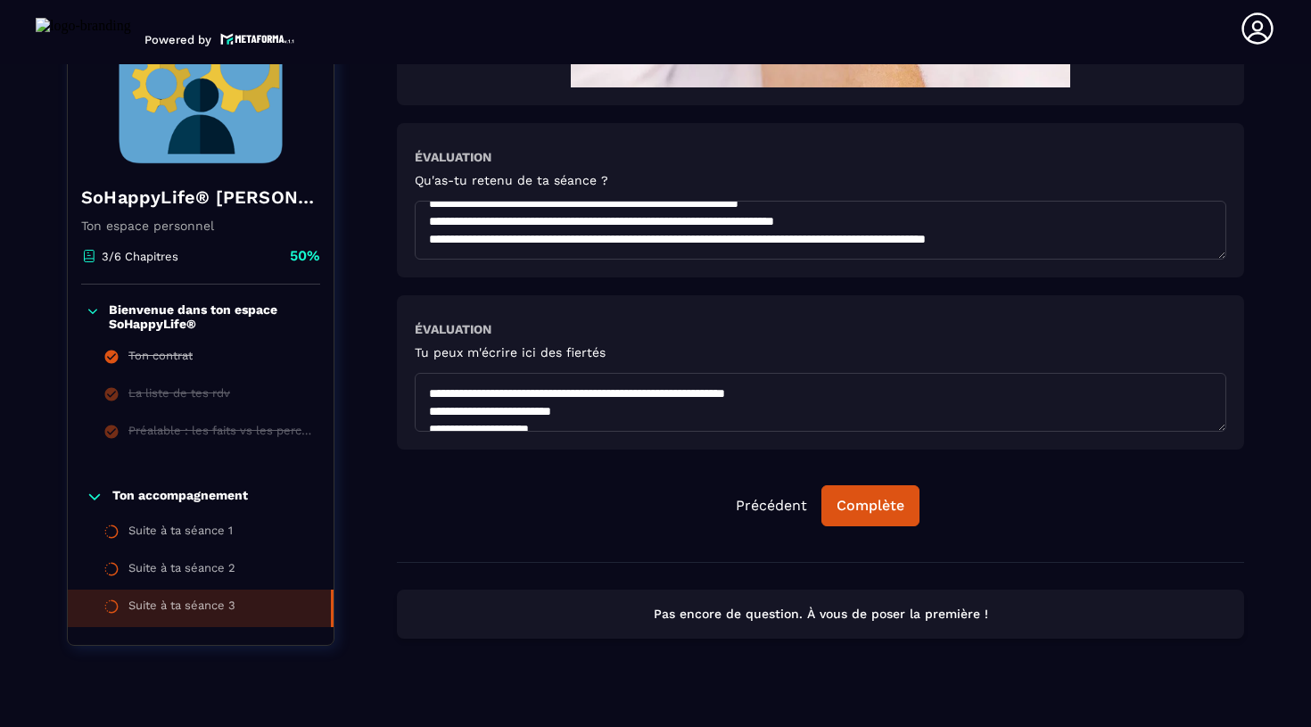
scroll to position [0, 0]
click at [429, 388] on textarea at bounding box center [821, 402] width 812 height 59
click at [433, 392] on textarea at bounding box center [821, 402] width 812 height 59
paste textarea "**********"
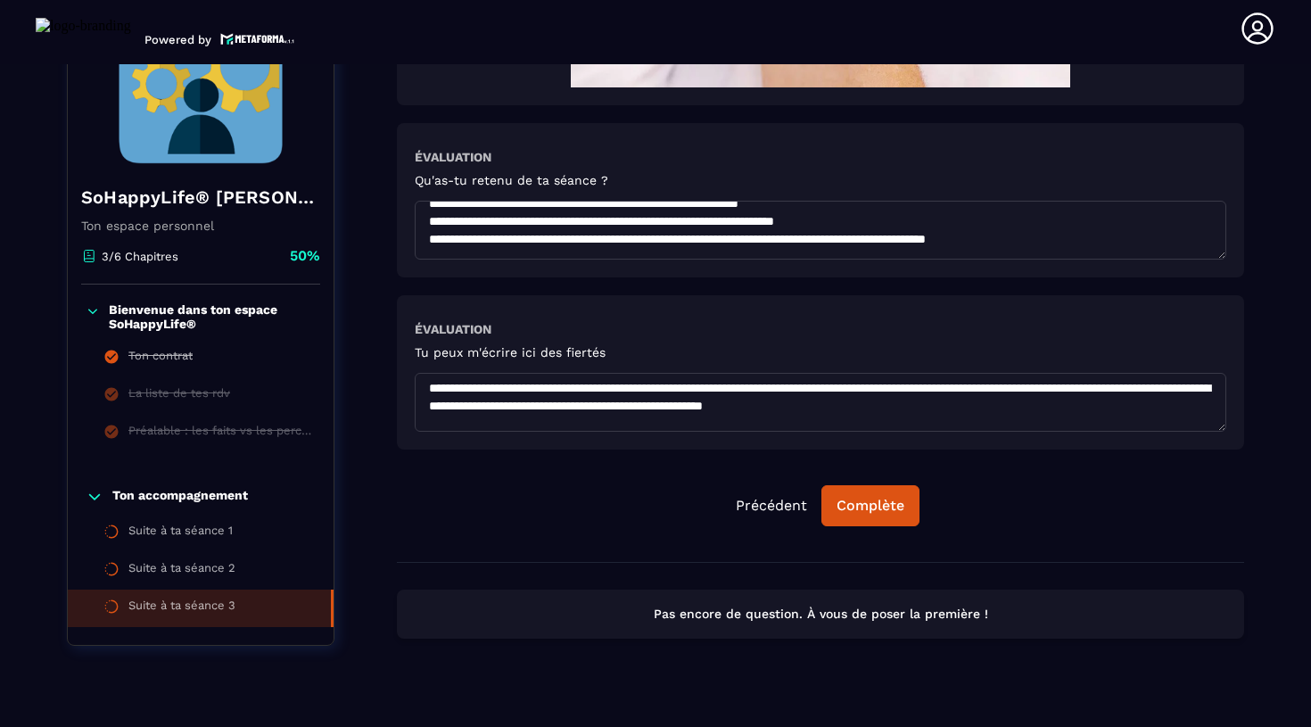
click at [427, 393] on textarea at bounding box center [821, 402] width 812 height 59
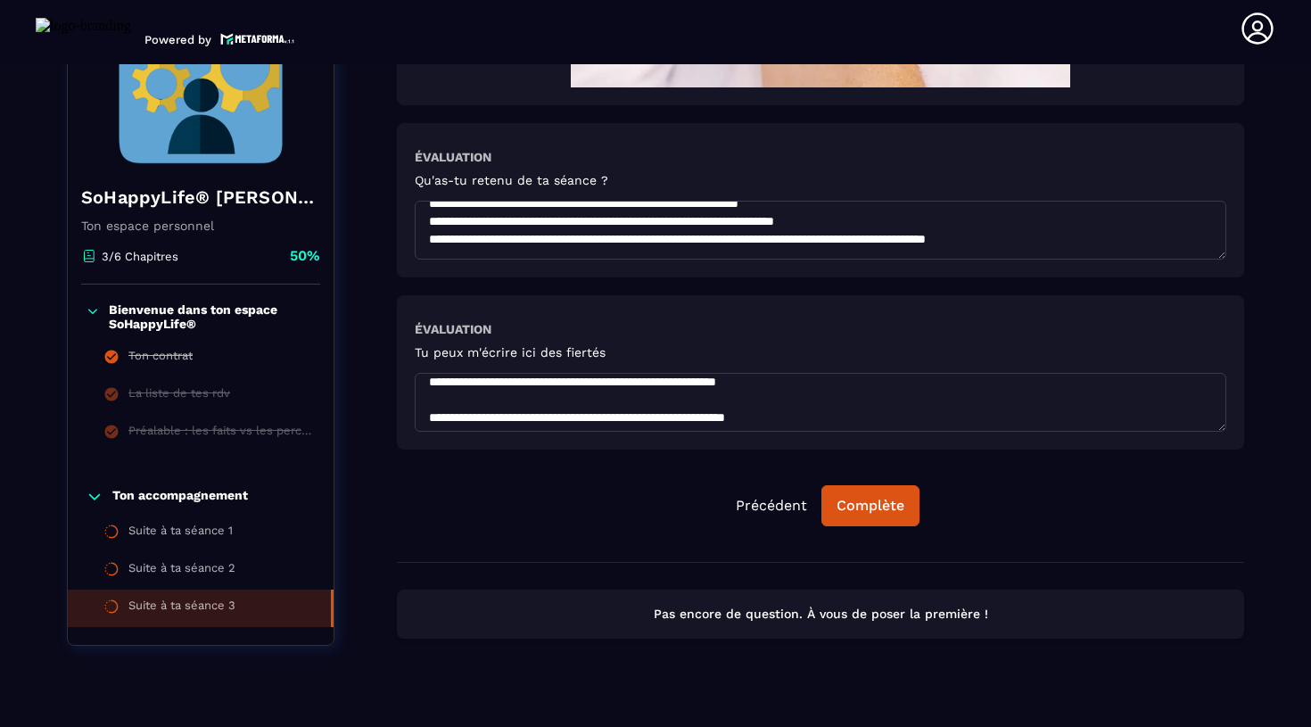
scroll to position [39, 0]
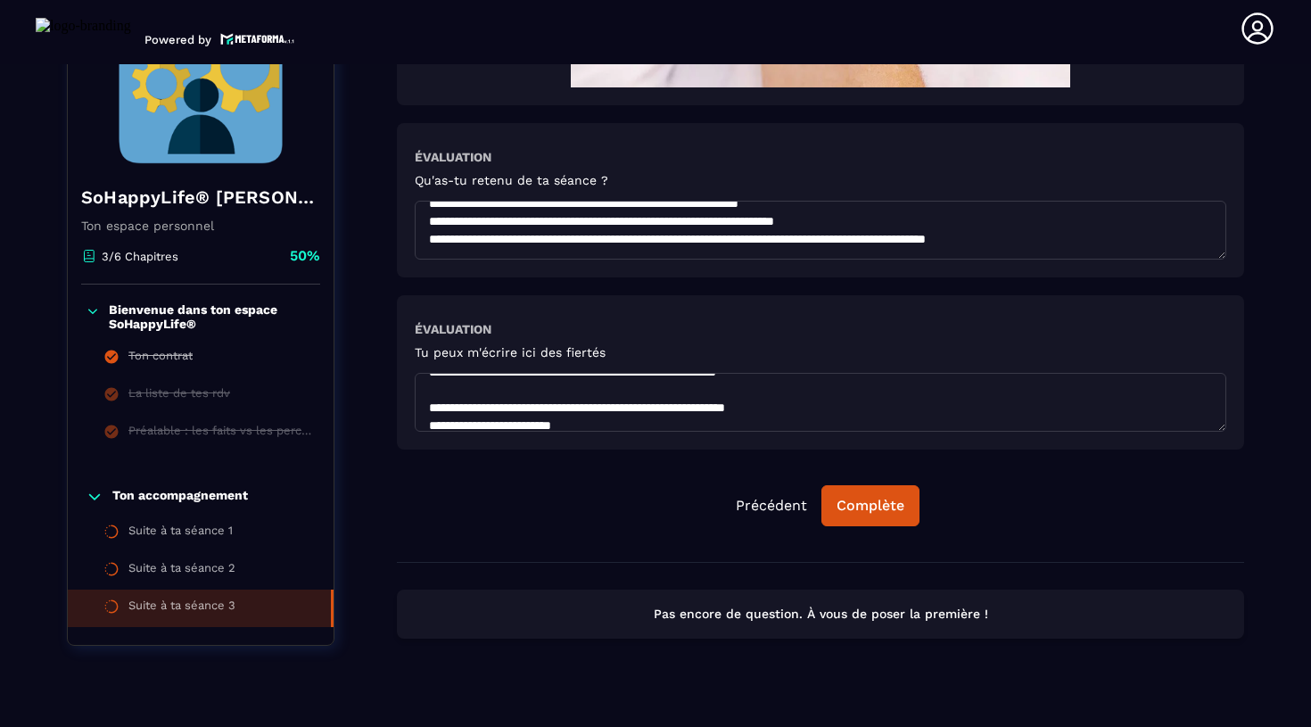
click at [437, 412] on textarea at bounding box center [821, 402] width 812 height 59
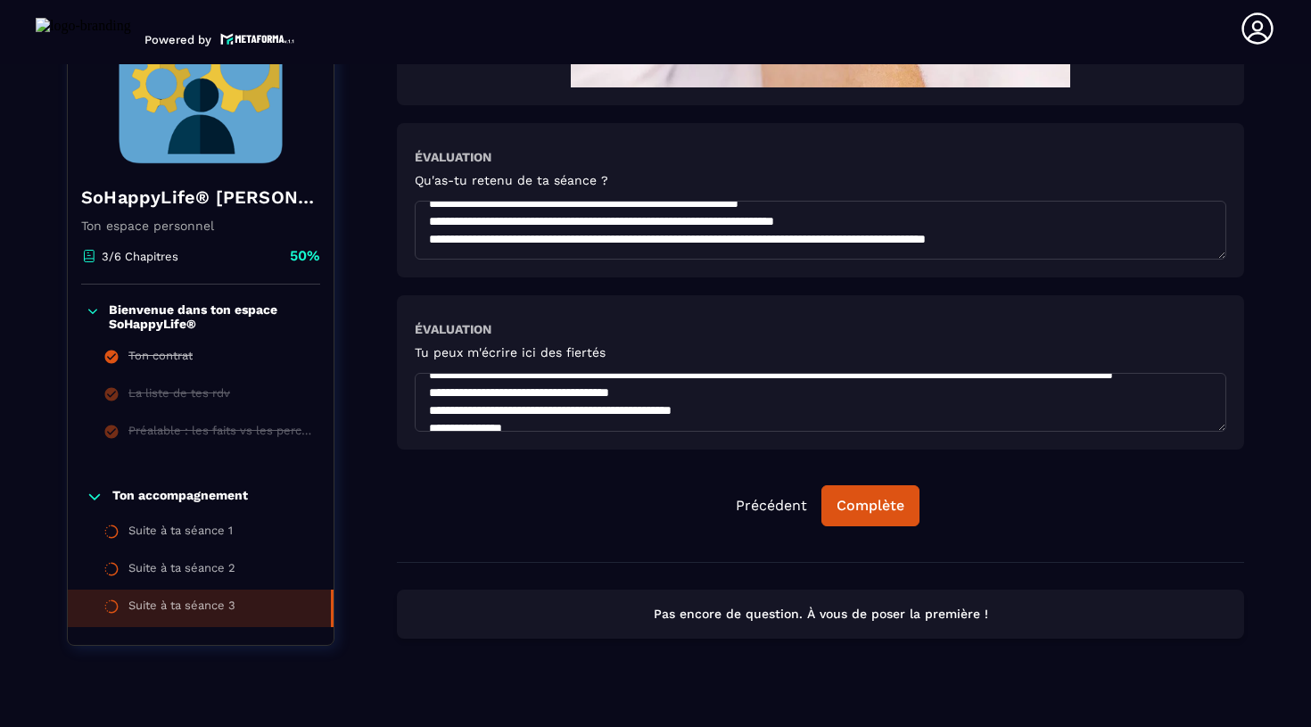
scroll to position [217, 0]
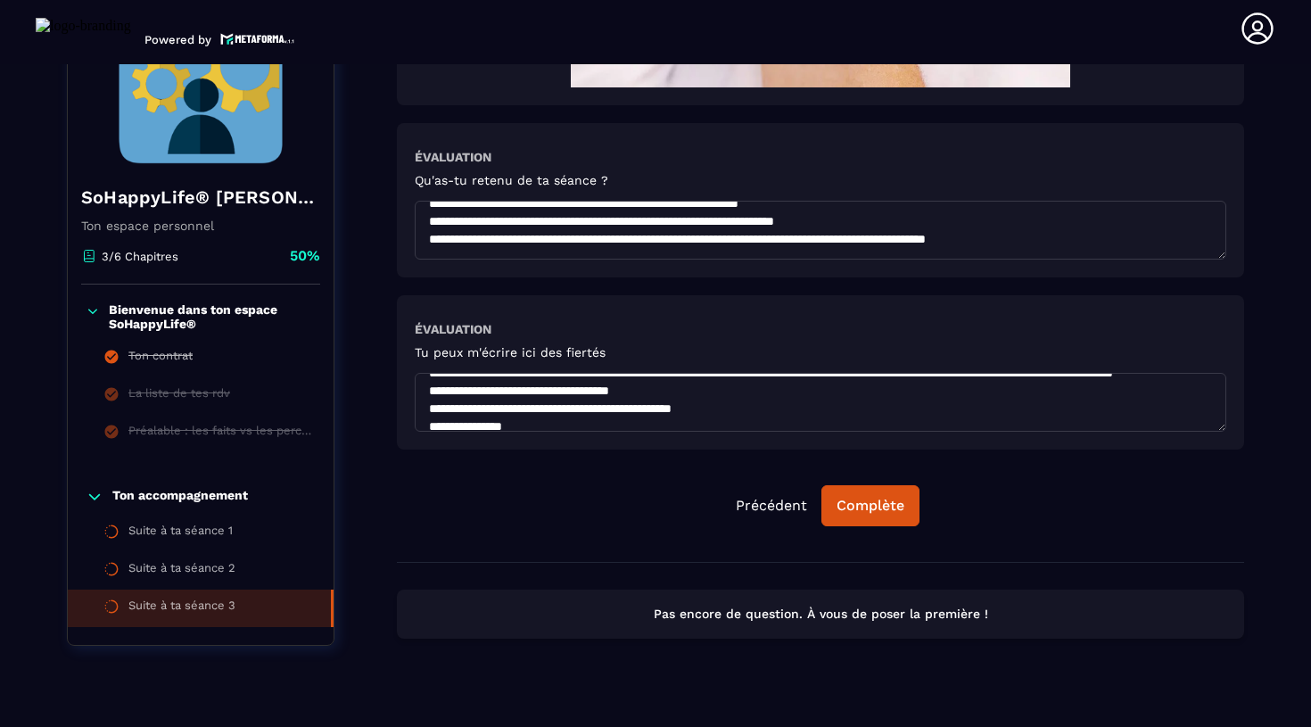
click at [441, 398] on textarea at bounding box center [821, 402] width 812 height 59
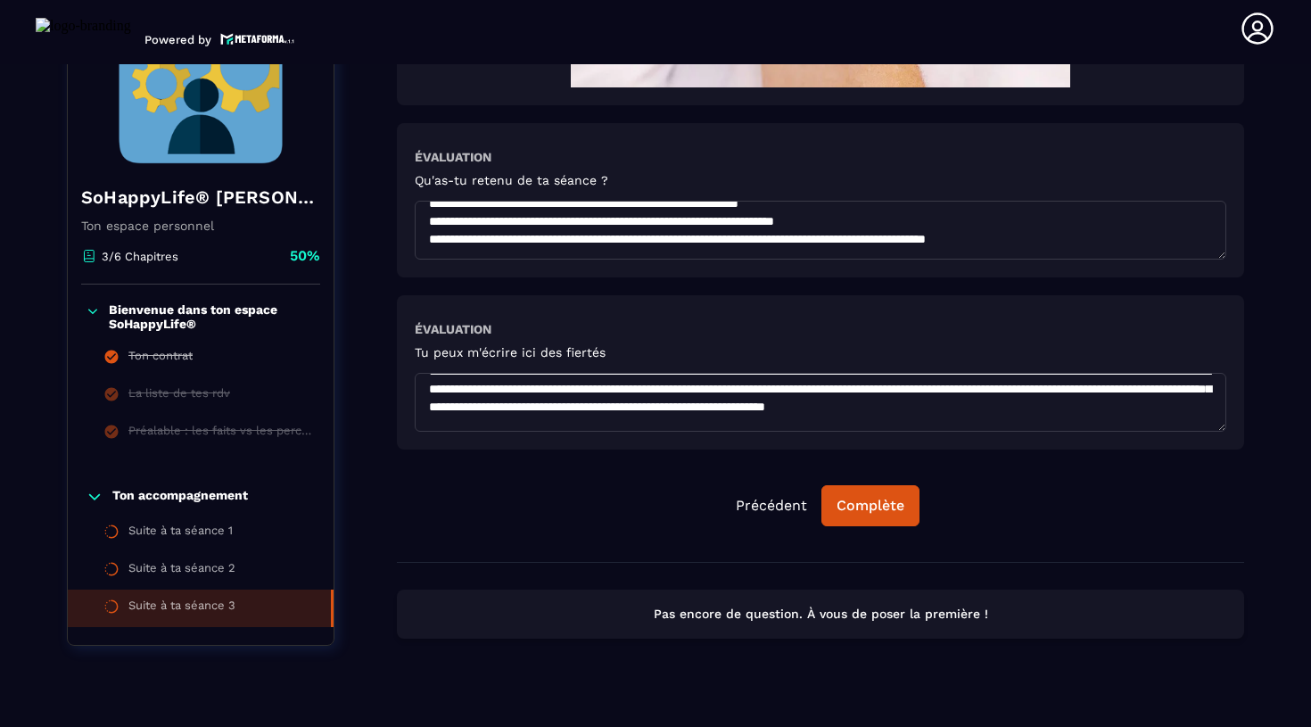
scroll to position [381, 0]
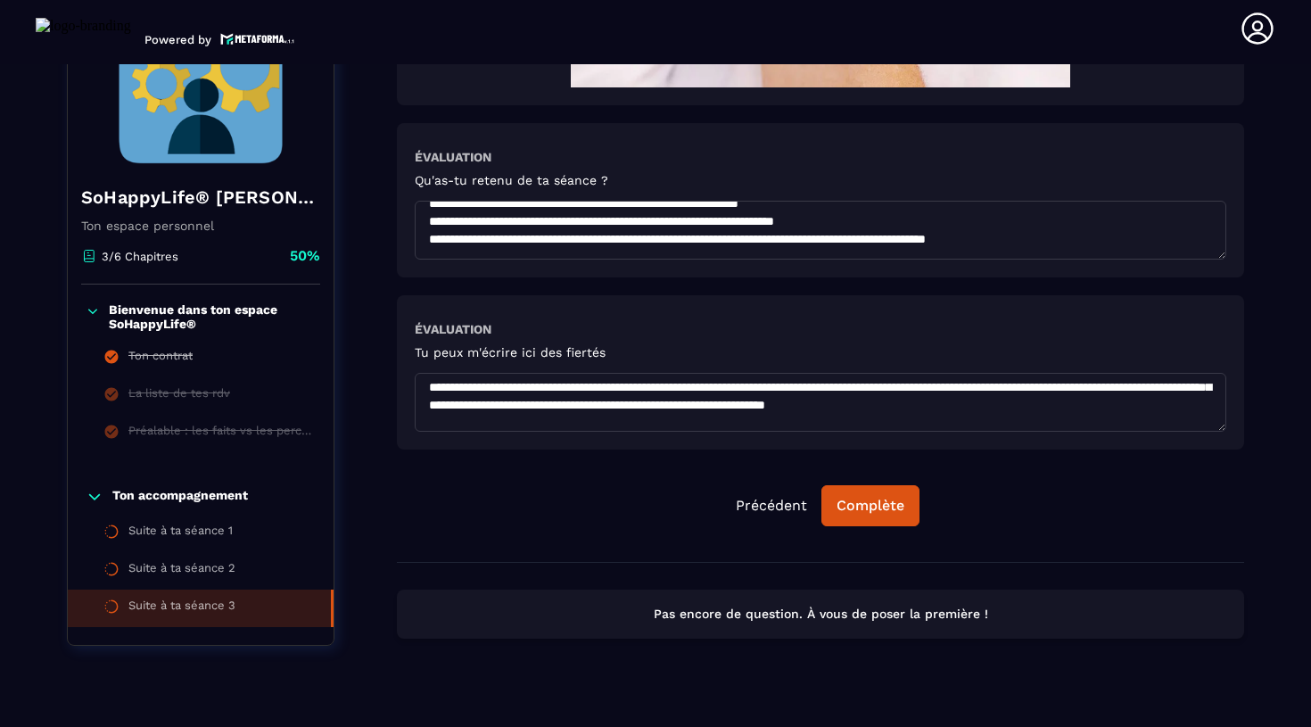
click at [441, 408] on textarea at bounding box center [821, 402] width 812 height 59
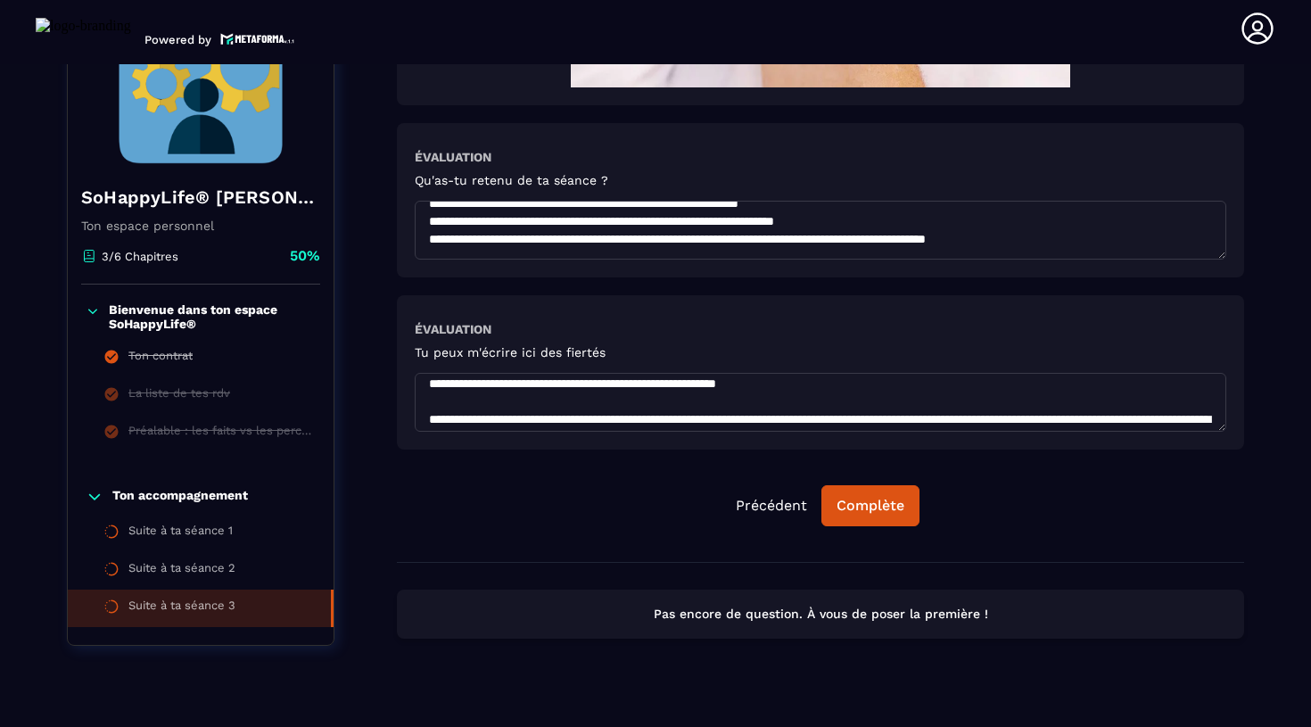
scroll to position [461, 0]
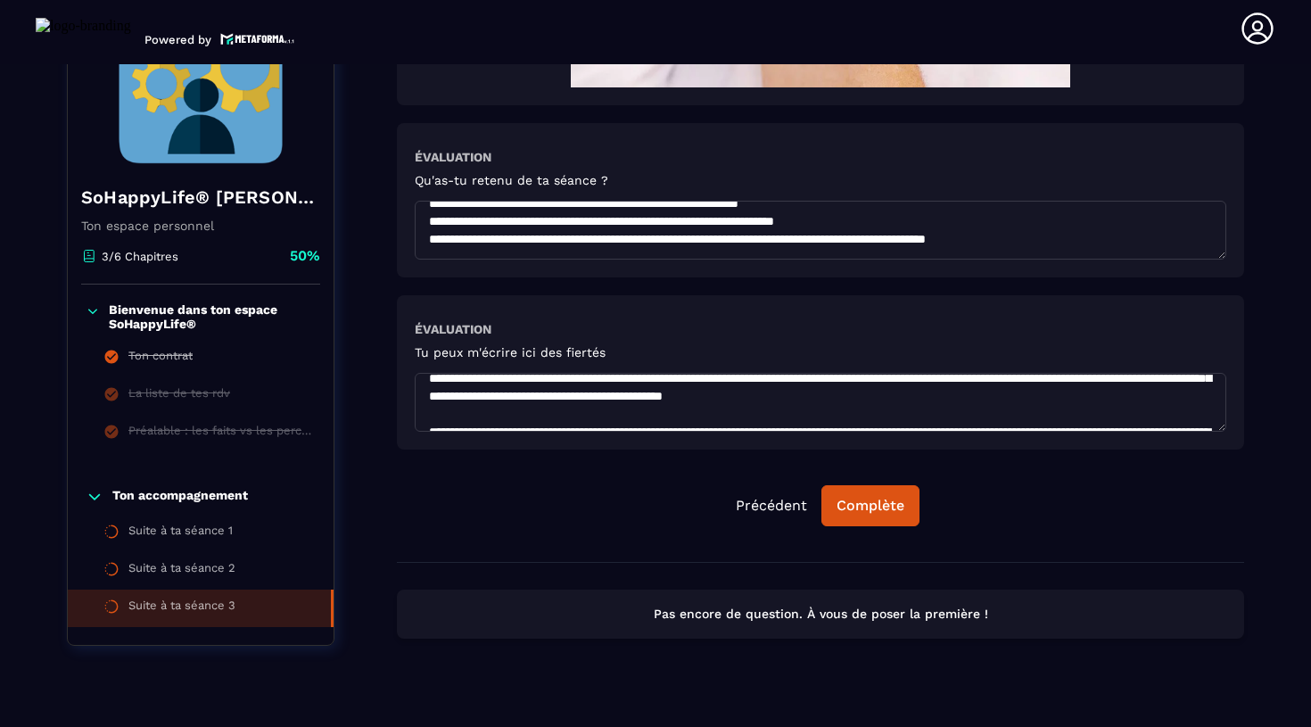
click at [435, 418] on textarea at bounding box center [821, 402] width 812 height 59
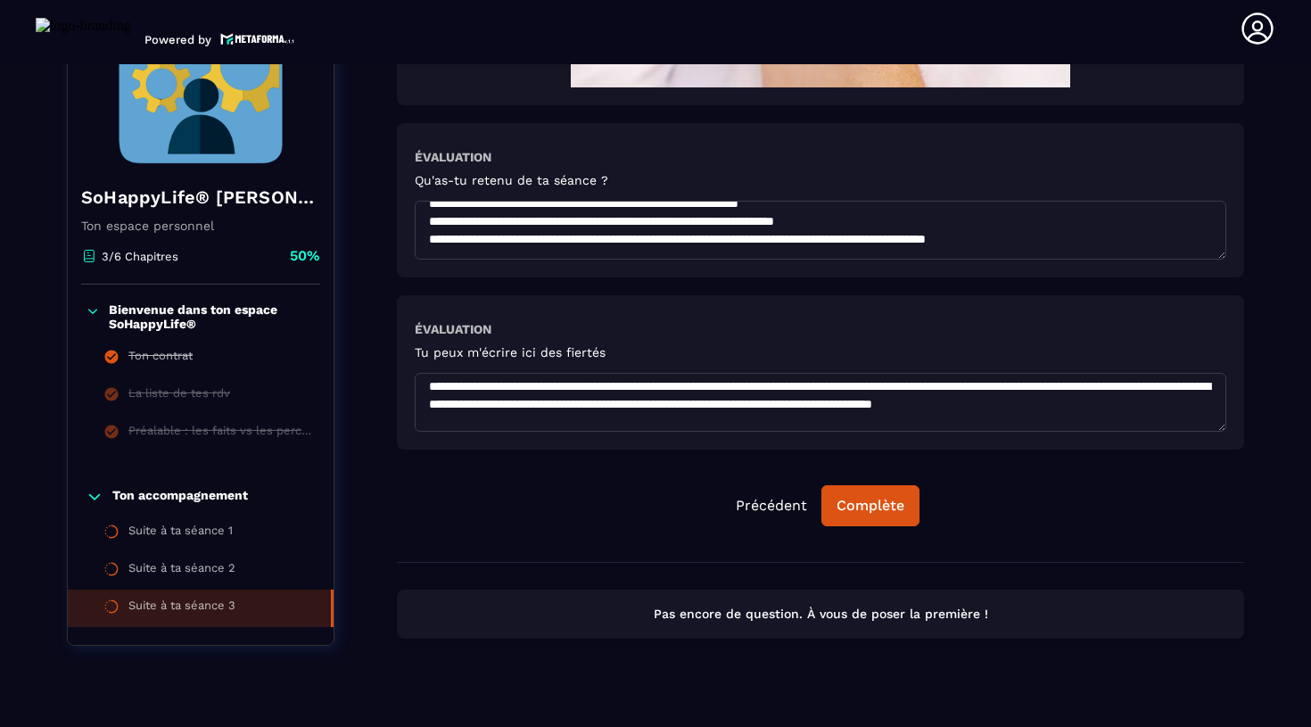
scroll to position [560, 0]
click at [440, 411] on textarea at bounding box center [821, 402] width 812 height 59
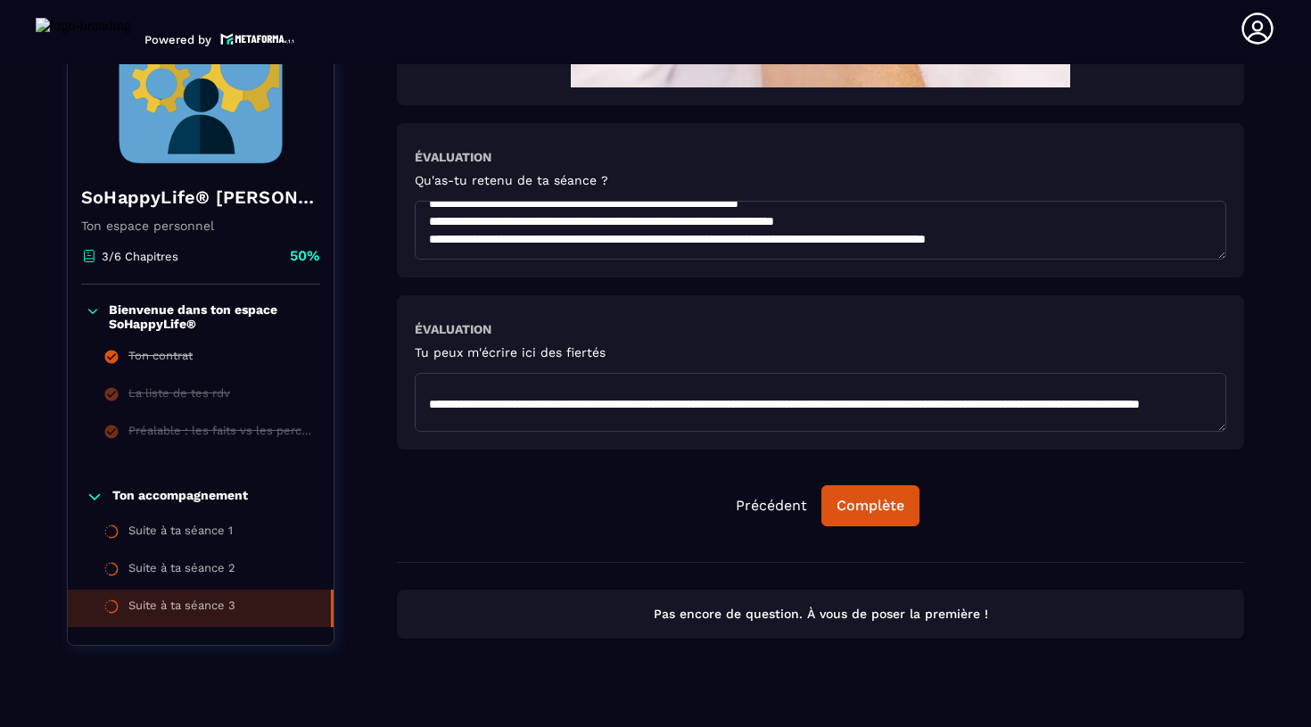
scroll to position [631, 0]
drag, startPoint x: 441, startPoint y: 392, endPoint x: 413, endPoint y: 392, distance: 27.6
click at [415, 392] on textarea at bounding box center [821, 402] width 812 height 59
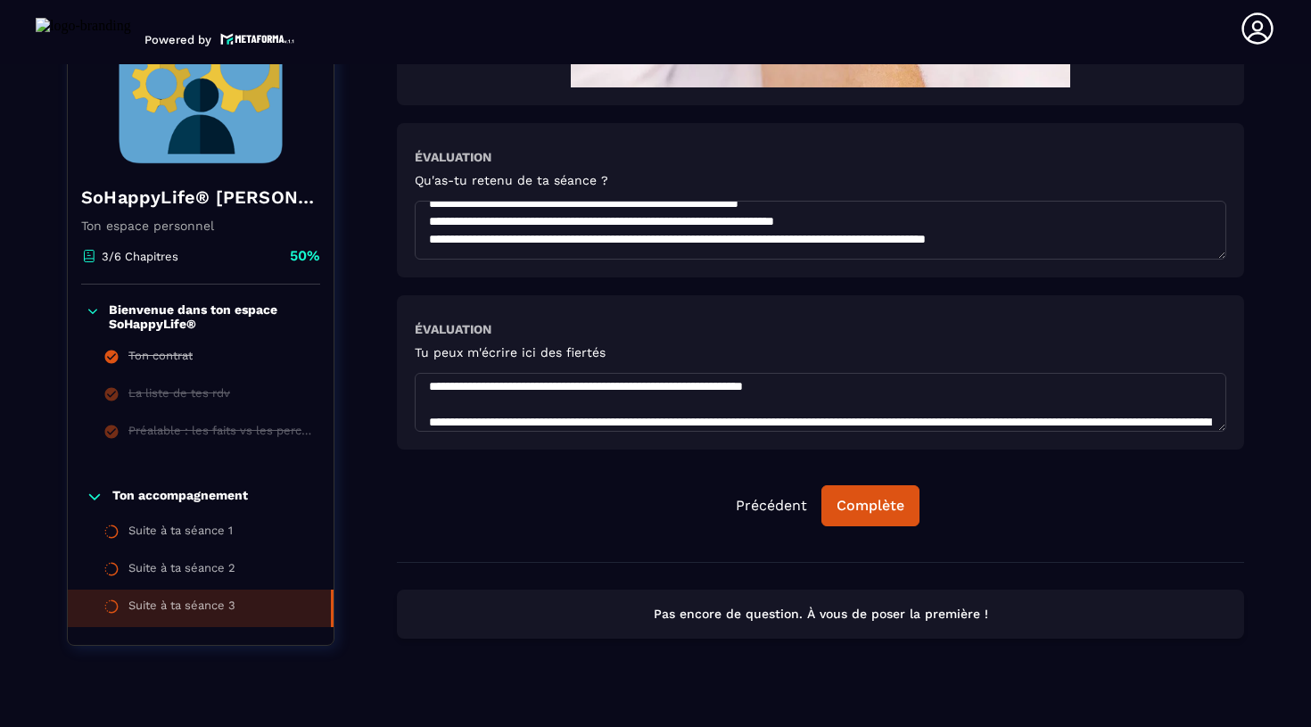
scroll to position [714, 0]
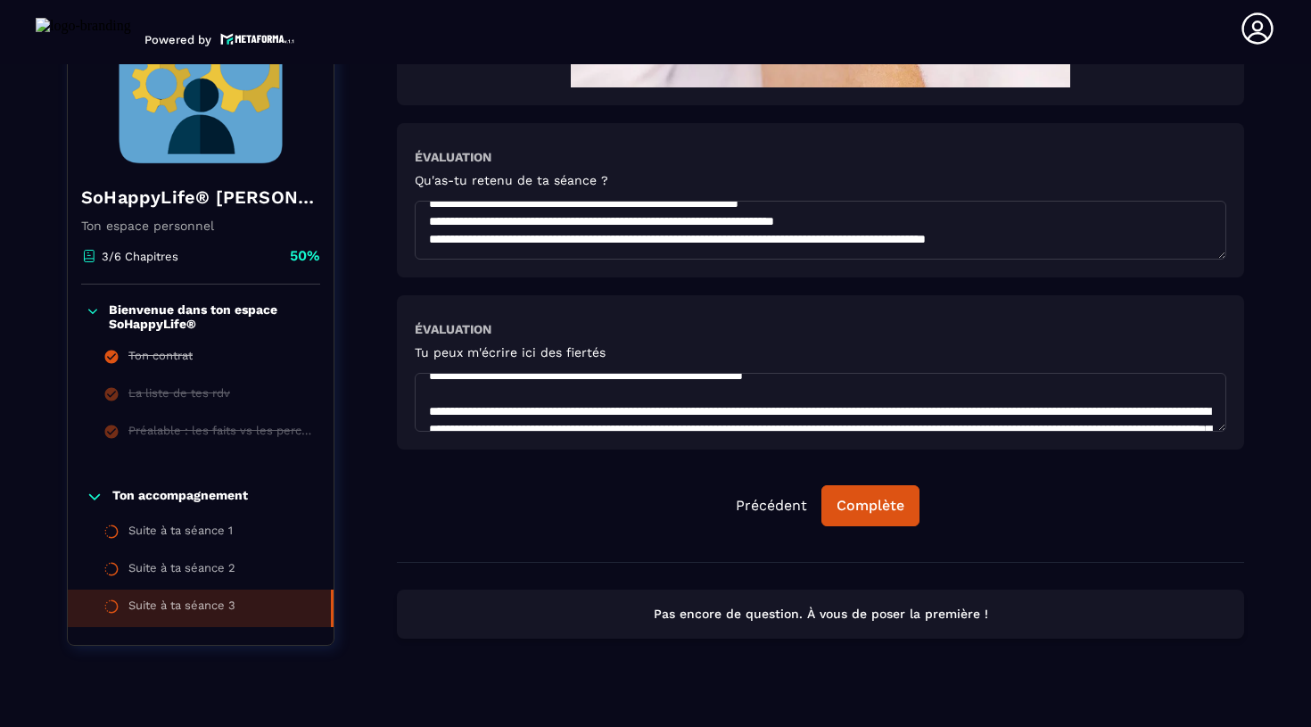
click at [425, 414] on textarea at bounding box center [821, 402] width 812 height 59
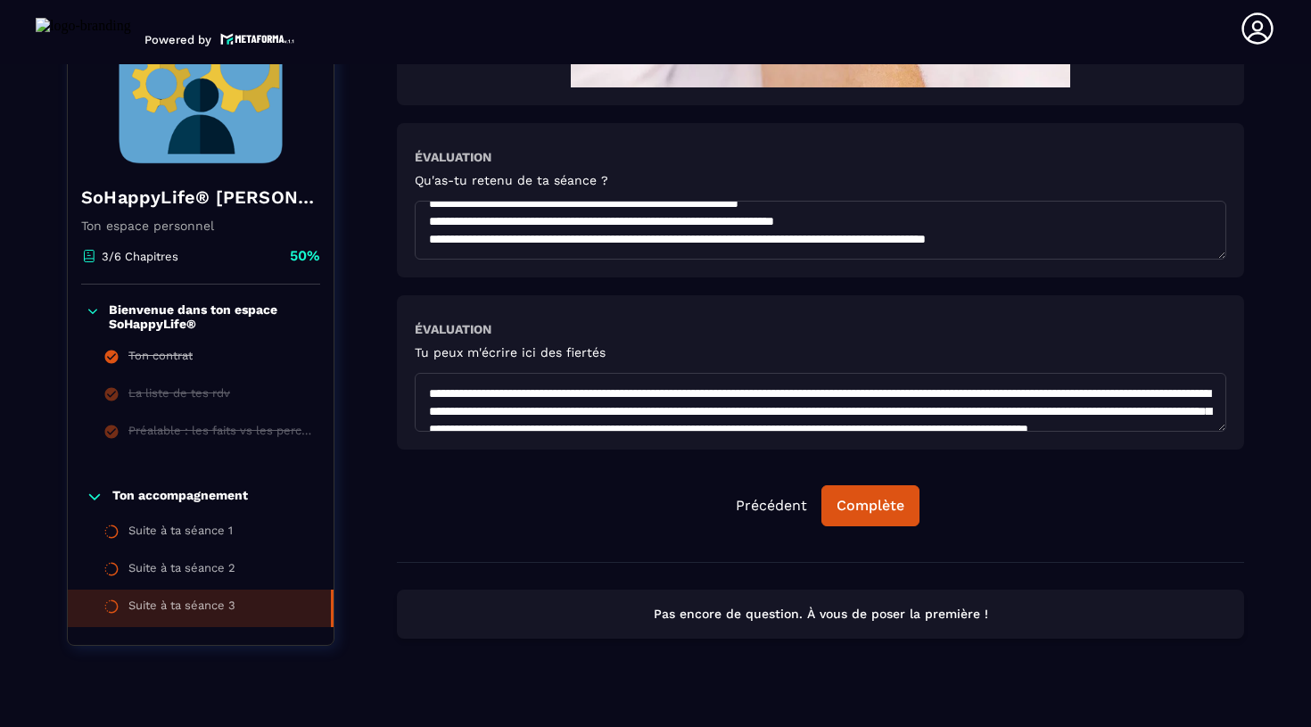
scroll to position [711, 0]
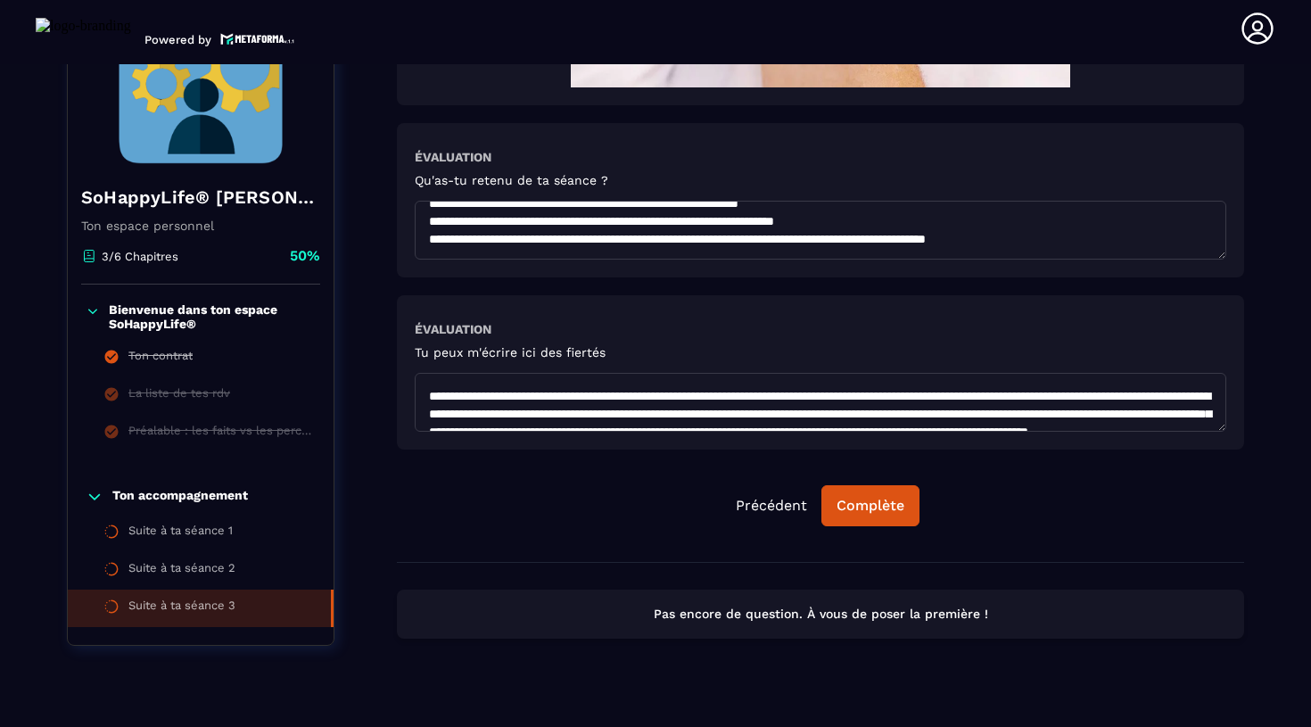
drag, startPoint x: 658, startPoint y: 426, endPoint x: 383, endPoint y: 391, distance: 277.9
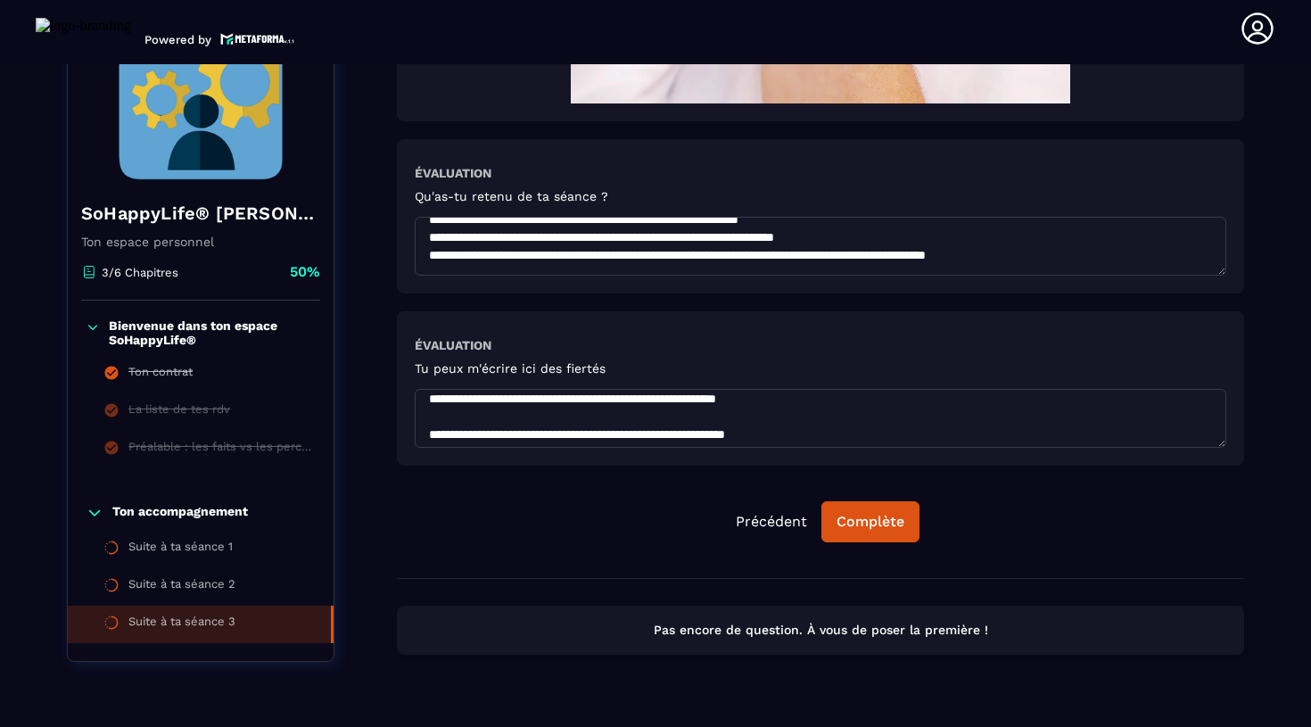
scroll to position [24, 0]
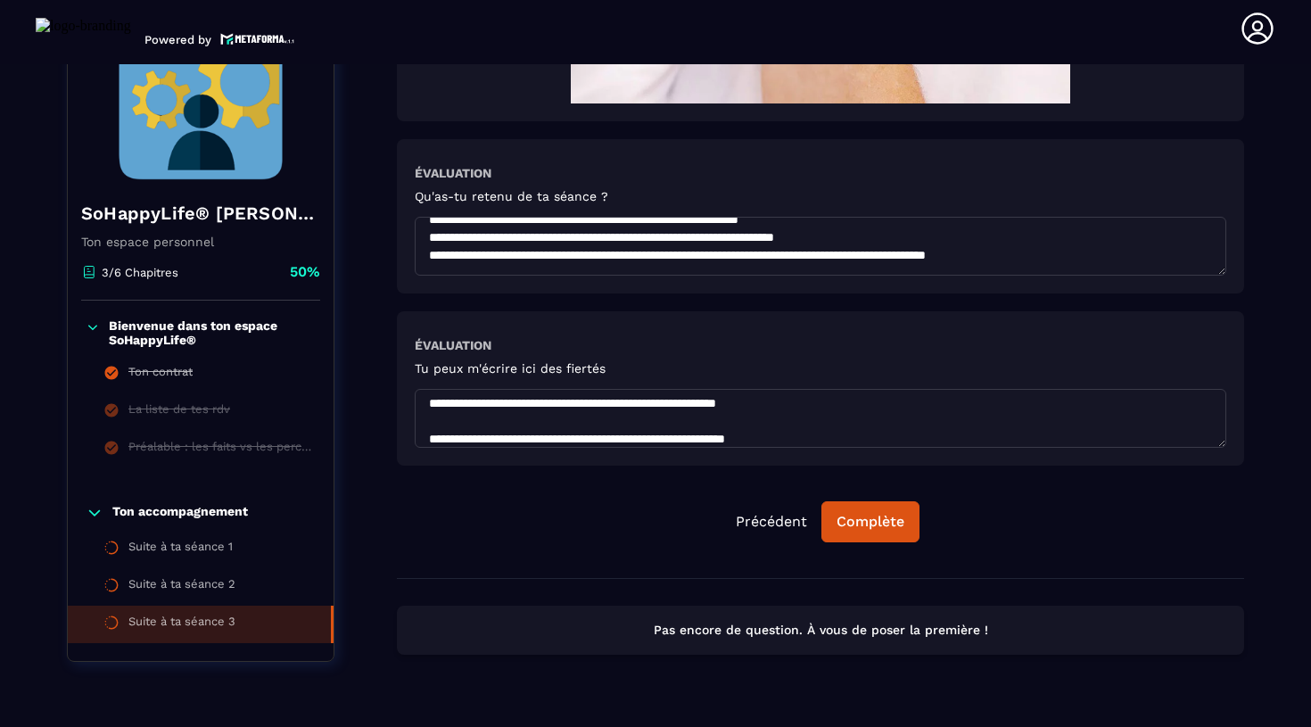
click at [1146, 409] on textarea at bounding box center [821, 418] width 812 height 59
paste textarea "**********"
click at [421, 413] on textarea at bounding box center [821, 418] width 812 height 59
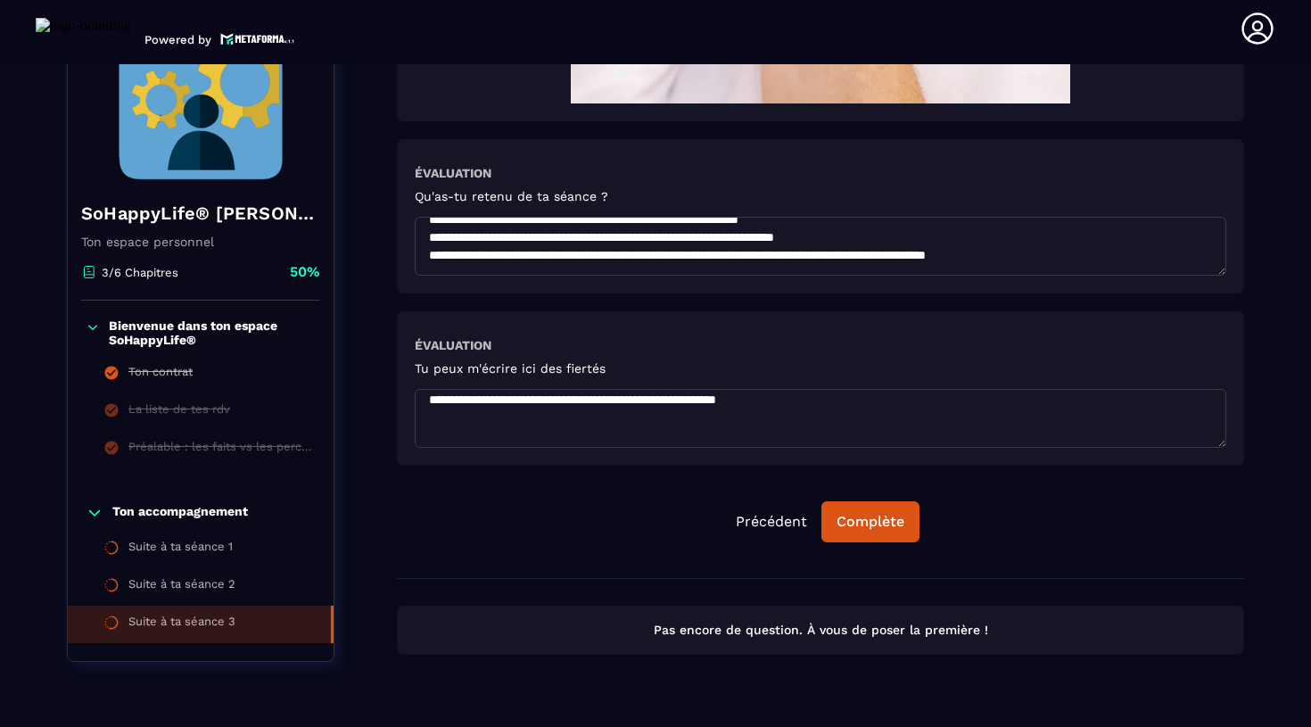
scroll to position [37, 0]
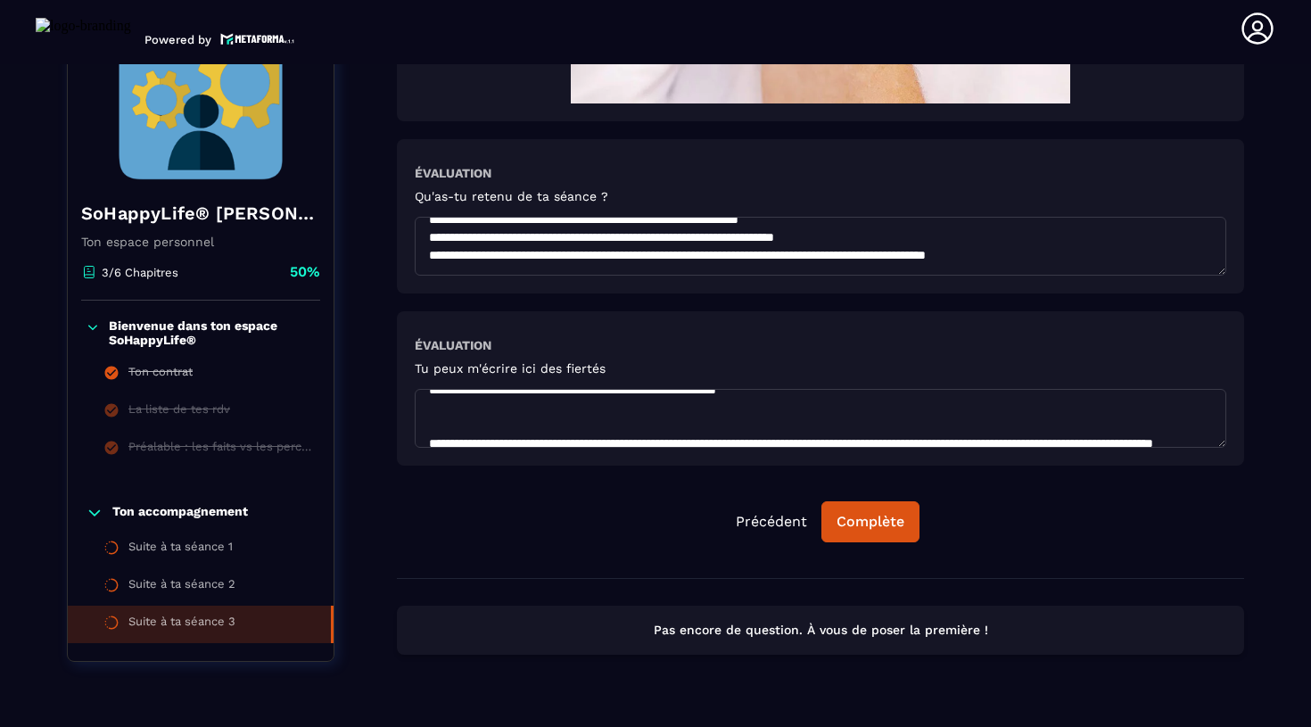
click at [446, 423] on textarea at bounding box center [821, 418] width 812 height 59
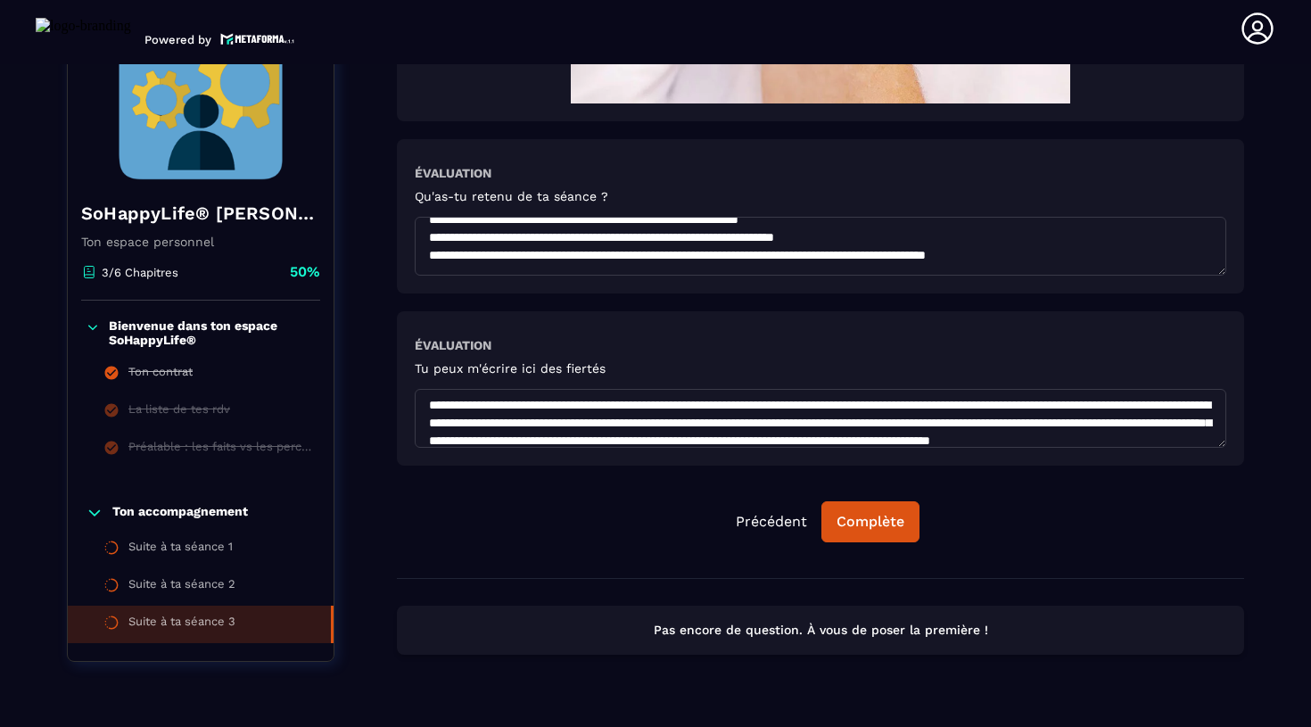
scroll to position [779, 0]
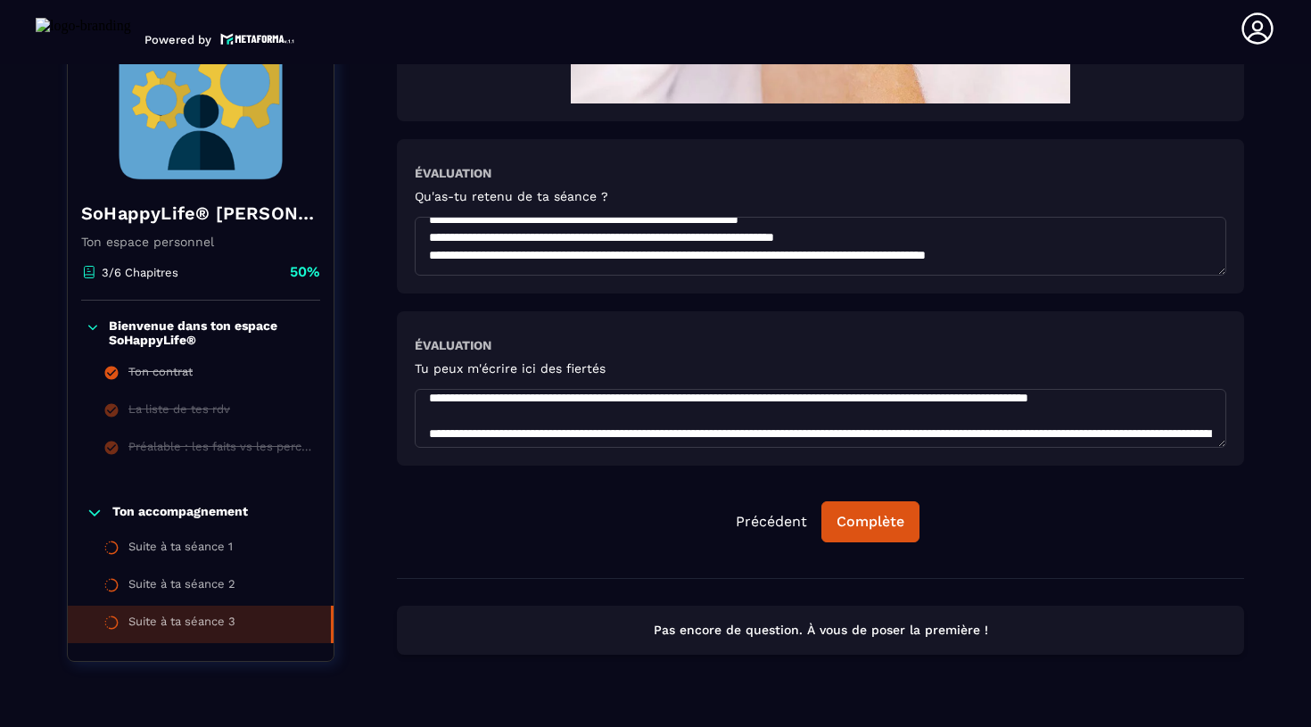
drag, startPoint x: 1176, startPoint y: 445, endPoint x: 386, endPoint y: 421, distance: 789.7
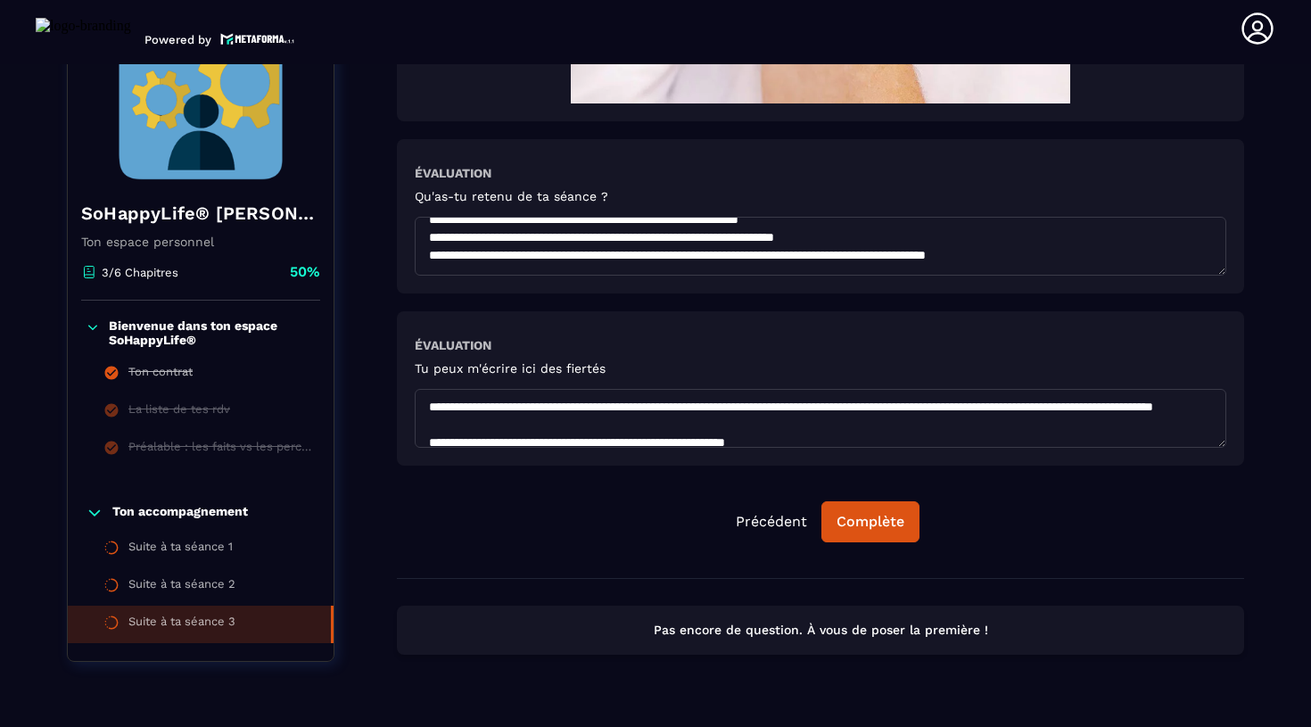
scroll to position [58, 0]
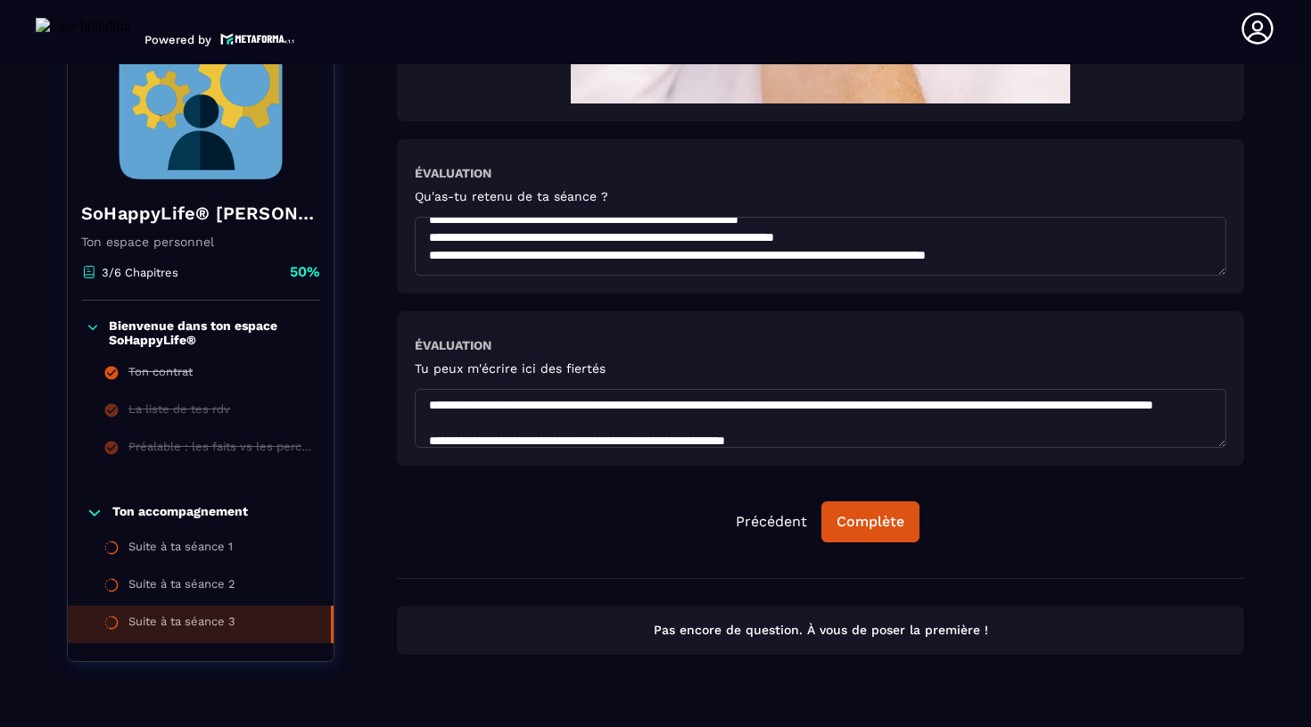
click at [706, 437] on textarea at bounding box center [821, 418] width 812 height 59
click at [687, 425] on textarea at bounding box center [821, 418] width 812 height 59
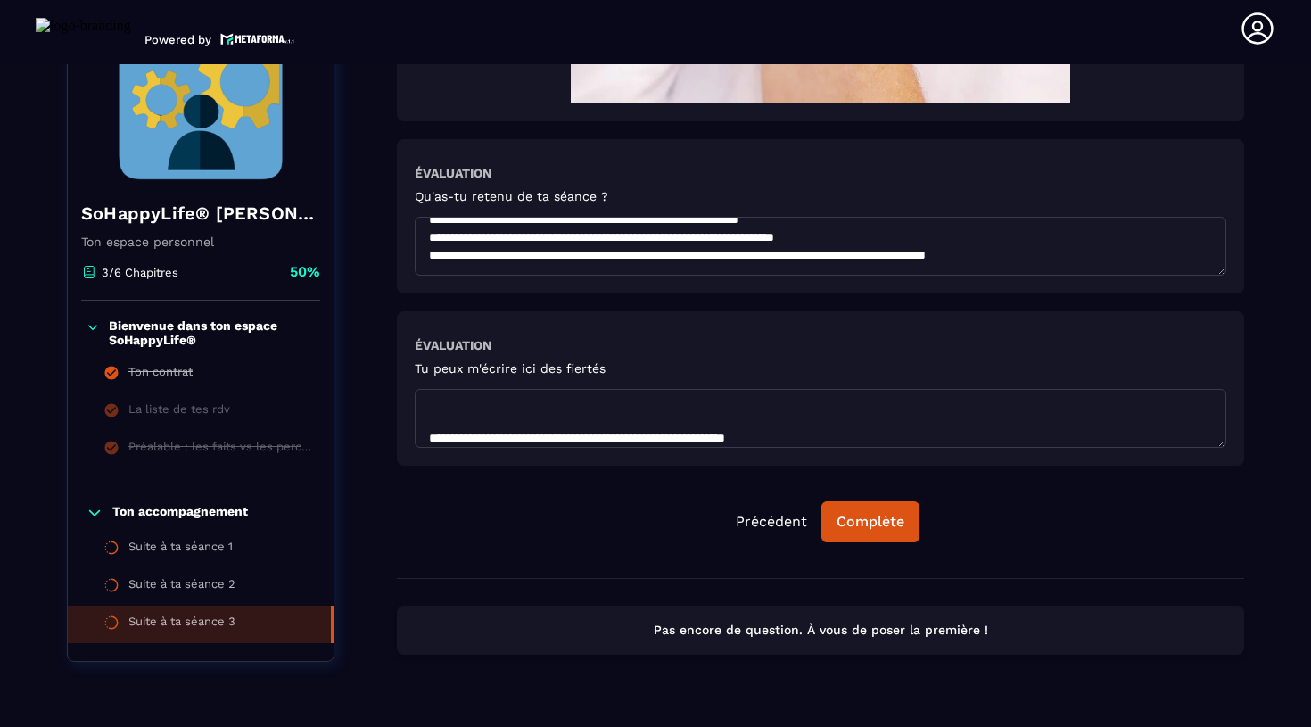
paste textarea "**********"
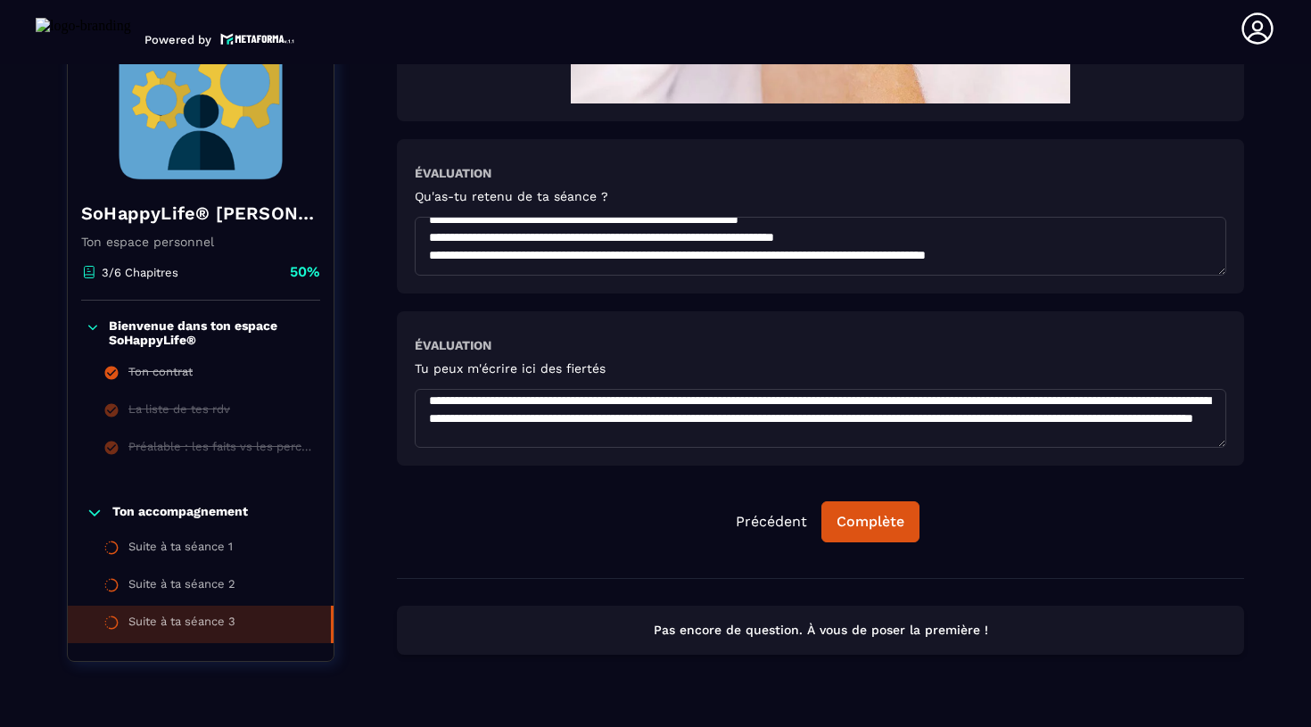
scroll to position [913, 0]
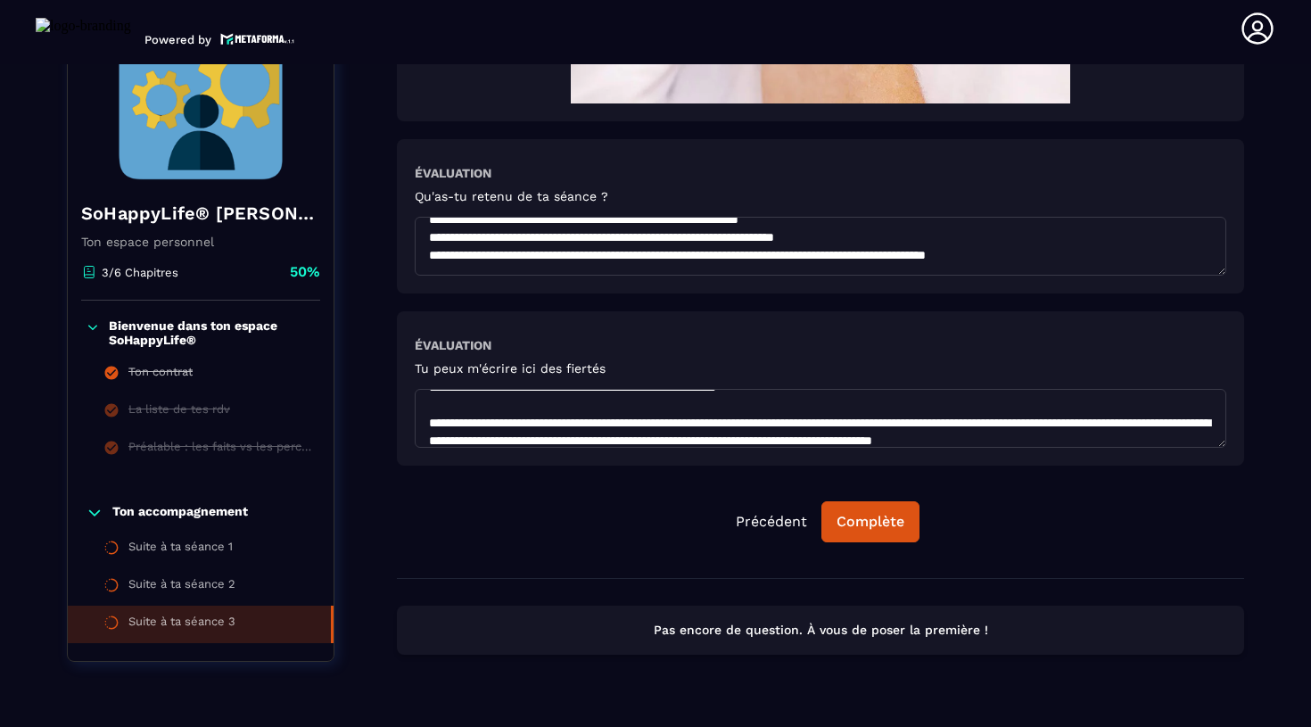
drag, startPoint x: 1128, startPoint y: 426, endPoint x: 395, endPoint y: 433, distance: 733.2
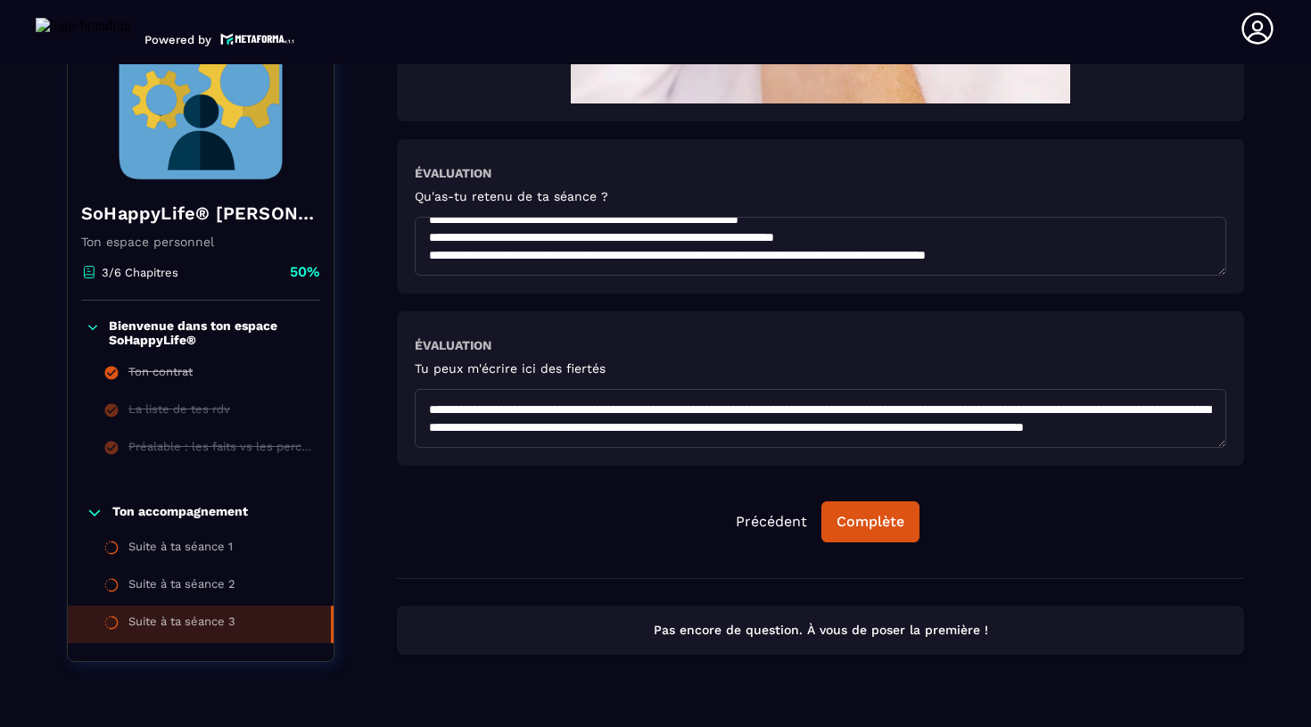
click at [546, 446] on textarea at bounding box center [821, 418] width 812 height 59
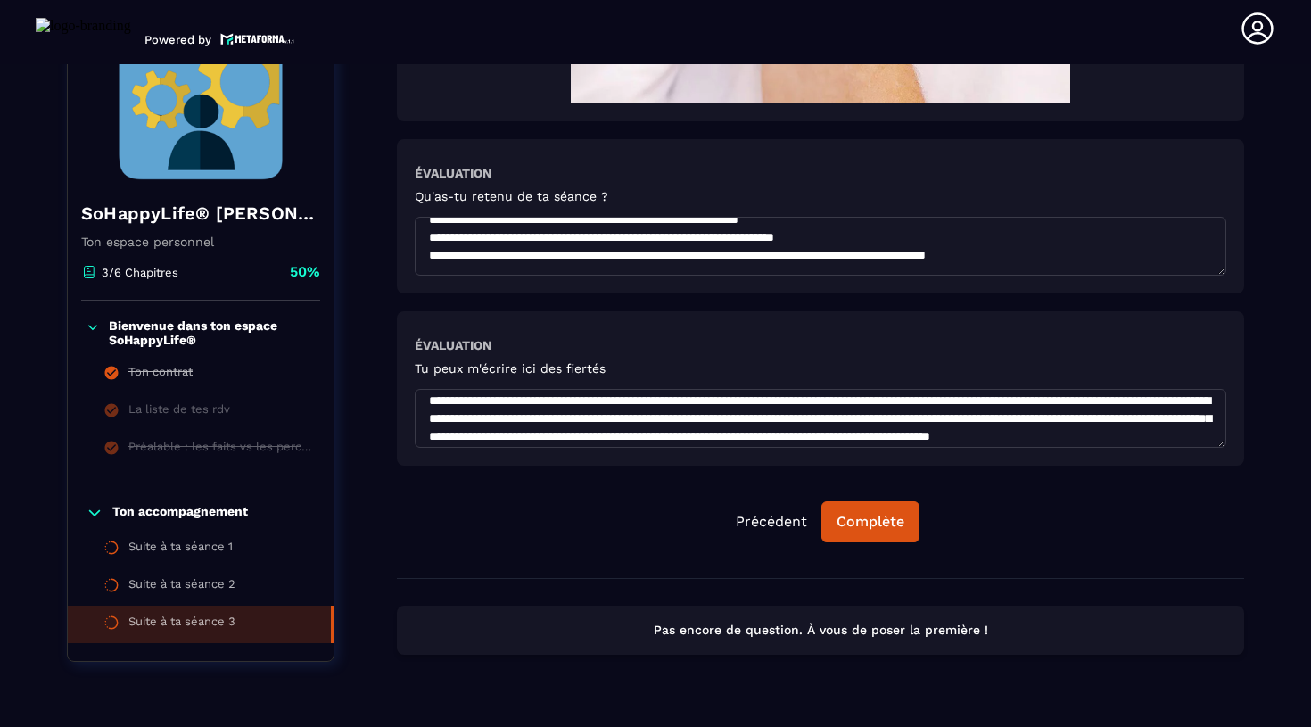
scroll to position [847, 0]
drag, startPoint x: 938, startPoint y: 448, endPoint x: 423, endPoint y: 442, distance: 515.6
click at [423, 442] on textarea at bounding box center [821, 418] width 812 height 59
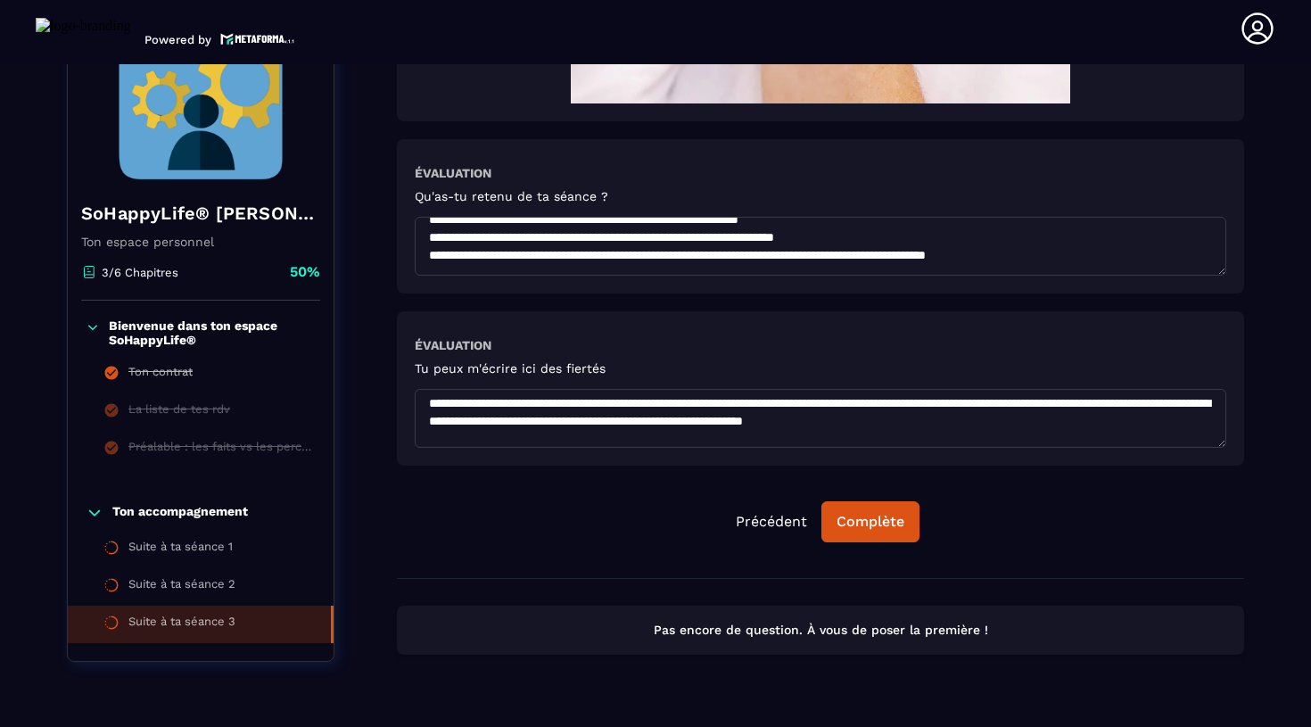
scroll to position [100, 0]
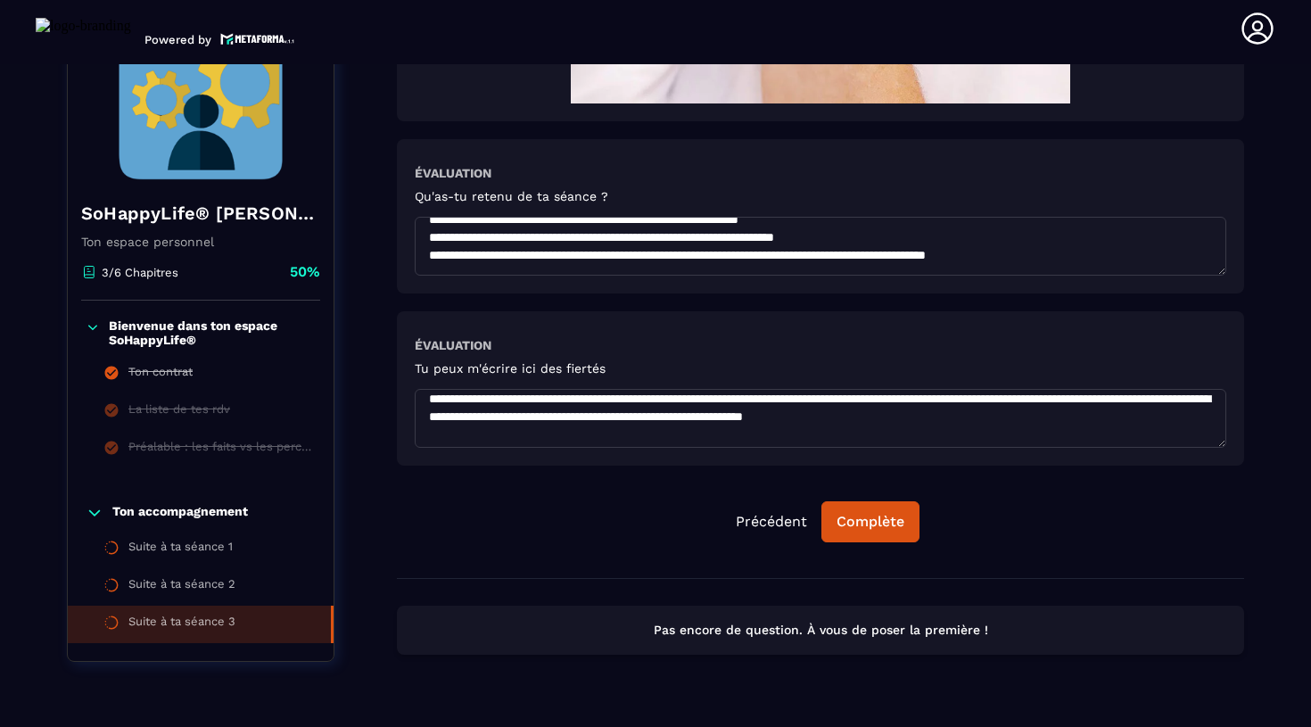
click at [427, 422] on textarea at bounding box center [821, 418] width 812 height 59
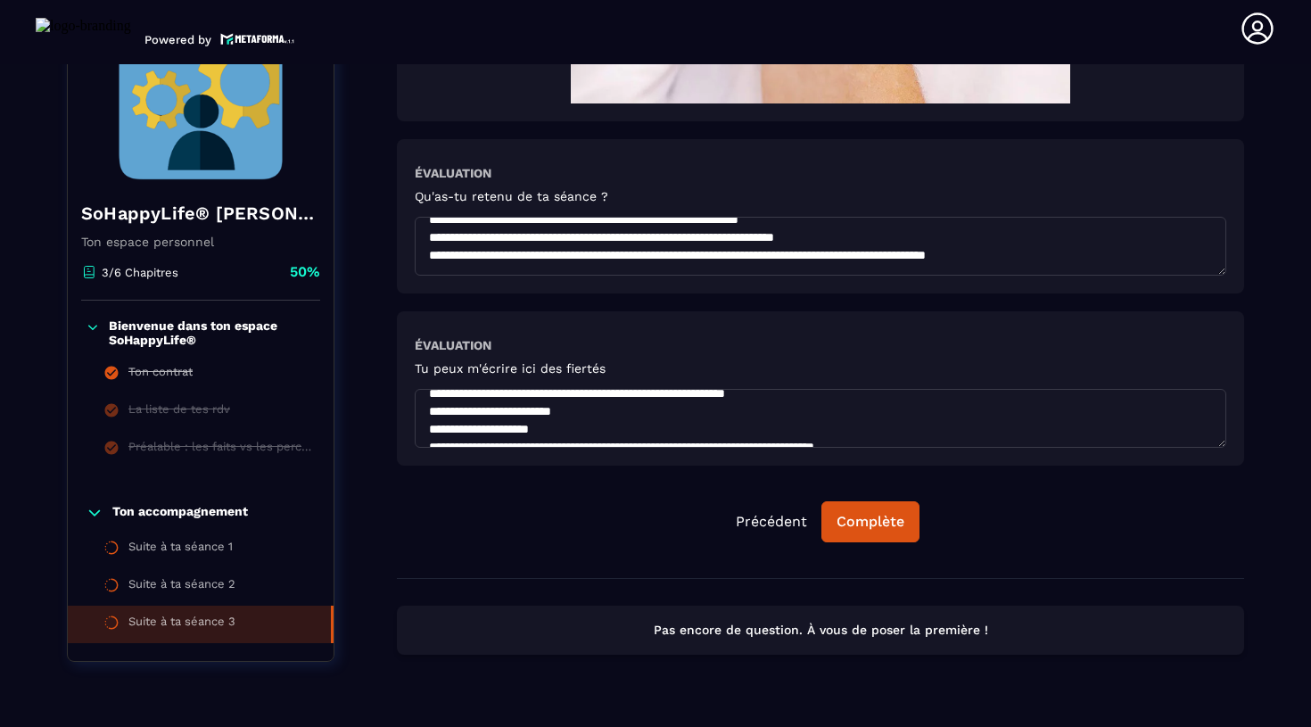
scroll to position [136, 0]
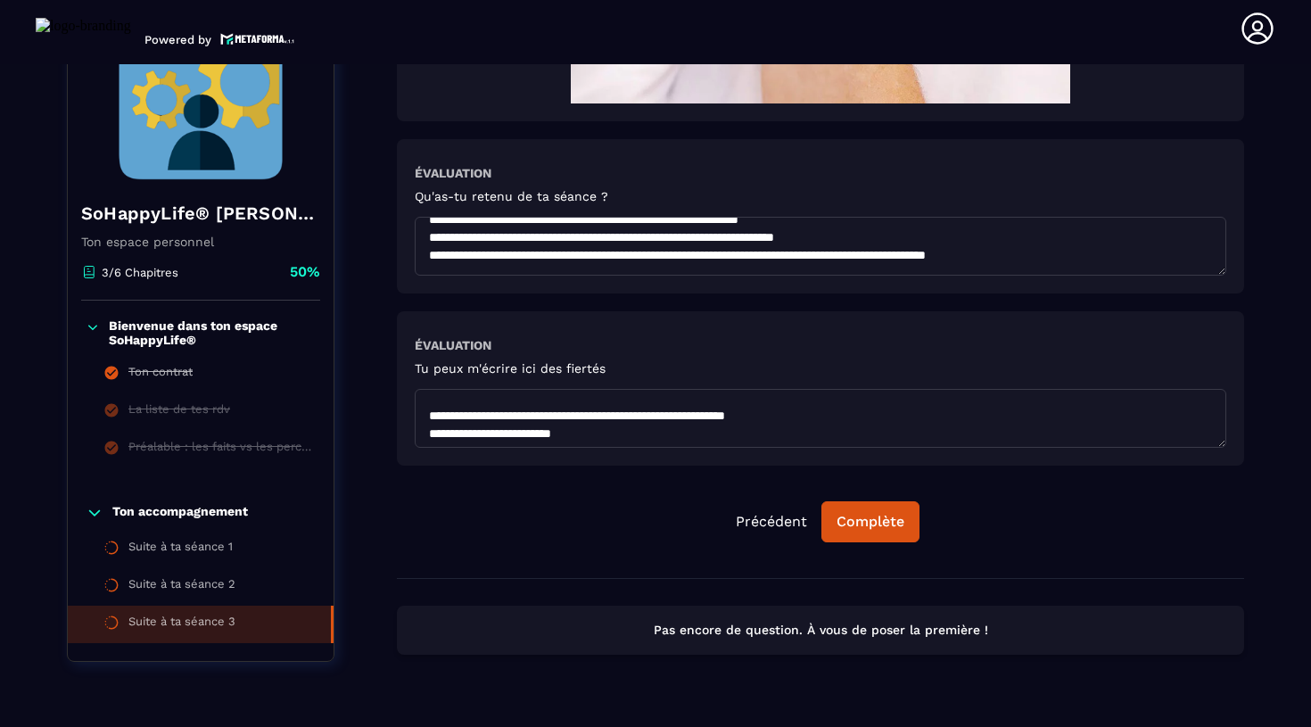
click at [570, 416] on textarea at bounding box center [821, 418] width 812 height 59
paste textarea "**********"
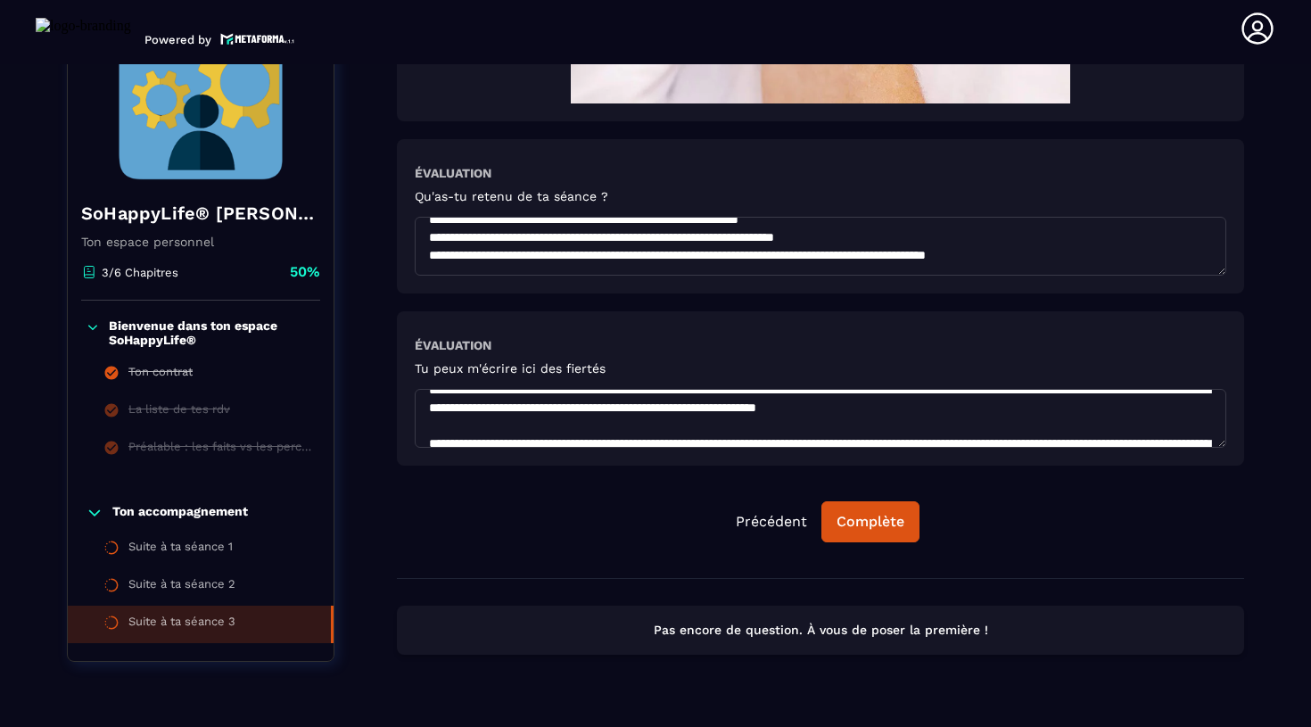
scroll to position [144, 0]
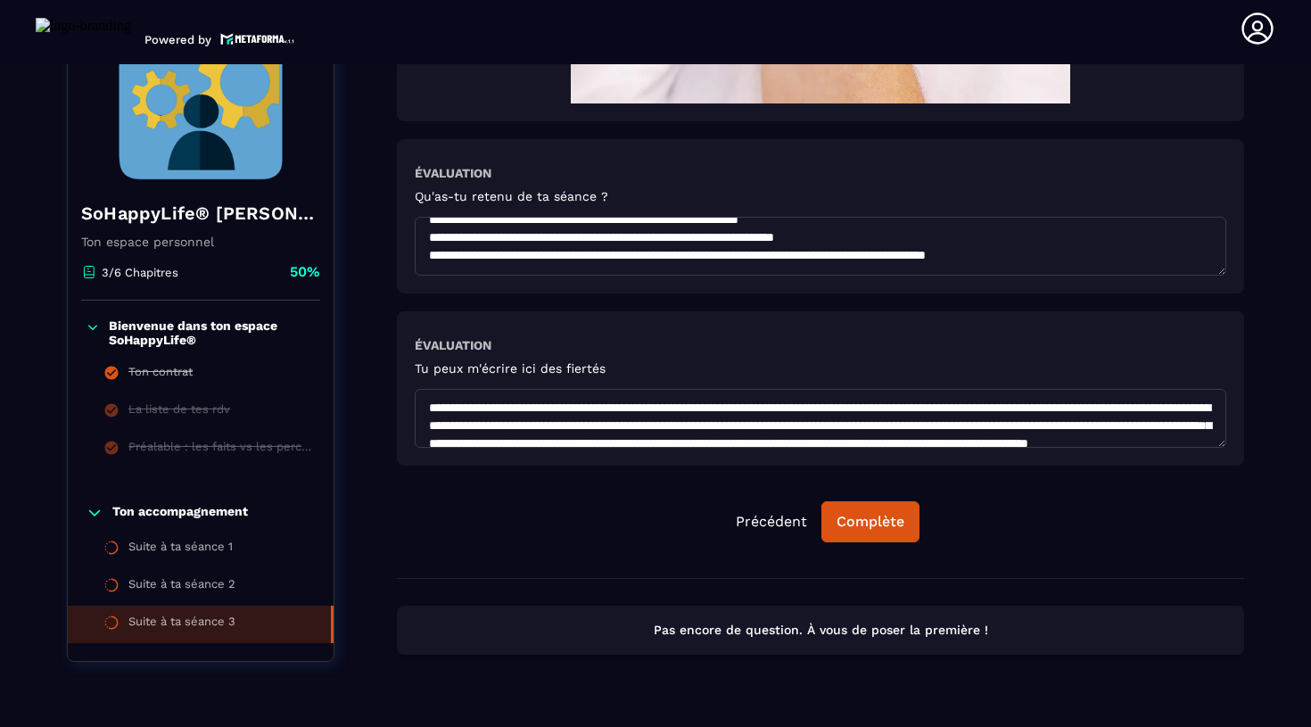
click at [426, 433] on textarea at bounding box center [821, 418] width 812 height 59
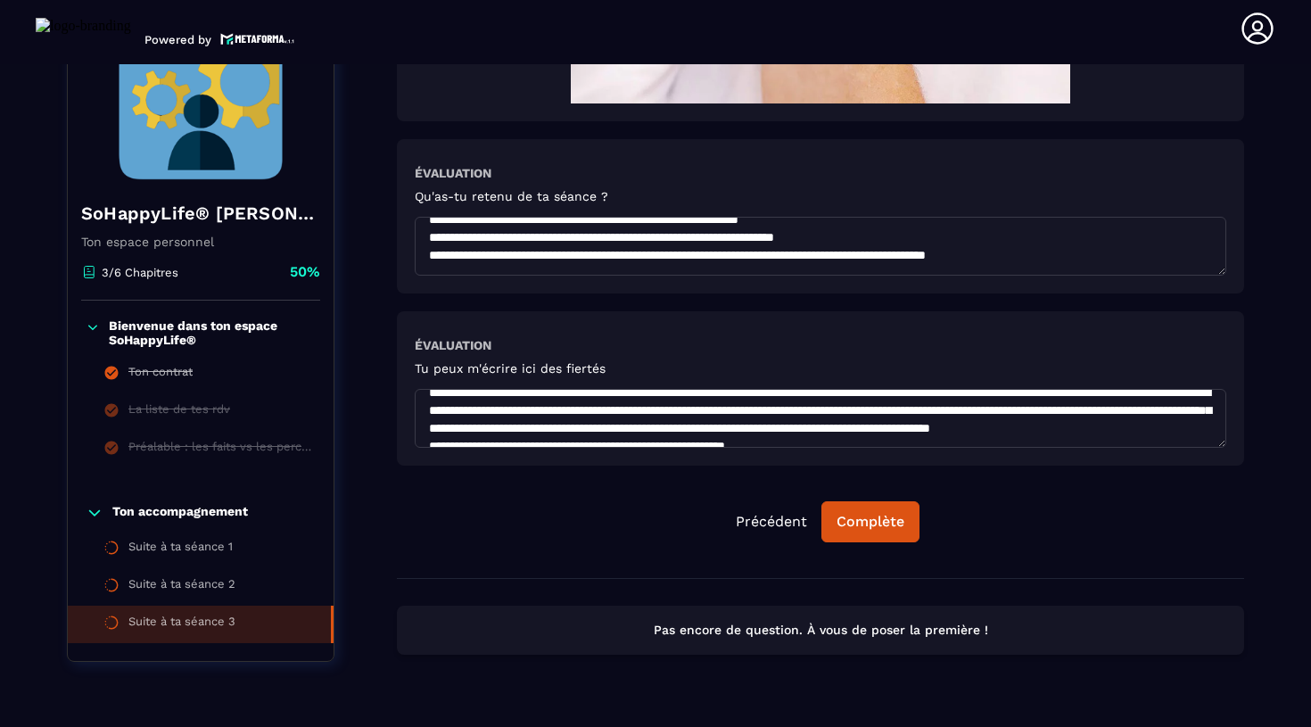
scroll to position [234, 0]
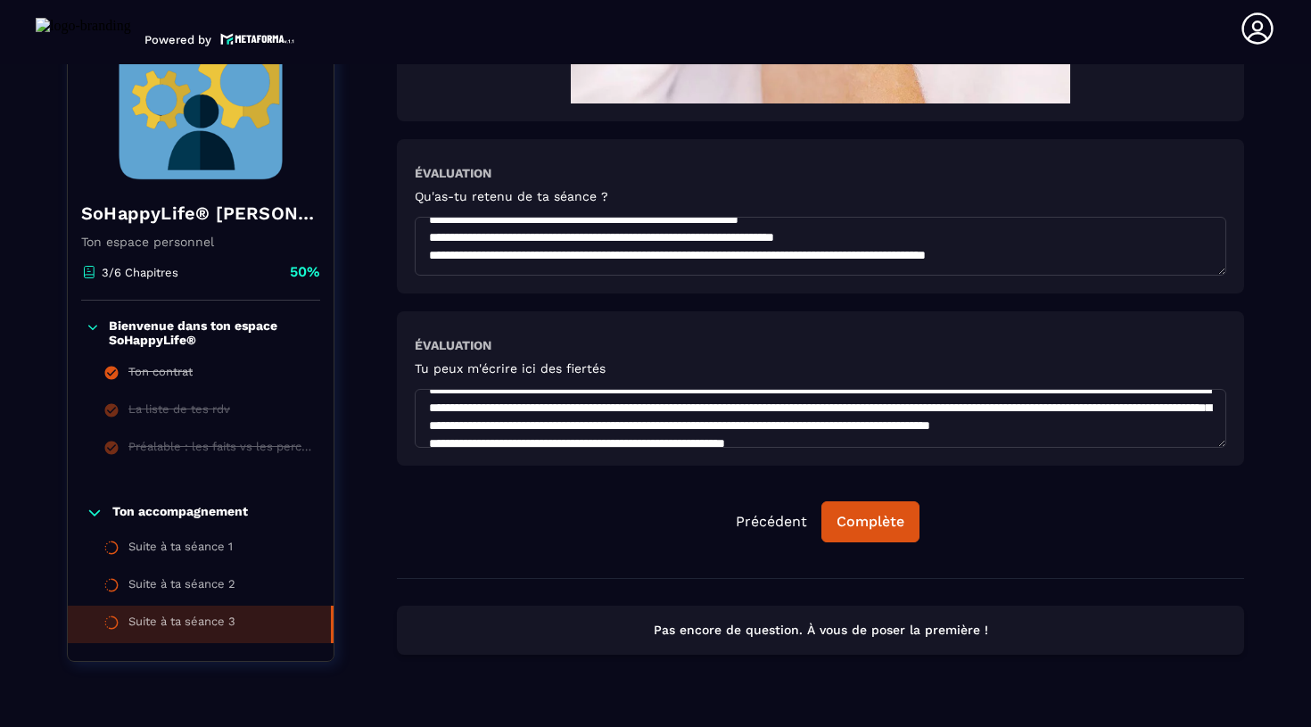
click at [415, 433] on textarea at bounding box center [821, 418] width 812 height 59
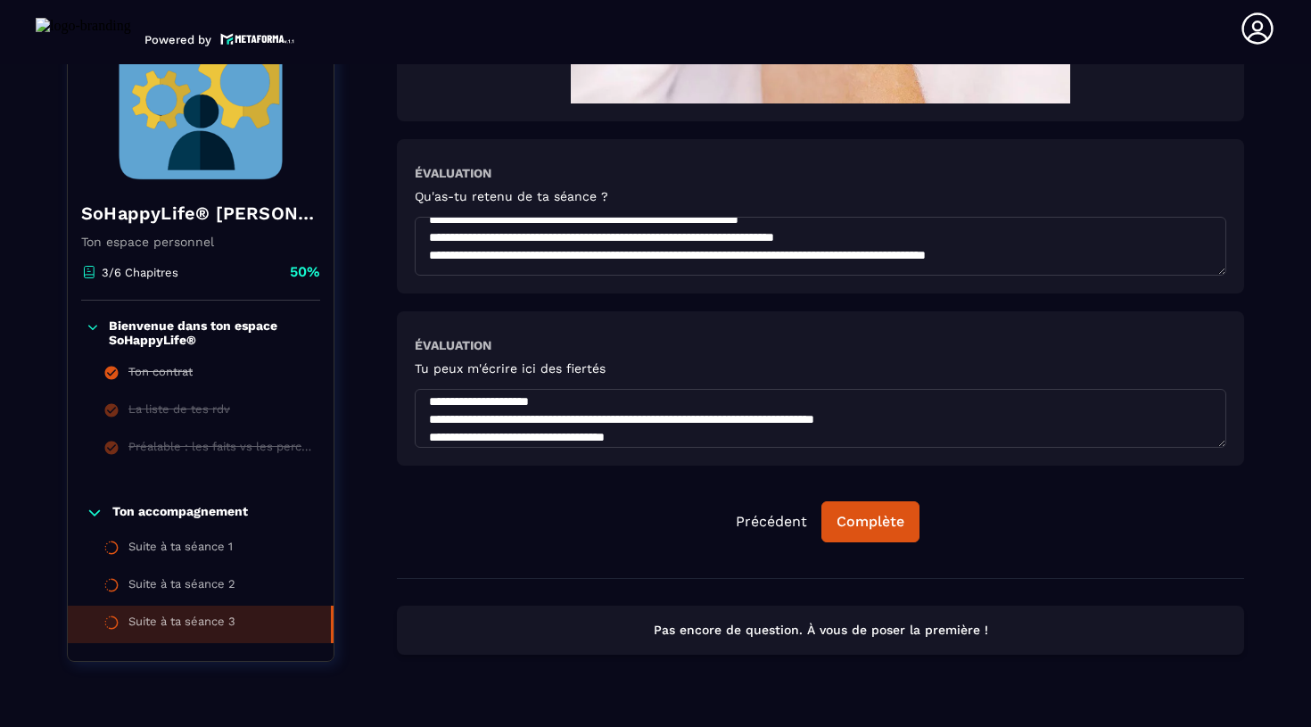
scroll to position [301, 0]
click at [996, 417] on textarea at bounding box center [821, 418] width 812 height 59
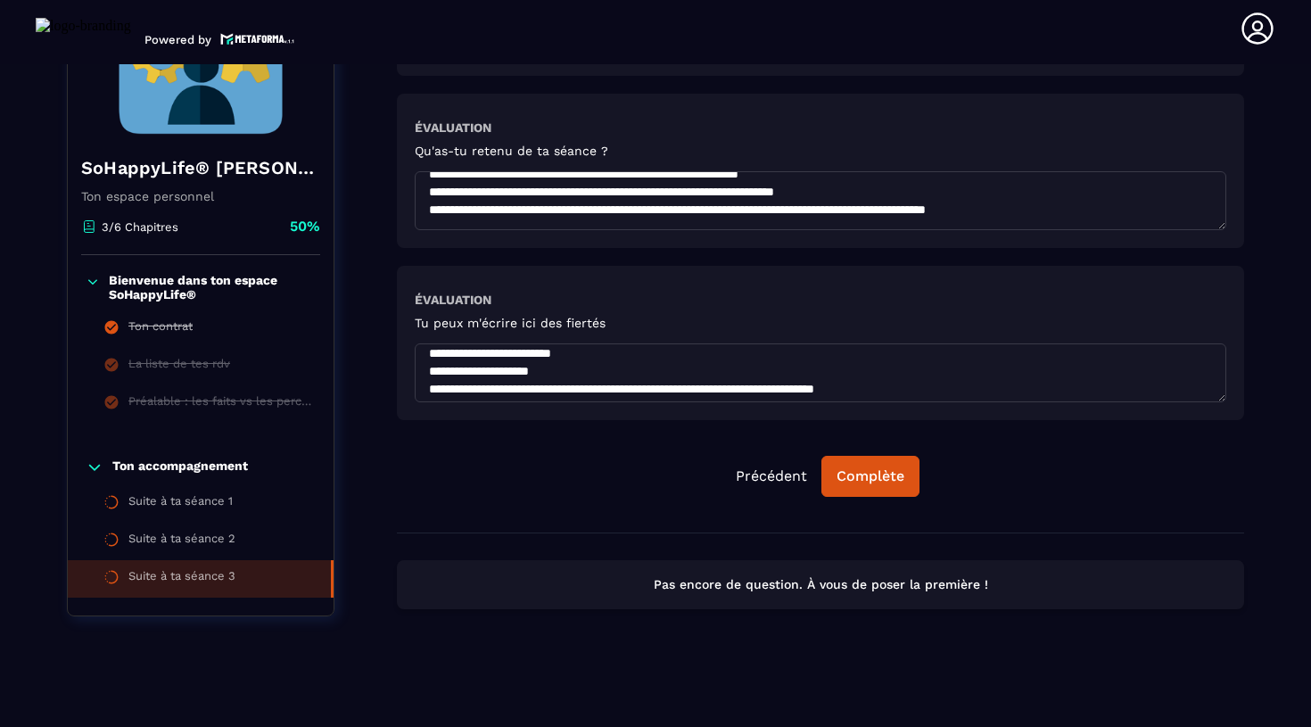
scroll to position [315, 0]
click at [434, 392] on textarea at bounding box center [821, 372] width 812 height 59
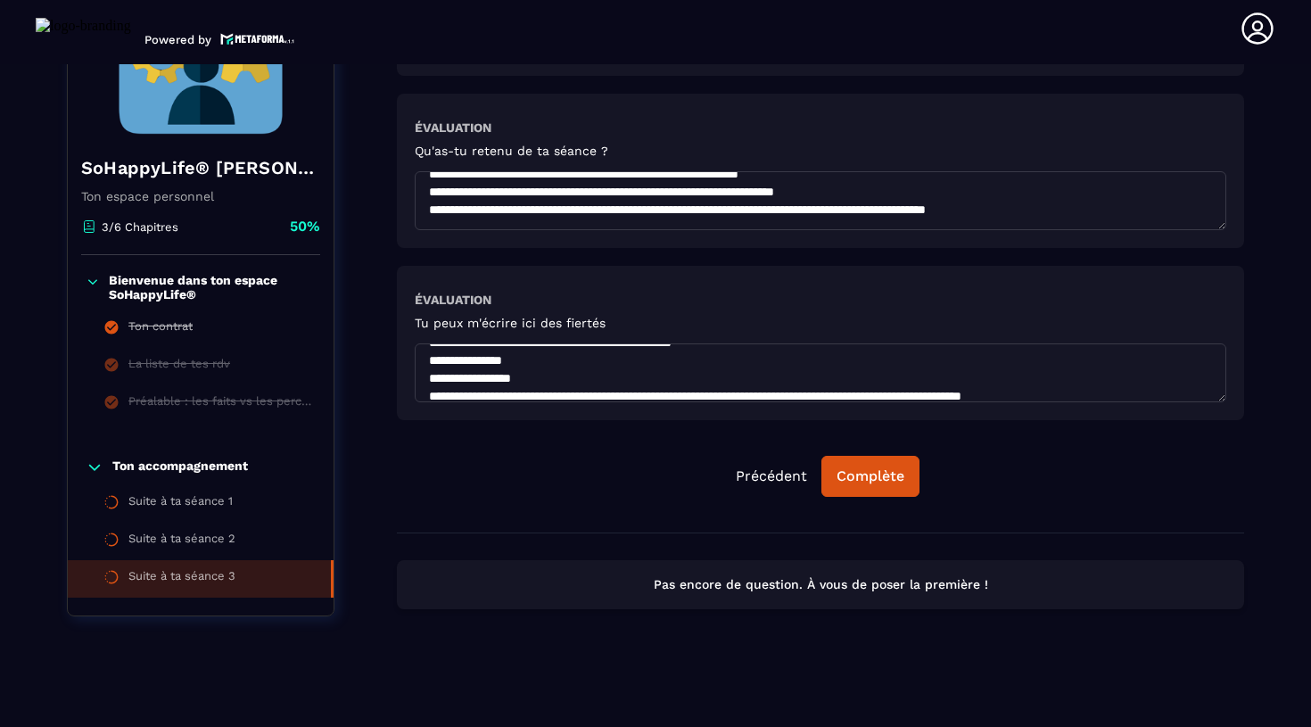
scroll to position [486, 0]
click at [435, 379] on textarea at bounding box center [821, 372] width 812 height 59
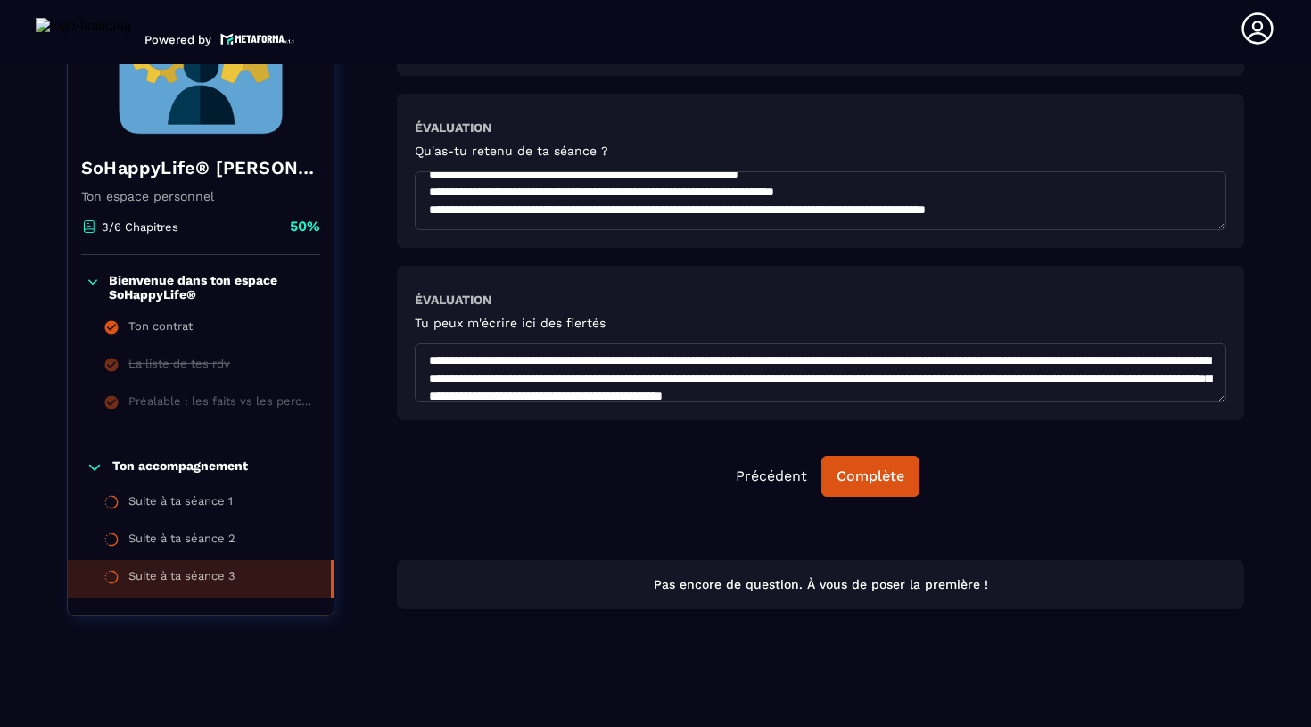
scroll to position [670, 0]
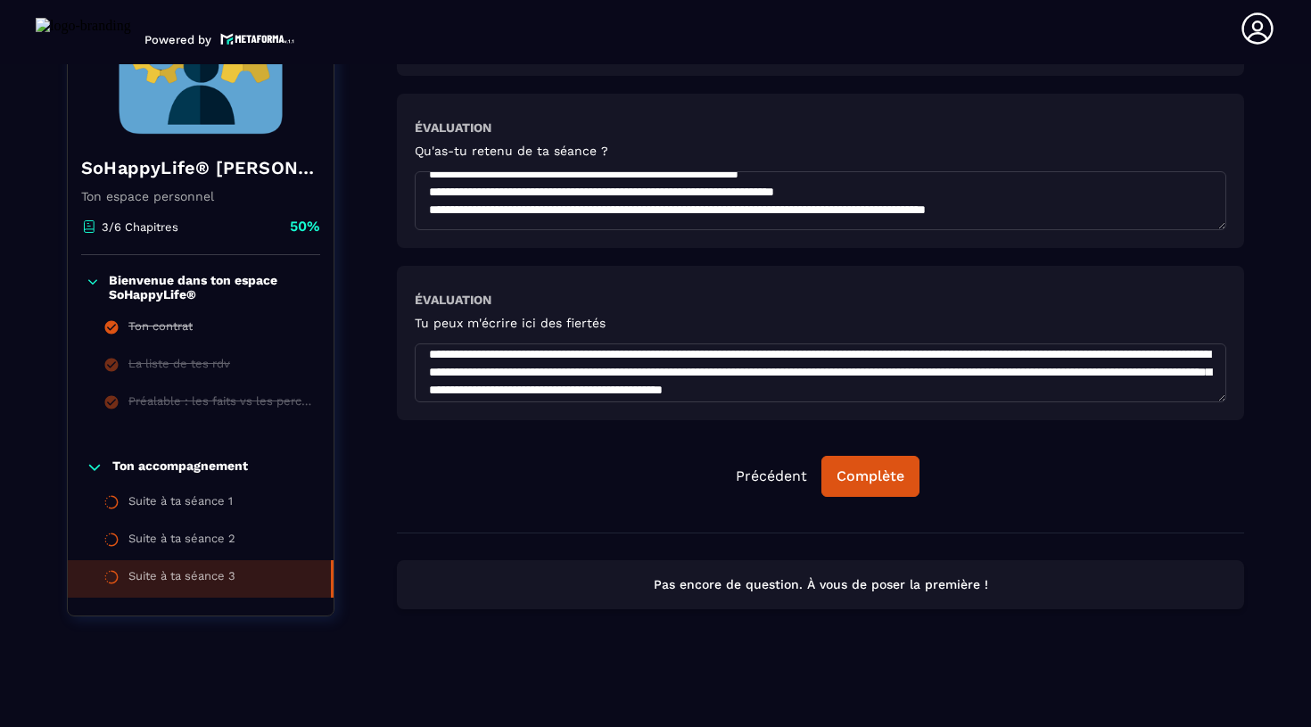
click at [435, 375] on textarea at bounding box center [821, 372] width 812 height 59
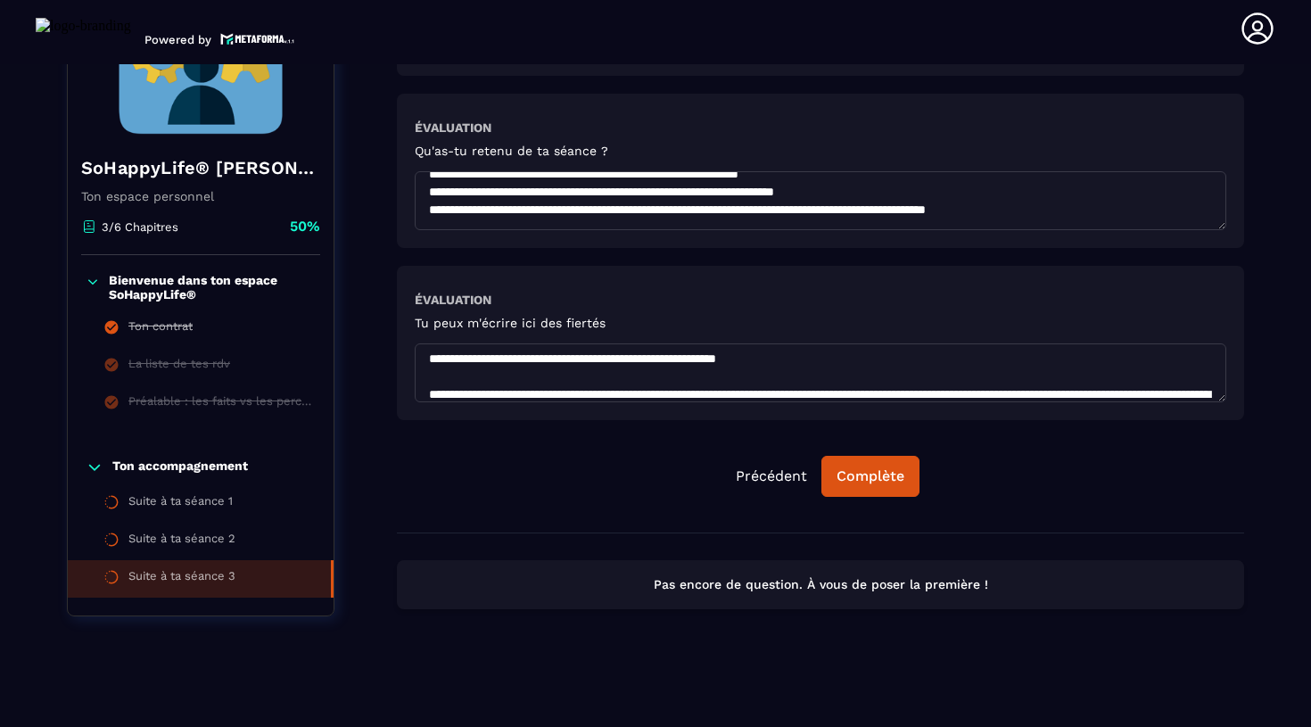
scroll to position [761, 0]
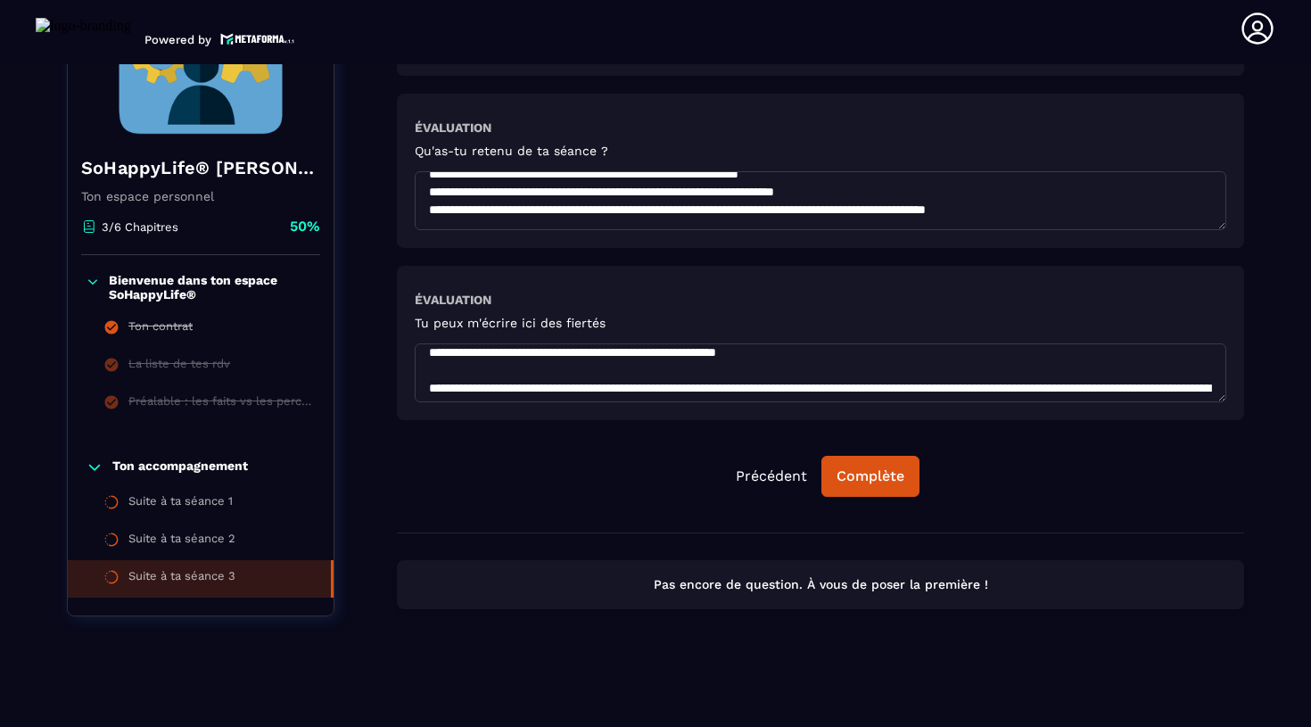
click at [434, 373] on textarea at bounding box center [821, 372] width 812 height 59
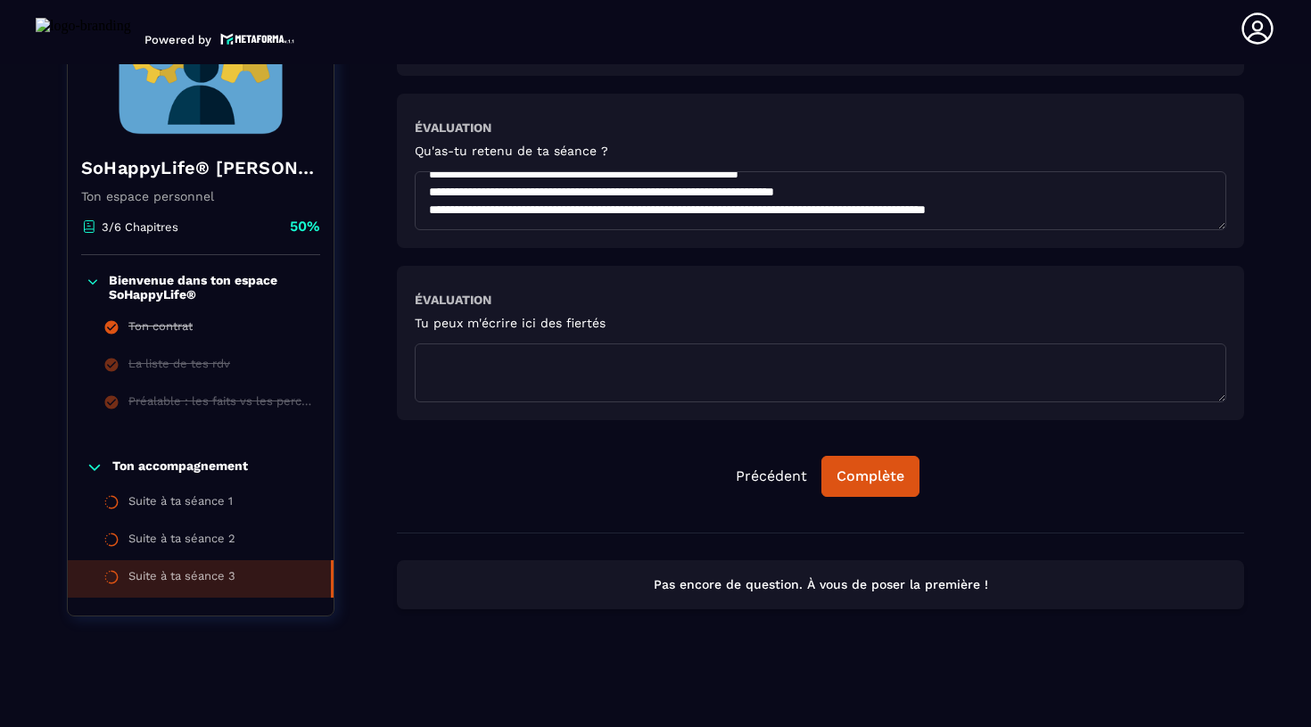
scroll to position [829, 0]
click at [433, 391] on textarea at bounding box center [821, 372] width 812 height 59
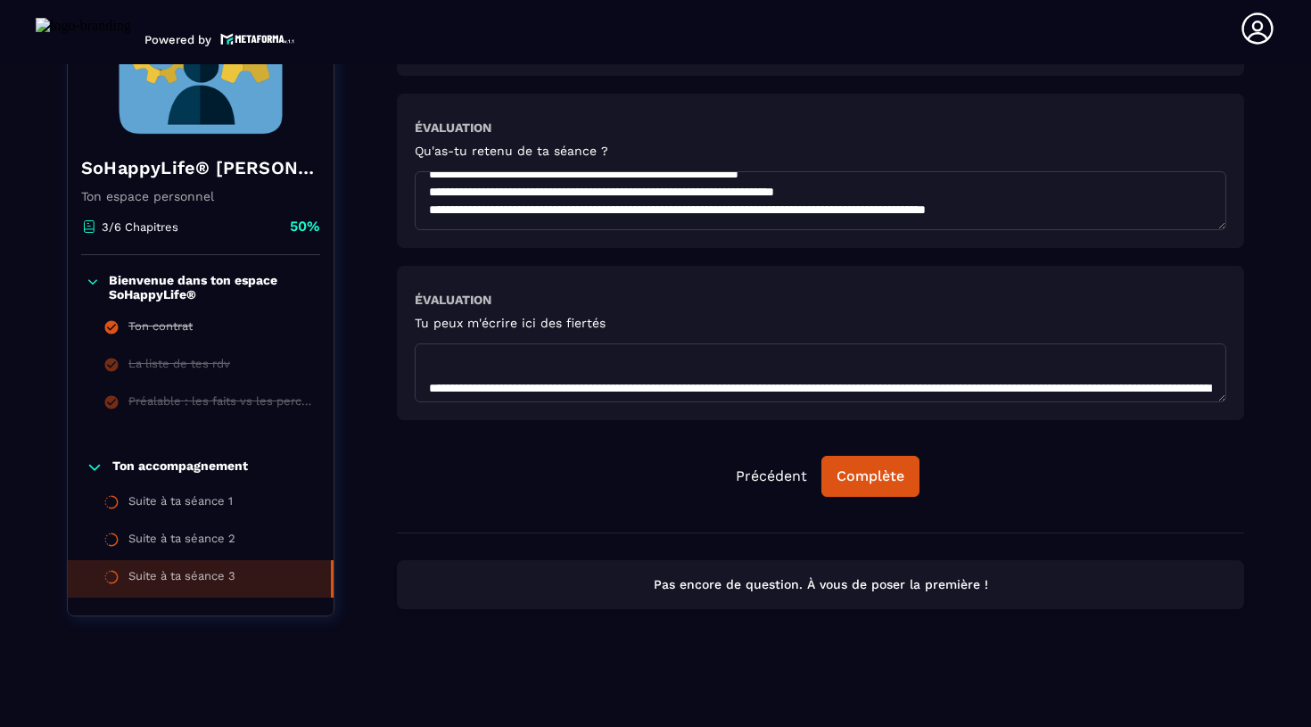
scroll to position [922, 0]
click at [436, 355] on textarea at bounding box center [821, 372] width 812 height 59
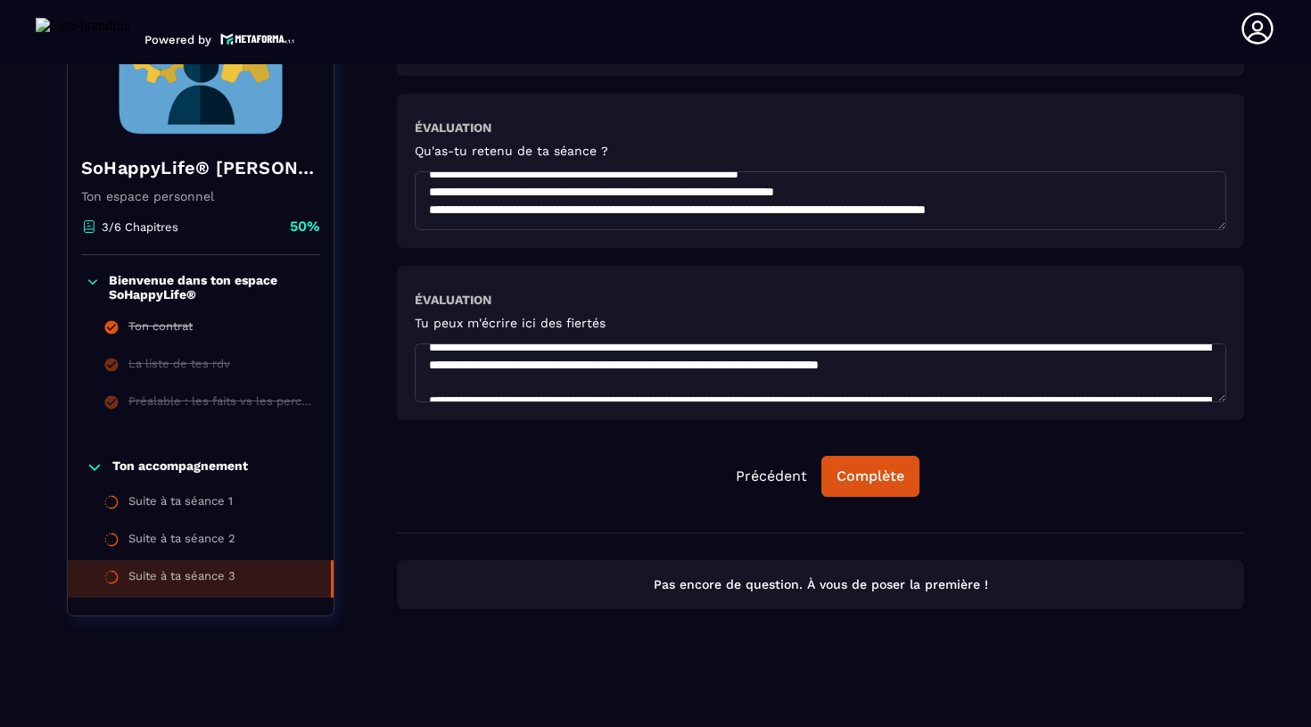
scroll to position [1016, 0]
click at [433, 402] on textarea at bounding box center [821, 372] width 812 height 59
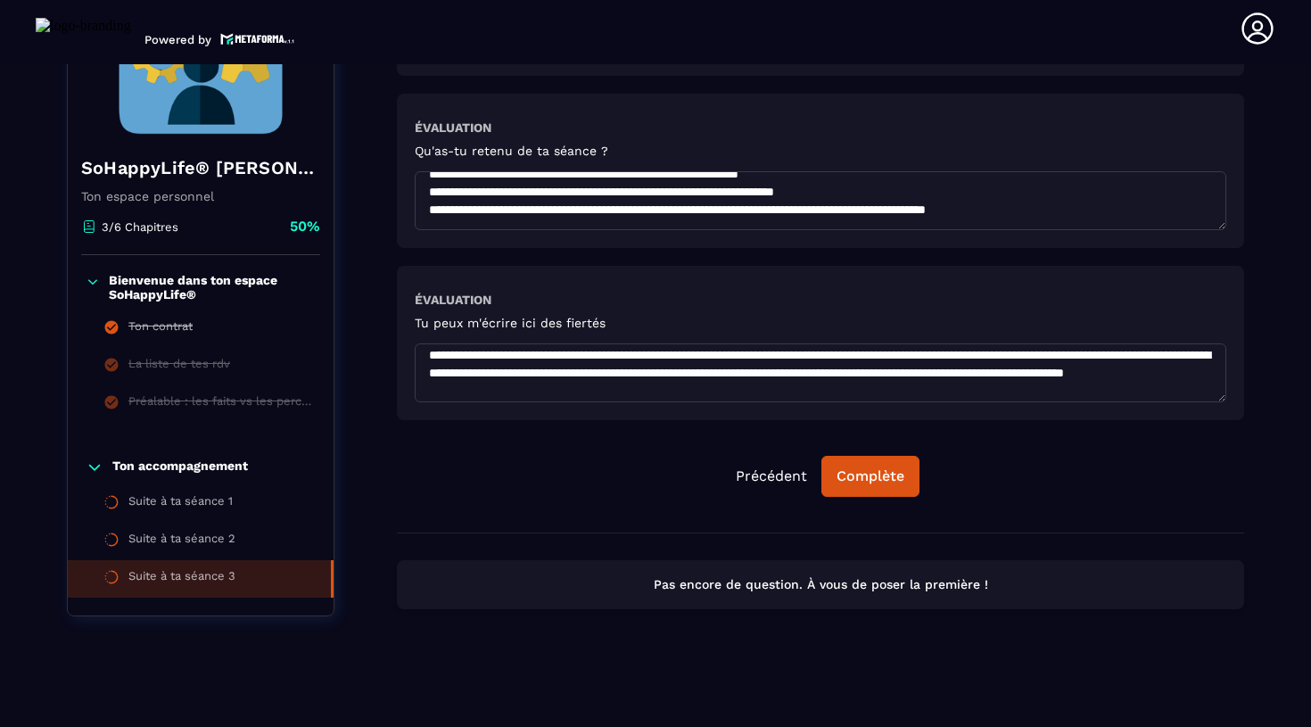
click at [427, 382] on textarea at bounding box center [821, 372] width 812 height 59
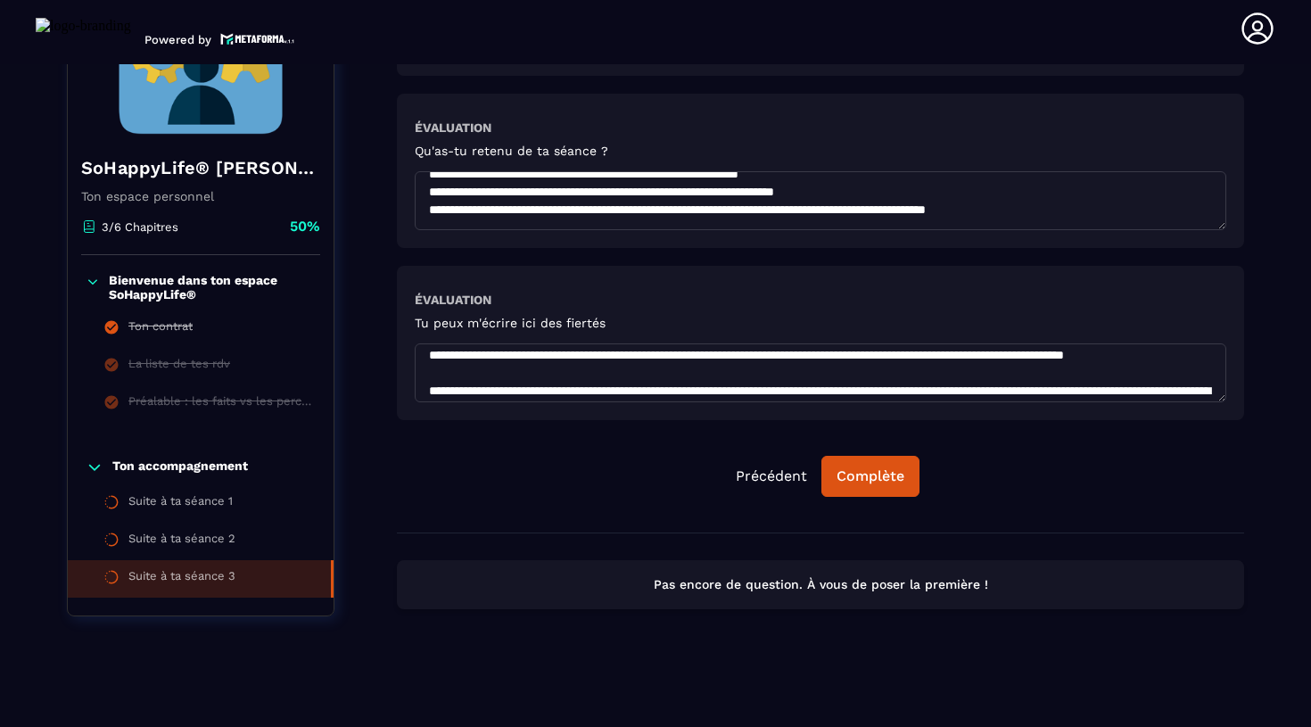
scroll to position [973, 0]
click at [427, 377] on textarea at bounding box center [821, 372] width 812 height 59
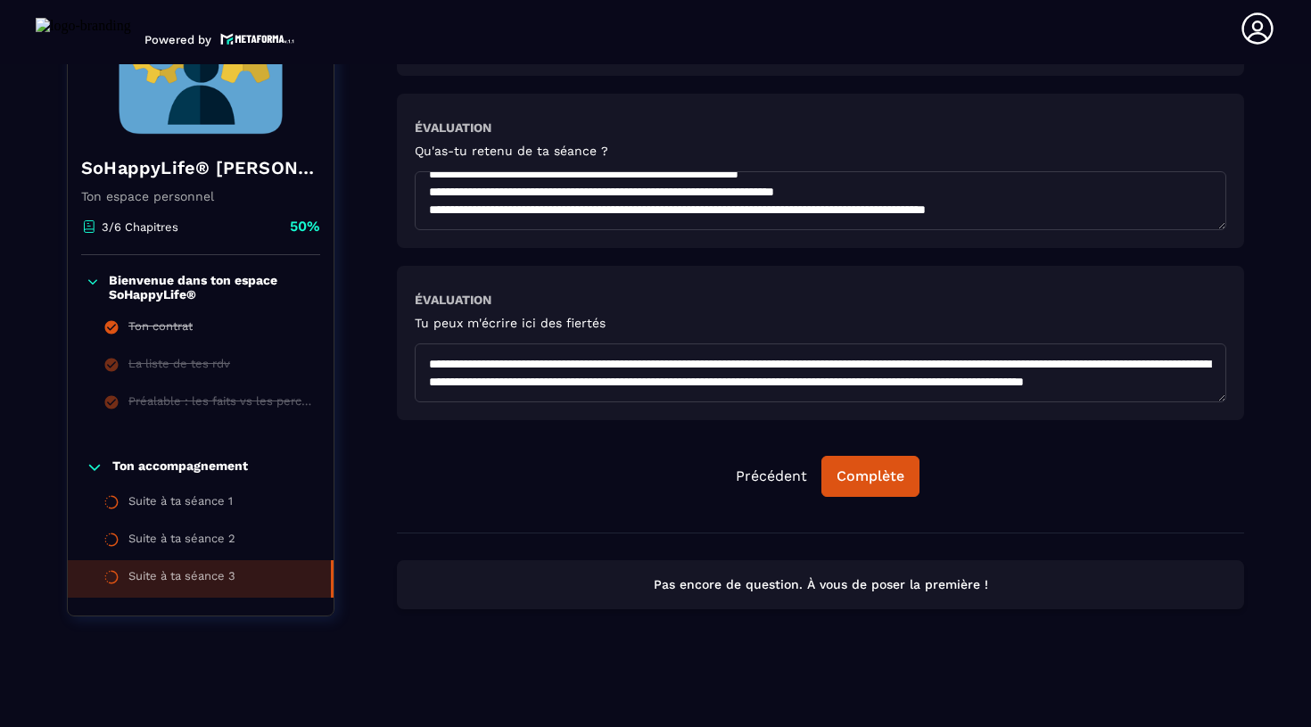
click at [429, 358] on textarea at bounding box center [821, 372] width 812 height 59
click at [425, 363] on textarea at bounding box center [821, 371] width 812 height 59
click at [428, 363] on textarea at bounding box center [821, 371] width 812 height 59
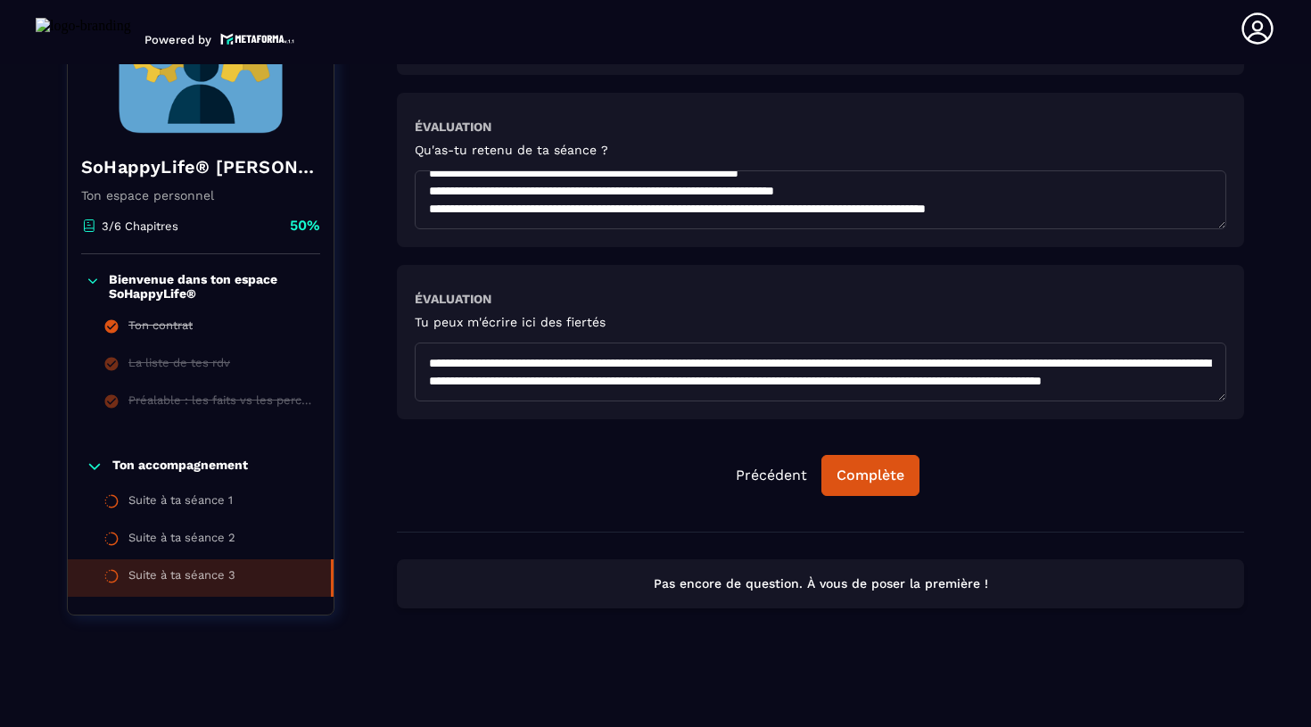
click at [452, 384] on textarea at bounding box center [821, 371] width 812 height 59
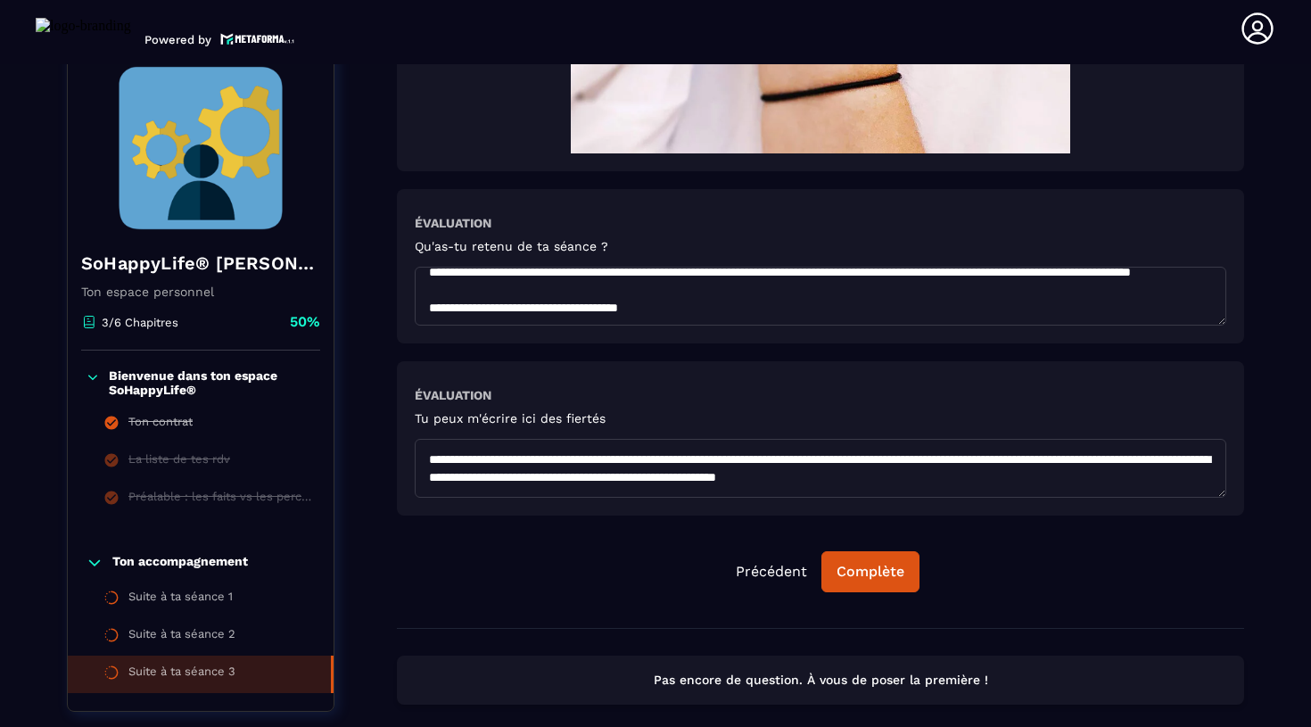
scroll to position [140, 0]
drag, startPoint x: 887, startPoint y: 482, endPoint x: 1179, endPoint y: 474, distance: 291.8
click at [1179, 474] on textarea at bounding box center [821, 468] width 812 height 59
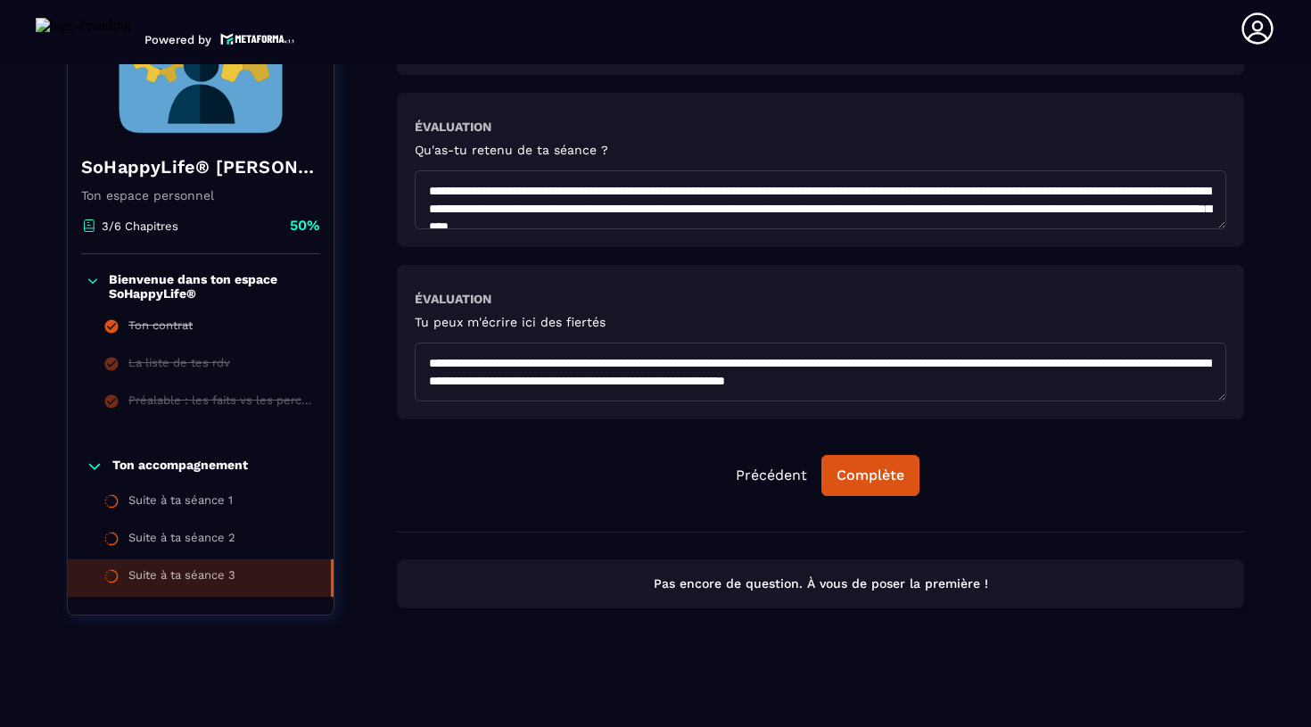
scroll to position [0, 0]
type textarea "**********"
click at [874, 478] on div "Complète" at bounding box center [871, 475] width 68 height 18
